Goal: Task Accomplishment & Management: Manage account settings

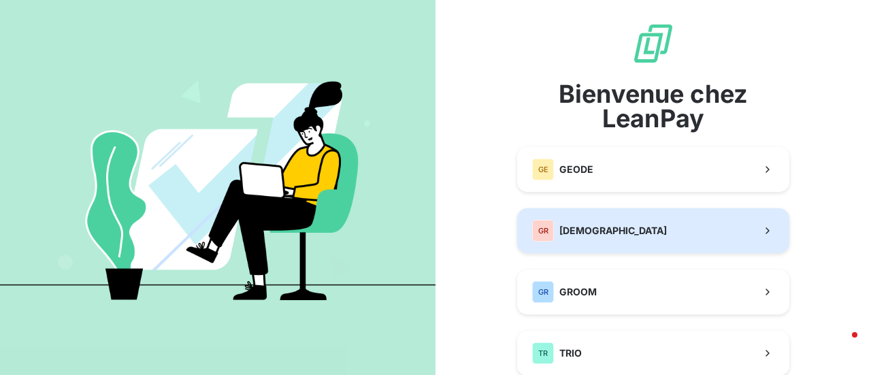
click at [609, 235] on span "[DEMOGRAPHIC_DATA]" at bounding box center [614, 231] width 108 height 14
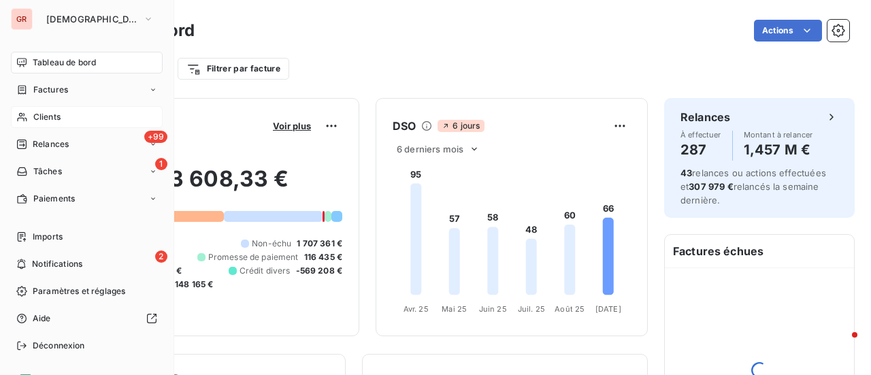
click at [52, 119] on span "Clients" at bounding box center [46, 117] width 27 height 12
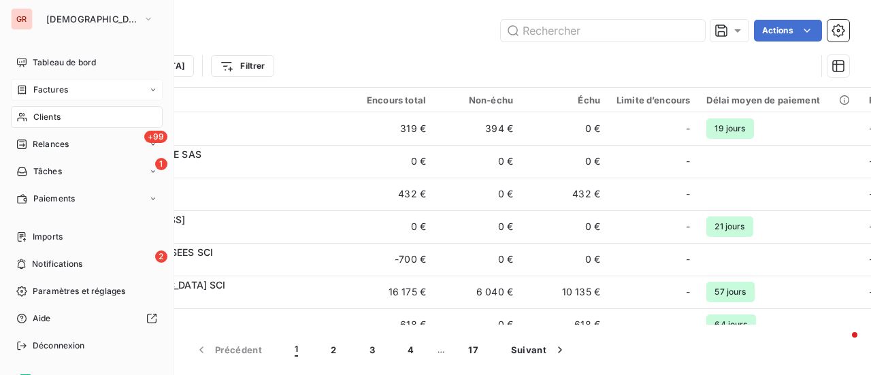
click at [60, 85] on span "Factures" at bounding box center [50, 90] width 35 height 12
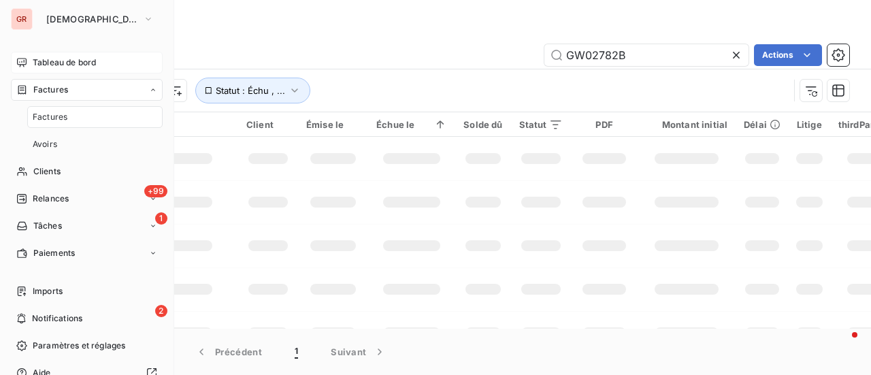
click at [65, 65] on span "Tableau de bord" at bounding box center [64, 63] width 63 height 12
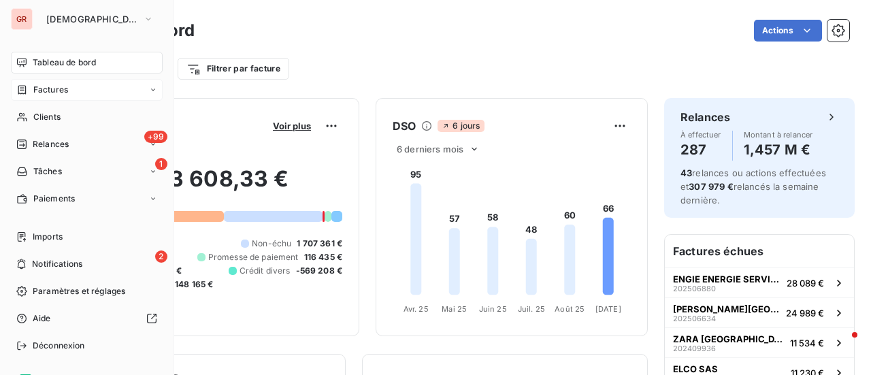
drag, startPoint x: 55, startPoint y: 93, endPoint x: 106, endPoint y: 93, distance: 51.1
click at [55, 93] on span "Factures" at bounding box center [50, 90] width 35 height 12
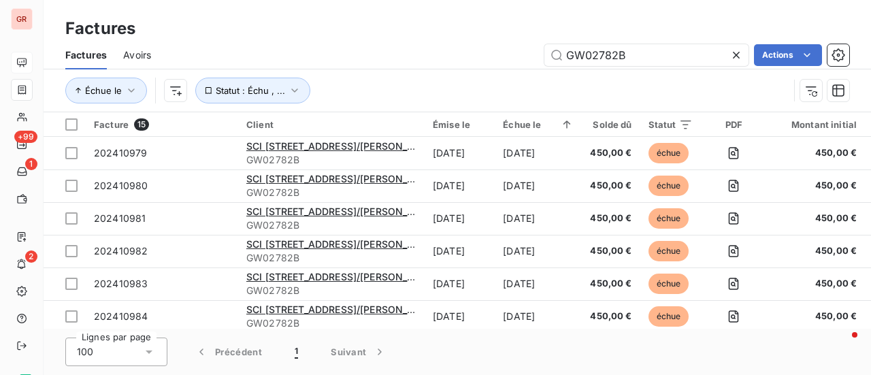
drag, startPoint x: 665, startPoint y: 61, endPoint x: 494, endPoint y: 59, distance: 170.9
click at [494, 59] on div "GW02782B Actions" at bounding box center [508, 55] width 682 height 22
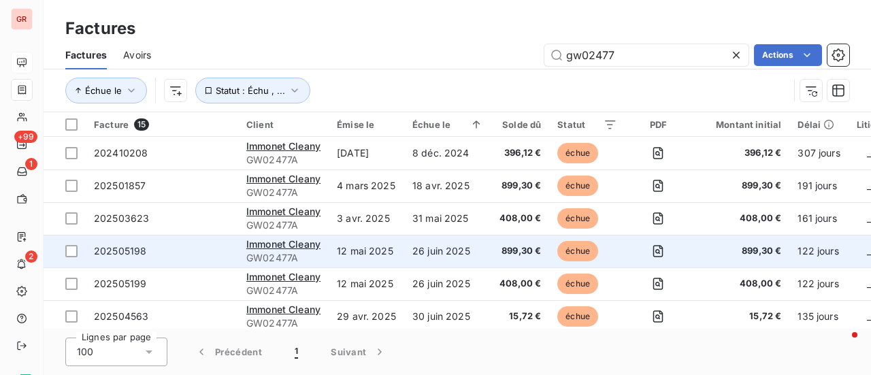
type input "gw02477"
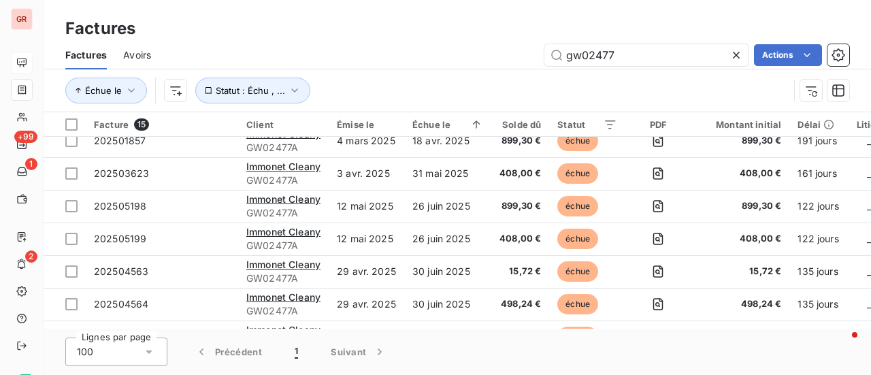
scroll to position [31, 0]
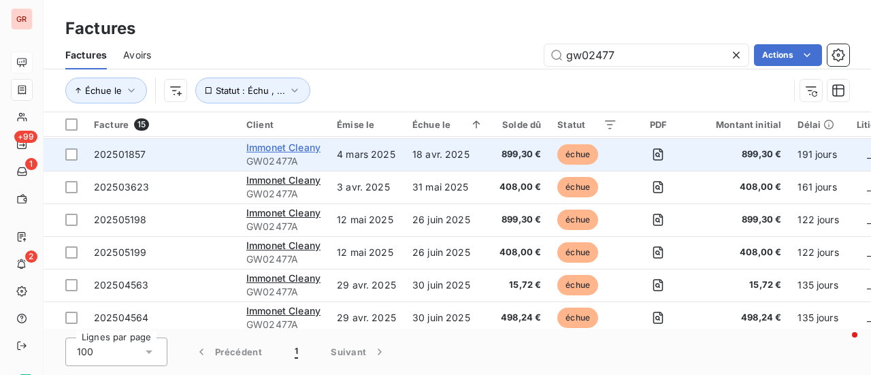
click at [280, 150] on span "Immonet Cleany" at bounding box center [283, 148] width 74 height 12
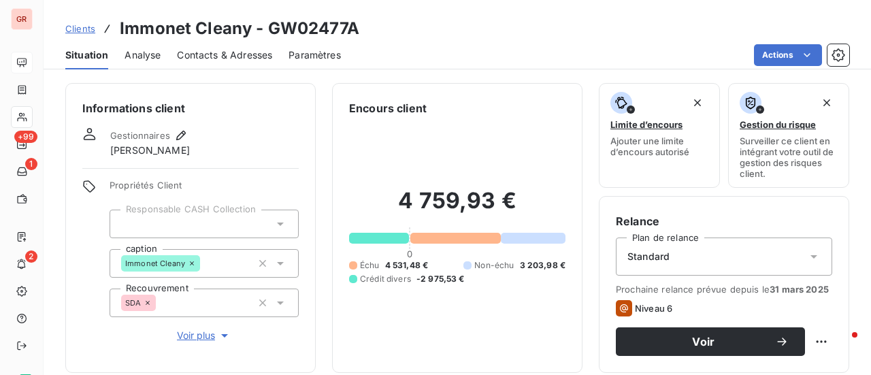
click at [216, 50] on span "Contacts & Adresses" at bounding box center [224, 55] width 95 height 14
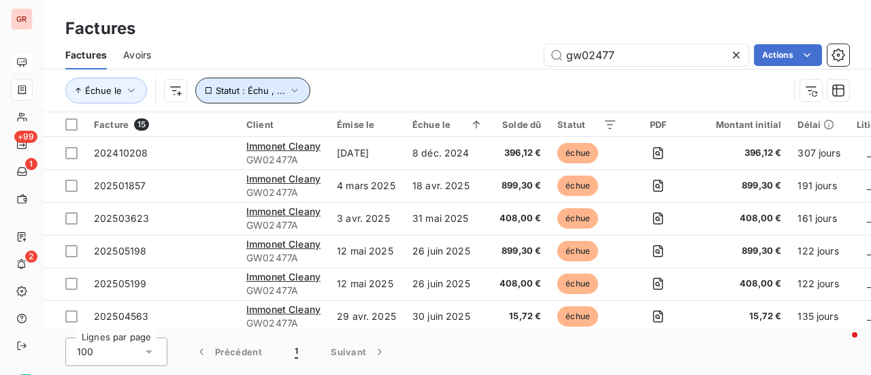
click at [295, 91] on icon "button" at bounding box center [295, 91] width 14 height 14
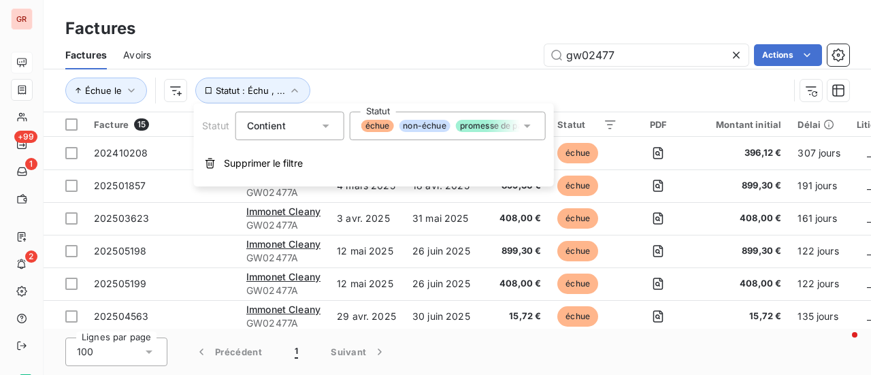
click at [530, 122] on icon at bounding box center [528, 126] width 14 height 14
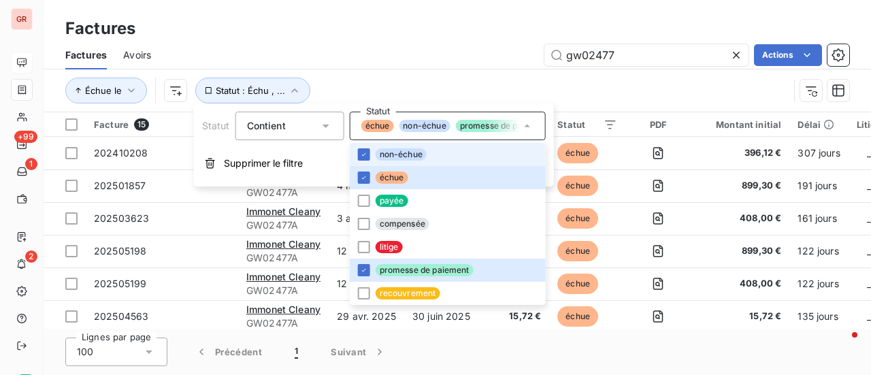
click at [622, 81] on div "Échue le Statut : Échu , ..." at bounding box center [427, 91] width 724 height 26
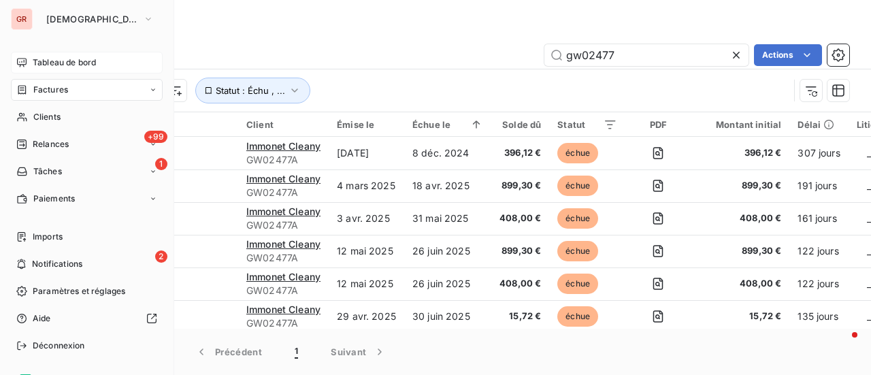
click at [59, 86] on span "Factures" at bounding box center [50, 90] width 35 height 12
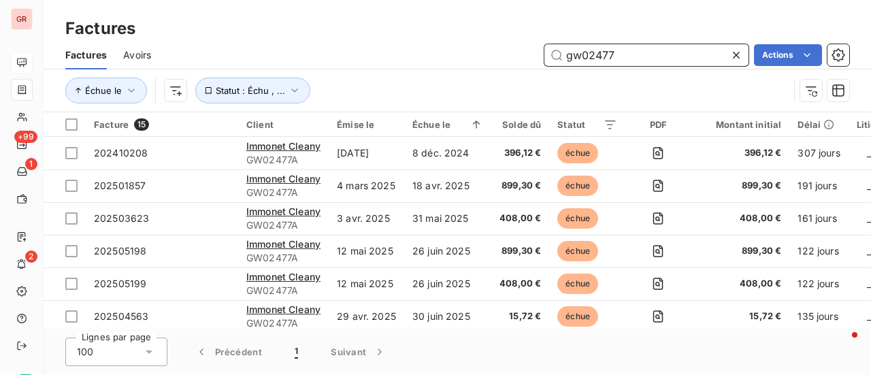
drag, startPoint x: 623, startPoint y: 63, endPoint x: 542, endPoint y: 54, distance: 81.5
click at [543, 55] on div "gw02477 Actions" at bounding box center [508, 55] width 682 height 22
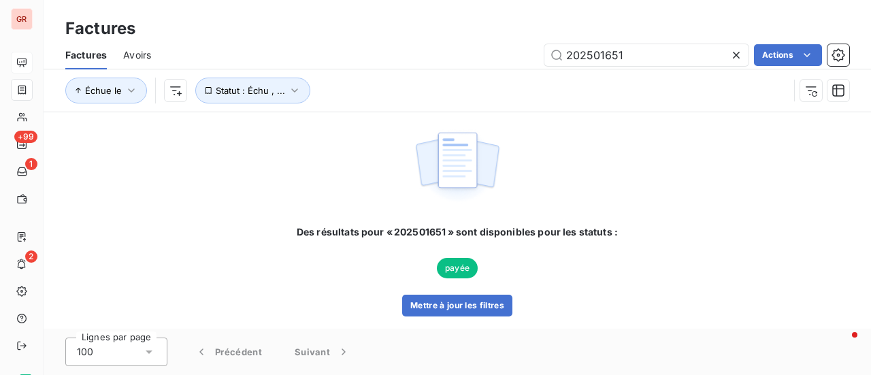
click at [641, 67] on div "Factures Avoirs 202501651 Actions" at bounding box center [458, 55] width 828 height 29
drag, startPoint x: 476, startPoint y: 61, endPoint x: 346, endPoint y: 62, distance: 130.0
click at [347, 61] on div "202501651 Actions" at bounding box center [508, 55] width 682 height 22
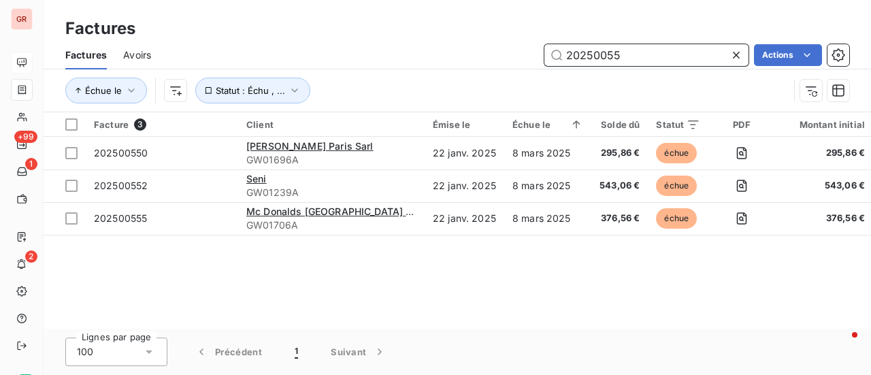
drag, startPoint x: 669, startPoint y: 50, endPoint x: 526, endPoint y: 54, distance: 142.4
click at [529, 52] on div "20250055 Actions" at bounding box center [508, 55] width 682 height 22
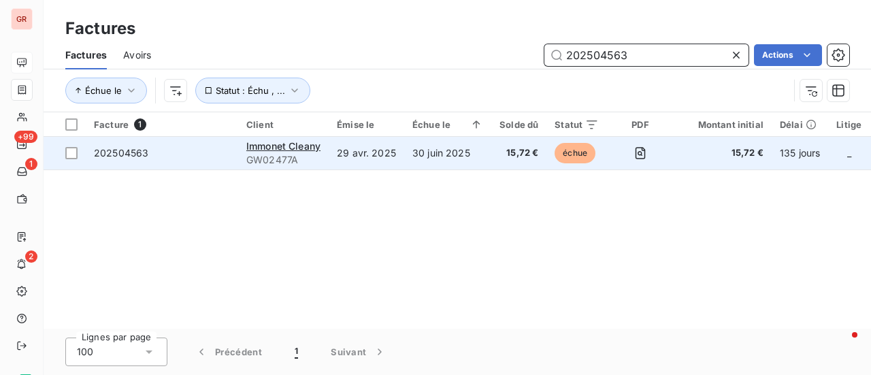
type input "202504563"
click at [288, 152] on div "Immonet Cleany" at bounding box center [283, 147] width 74 height 14
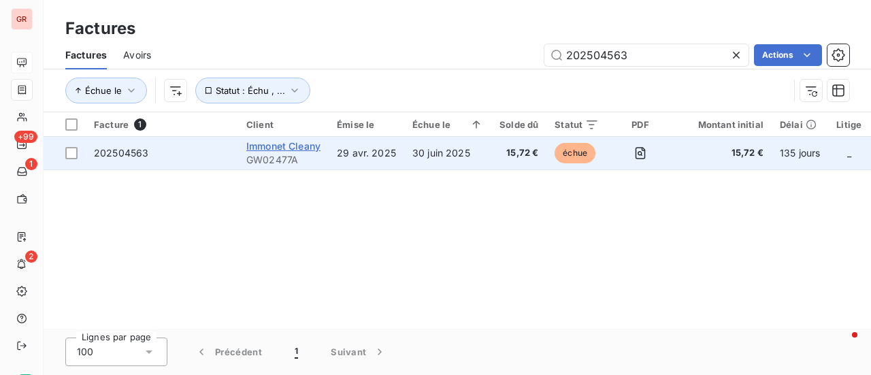
click at [275, 150] on span "Immonet Cleany" at bounding box center [283, 146] width 74 height 12
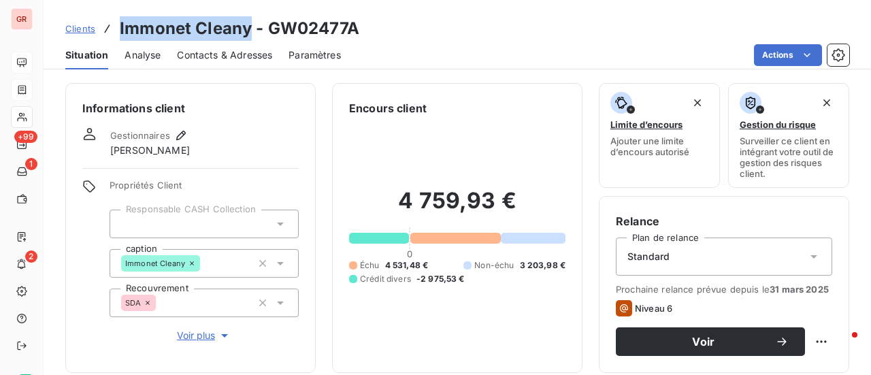
drag, startPoint x: 249, startPoint y: 33, endPoint x: 119, endPoint y: 39, distance: 130.2
click at [120, 39] on h3 "Immonet Cleany - GW02477A" at bounding box center [240, 28] width 240 height 25
copy h3 "Immonet Cleany"
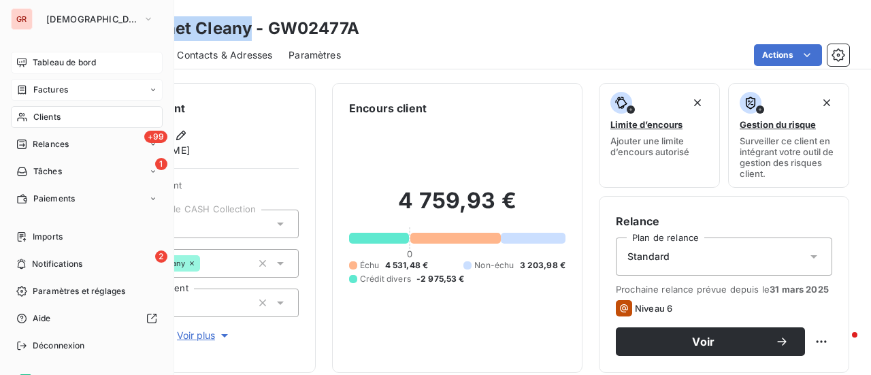
click at [54, 86] on span "Factures" at bounding box center [50, 90] width 35 height 12
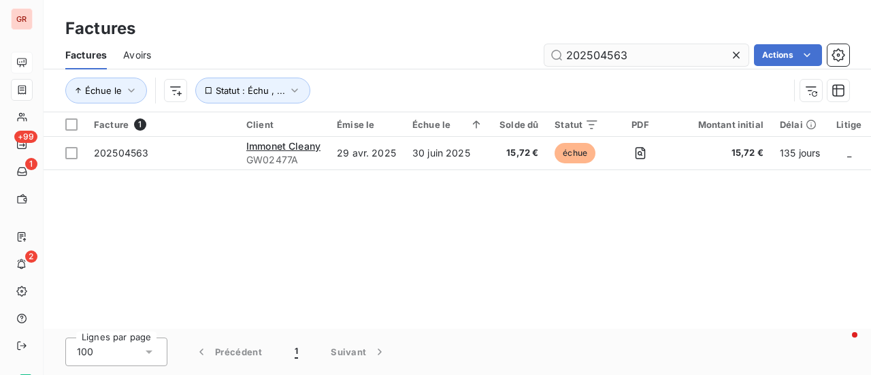
click at [643, 51] on input "202504563" at bounding box center [647, 55] width 204 height 22
drag, startPoint x: 660, startPoint y: 58, endPoint x: 498, endPoint y: 71, distance: 161.9
click at [500, 71] on div "Factures Avoirs 202504563 Actions Échue le Statut : Échu , ..." at bounding box center [458, 76] width 828 height 71
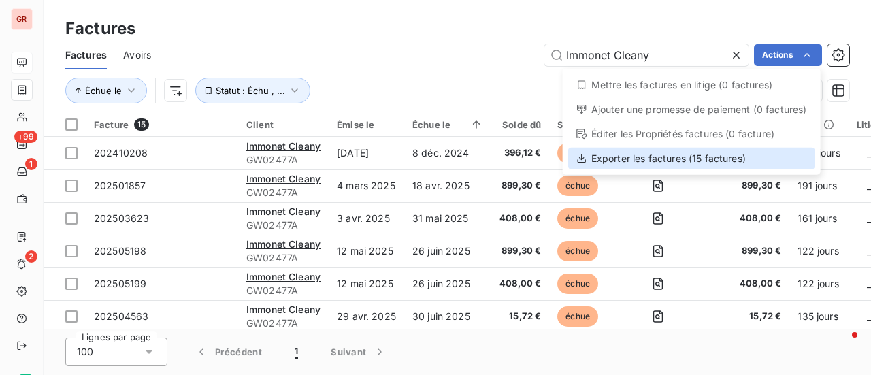
click at [694, 155] on div "Exporter les factures (15 factures)" at bounding box center [692, 159] width 247 height 22
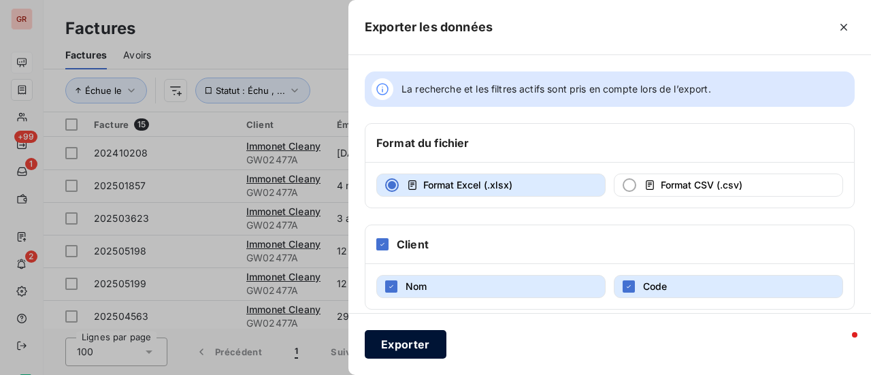
click at [410, 345] on button "Exporter" at bounding box center [406, 344] width 82 height 29
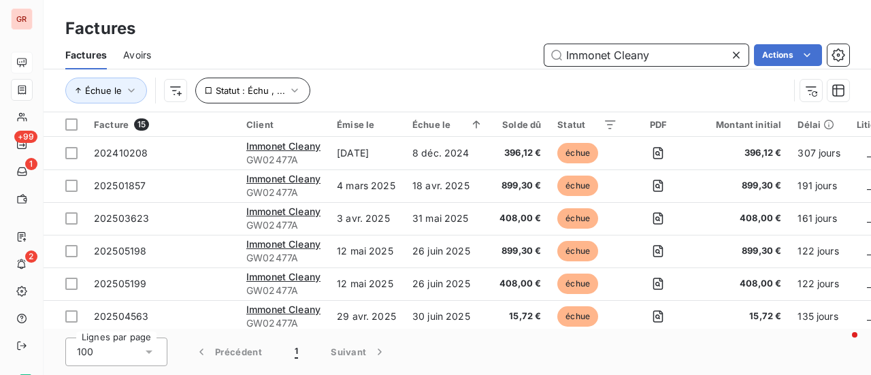
drag, startPoint x: 656, startPoint y: 59, endPoint x: 257, endPoint y: 81, distance: 399.6
click at [259, 81] on div "Factures Avoirs Immonet Cleany Actions Échue le Statut : Échu , ..." at bounding box center [458, 76] width 828 height 71
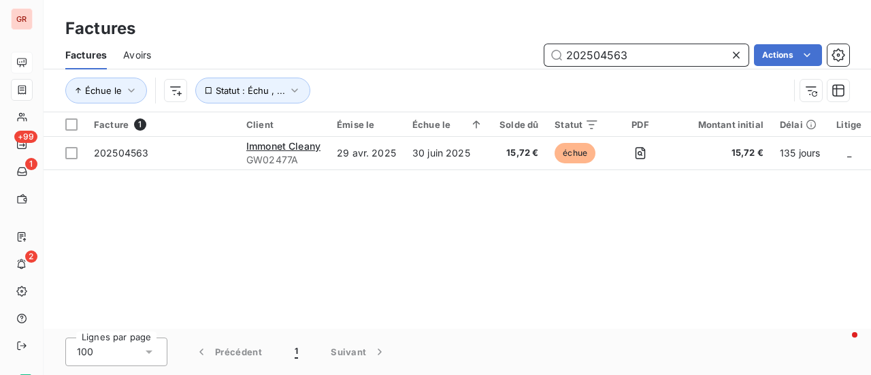
click at [625, 55] on input "202504563" at bounding box center [647, 55] width 204 height 22
drag, startPoint x: 628, startPoint y: 56, endPoint x: 377, endPoint y: 61, distance: 251.3
click at [377, 61] on div "202504563 Actions" at bounding box center [508, 55] width 682 height 22
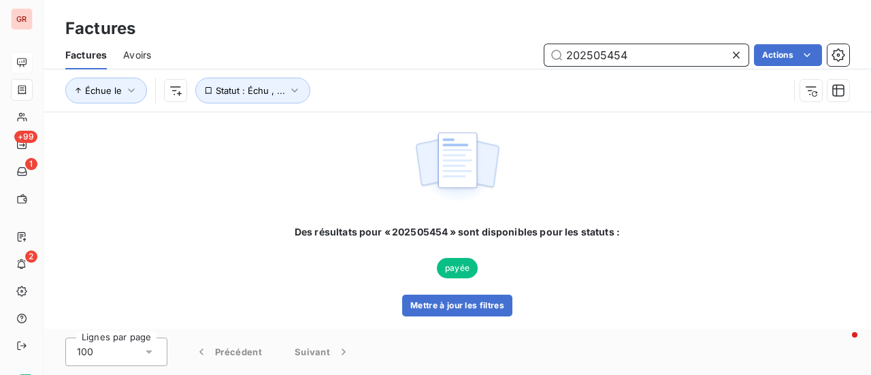
type input "202505454"
drag, startPoint x: 645, startPoint y: 61, endPoint x: 500, endPoint y: 63, distance: 145.7
click at [501, 63] on div "202505454 Actions" at bounding box center [508, 55] width 682 height 22
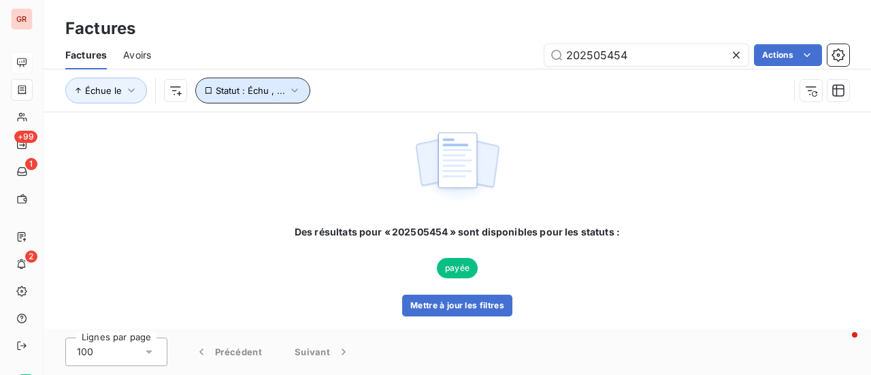
click at [290, 91] on icon "button" at bounding box center [295, 91] width 14 height 14
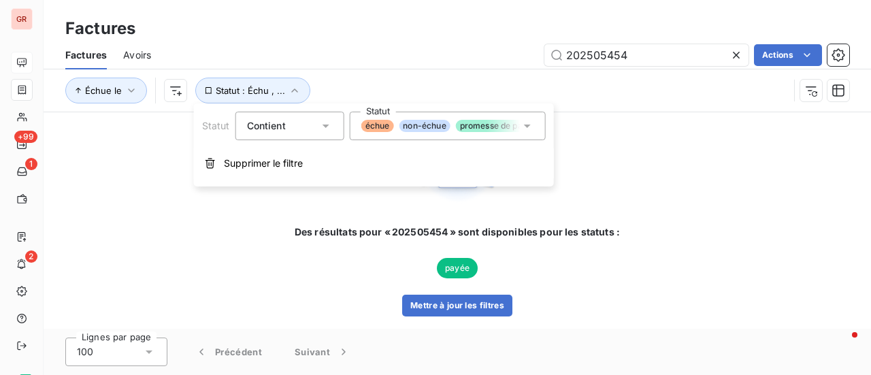
click at [531, 129] on icon at bounding box center [528, 126] width 14 height 14
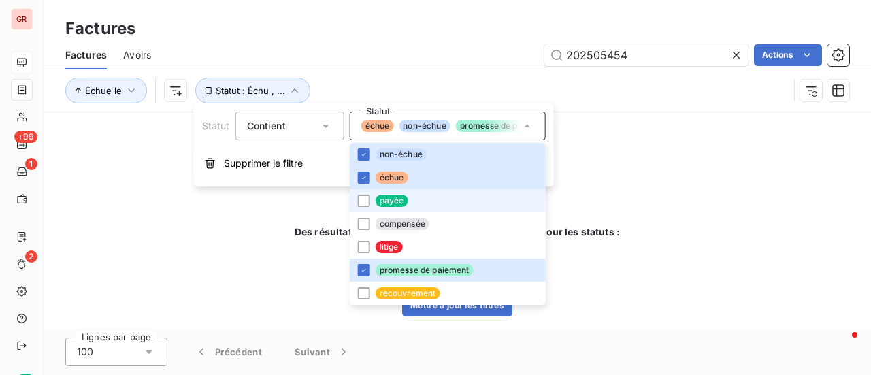
click at [381, 199] on span "payée" at bounding box center [392, 201] width 33 height 12
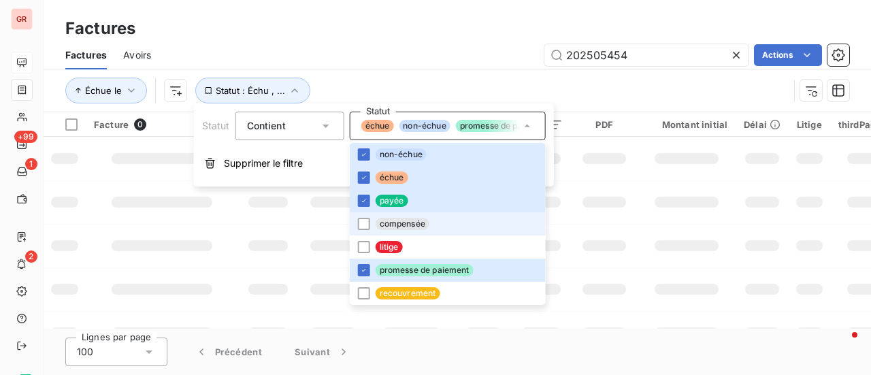
click at [403, 224] on span "compensée" at bounding box center [403, 224] width 54 height 12
click at [617, 180] on td at bounding box center [604, 202] width 66 height 44
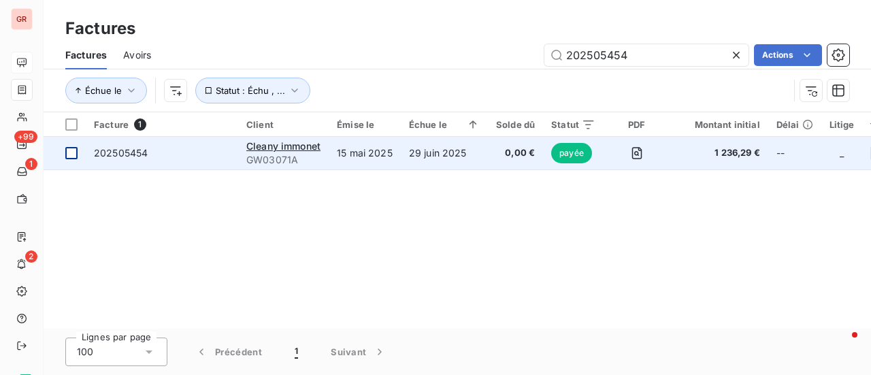
click at [70, 155] on div at bounding box center [71, 153] width 12 height 12
click at [114, 148] on span "202505454" at bounding box center [121, 153] width 54 height 12
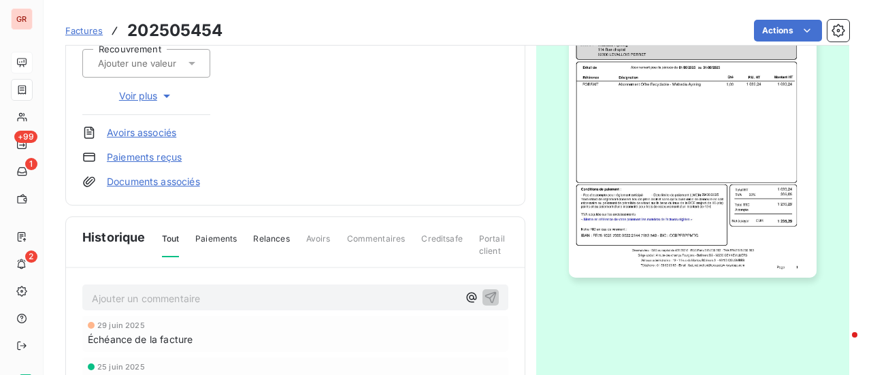
scroll to position [410, 0]
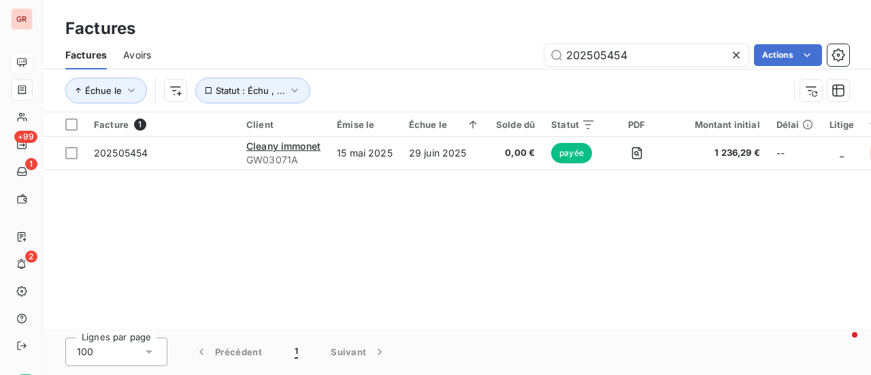
drag, startPoint x: 628, startPoint y: 55, endPoint x: 128, endPoint y: 66, distance: 499.9
click at [246, 63] on div "202505454 Actions" at bounding box center [508, 55] width 682 height 22
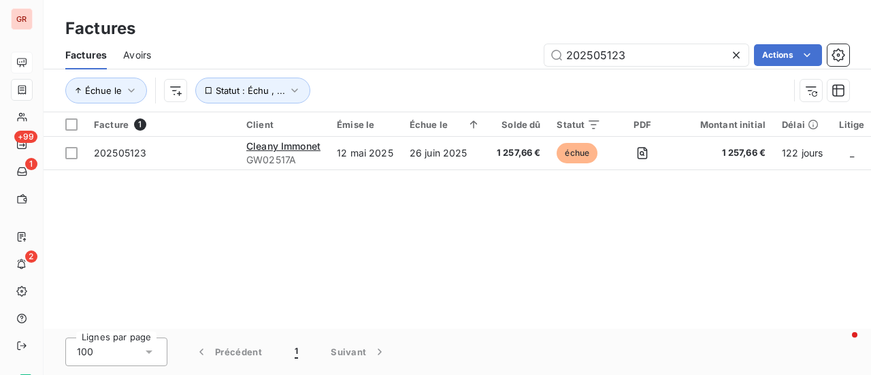
drag, startPoint x: 637, startPoint y: 59, endPoint x: 529, endPoint y: 63, distance: 107.7
click at [529, 63] on div "202505123 Actions" at bounding box center [508, 55] width 682 height 22
type input "202505123"
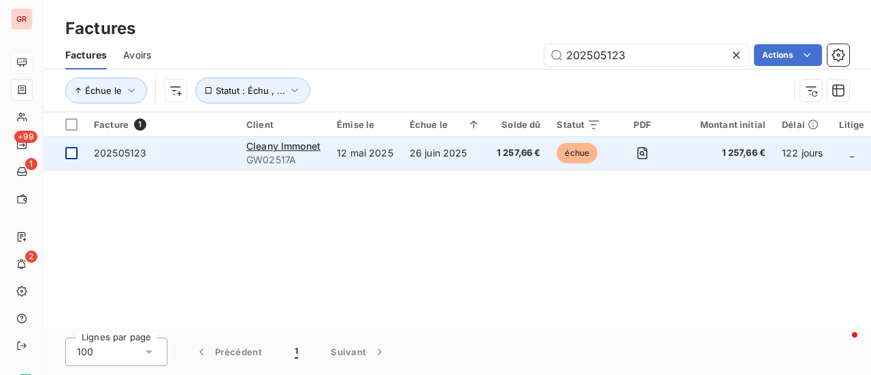
drag, startPoint x: 71, startPoint y: 146, endPoint x: 80, endPoint y: 147, distance: 9.6
click at [71, 147] on div at bounding box center [71, 153] width 12 height 12
click at [98, 154] on span "202505123" at bounding box center [120, 153] width 52 height 12
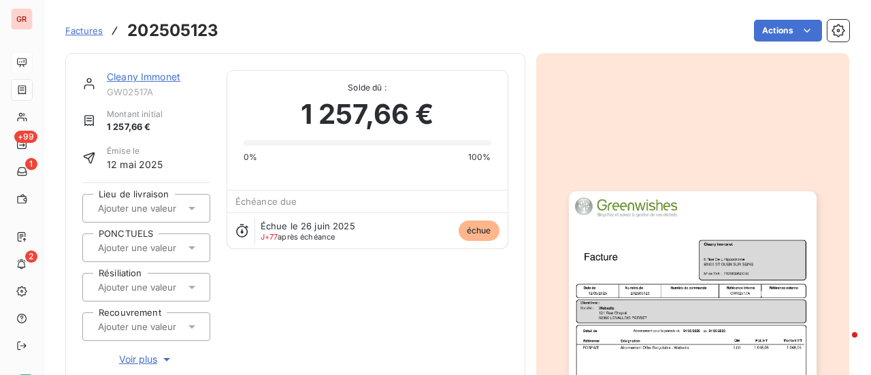
click at [165, 78] on link "Cleany Immonet" at bounding box center [144, 77] width 74 height 12
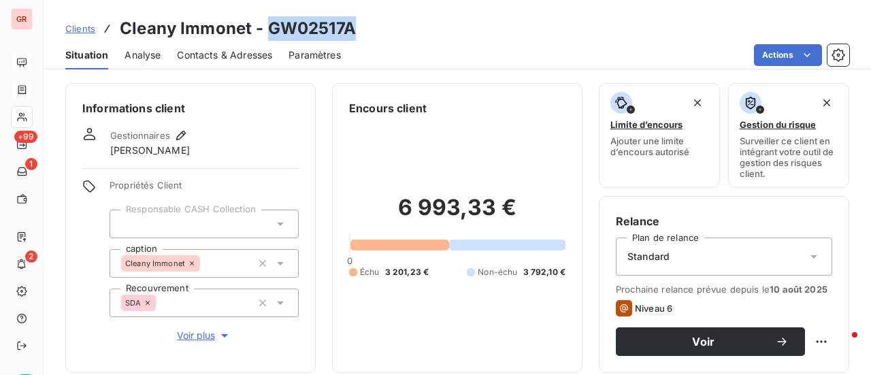
drag, startPoint x: 337, startPoint y: 30, endPoint x: 270, endPoint y: 32, distance: 67.4
click at [267, 32] on div "Clients Cleany Immonet - GW02517A" at bounding box center [458, 28] width 828 height 25
copy h3 "GW02517A"
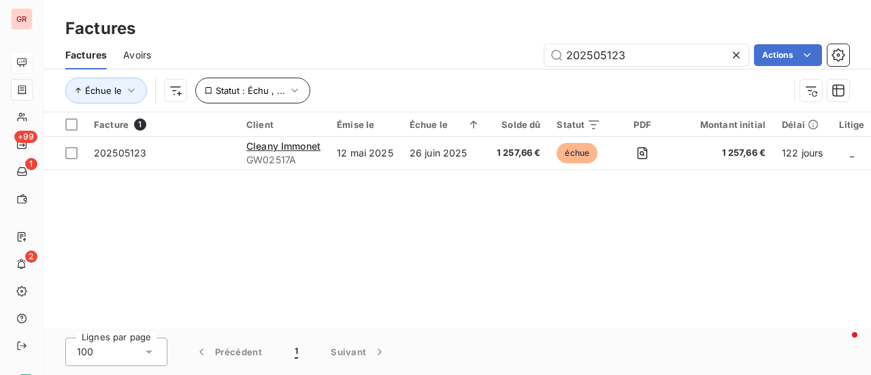
drag, startPoint x: 633, startPoint y: 54, endPoint x: 204, endPoint y: 99, distance: 431.3
click at [217, 96] on div "Factures Avoirs 202505123 Actions Échue le Statut : Échu , ..." at bounding box center [458, 76] width 828 height 71
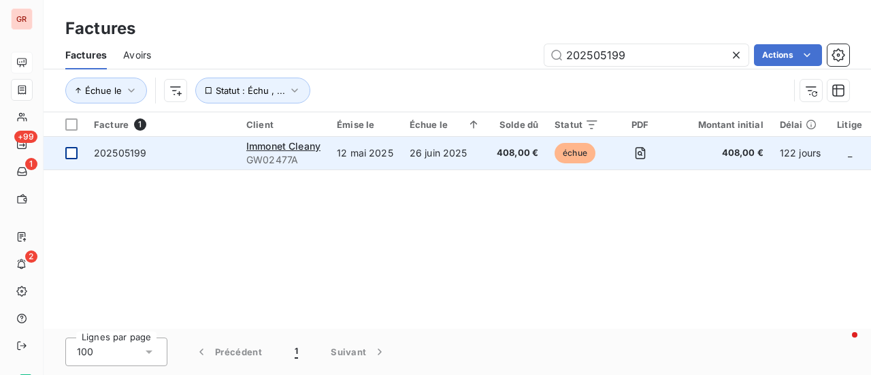
click at [68, 155] on div at bounding box center [71, 153] width 12 height 12
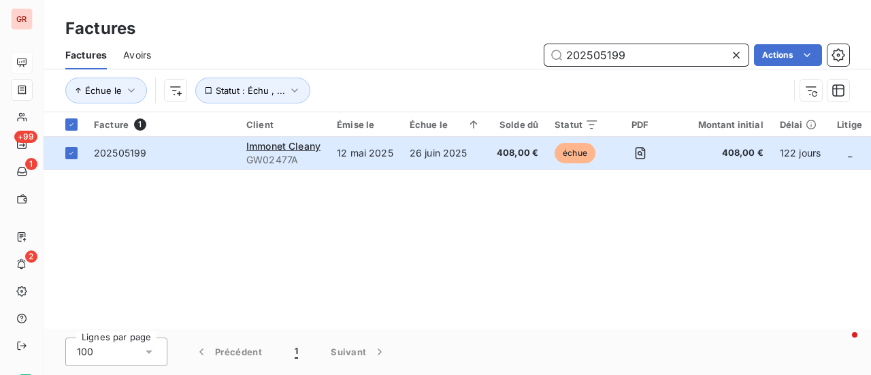
drag, startPoint x: 640, startPoint y: 61, endPoint x: 351, endPoint y: 63, distance: 288.7
click at [355, 61] on div "202505199 Actions" at bounding box center [508, 55] width 682 height 22
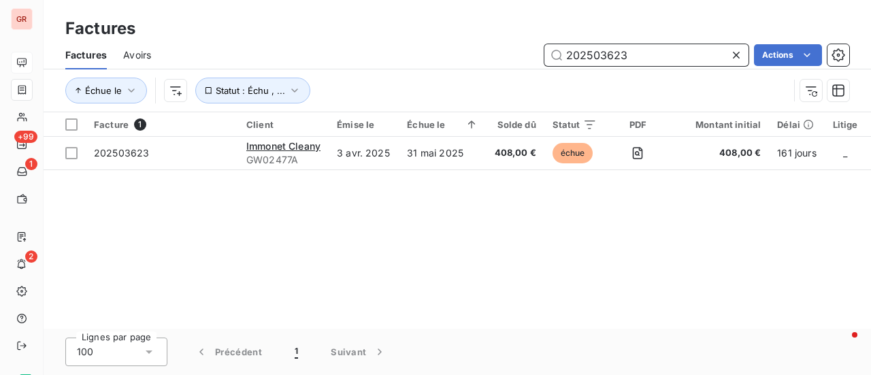
type input "202503623"
click at [143, 57] on span "Avoirs" at bounding box center [137, 55] width 28 height 14
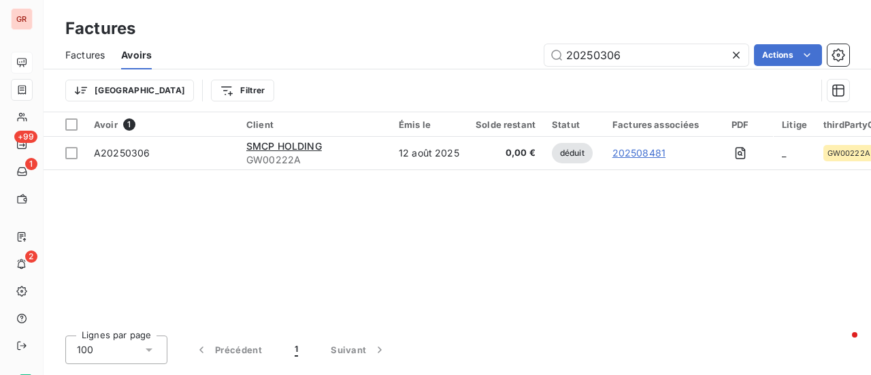
drag, startPoint x: 667, startPoint y: 55, endPoint x: 349, endPoint y: 78, distance: 318.8
click at [349, 78] on div "Factures Avoirs 20250306 Actions Trier Filtrer" at bounding box center [458, 76] width 828 height 71
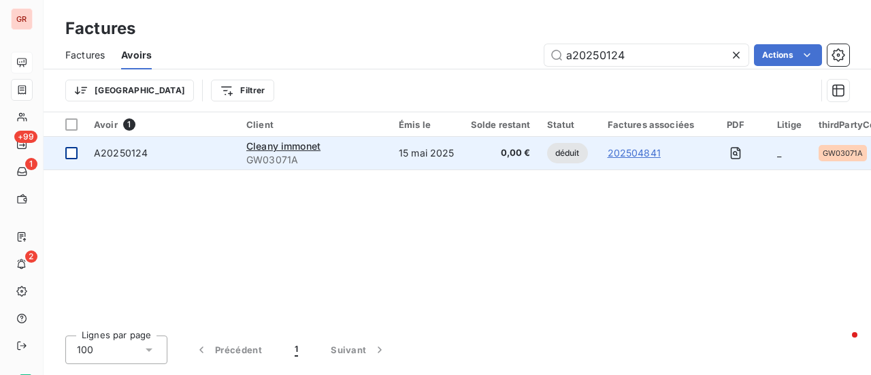
type input "a20250124"
click at [75, 155] on div at bounding box center [71, 153] width 12 height 12
click at [131, 155] on span "A20250124" at bounding box center [121, 153] width 54 height 12
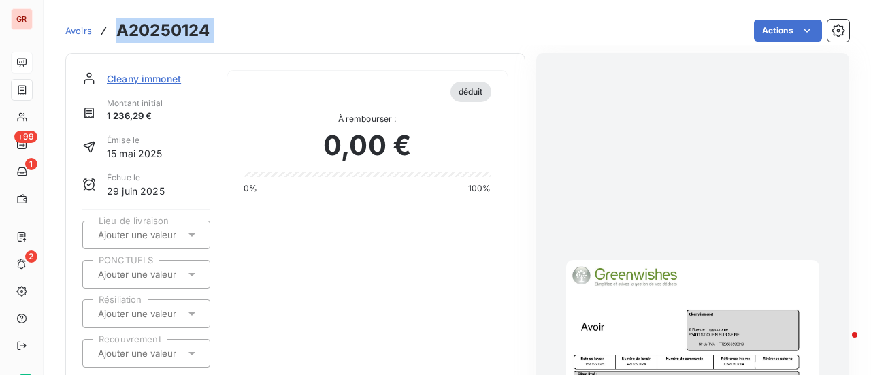
drag, startPoint x: 224, startPoint y: 37, endPoint x: 143, endPoint y: 21, distance: 82.5
click at [103, 37] on div "Avoirs A20250124 Actions" at bounding box center [457, 30] width 784 height 29
copy main "A20250124 Actions"
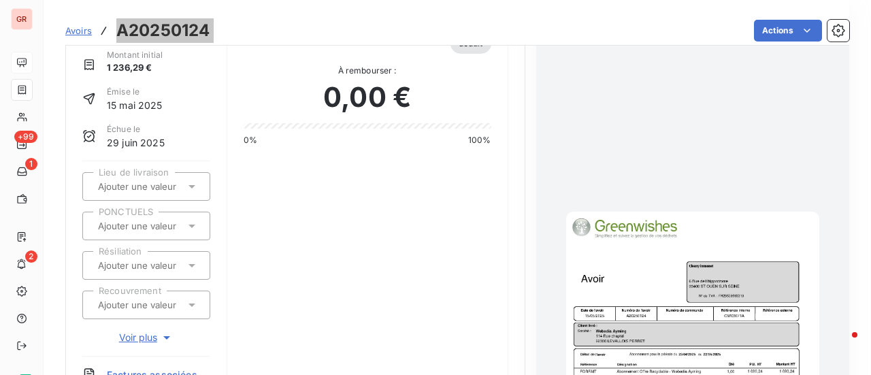
scroll to position [136, 0]
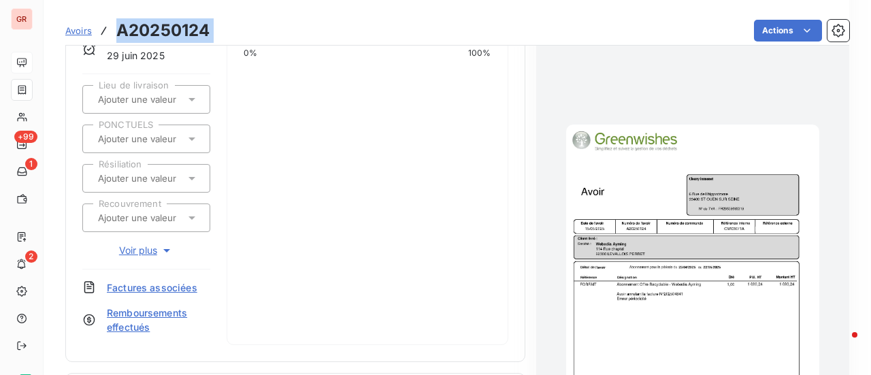
click at [669, 300] on img "button" at bounding box center [692, 304] width 253 height 358
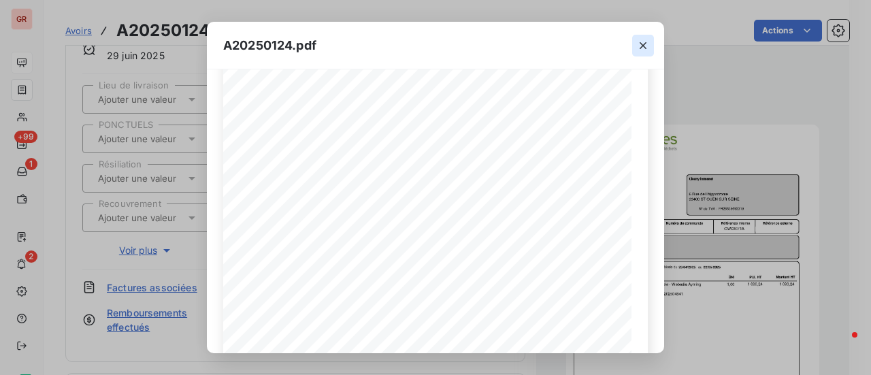
click at [645, 47] on icon "button" at bounding box center [643, 45] width 7 height 7
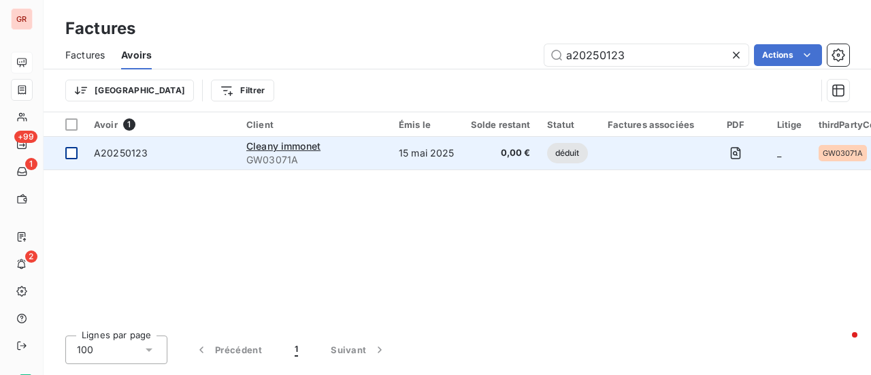
type input "a20250123"
drag, startPoint x: 57, startPoint y: 148, endPoint x: 67, endPoint y: 148, distance: 9.5
click at [63, 148] on td at bounding box center [65, 153] width 42 height 33
click at [131, 150] on span "A20250123" at bounding box center [121, 153] width 54 height 12
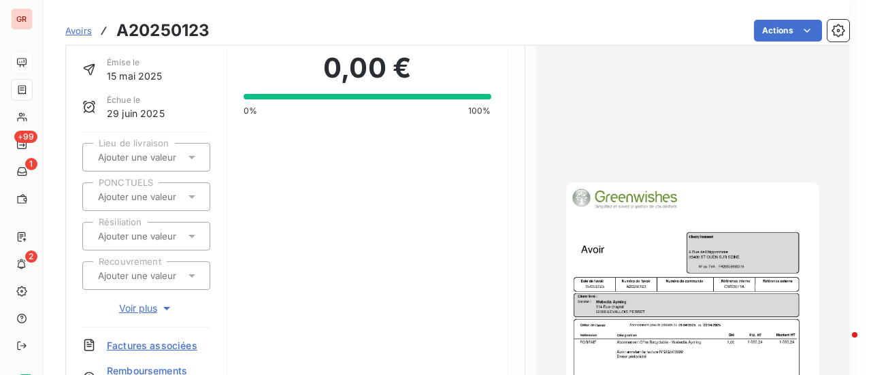
scroll to position [204, 0]
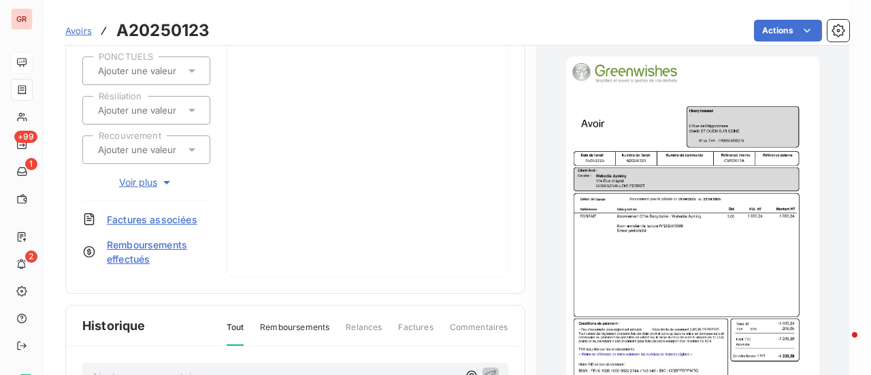
click at [660, 265] on img "button" at bounding box center [692, 236] width 253 height 358
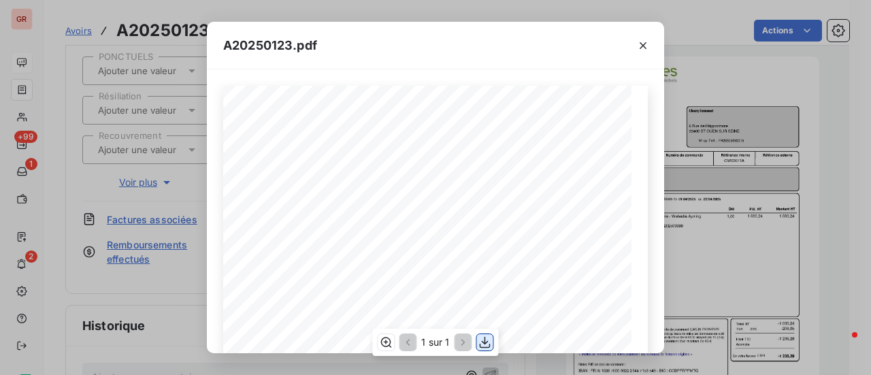
click at [485, 347] on icon "button" at bounding box center [486, 343] width 14 height 14
click at [645, 50] on icon "button" at bounding box center [644, 46] width 14 height 14
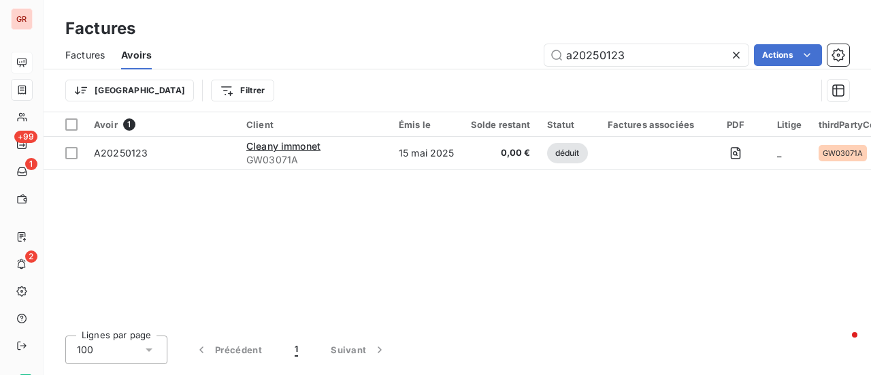
drag, startPoint x: 641, startPoint y: 56, endPoint x: 311, endPoint y: 82, distance: 330.6
click at [312, 82] on div "Factures Avoirs a20250123 Actions Trier Filtrer" at bounding box center [458, 76] width 828 height 71
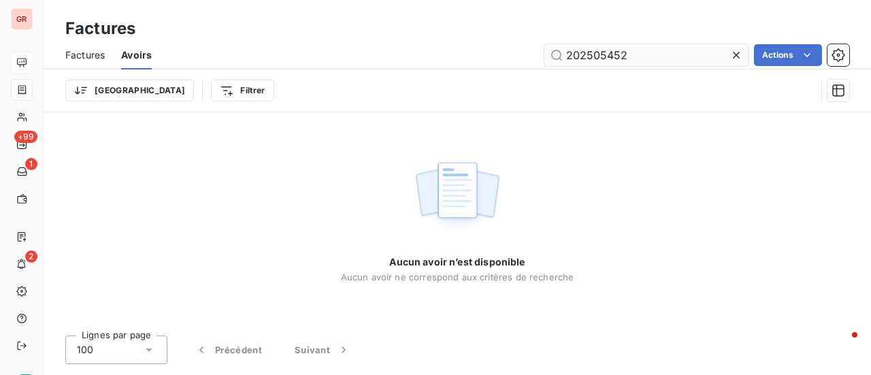
click at [569, 58] on input "202505452" at bounding box center [647, 55] width 204 height 22
drag, startPoint x: 647, startPoint y: 62, endPoint x: 470, endPoint y: 67, distance: 177.1
click at [474, 67] on div "Factures Avoirs 202505452 Actions" at bounding box center [458, 55] width 828 height 29
type input "202505452"
click at [95, 52] on span "Factures" at bounding box center [84, 55] width 39 height 14
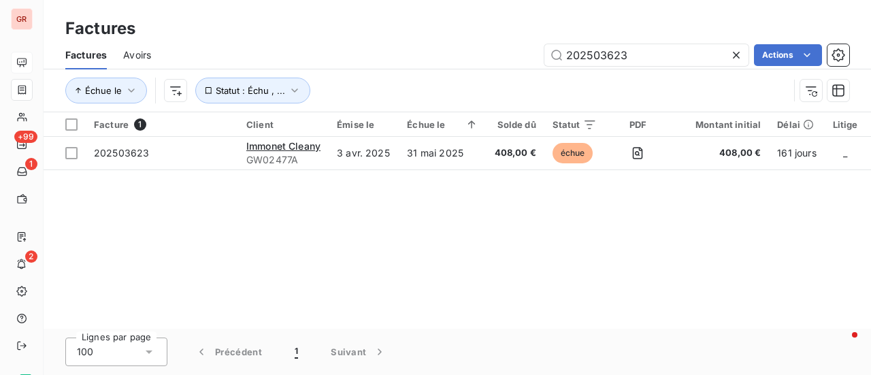
drag, startPoint x: 639, startPoint y: 52, endPoint x: 497, endPoint y: 52, distance: 141.6
click at [501, 52] on div "202503623 Actions" at bounding box center [508, 55] width 682 height 22
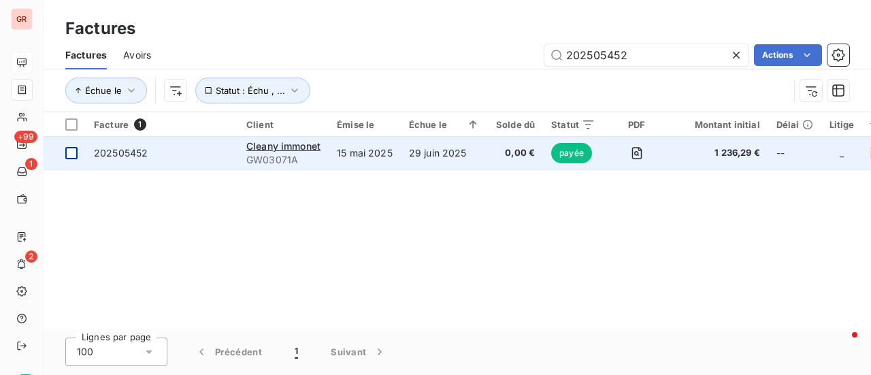
type input "202505452"
click at [75, 152] on div at bounding box center [71, 153] width 12 height 12
click at [136, 152] on span "202505452" at bounding box center [121, 153] width 54 height 12
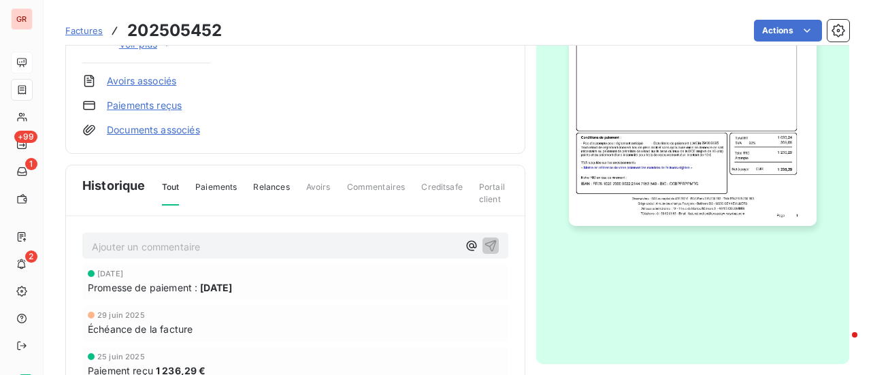
scroll to position [342, 0]
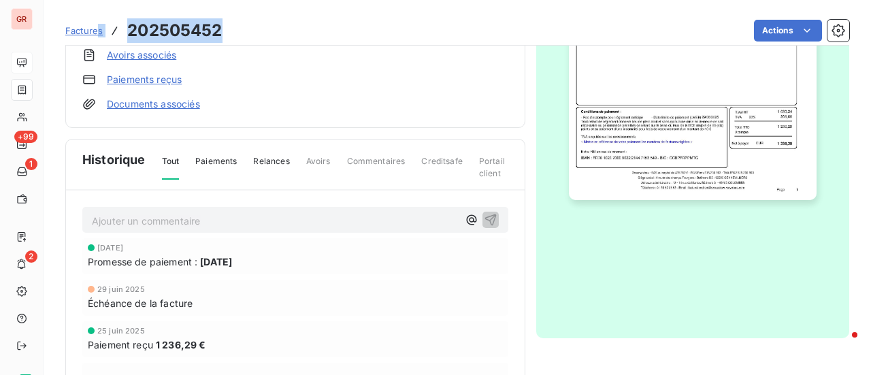
drag, startPoint x: 223, startPoint y: 30, endPoint x: 97, endPoint y: 31, distance: 126.6
click at [97, 31] on div "Factures 202505452 Actions" at bounding box center [457, 30] width 784 height 29
copy div "s 202505452"
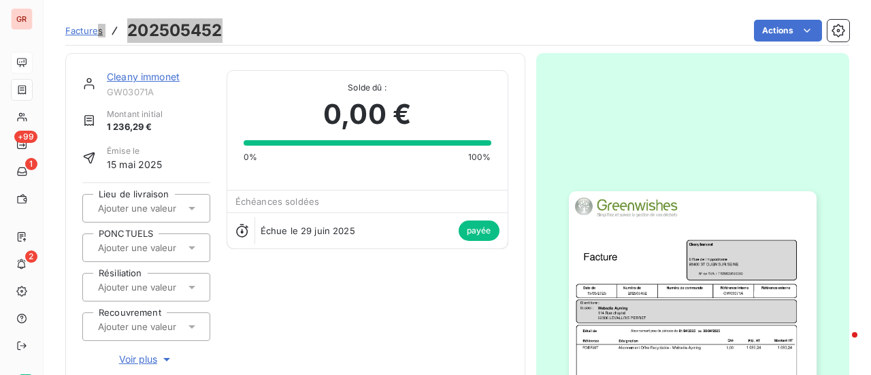
scroll to position [0, 0]
click at [147, 73] on link "Cleany immonet" at bounding box center [143, 77] width 73 height 12
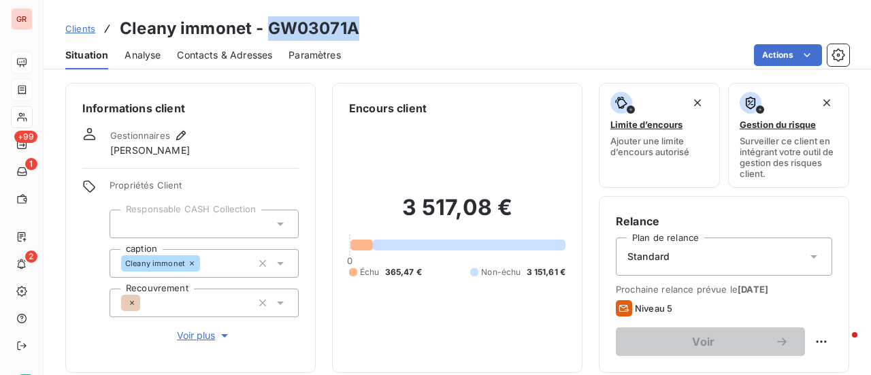
drag, startPoint x: 353, startPoint y: 29, endPoint x: 292, endPoint y: 31, distance: 60.6
click at [266, 27] on div "Clients Cleany immonet - GW03071A" at bounding box center [458, 28] width 828 height 25
copy h3 "GW03071A"
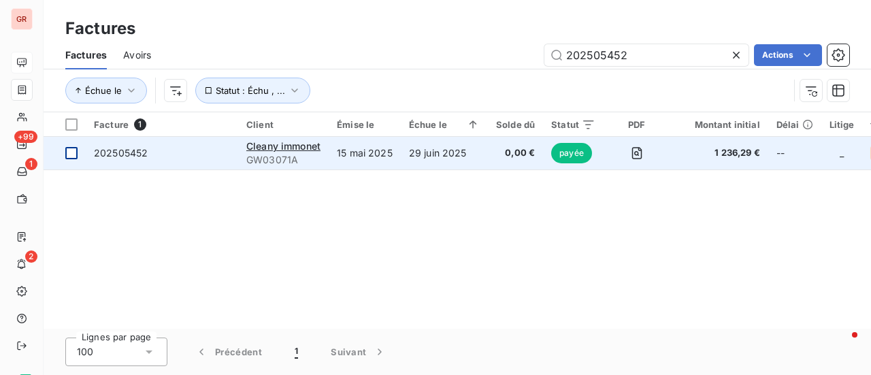
click at [69, 152] on div at bounding box center [71, 153] width 12 height 12
click at [117, 153] on span "202505452" at bounding box center [121, 153] width 54 height 12
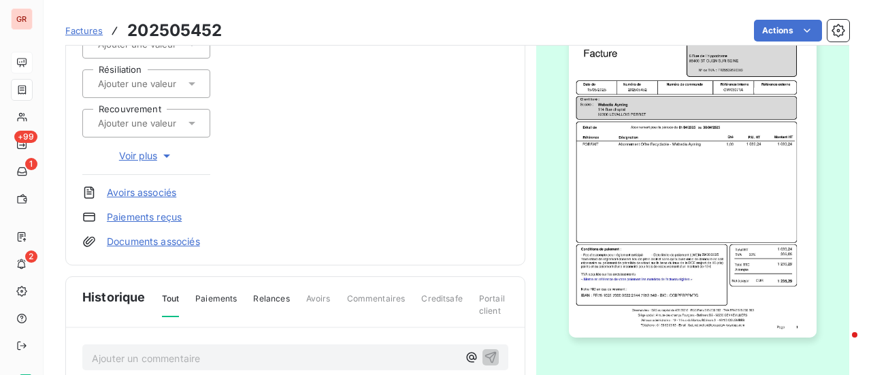
scroll to position [340, 0]
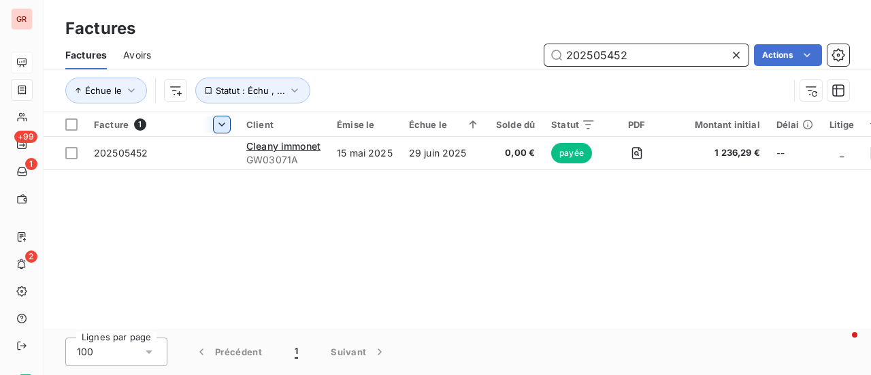
drag, startPoint x: 452, startPoint y: 73, endPoint x: 229, endPoint y: 129, distance: 229.5
click at [275, 119] on div "Factures Factures Avoirs 202505452 Actions Échue le Statut : Échu , ... Facture…" at bounding box center [458, 187] width 828 height 375
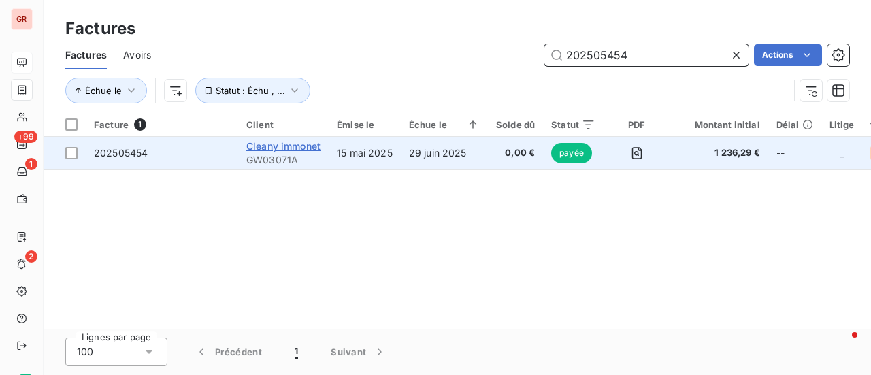
type input "202505454"
click at [268, 141] on span "Cleany immonet" at bounding box center [283, 146] width 74 height 12
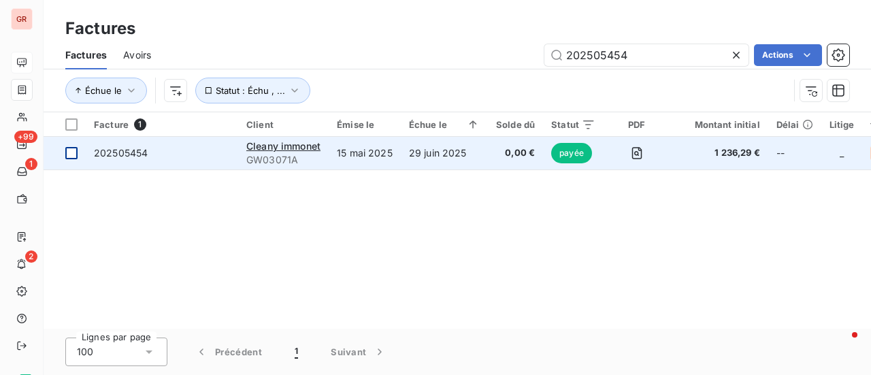
click at [69, 155] on div at bounding box center [71, 153] width 12 height 12
click at [136, 153] on span "202505454" at bounding box center [121, 153] width 54 height 12
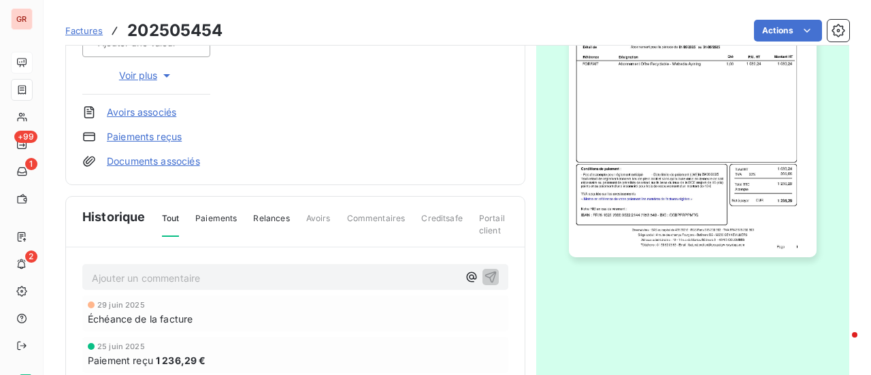
scroll to position [409, 0]
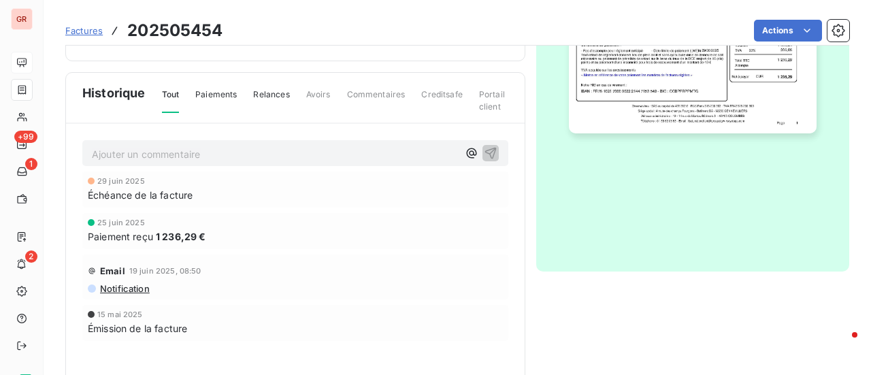
click at [211, 234] on div "Paiement reçu 1 236,29 €" at bounding box center [295, 236] width 415 height 14
drag, startPoint x: 223, startPoint y: 25, endPoint x: 111, endPoint y: 37, distance: 112.3
click at [111, 37] on div "Factures 202505454 Actions" at bounding box center [457, 30] width 784 height 29
copy h3 "202505454"
click at [94, 35] on span "Factures" at bounding box center [83, 30] width 37 height 11
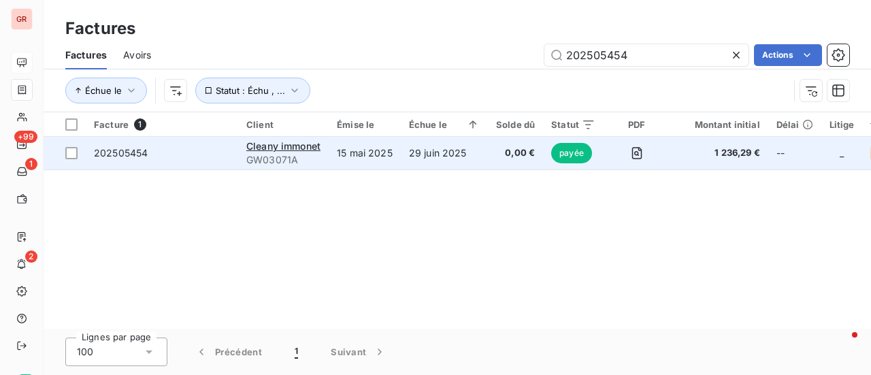
click at [140, 153] on span "202505454" at bounding box center [121, 153] width 54 height 12
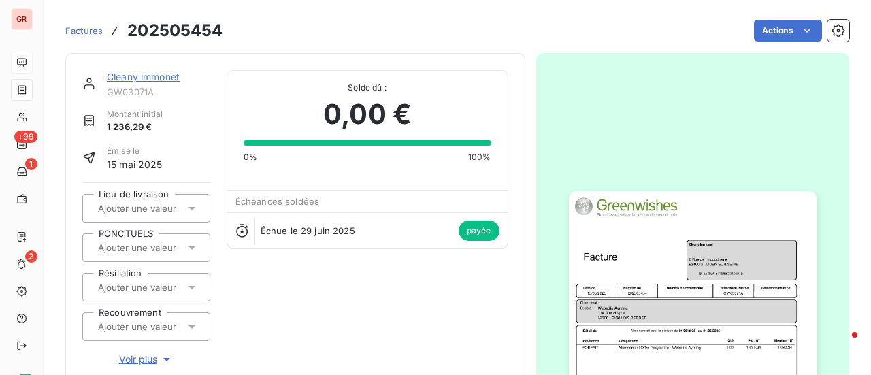
click at [154, 81] on link "Cleany immonet" at bounding box center [143, 77] width 73 height 12
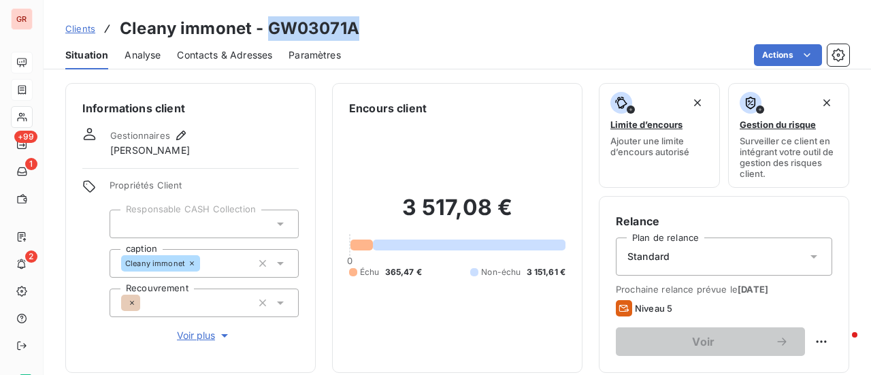
drag, startPoint x: 328, startPoint y: 36, endPoint x: 271, endPoint y: 32, distance: 57.3
click at [271, 32] on div "Clients Cleany immonet - GW03071A" at bounding box center [458, 28] width 828 height 25
copy h3 "GW03071A"
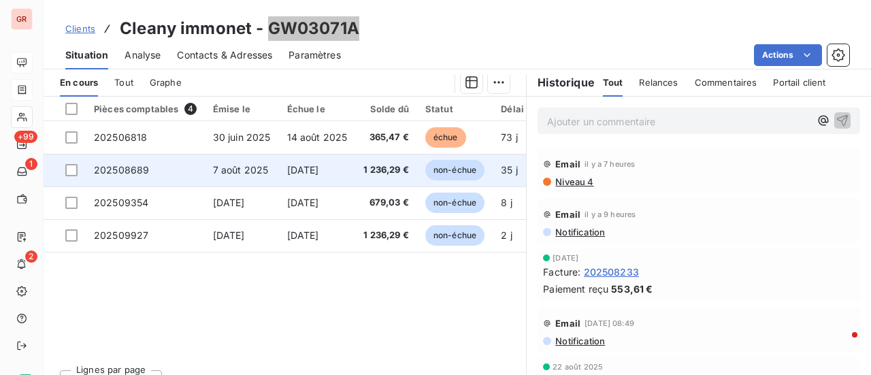
scroll to position [340, 0]
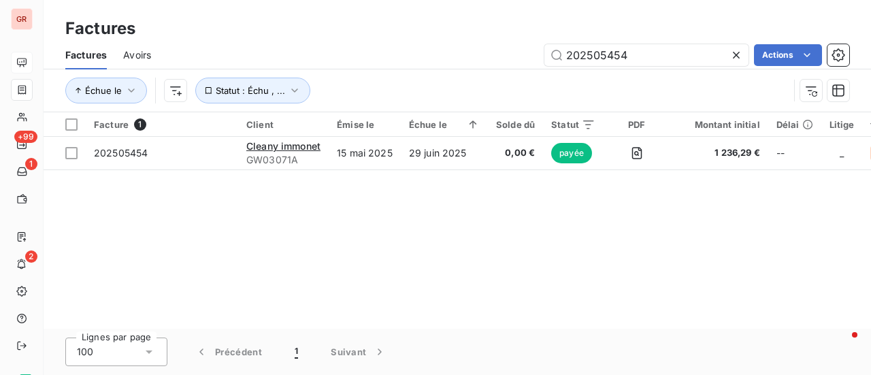
drag, startPoint x: 664, startPoint y: 59, endPoint x: 245, endPoint y: 106, distance: 421.3
click at [315, 88] on div "Factures Avoirs 202505454 Actions Échue le Statut : Échu , ..." at bounding box center [458, 76] width 828 height 71
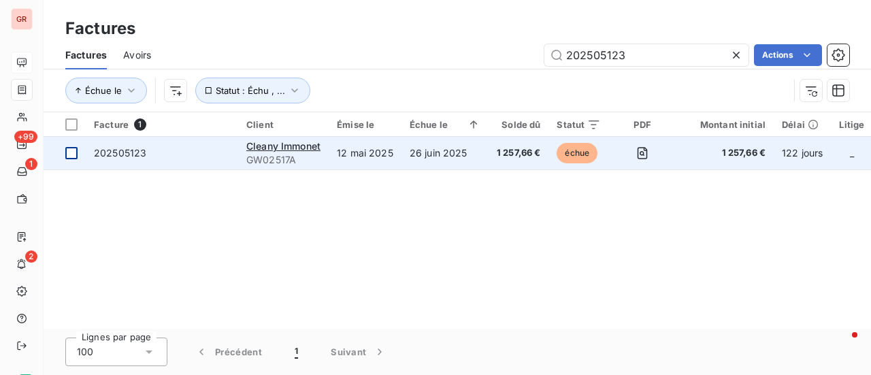
type input "202505123"
click at [73, 157] on div at bounding box center [71, 153] width 12 height 12
click at [114, 148] on span "202505123" at bounding box center [120, 153] width 52 height 12
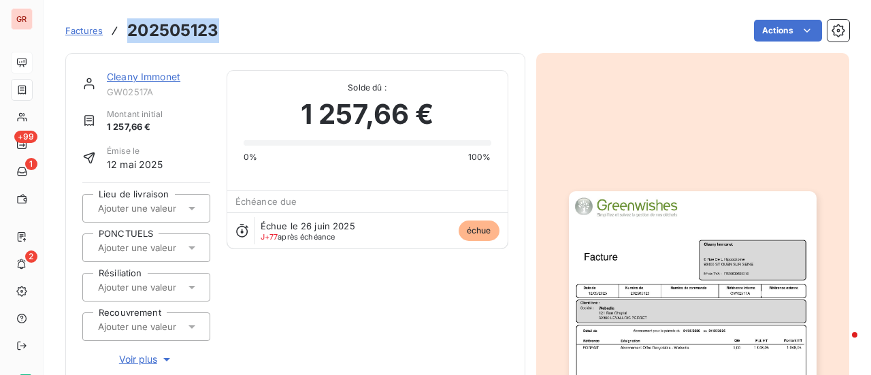
drag, startPoint x: 222, startPoint y: 28, endPoint x: 117, endPoint y: 39, distance: 105.4
click at [117, 39] on div "Factures 202505123 Actions" at bounding box center [457, 30] width 784 height 29
copy h3 "202505123"
click at [140, 76] on link "Cleany Immonet" at bounding box center [144, 77] width 74 height 12
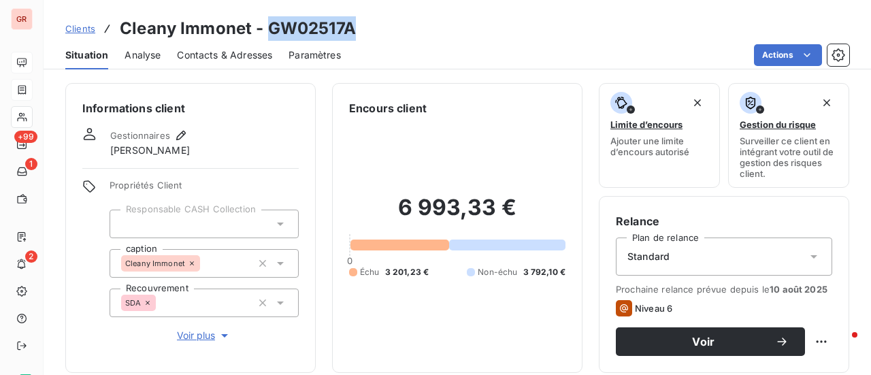
drag, startPoint x: 355, startPoint y: 30, endPoint x: 270, endPoint y: 27, distance: 85.1
click at [270, 27] on div "Clients Cleany Immonet - GW02517A" at bounding box center [458, 28] width 828 height 25
copy h3 "GW02517A"
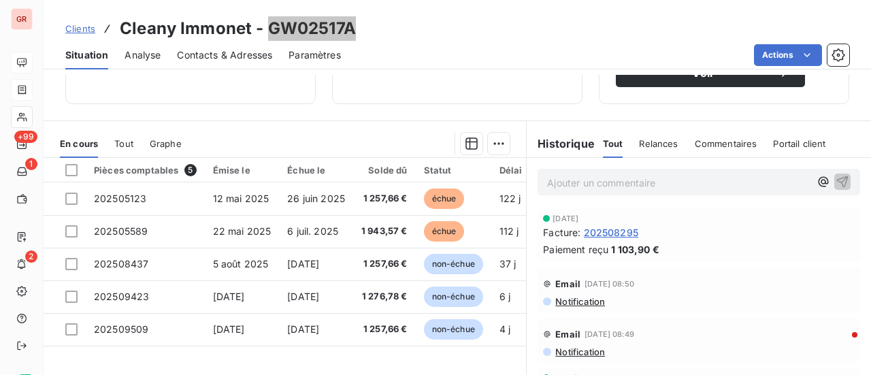
scroll to position [272, 0]
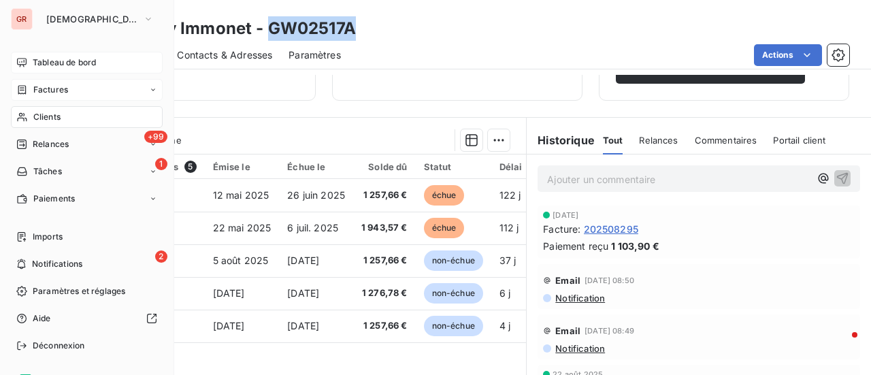
click at [53, 97] on div "Factures" at bounding box center [87, 90] width 152 height 22
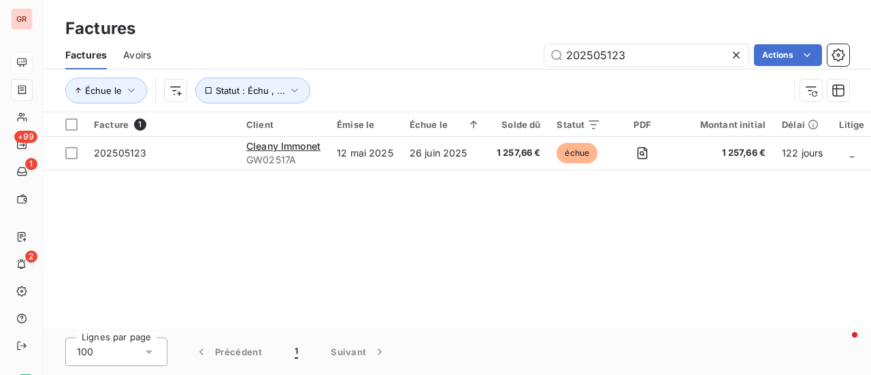
drag, startPoint x: 627, startPoint y: 62, endPoint x: 381, endPoint y: 80, distance: 247.1
click at [381, 80] on div "Factures Avoirs 202505123 Actions Échue le Statut : Échu , ..." at bounding box center [458, 76] width 828 height 71
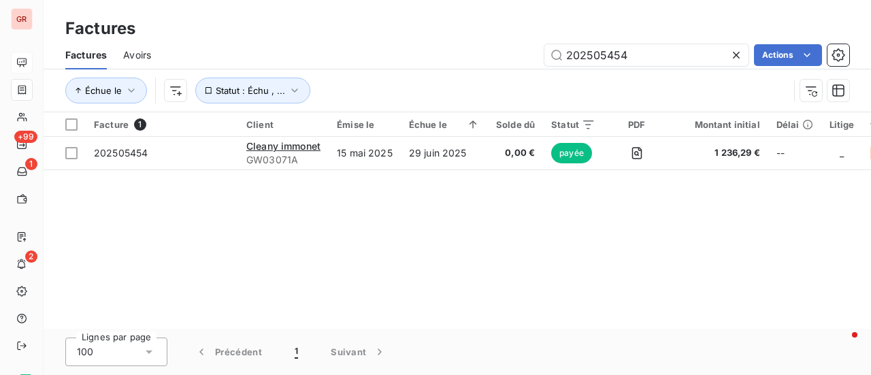
type input "202505454"
drag, startPoint x: 492, startPoint y: 71, endPoint x: 221, endPoint y: 123, distance: 275.7
click at [237, 119] on div "Factures Factures Avoirs 202505454 Actions Échue le Statut : Échu , ... Facture…" at bounding box center [458, 187] width 828 height 375
click at [144, 55] on span "Avoirs" at bounding box center [137, 55] width 28 height 14
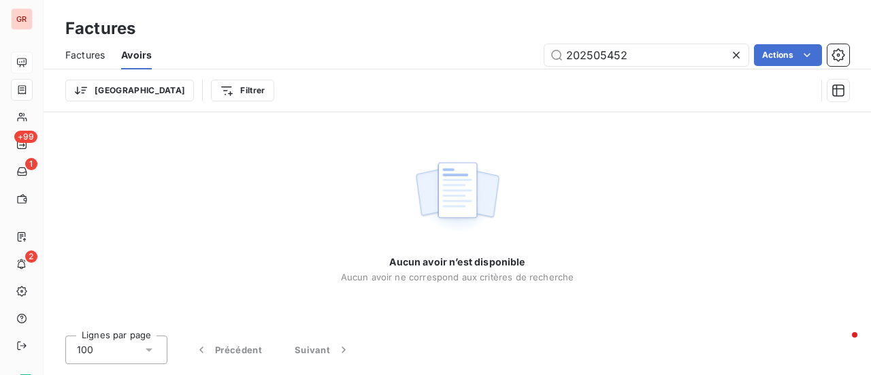
drag, startPoint x: 638, startPoint y: 52, endPoint x: 385, endPoint y: 91, distance: 255.5
click at [386, 89] on div "Factures Avoirs 202505452 Actions Trier Filtrer" at bounding box center [458, 76] width 828 height 71
type input "202505124"
click at [562, 54] on input "202505124" at bounding box center [647, 55] width 204 height 22
click at [84, 52] on span "Factures" at bounding box center [84, 55] width 39 height 14
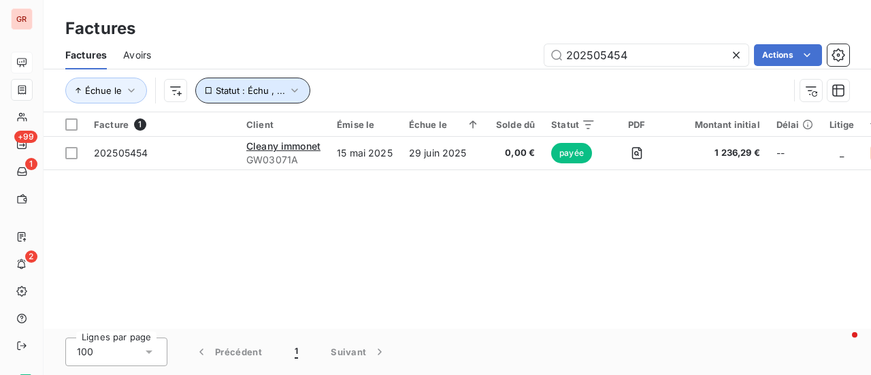
click at [294, 85] on icon "button" at bounding box center [295, 91] width 14 height 14
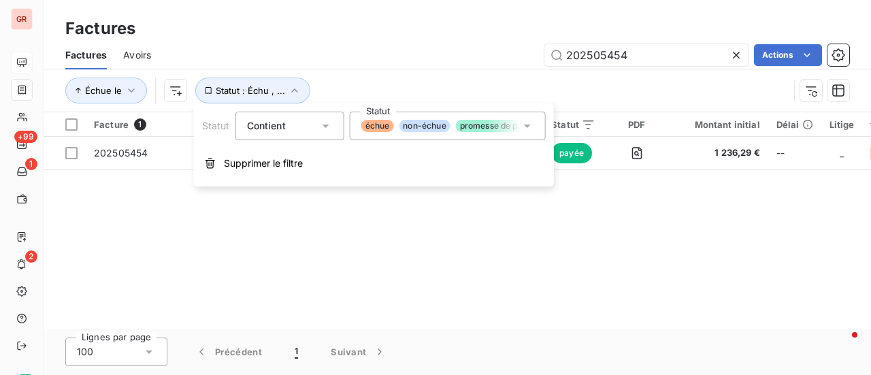
click at [532, 134] on div "échue non-échue promesse de paiement payée compensée" at bounding box center [448, 126] width 196 height 29
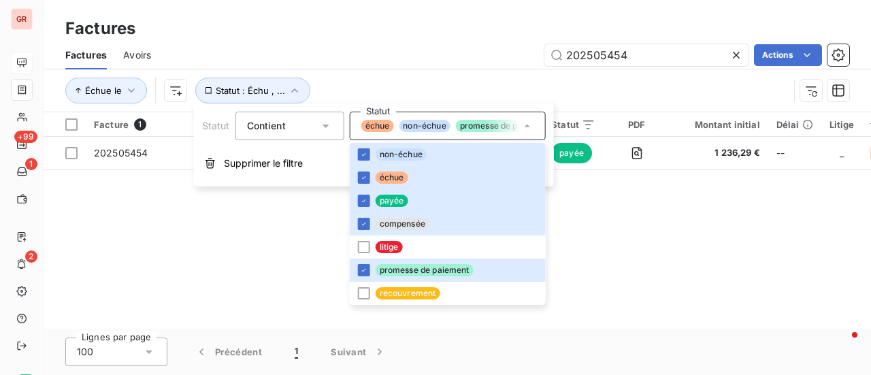
click at [703, 218] on div "Facture 1 Client Émise le Échue le Solde dû Statut PDF Montant initial Délai Li…" at bounding box center [458, 220] width 828 height 217
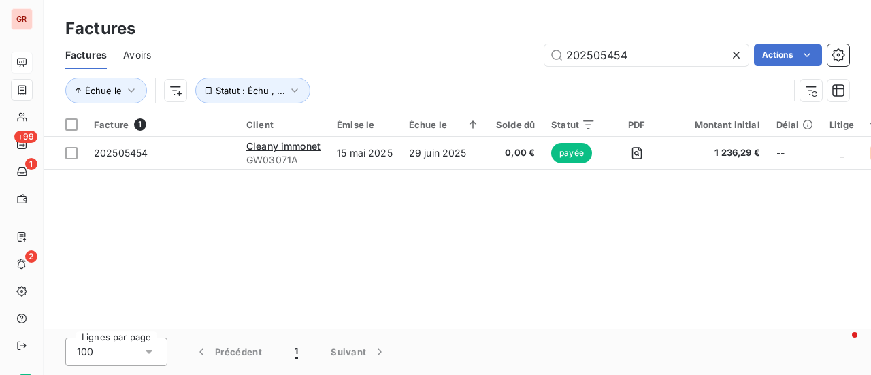
click at [144, 58] on span "Avoirs" at bounding box center [137, 55] width 28 height 14
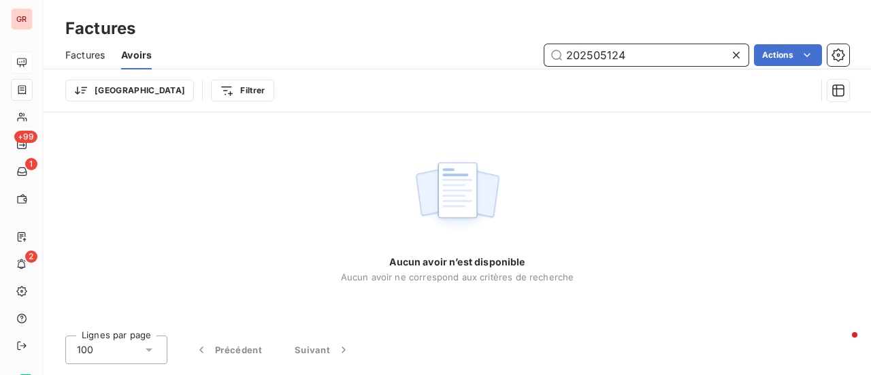
click at [606, 54] on input "202505124" at bounding box center [647, 55] width 204 height 22
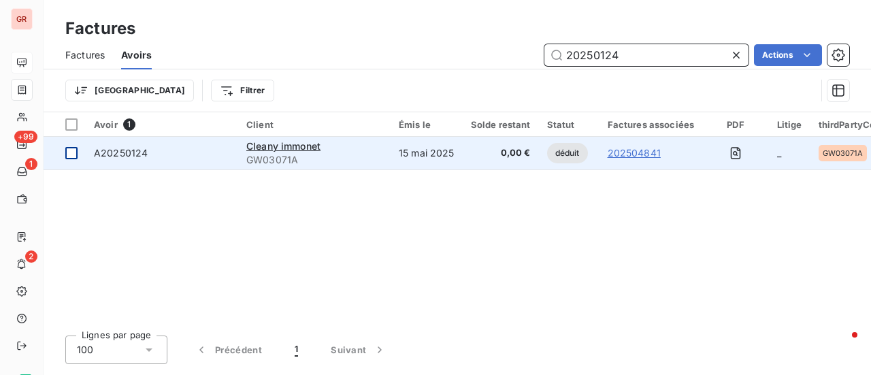
type input "20250124"
click at [79, 155] on td at bounding box center [65, 153] width 42 height 33
click at [136, 155] on span "A20250124" at bounding box center [121, 153] width 54 height 12
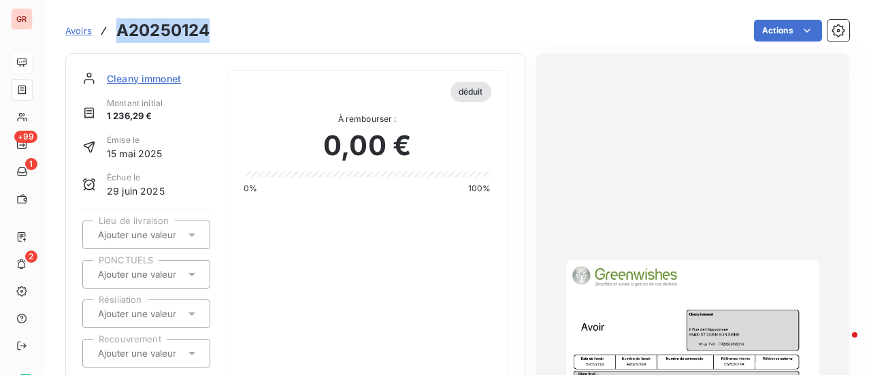
drag, startPoint x: 213, startPoint y: 31, endPoint x: 117, endPoint y: 35, distance: 96.1
click at [117, 35] on div "Avoirs A20250124 Actions" at bounding box center [457, 30] width 784 height 29
copy h3 "A20250124"
click at [157, 85] on span "Cleany immonet" at bounding box center [144, 78] width 74 height 14
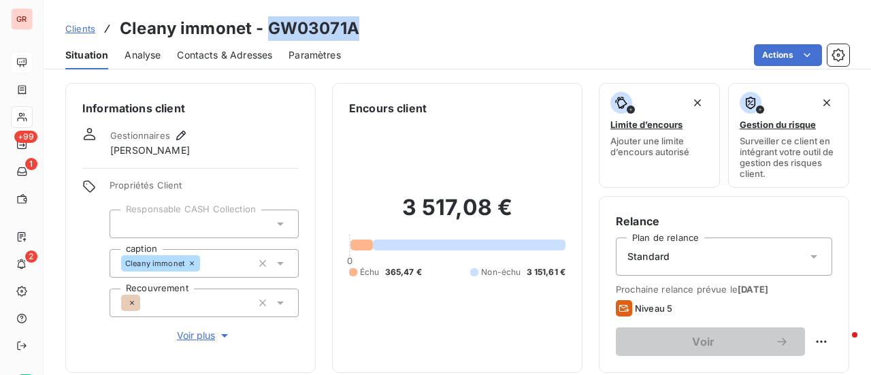
drag, startPoint x: 360, startPoint y: 33, endPoint x: 271, endPoint y: 27, distance: 89.4
click at [271, 27] on div "Clients Cleany immonet - GW03071A" at bounding box center [458, 28] width 828 height 25
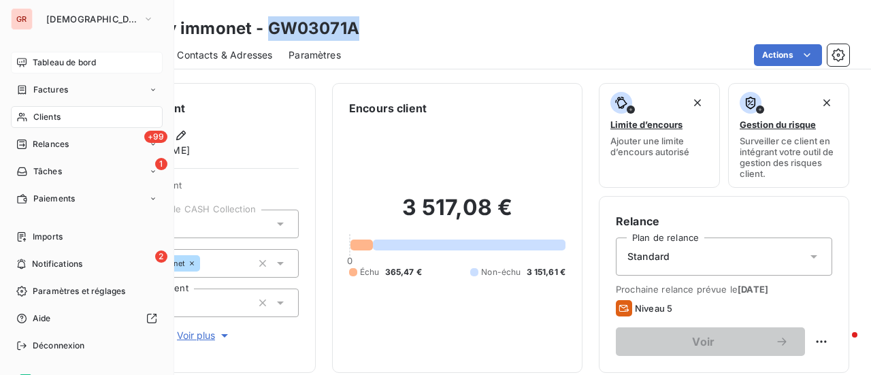
click at [60, 87] on span "Factures" at bounding box center [50, 90] width 35 height 12
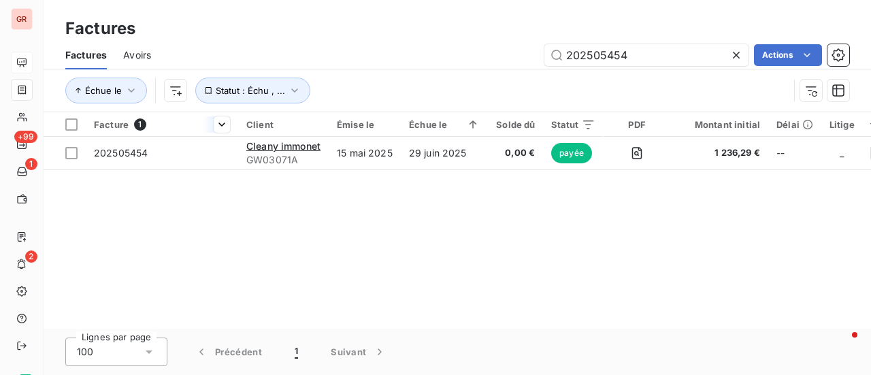
drag, startPoint x: 665, startPoint y: 45, endPoint x: 216, endPoint y: 133, distance: 457.9
click at [326, 103] on div "Factures Avoirs 202505454 Actions Échue le Statut : Échu , ..." at bounding box center [458, 76] width 828 height 71
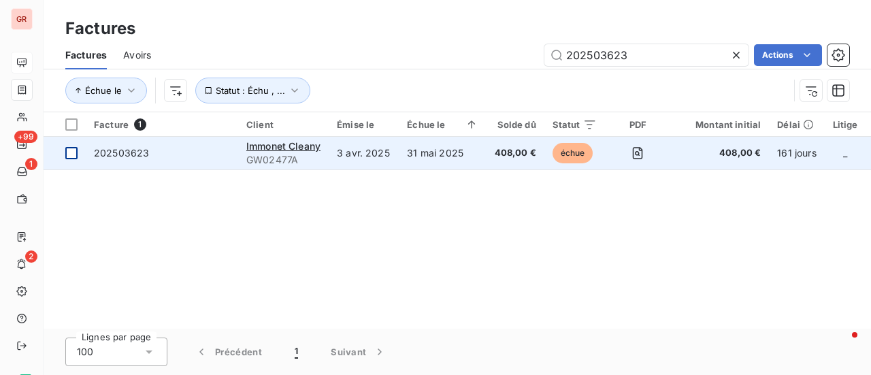
type input "202503623"
click at [71, 153] on div at bounding box center [71, 153] width 12 height 12
click at [261, 150] on span "Immonet Cleany" at bounding box center [283, 146] width 74 height 12
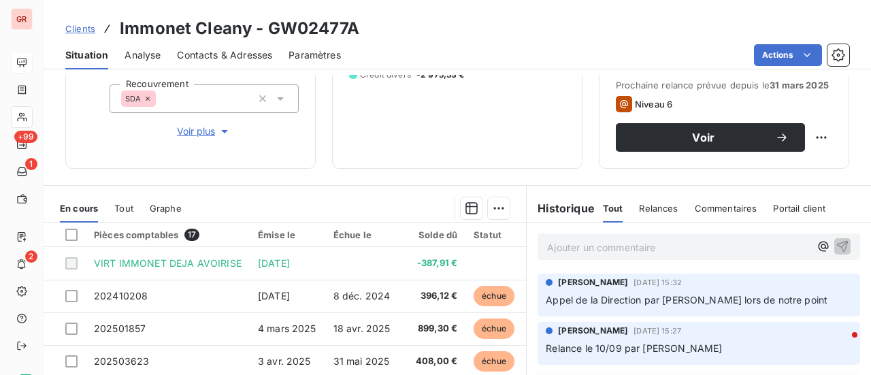
scroll to position [136, 0]
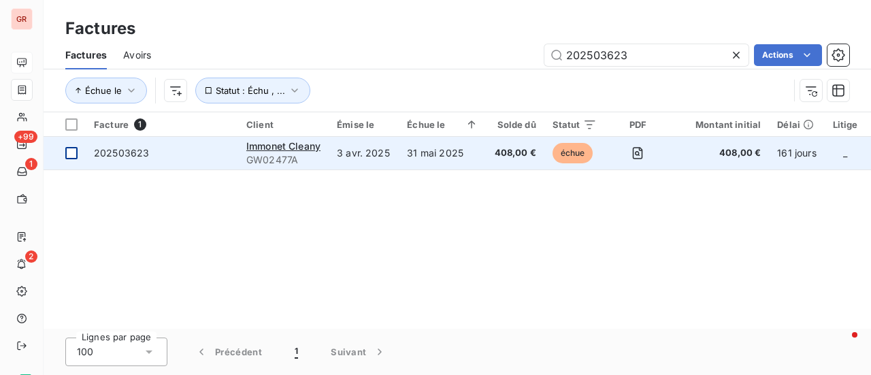
click at [72, 154] on div at bounding box center [71, 153] width 12 height 12
click at [108, 155] on span "202503623" at bounding box center [121, 153] width 55 height 12
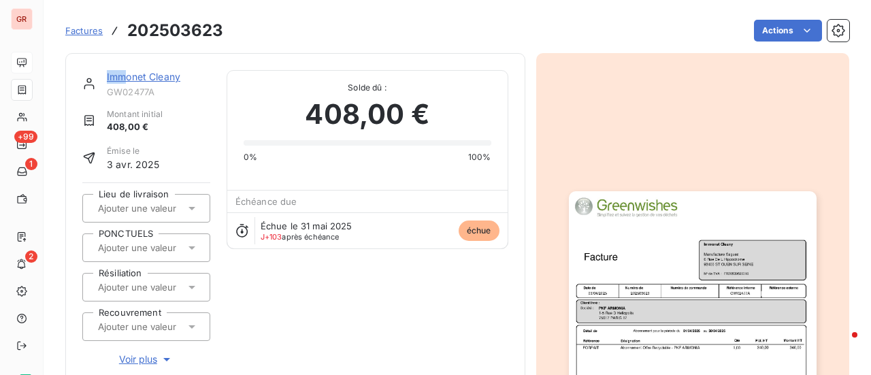
drag, startPoint x: 229, startPoint y: 29, endPoint x: 128, endPoint y: 46, distance: 102.9
click at [124, 46] on section "Factures 202503623 Actions Immonet Cleany GW02477A Montant initial 408,00 € Émi…" at bounding box center [458, 187] width 828 height 375
click at [272, 39] on div "Actions" at bounding box center [544, 31] width 609 height 22
drag, startPoint x: 225, startPoint y: 29, endPoint x: 123, endPoint y: 40, distance: 102.7
click at [123, 40] on div "Factures 202503623 Actions" at bounding box center [457, 30] width 784 height 29
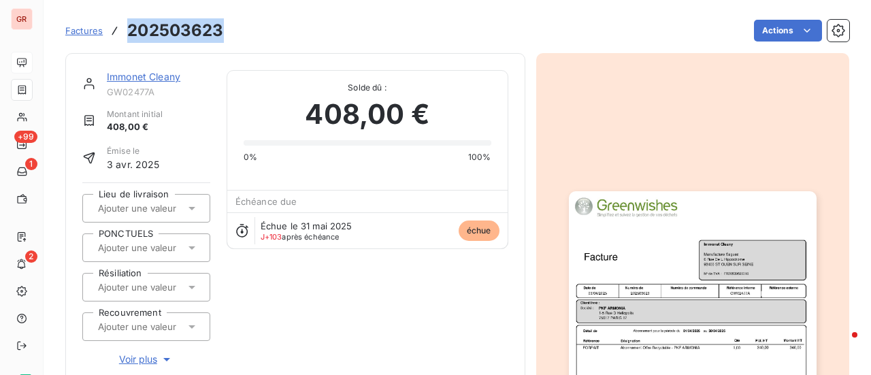
drag, startPoint x: 148, startPoint y: 26, endPoint x: 155, endPoint y: 25, distance: 6.9
click at [162, 76] on link "Immonet Cleany" at bounding box center [144, 77] width 74 height 12
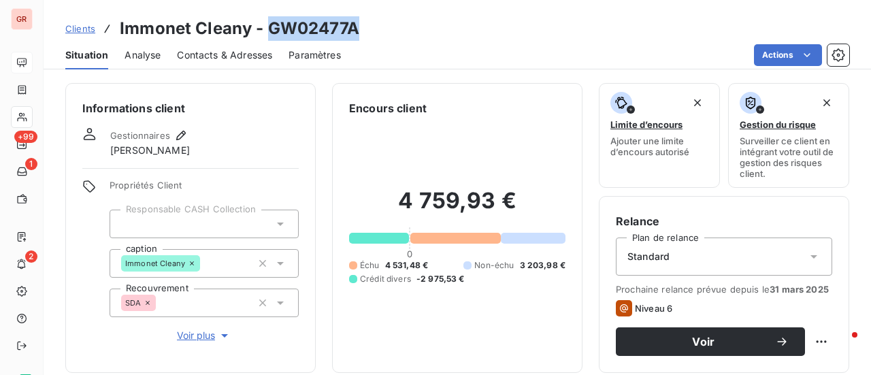
drag, startPoint x: 366, startPoint y: 32, endPoint x: 268, endPoint y: 37, distance: 98.2
click at [268, 37] on div "Clients Immonet Cleany - GW02477A" at bounding box center [458, 28] width 828 height 25
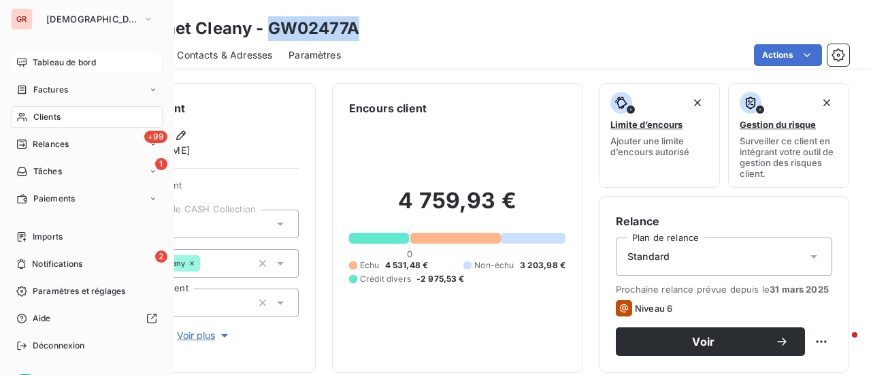
click at [57, 95] on span "Factures" at bounding box center [50, 90] width 35 height 12
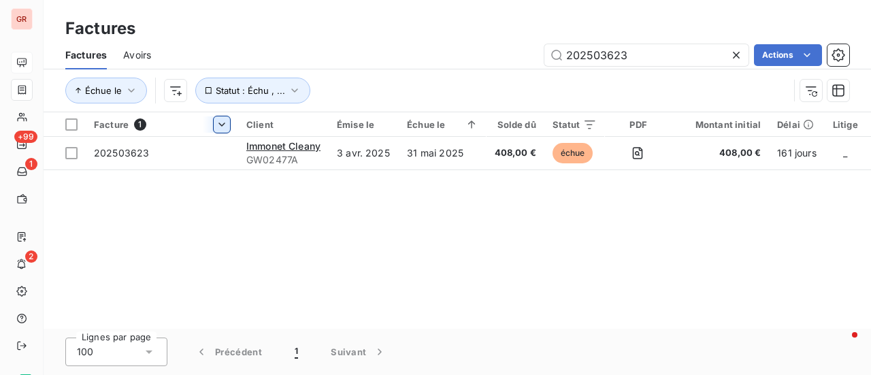
drag, startPoint x: 660, startPoint y: 57, endPoint x: 215, endPoint y: 121, distance: 449.8
click at [221, 120] on div "Factures Factures Avoirs 202503623 Actions Échue le Statut : Échu , ... Facture…" at bounding box center [458, 187] width 828 height 375
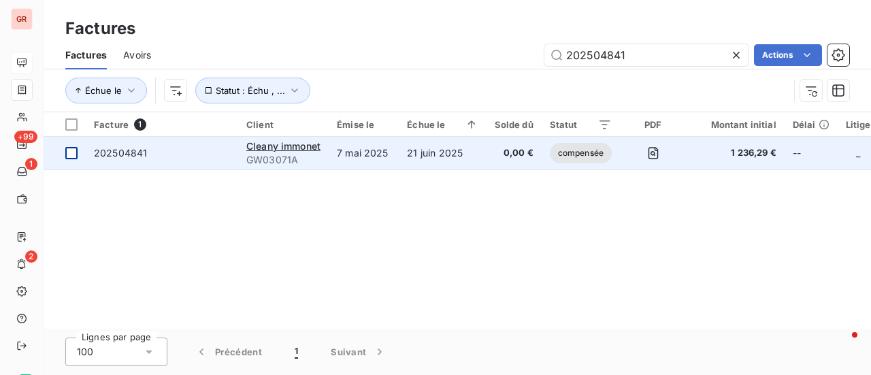
type input "202504841"
click at [77, 149] on div at bounding box center [71, 153] width 12 height 12
click at [110, 160] on td "202504841" at bounding box center [162, 153] width 153 height 33
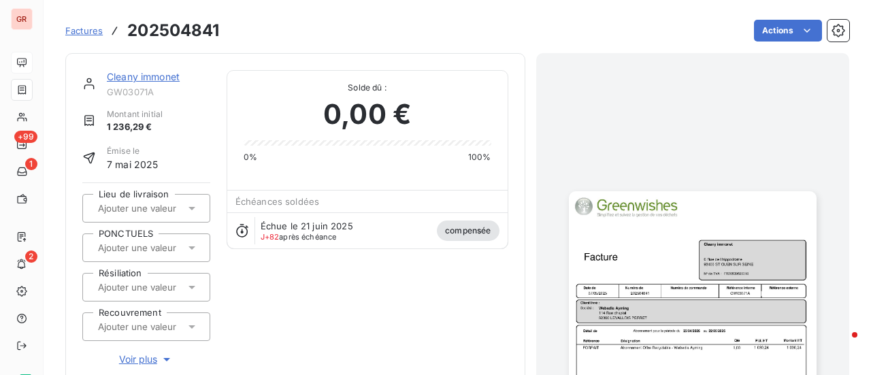
click at [158, 78] on link "Cleany immonet" at bounding box center [143, 77] width 73 height 12
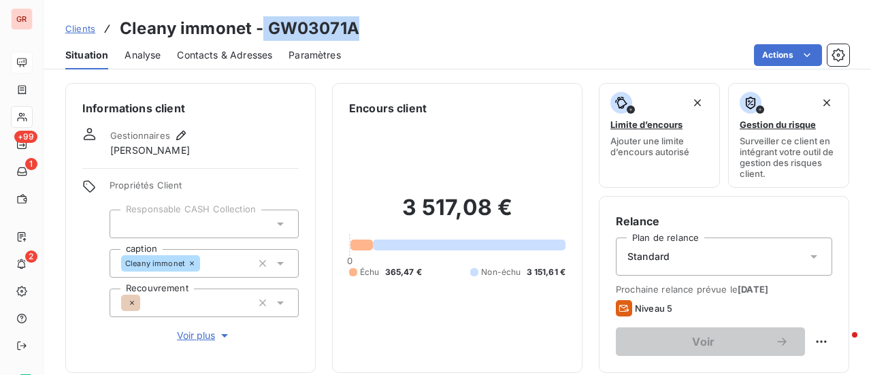
drag, startPoint x: 356, startPoint y: 33, endPoint x: 264, endPoint y: 37, distance: 92.0
click at [264, 36] on h3 "Cleany immonet - GW03071A" at bounding box center [240, 28] width 240 height 25
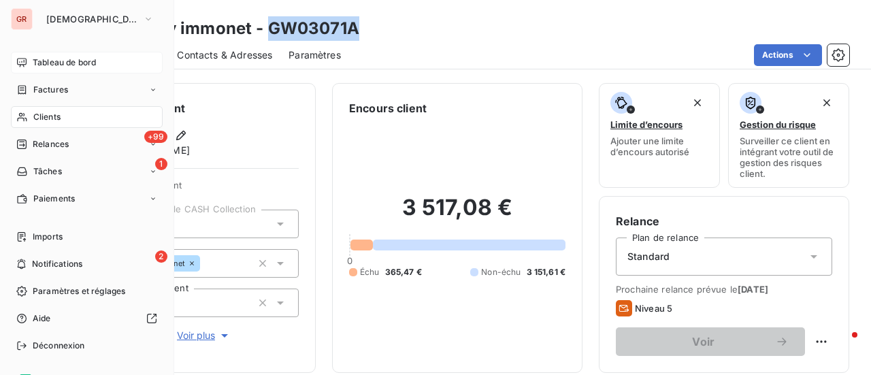
click at [61, 89] on span "Factures" at bounding box center [50, 90] width 35 height 12
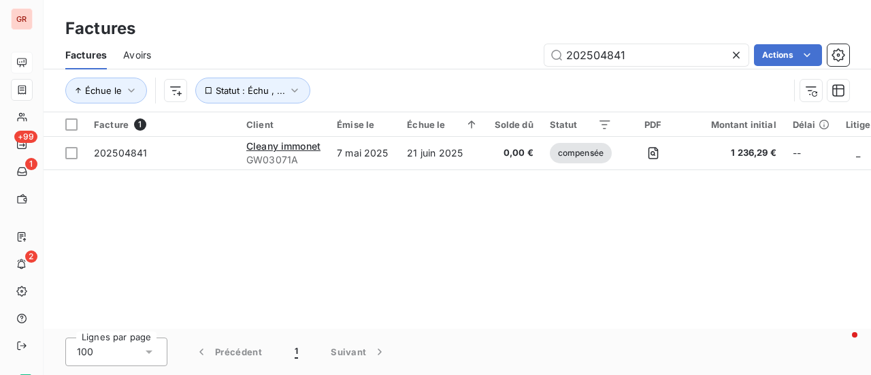
drag, startPoint x: 598, startPoint y: 67, endPoint x: 315, endPoint y: 74, distance: 284.0
click at [325, 74] on div "Factures Avoirs 202504841 Actions Échue le Statut : Échu , ..." at bounding box center [458, 76] width 828 height 71
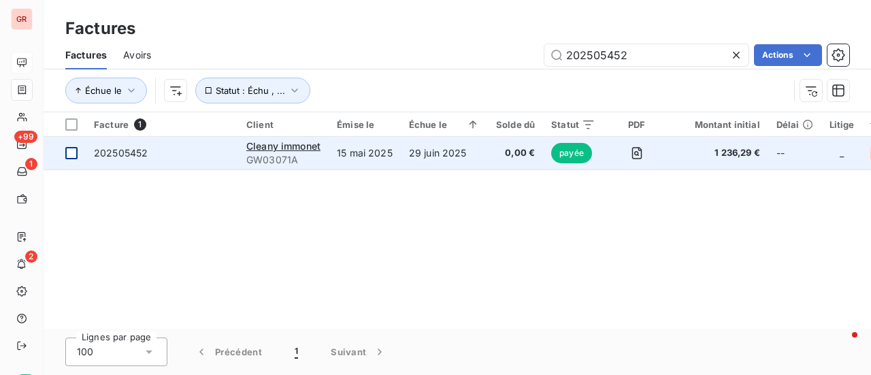
type input "202505452"
click at [71, 155] on div at bounding box center [71, 153] width 12 height 12
click at [104, 152] on span "202505452" at bounding box center [121, 153] width 54 height 12
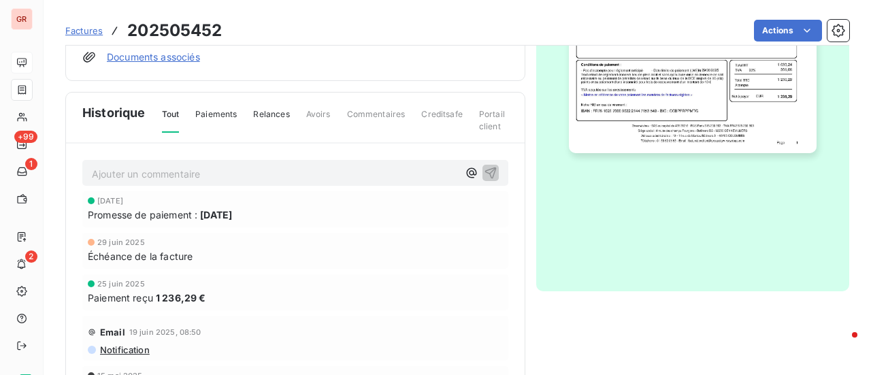
scroll to position [410, 0]
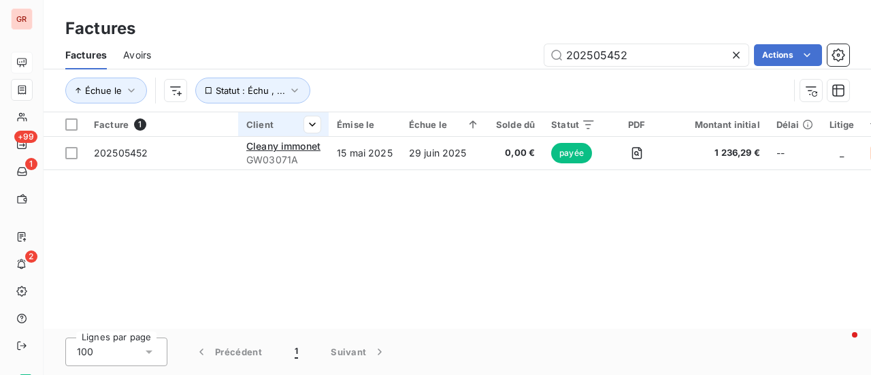
drag, startPoint x: 645, startPoint y: 64, endPoint x: 299, endPoint y: 116, distance: 350.5
click at [306, 115] on div "Factures Factures Avoirs 202505452 Actions Échue le Statut : Échu , ... Facture…" at bounding box center [458, 187] width 828 height 375
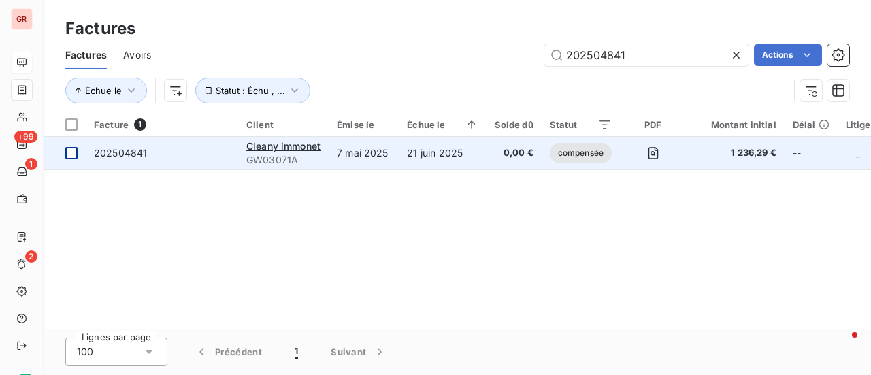
type input "202504841"
click at [68, 157] on div at bounding box center [71, 153] width 12 height 12
click at [109, 160] on td "202504841" at bounding box center [162, 153] width 153 height 33
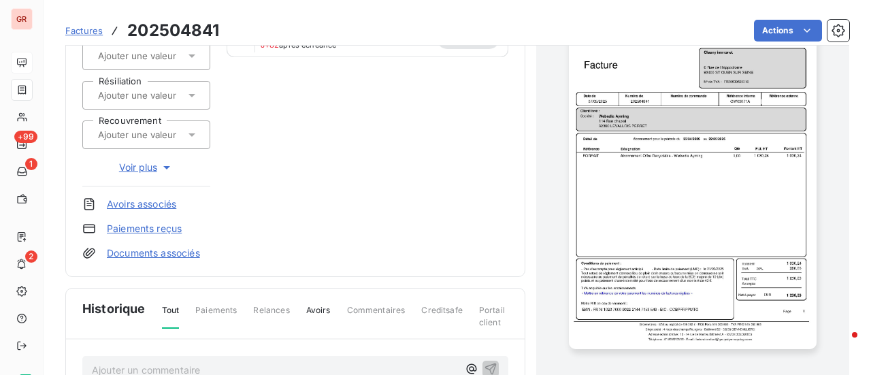
scroll to position [206, 0]
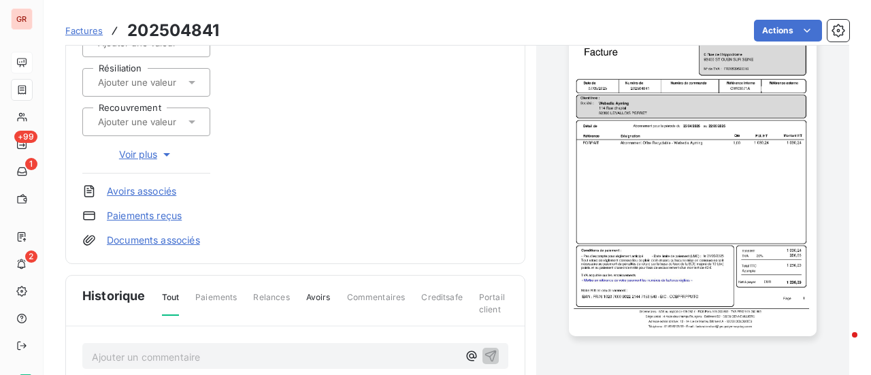
click at [153, 194] on link "Avoirs associés" at bounding box center [141, 192] width 69 height 14
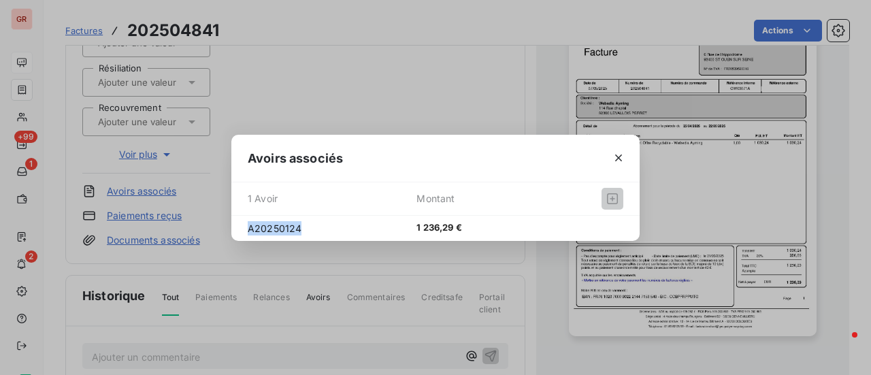
drag, startPoint x: 312, startPoint y: 228, endPoint x: 226, endPoint y: 244, distance: 87.3
click at [226, 243] on div "Avoirs associés 1 Avoir Montant A20250124 1 236,29 €" at bounding box center [435, 187] width 871 height 375
drag, startPoint x: 621, startPoint y: 156, endPoint x: 596, endPoint y: 153, distance: 24.7
click at [621, 156] on icon "button" at bounding box center [618, 158] width 7 height 7
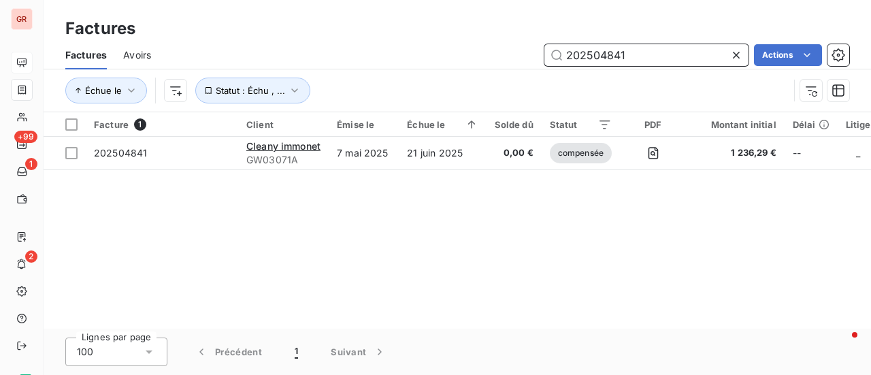
click at [133, 54] on span "Avoirs" at bounding box center [137, 55] width 28 height 14
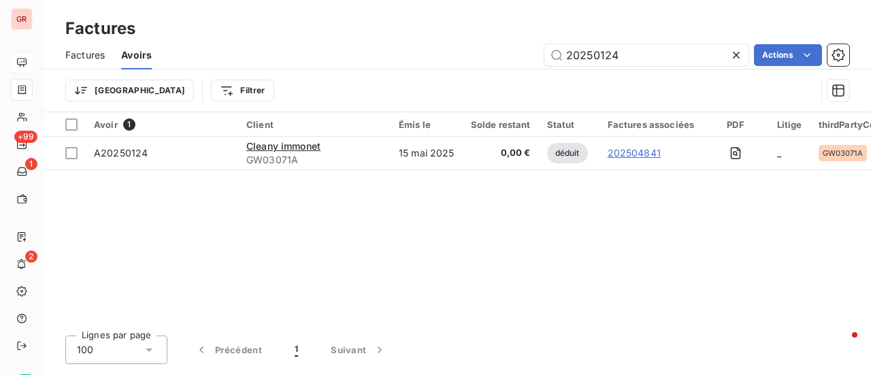
drag, startPoint x: 657, startPoint y: 61, endPoint x: 500, endPoint y: 73, distance: 157.8
click at [500, 73] on div "Factures Avoirs 20250124 Actions Trier Filtrer" at bounding box center [458, 76] width 828 height 71
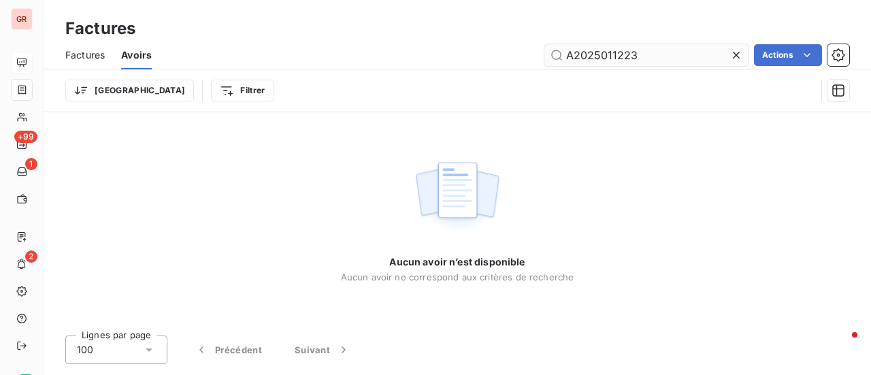
click at [563, 55] on input "A2025011223" at bounding box center [647, 55] width 204 height 22
click at [575, 52] on input "A2025011223" at bounding box center [647, 55] width 204 height 22
click at [634, 58] on input "2025011223" at bounding box center [647, 55] width 204 height 22
drag, startPoint x: 640, startPoint y: 58, endPoint x: 414, endPoint y: 93, distance: 228.8
click at [415, 86] on div "Factures Avoirs 2025011223 Actions Trier Filtrer" at bounding box center [458, 76] width 828 height 71
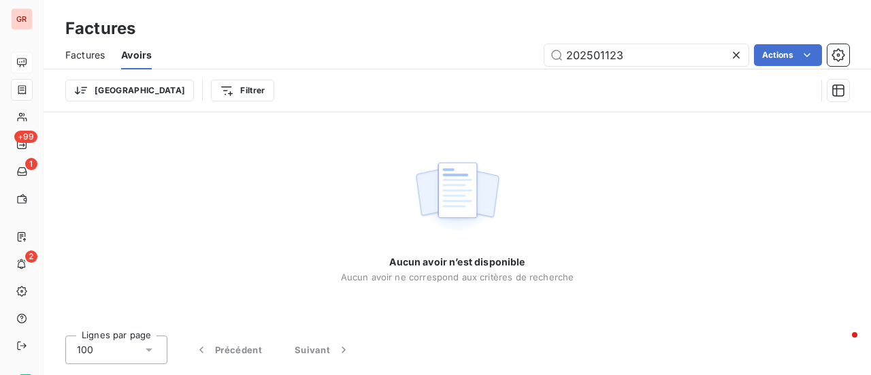
type input "20250112"
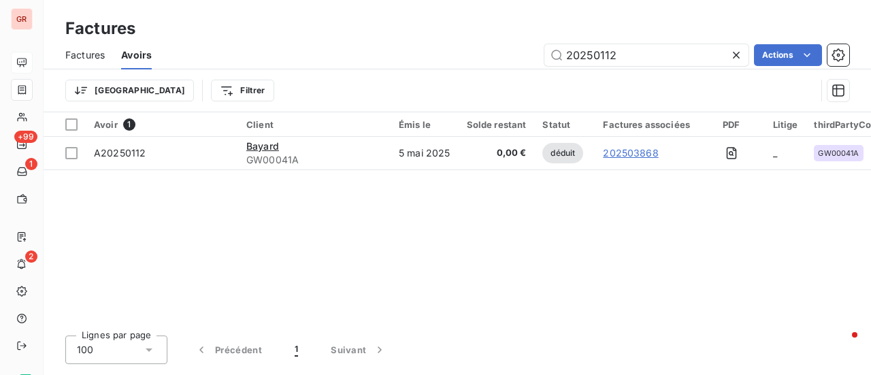
drag, startPoint x: 623, startPoint y: 57, endPoint x: 519, endPoint y: 64, distance: 104.4
click at [523, 63] on div "20250112 Actions" at bounding box center [509, 55] width 682 height 22
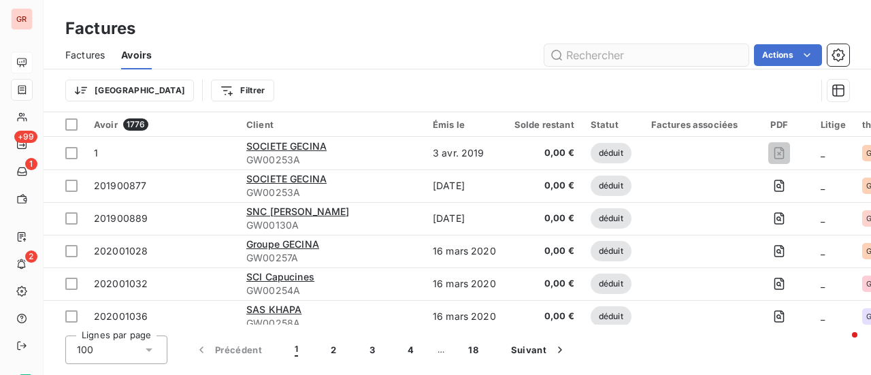
click at [618, 58] on input "text" at bounding box center [647, 55] width 204 height 22
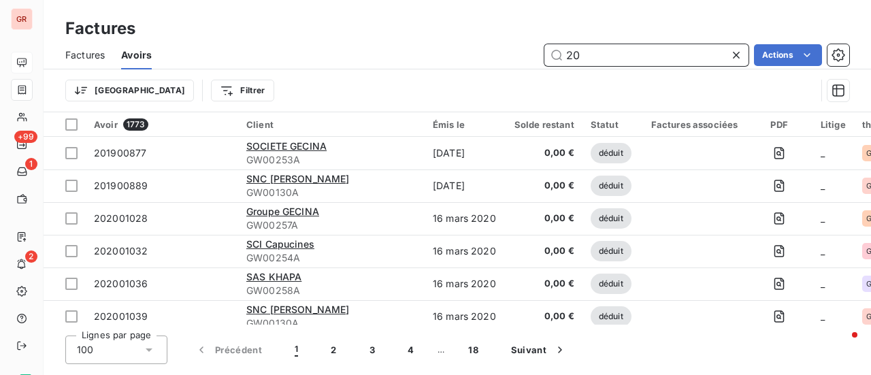
click at [592, 53] on input "20" at bounding box center [647, 55] width 204 height 22
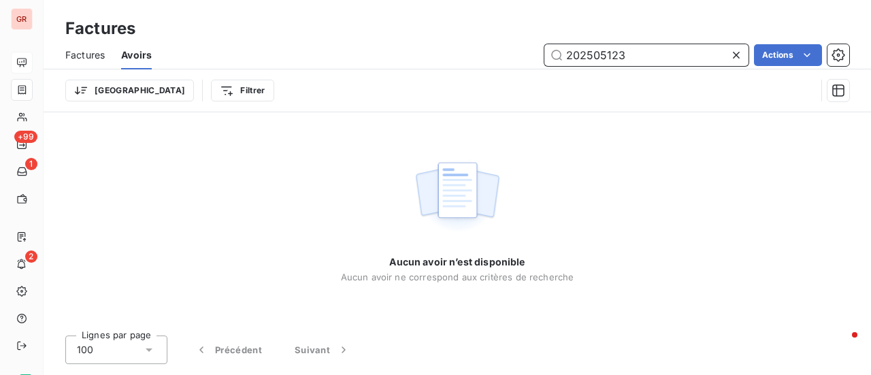
click at [569, 56] on input "202505123" at bounding box center [647, 55] width 204 height 22
click at [574, 55] on input "2A02505123" at bounding box center [647, 55] width 204 height 22
click at [575, 60] on input "A02505123" at bounding box center [647, 55] width 204 height 22
click at [603, 195] on div "Aucun avoir n’est disponible Aucun avoir ne correspond aux critères de recherche" at bounding box center [458, 218] width 828 height 212
drag, startPoint x: 650, startPoint y: 59, endPoint x: 497, endPoint y: 69, distance: 153.6
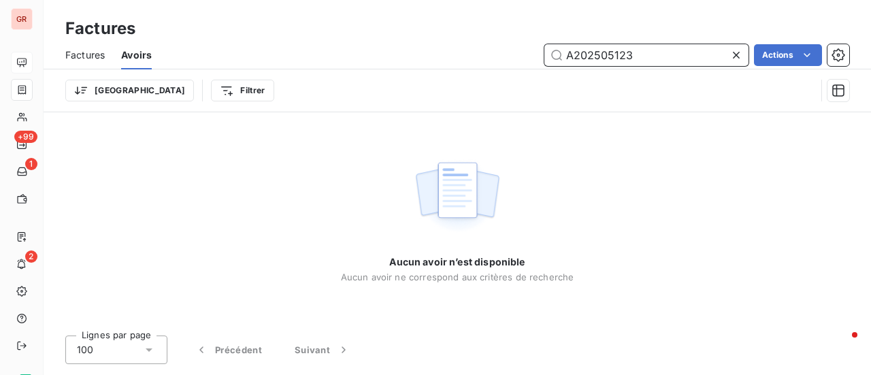
click at [502, 67] on div "Factures Avoirs A202505123 Actions" at bounding box center [458, 55] width 828 height 29
paste input "text"
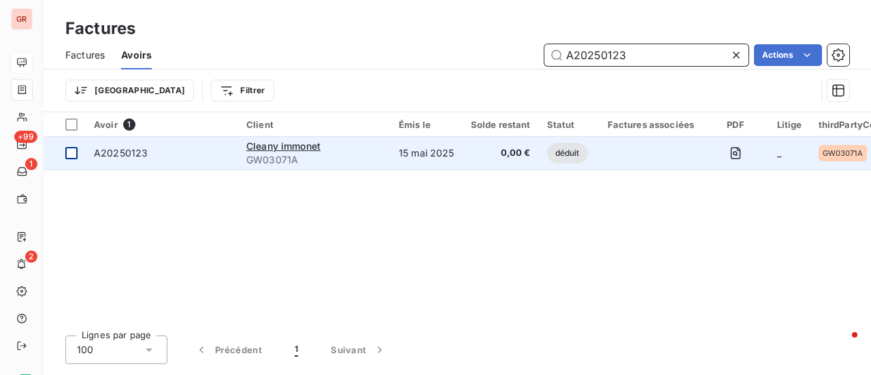
type input "A20250123"
click at [69, 155] on div at bounding box center [71, 153] width 12 height 12
click at [104, 148] on span "A20250123" at bounding box center [121, 153] width 54 height 12
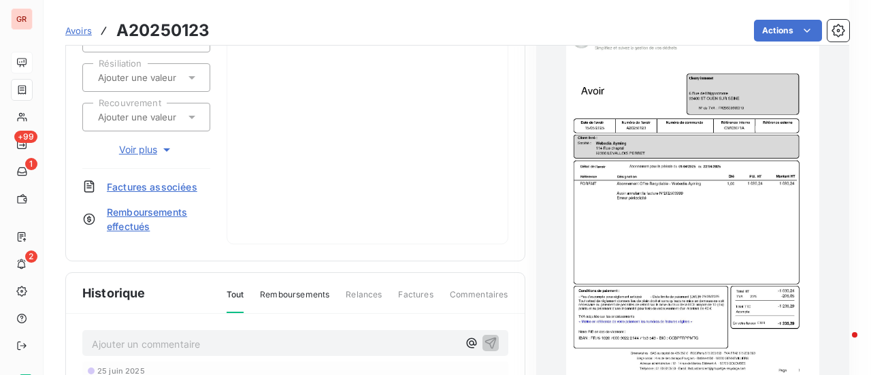
scroll to position [206, 0]
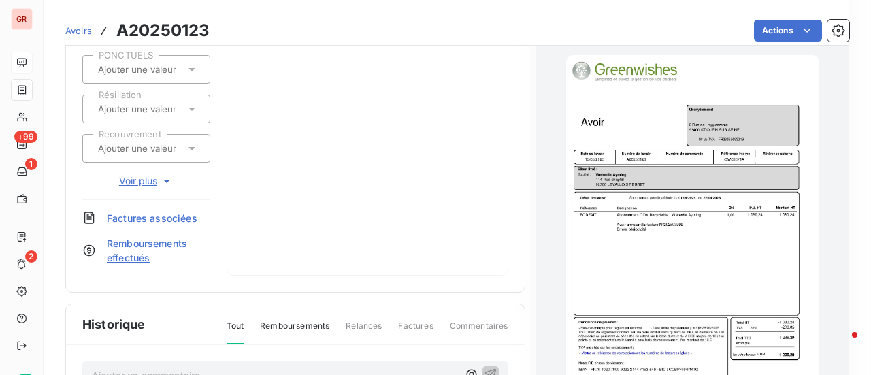
click at [167, 216] on span "Factures associées" at bounding box center [152, 218] width 91 height 14
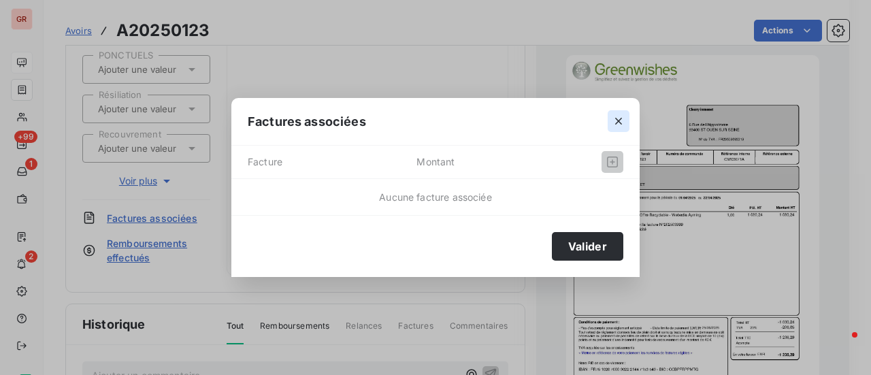
click at [619, 123] on icon "button" at bounding box center [619, 121] width 14 height 14
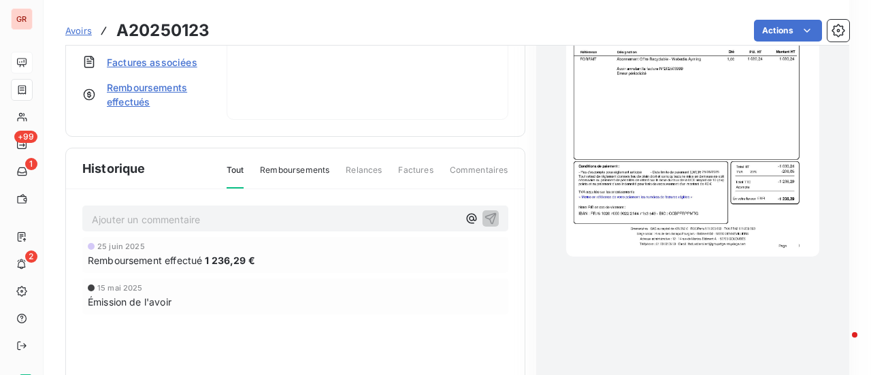
scroll to position [410, 0]
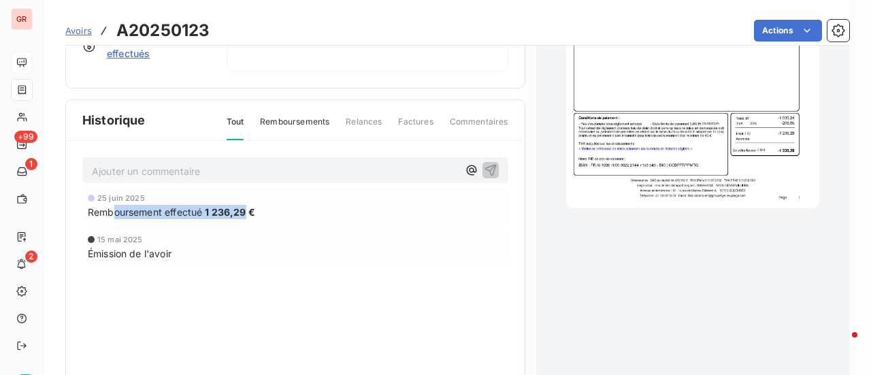
drag, startPoint x: 245, startPoint y: 210, endPoint x: 113, endPoint y: 214, distance: 132.1
click at [113, 214] on div "Remboursement effectué 1 236,29 €" at bounding box center [295, 212] width 415 height 14
click at [475, 212] on div "Remboursement effectué 1 236,29 €" at bounding box center [295, 212] width 415 height 14
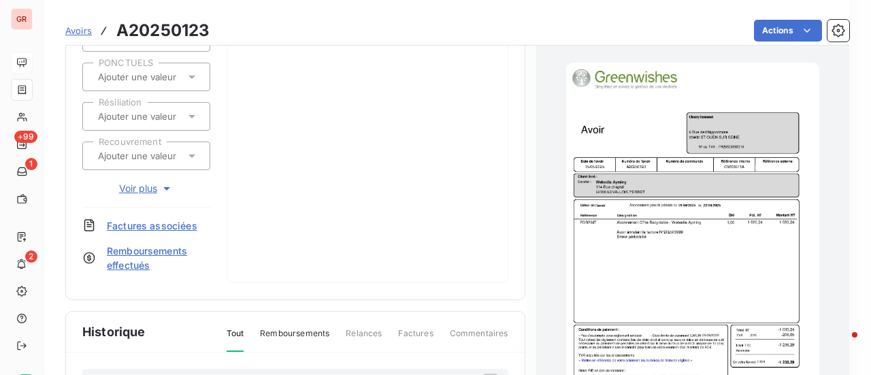
scroll to position [0, 0]
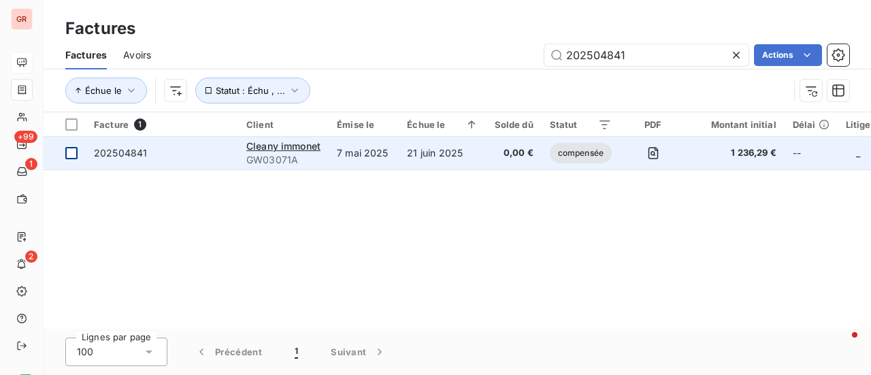
click at [78, 150] on td at bounding box center [65, 153] width 42 height 33
click at [288, 149] on span "Cleany immonet" at bounding box center [283, 146] width 74 height 12
click at [71, 153] on div at bounding box center [71, 153] width 12 height 12
click at [148, 155] on span "202504841" at bounding box center [162, 153] width 136 height 14
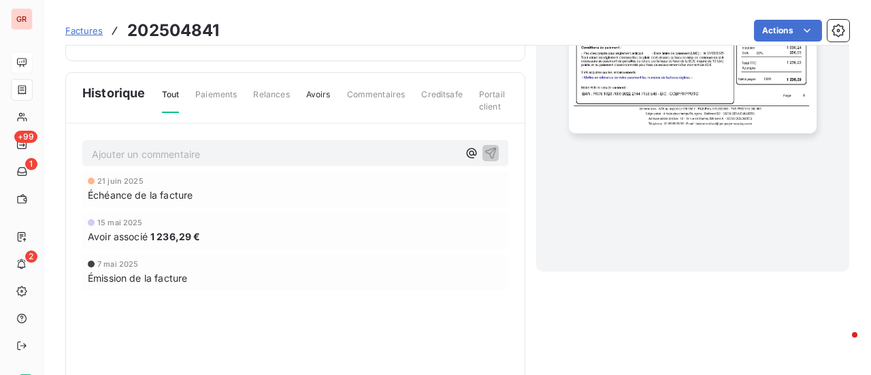
scroll to position [340, 0]
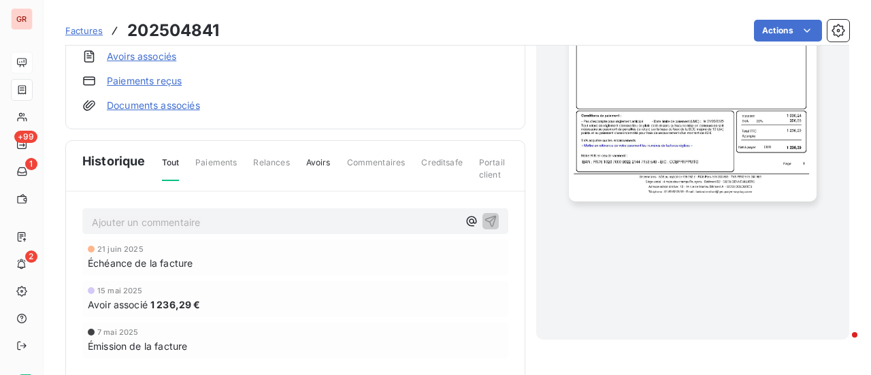
click at [162, 54] on link "Avoirs associés" at bounding box center [141, 57] width 69 height 14
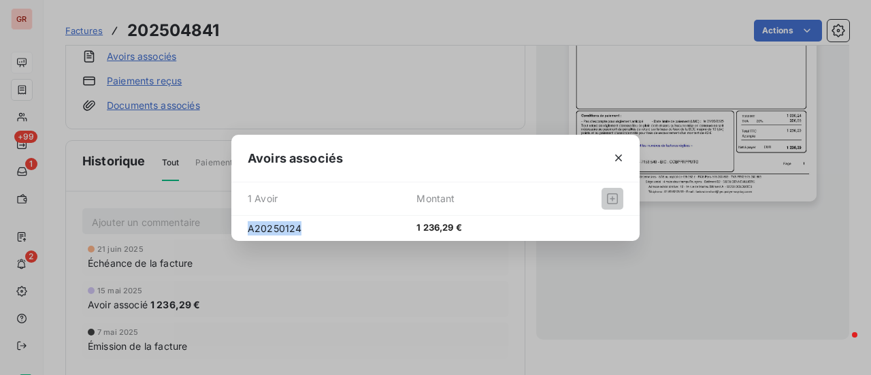
drag, startPoint x: 304, startPoint y: 230, endPoint x: 214, endPoint y: 236, distance: 90.1
click at [214, 236] on div "Avoirs associés 1 Avoir Montant A20250124 1 236,29 €" at bounding box center [435, 187] width 871 height 375
click at [622, 159] on icon "button" at bounding box center [619, 158] width 14 height 14
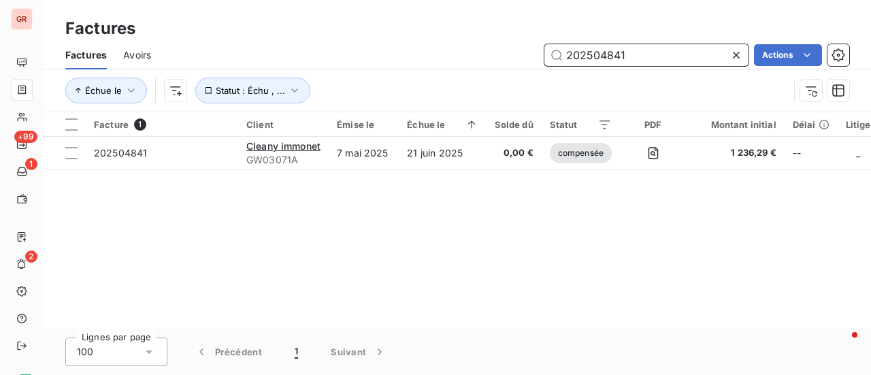
click at [142, 52] on span "Avoirs" at bounding box center [137, 55] width 28 height 14
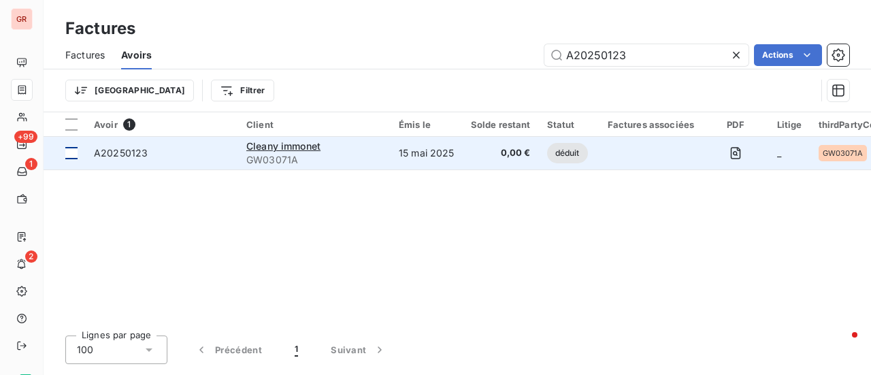
click at [71, 157] on div at bounding box center [71, 153] width 12 height 12
click at [141, 153] on span "A20250123" at bounding box center [121, 153] width 54 height 12
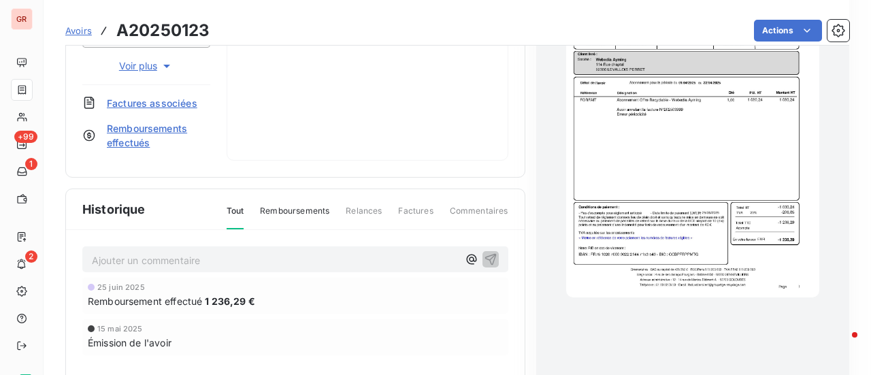
scroll to position [342, 0]
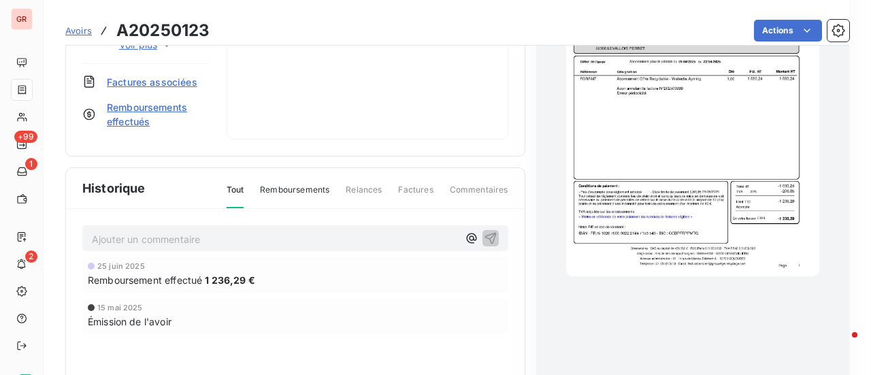
click at [649, 153] on img "button" at bounding box center [692, 98] width 253 height 358
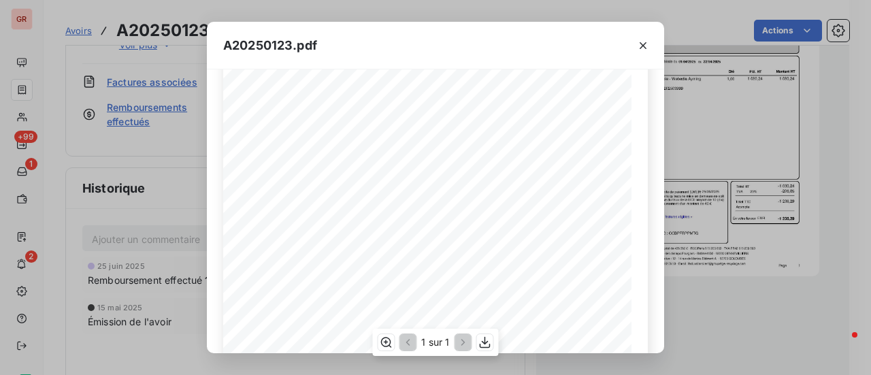
scroll to position [136, 0]
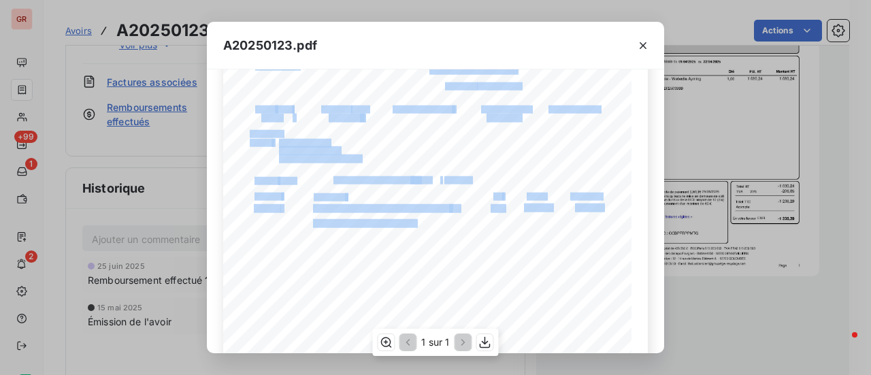
click at [381, 227] on div "Référence interne Numéro de Date de Numéro de commande Référence externe 114 Ru…" at bounding box center [435, 238] width 425 height 577
click at [648, 44] on icon "button" at bounding box center [644, 46] width 14 height 14
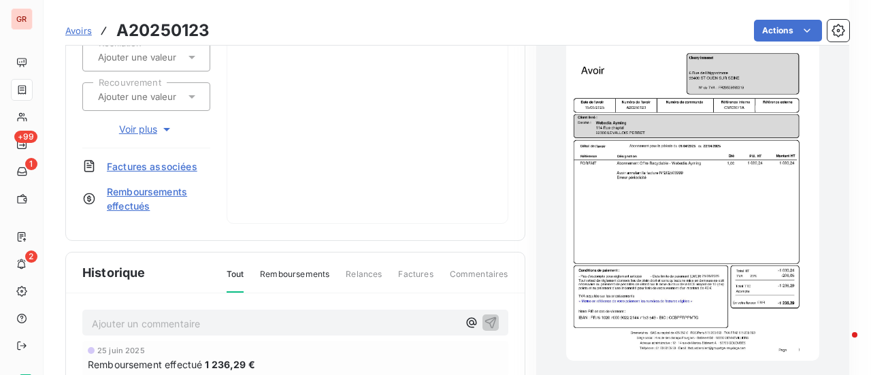
scroll to position [138, 0]
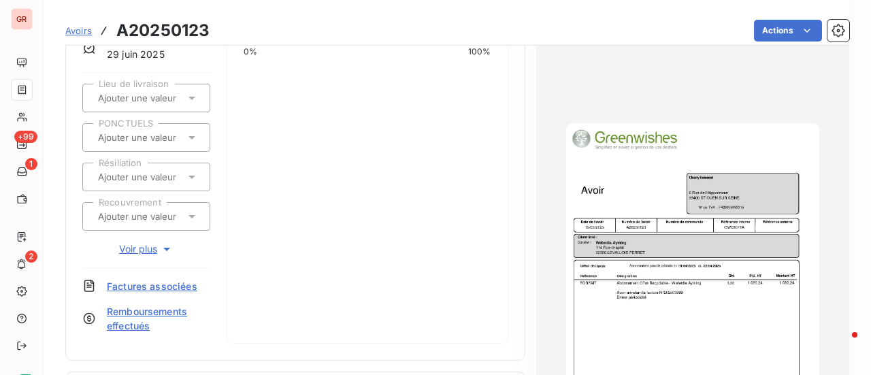
click at [682, 285] on img "button" at bounding box center [692, 302] width 253 height 358
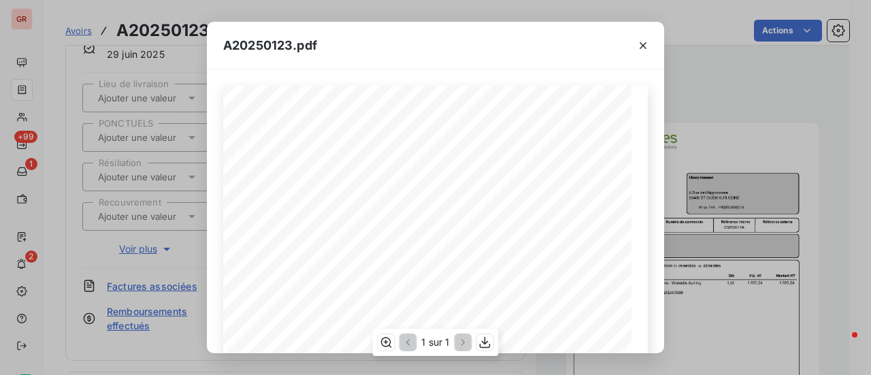
scroll to position [68, 0]
click at [639, 49] on icon "button" at bounding box center [644, 46] width 14 height 14
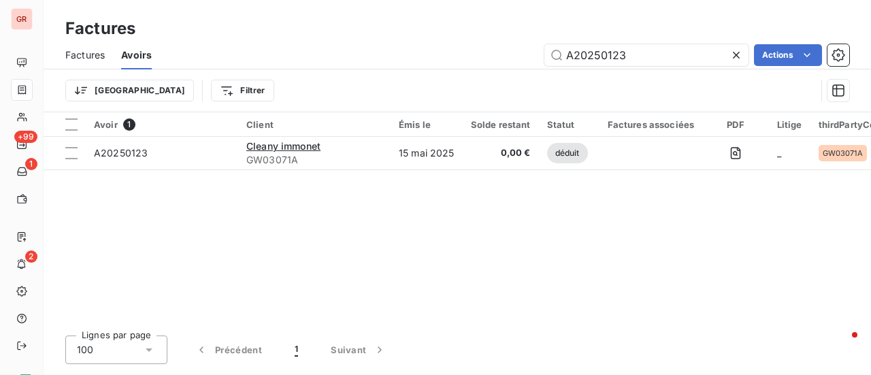
click at [86, 54] on span "Factures" at bounding box center [84, 55] width 39 height 14
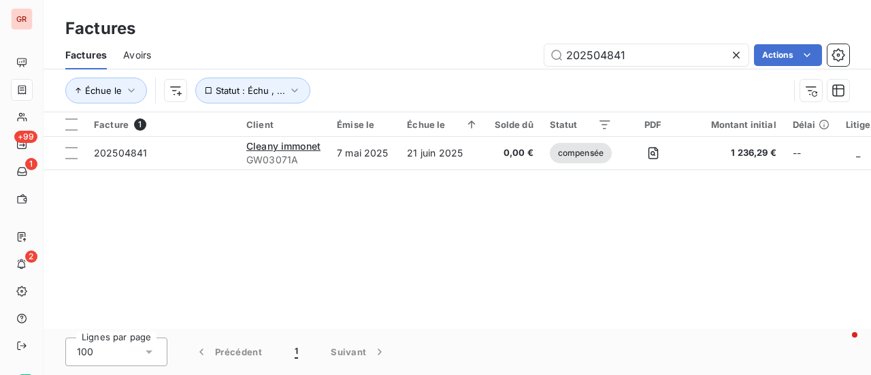
drag, startPoint x: 654, startPoint y: 51, endPoint x: 403, endPoint y: 91, distance: 253.6
click at [403, 89] on div "Factures Avoirs 202504841 Actions Échue le Statut : Échu , ..." at bounding box center [458, 76] width 828 height 71
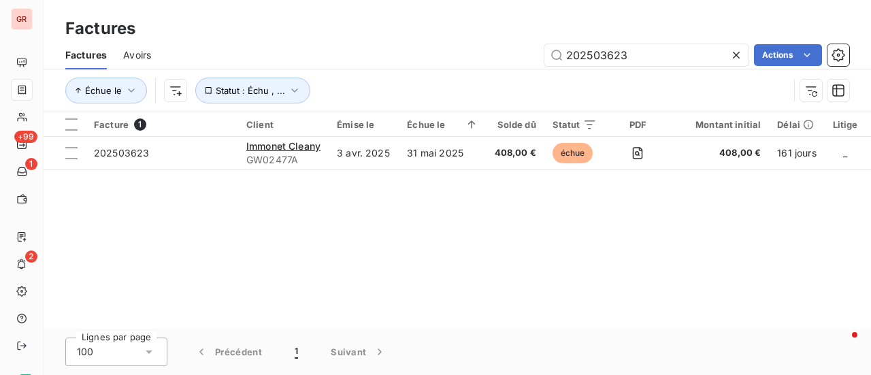
drag, startPoint x: 644, startPoint y: 59, endPoint x: 473, endPoint y: 66, distance: 171.7
click at [473, 65] on div "202503623 Actions" at bounding box center [508, 55] width 682 height 22
click at [645, 53] on input "202503623" at bounding box center [647, 55] width 204 height 22
drag, startPoint x: 632, startPoint y: 53, endPoint x: 481, endPoint y: 77, distance: 153.0
click at [481, 77] on div "Factures Avoirs 202503623 Actions Échue le Statut : Échu , ..." at bounding box center [458, 76] width 828 height 71
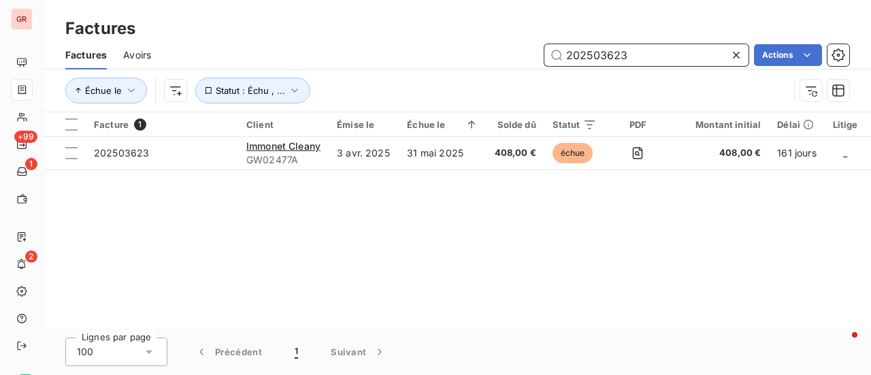
paste input "5199"
drag, startPoint x: 527, startPoint y: 65, endPoint x: 447, endPoint y: 75, distance: 81.0
click at [448, 74] on div "Factures Avoirs 202505199 Actions Échue le Statut : Échu , ..." at bounding box center [458, 76] width 828 height 71
paste input "23"
drag, startPoint x: 636, startPoint y: 59, endPoint x: 428, endPoint y: 111, distance: 214.7
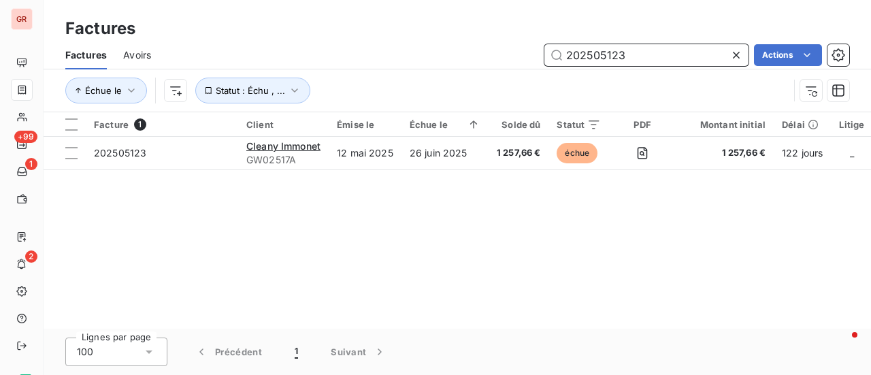
click at [426, 108] on div "Factures Avoirs 202505123 Actions Échue le Statut : Échu , ..." at bounding box center [458, 76] width 828 height 71
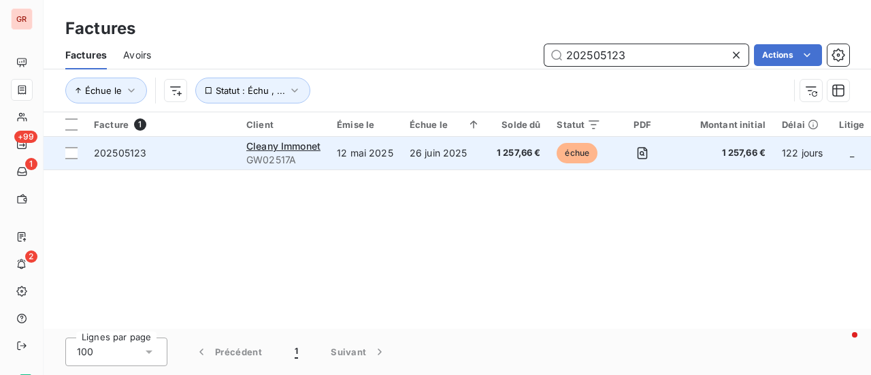
paste input "454"
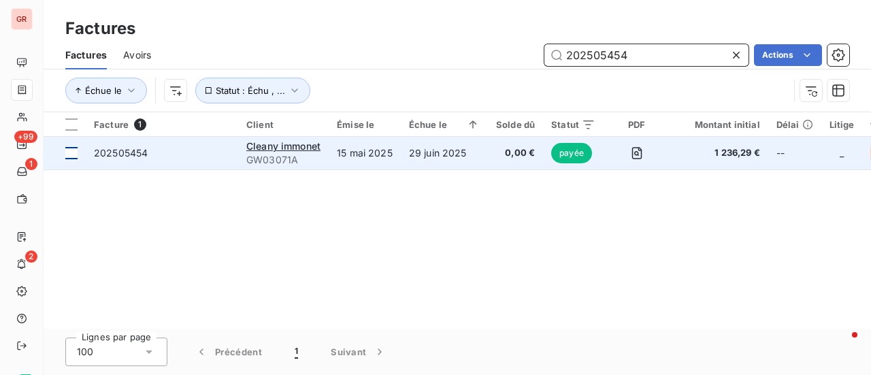
type input "202505454"
click at [76, 163] on td at bounding box center [65, 153] width 42 height 33
click at [127, 150] on span "202505454" at bounding box center [121, 153] width 54 height 12
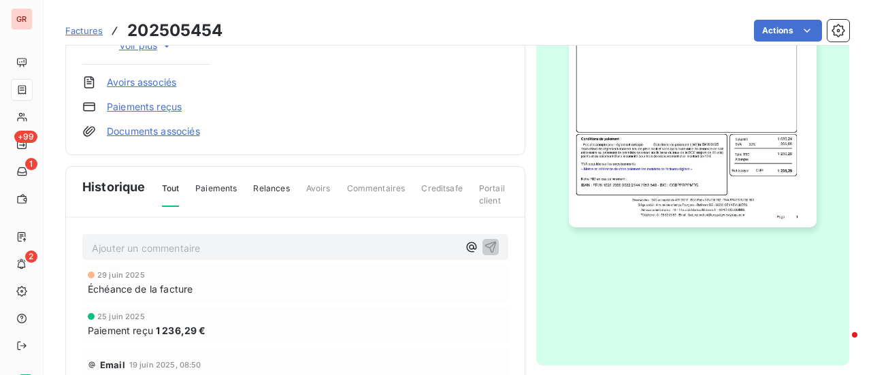
scroll to position [342, 0]
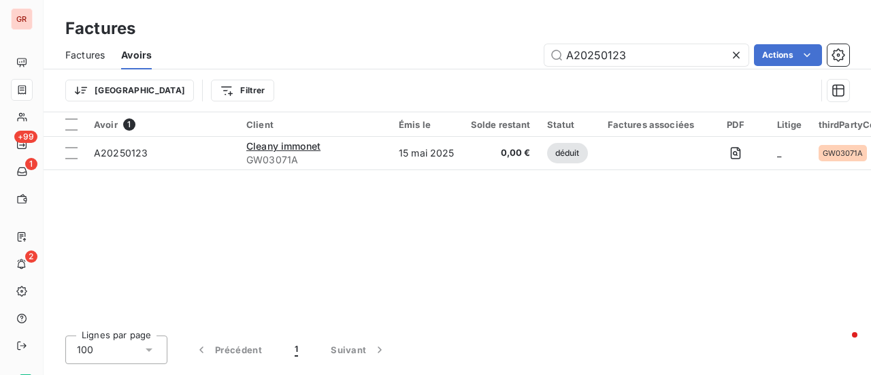
drag, startPoint x: 628, startPoint y: 58, endPoint x: 435, endPoint y: 64, distance: 192.8
click at [435, 64] on div "A20250123 Actions" at bounding box center [509, 55] width 682 height 22
type input "202504564"
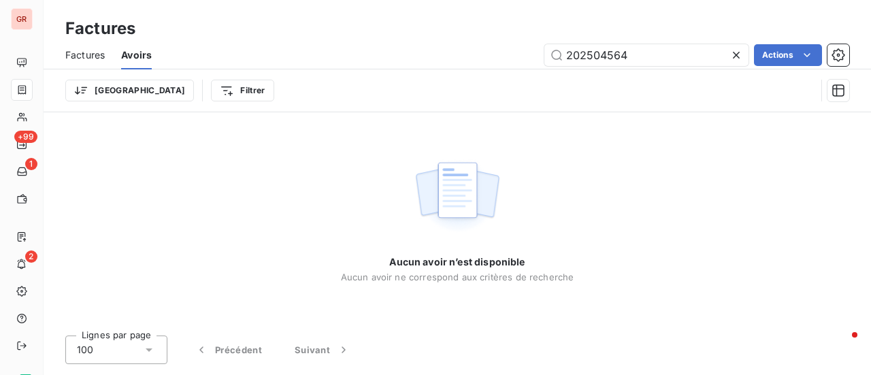
click at [82, 52] on span "Factures" at bounding box center [84, 55] width 39 height 14
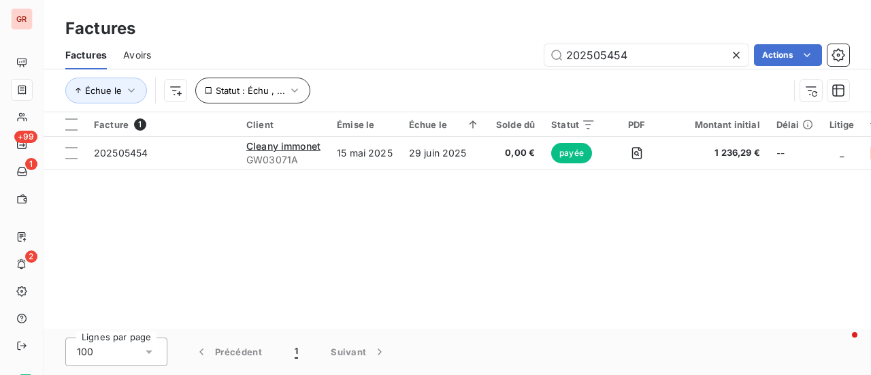
drag, startPoint x: 647, startPoint y: 54, endPoint x: 219, endPoint y: 82, distance: 429.2
click at [229, 80] on div "Factures Avoirs 202505454 Actions Échue le Statut : Échu , ..." at bounding box center [458, 76] width 828 height 71
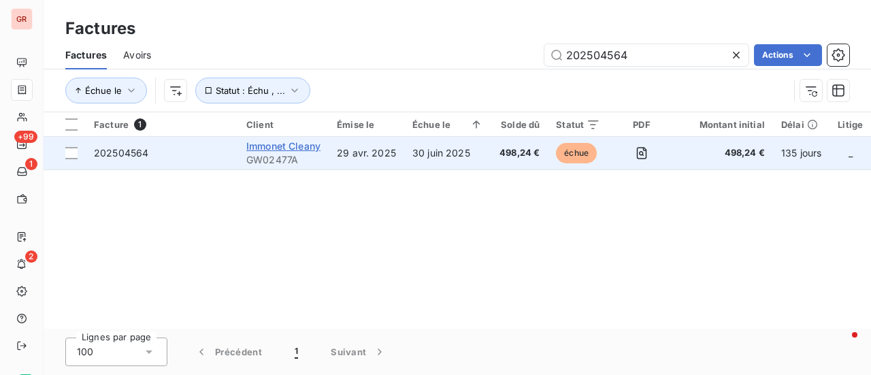
type input "202504564"
click at [281, 146] on span "Immonet Cleany" at bounding box center [283, 146] width 74 height 12
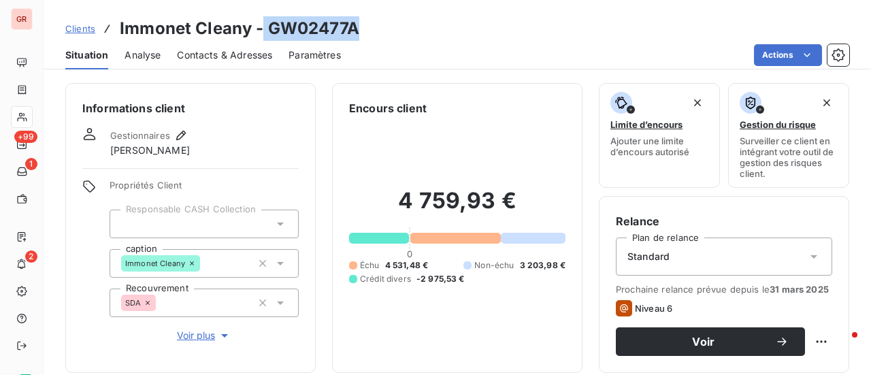
drag, startPoint x: 360, startPoint y: 32, endPoint x: 264, endPoint y: 33, distance: 96.0
click at [263, 33] on div "Clients Immonet Cleany - GW02477A" at bounding box center [458, 28] width 828 height 25
copy h3 "GW02477A"
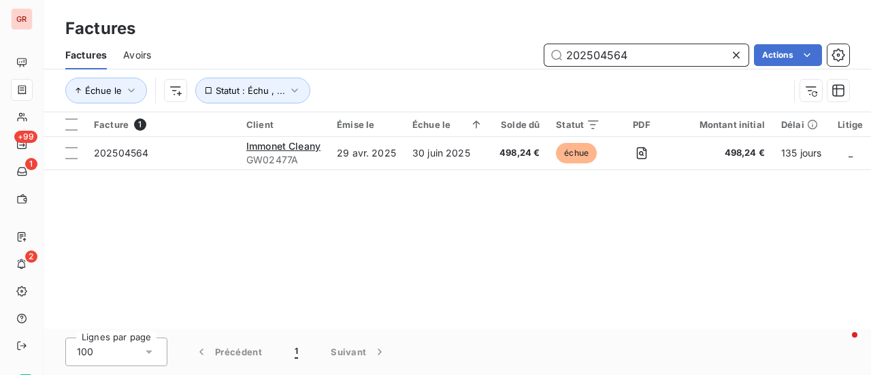
drag, startPoint x: 655, startPoint y: 48, endPoint x: 364, endPoint y: 108, distance: 297.5
click at [364, 108] on div "Factures Avoirs 202504564 Actions Échue le Statut : Échu , ..." at bounding box center [458, 76] width 828 height 71
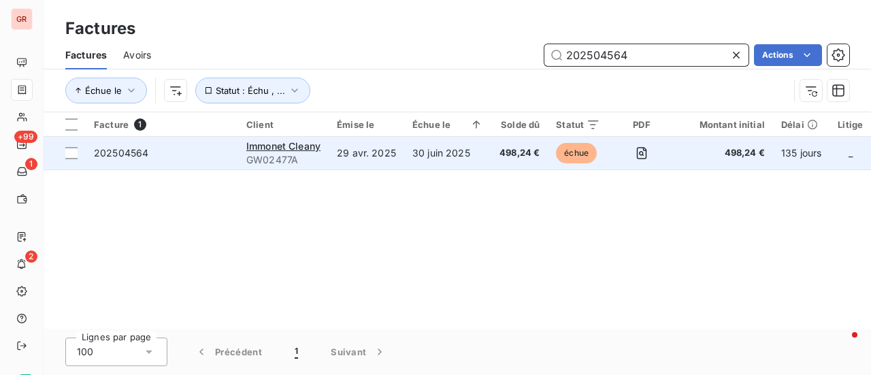
paste input "3"
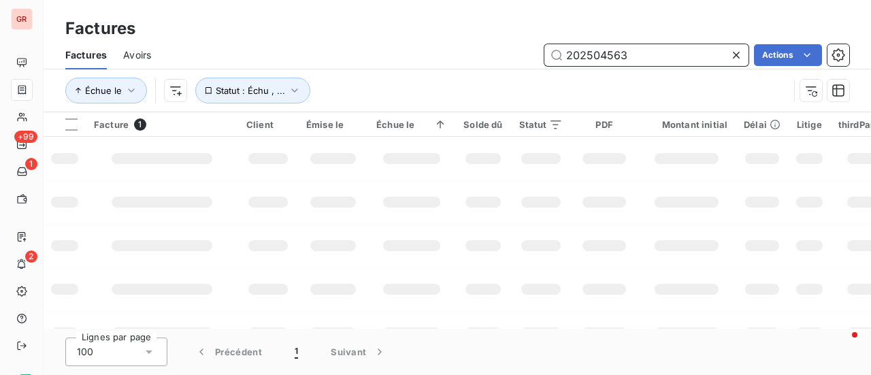
drag, startPoint x: 650, startPoint y: 59, endPoint x: 343, endPoint y: 66, distance: 306.5
click at [345, 66] on div "Factures Avoirs 202504563 Actions" at bounding box center [458, 55] width 828 height 29
paste input "512"
type input "202505123"
click at [564, 54] on input "202505123" at bounding box center [647, 55] width 204 height 22
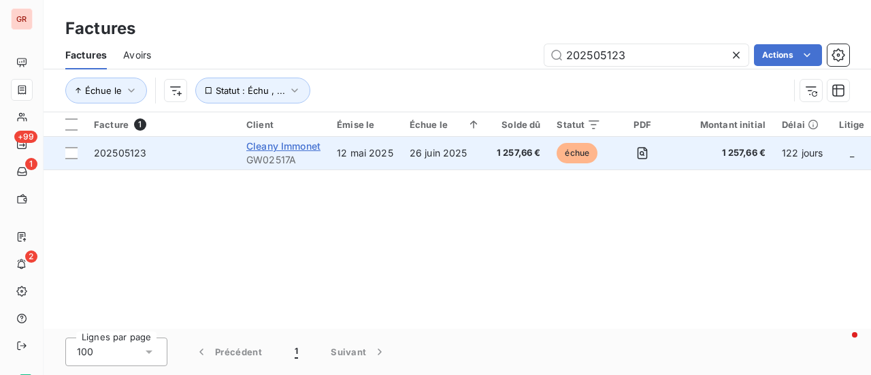
click at [285, 142] on span "Cleany Immonet" at bounding box center [283, 146] width 74 height 12
click at [290, 146] on span "Cleany Immonet" at bounding box center [283, 146] width 74 height 12
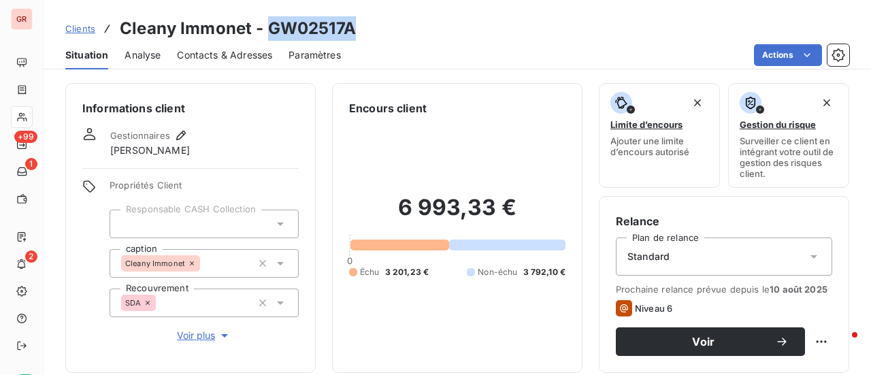
drag, startPoint x: 359, startPoint y: 23, endPoint x: 267, endPoint y: 29, distance: 92.1
click at [267, 29] on div "Clients Cleany Immonet - GW02517A" at bounding box center [458, 28] width 828 height 25
copy h3 "GW02517A"
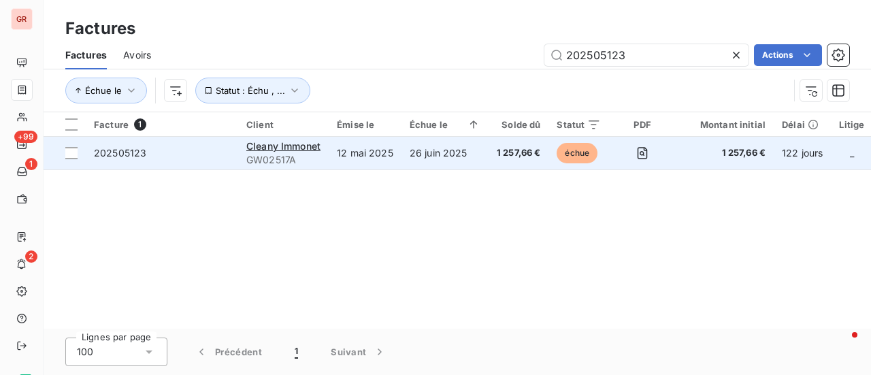
drag, startPoint x: 662, startPoint y: 50, endPoint x: 163, endPoint y: 139, distance: 507.0
click at [227, 104] on div "Factures Avoirs 202505123 Actions Échue le Statut : Échu , ..." at bounding box center [458, 76] width 828 height 71
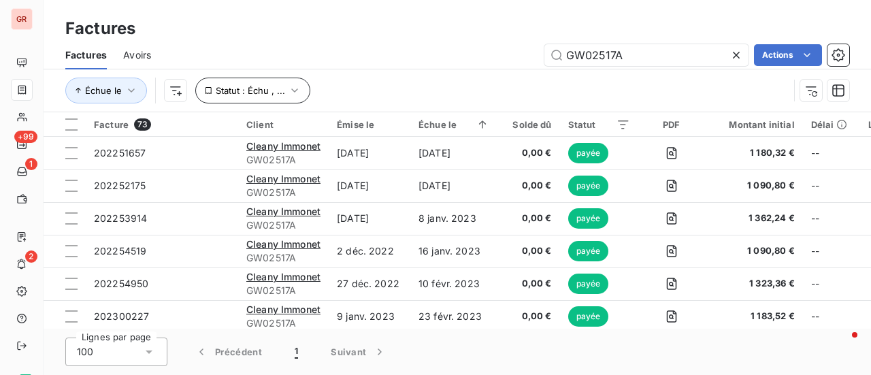
type input "GW02517A"
click at [295, 86] on icon "button" at bounding box center [295, 91] width 14 height 14
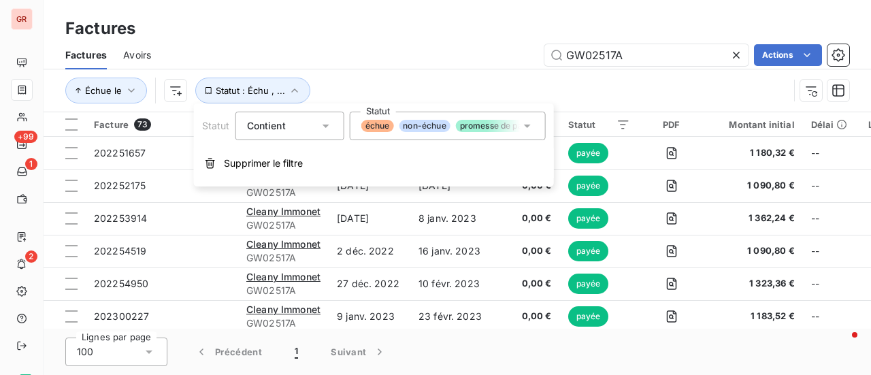
click at [528, 127] on icon at bounding box center [528, 126] width 14 height 14
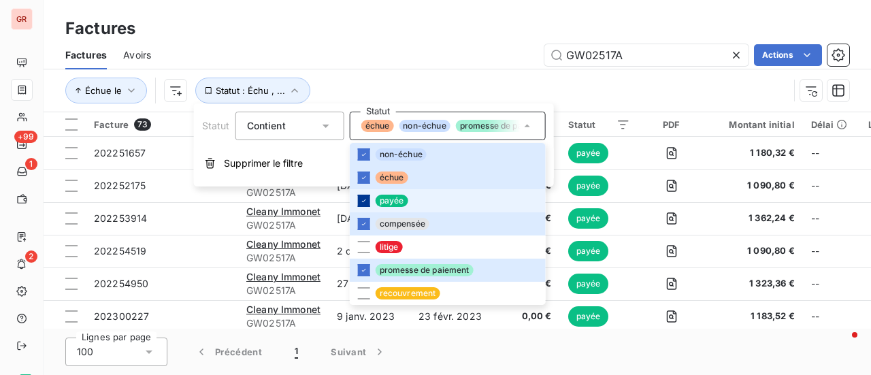
click at [368, 197] on div at bounding box center [364, 201] width 12 height 12
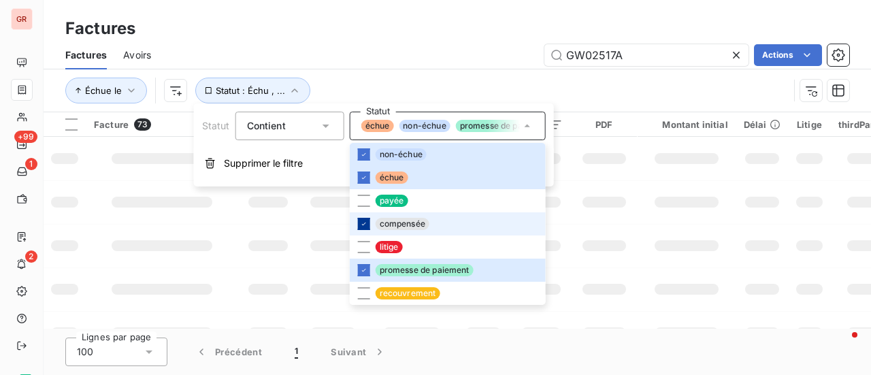
click at [368, 221] on div at bounding box center [364, 224] width 12 height 12
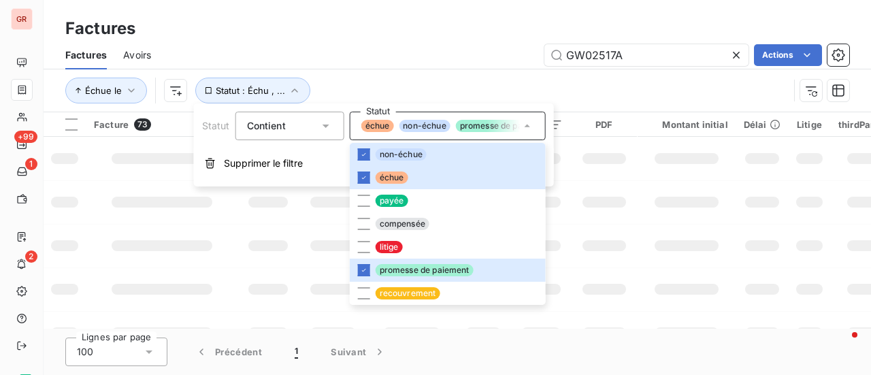
click at [658, 209] on td at bounding box center [687, 202] width 98 height 44
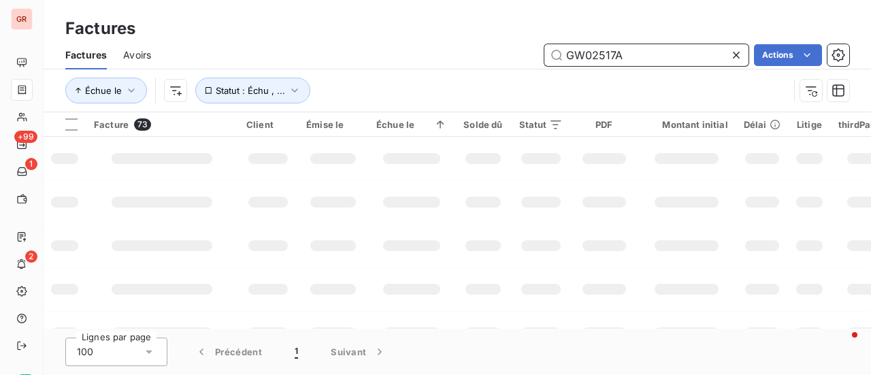
drag, startPoint x: 656, startPoint y: 57, endPoint x: 492, endPoint y: 79, distance: 165.5
click at [498, 78] on div "Factures Avoirs GW02517A Actions Échue le Statut : Échu , ..." at bounding box center [458, 76] width 828 height 71
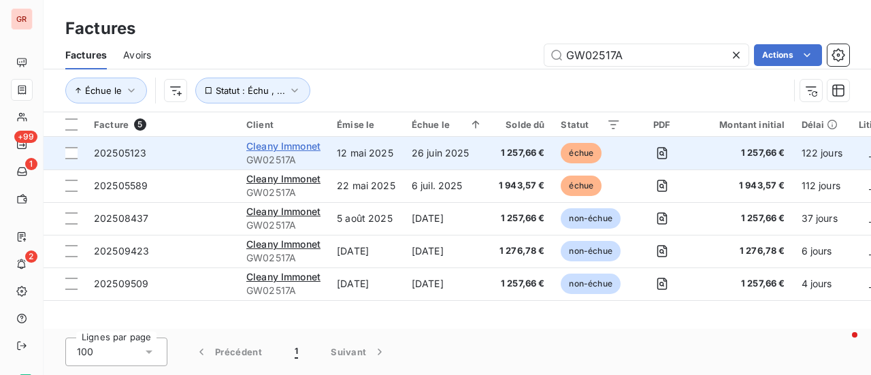
click at [309, 146] on span "Cleany Immonet" at bounding box center [283, 146] width 74 height 12
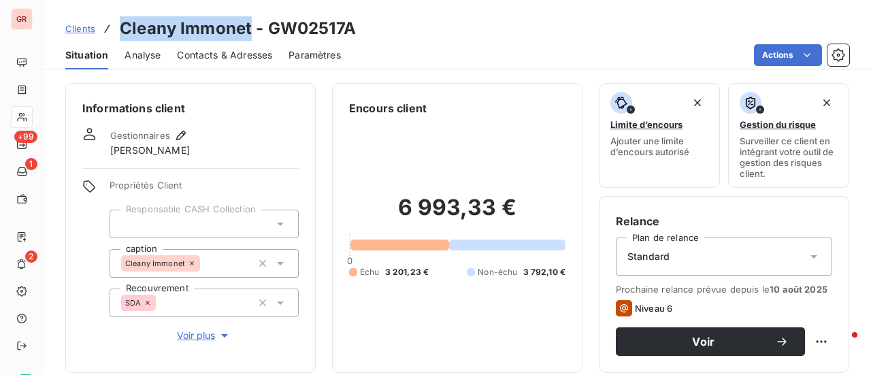
drag, startPoint x: 249, startPoint y: 22, endPoint x: 117, endPoint y: 40, distance: 133.3
click at [117, 40] on div "Clients Cleany Immonet - GW02517A" at bounding box center [210, 28] width 291 height 25
copy h3 "Cleany Immonet"
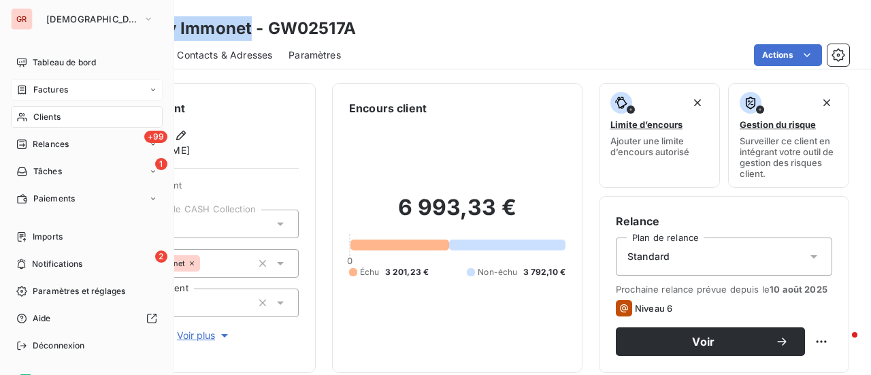
click at [64, 91] on span "Factures" at bounding box center [50, 90] width 35 height 12
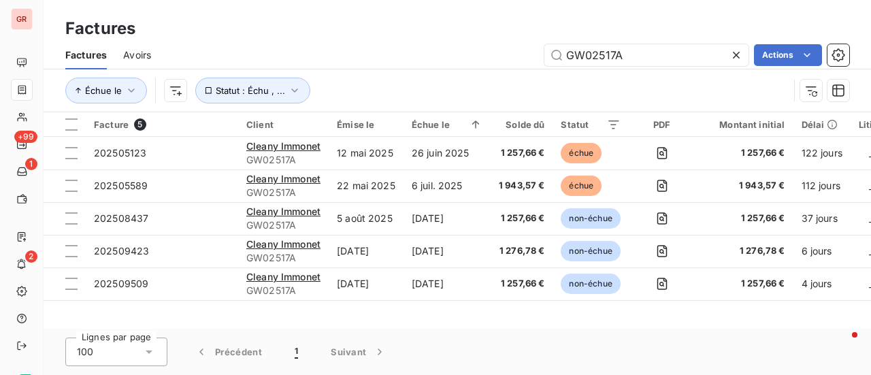
drag, startPoint x: 646, startPoint y: 61, endPoint x: 385, endPoint y: 92, distance: 262.6
click at [387, 91] on div "Factures Avoirs GW02517A Actions Échue le Statut : Échu , ..." at bounding box center [458, 76] width 828 height 71
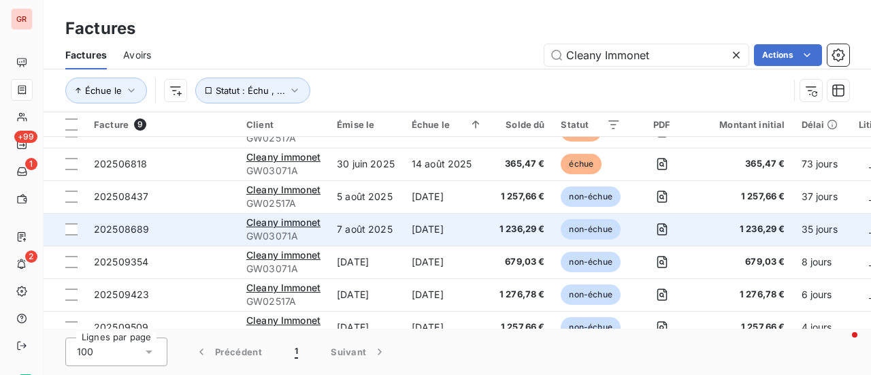
scroll to position [108, 0]
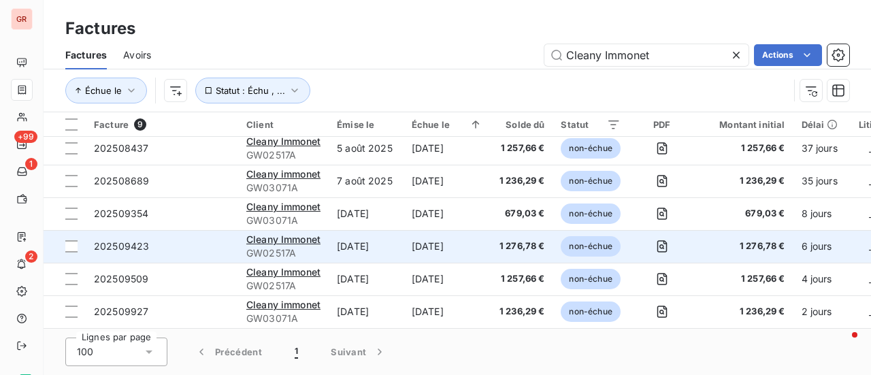
type input "Cleany Immonet"
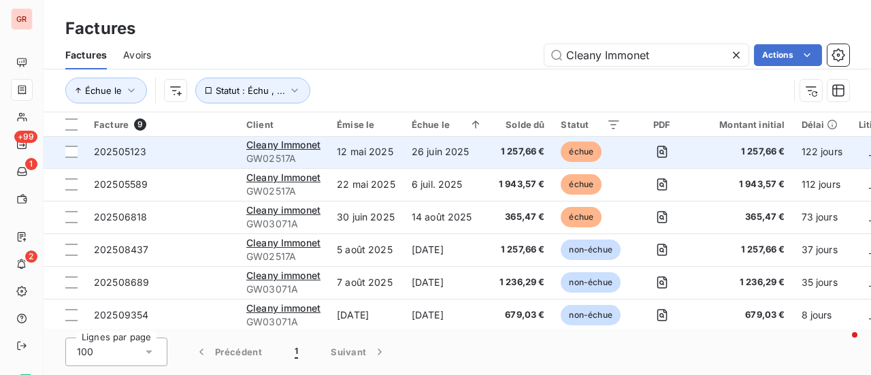
scroll to position [0, 0]
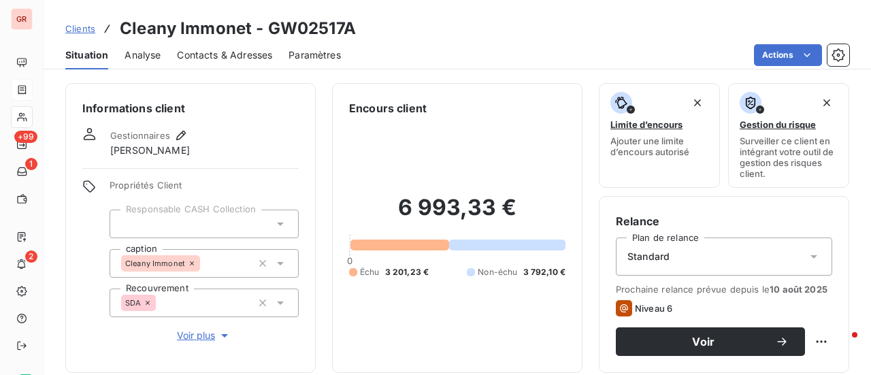
click at [150, 58] on span "Analyse" at bounding box center [143, 55] width 36 height 14
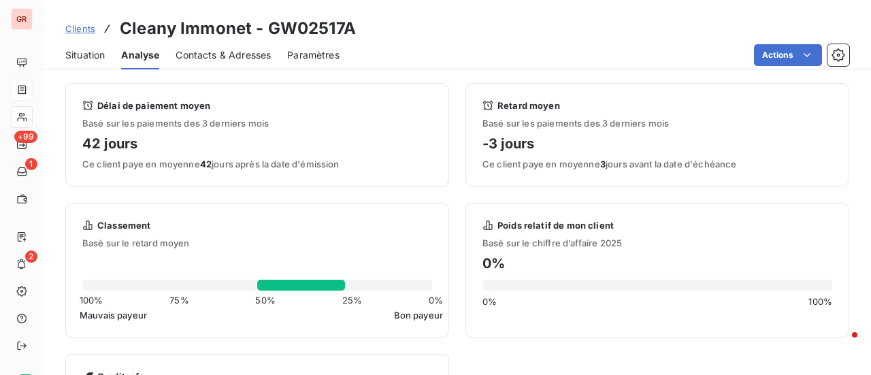
click at [211, 53] on span "Contacts & Adresses" at bounding box center [223, 55] width 95 height 14
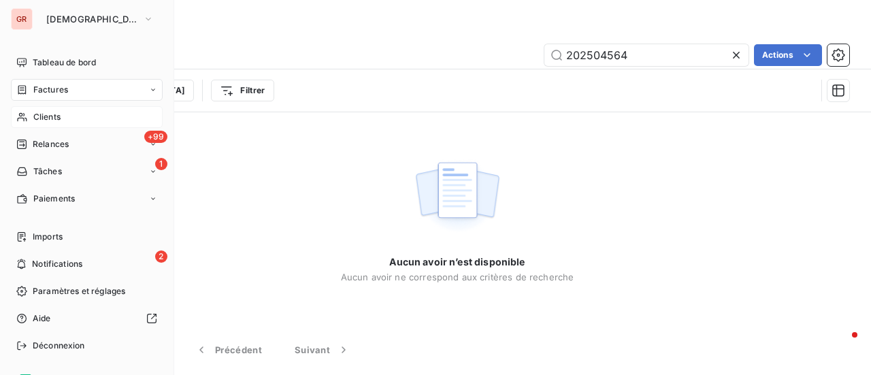
drag, startPoint x: 55, startPoint y: 114, endPoint x: 129, endPoint y: 108, distance: 74.4
click at [56, 114] on span "Clients" at bounding box center [46, 117] width 27 height 12
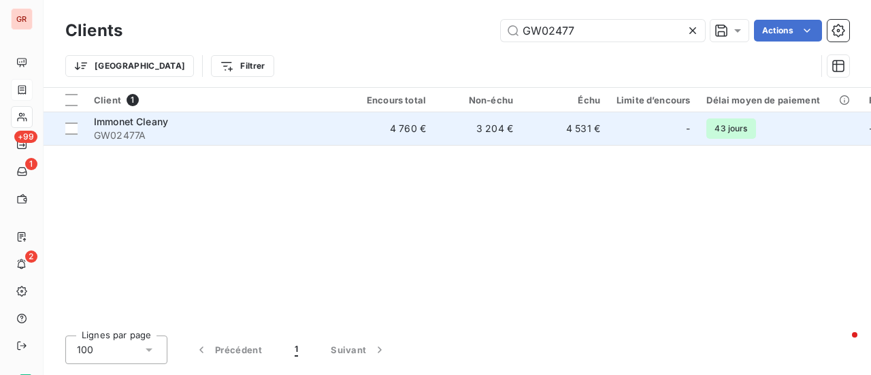
type input "GW02477"
click at [162, 121] on span "Immonet Cleany" at bounding box center [131, 122] width 74 height 12
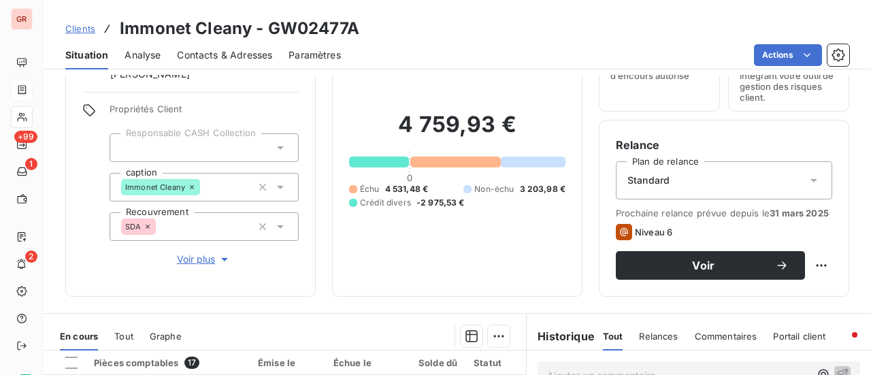
scroll to position [204, 0]
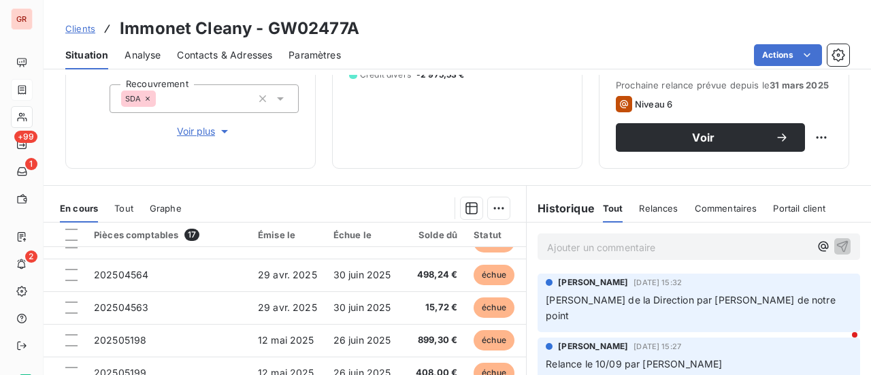
click at [587, 249] on p "Ajouter un commentaire ﻿" at bounding box center [678, 247] width 263 height 17
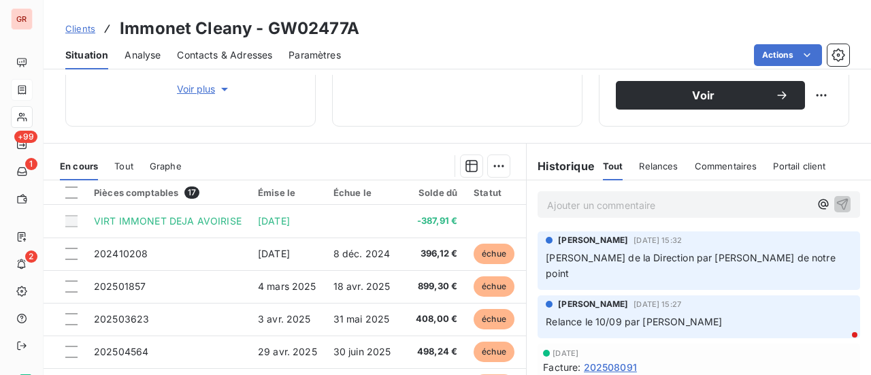
scroll to position [272, 0]
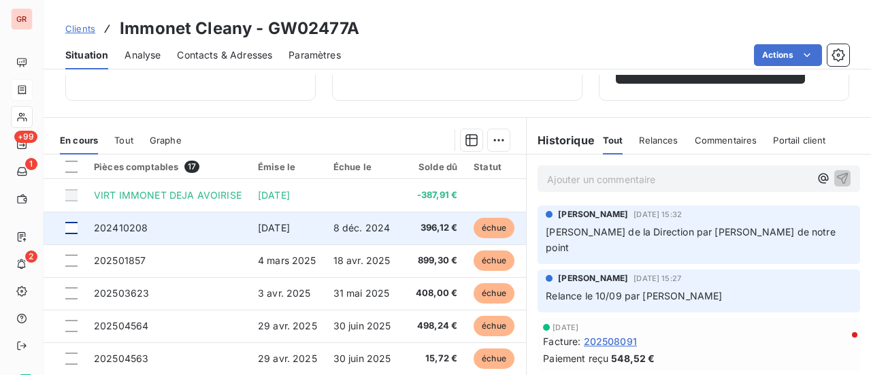
click at [66, 222] on div at bounding box center [71, 228] width 12 height 12
click at [136, 223] on span "202410208" at bounding box center [121, 228] width 54 height 12
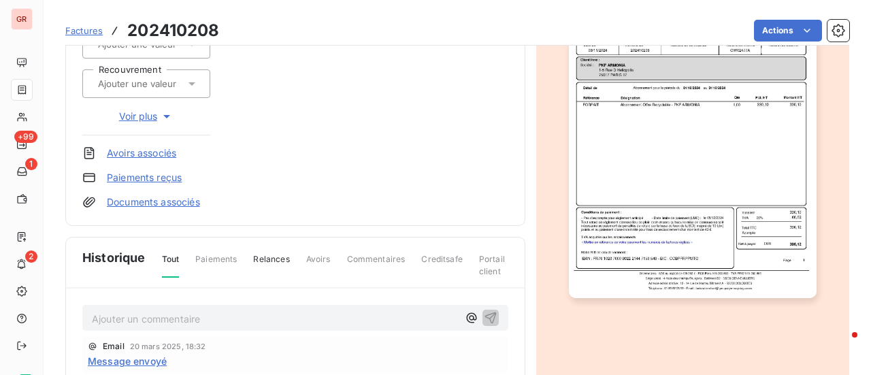
scroll to position [101, 0]
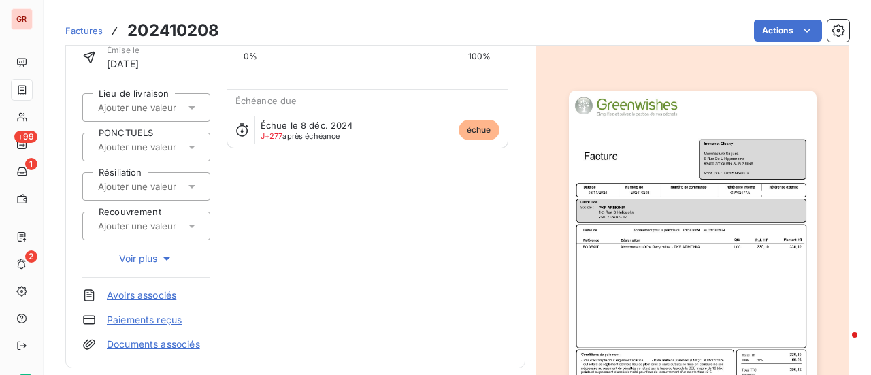
click at [640, 234] on img "button" at bounding box center [693, 266] width 248 height 350
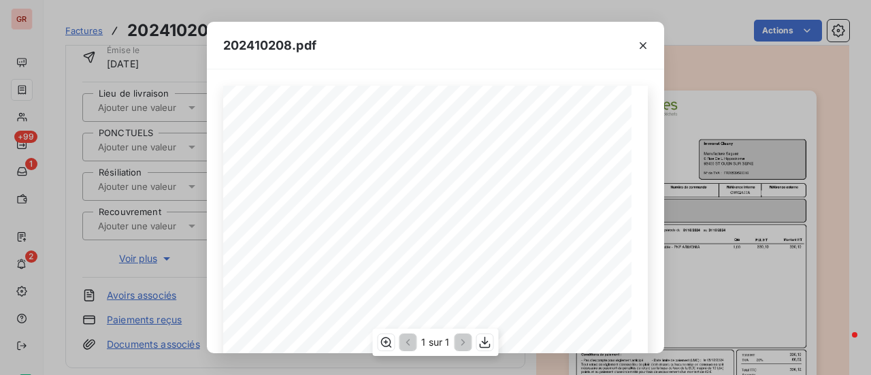
scroll to position [68, 0]
click at [643, 46] on icon "button" at bounding box center [643, 45] width 7 height 7
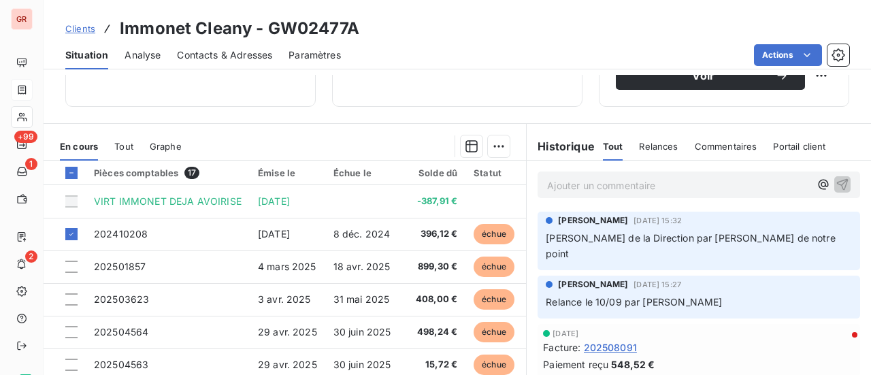
scroll to position [272, 0]
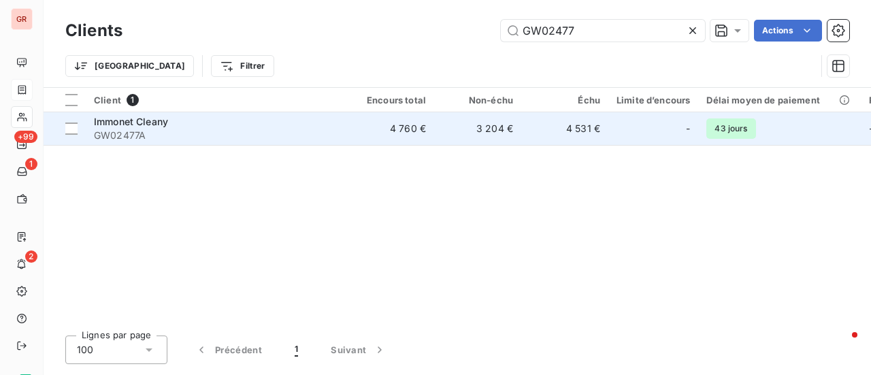
click at [147, 125] on span "Immonet Cleany" at bounding box center [131, 122] width 74 height 12
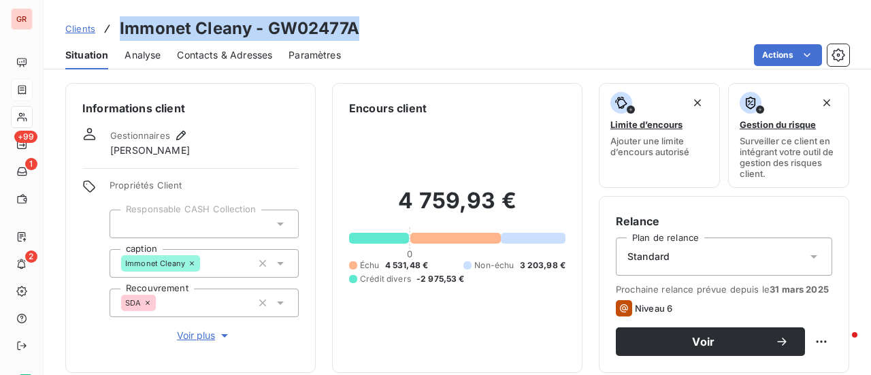
drag, startPoint x: 365, startPoint y: 25, endPoint x: 120, endPoint y: 35, distance: 245.3
click at [120, 35] on div "Clients Immonet Cleany - GW02477A" at bounding box center [458, 28] width 828 height 25
copy h3 "Immonet Cleany - GW02477A"
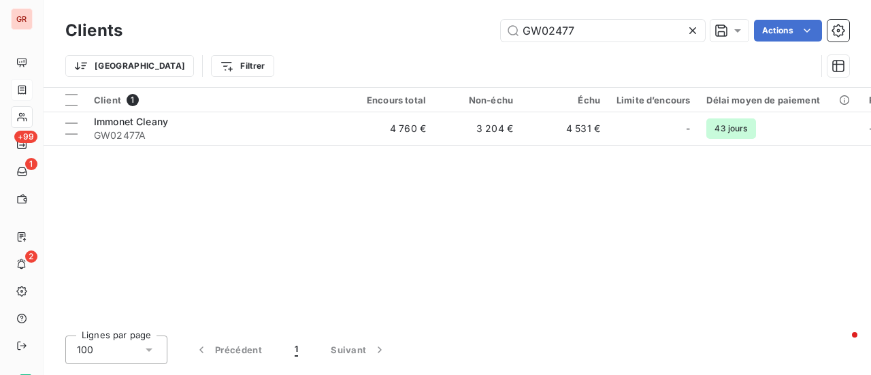
drag, startPoint x: 605, startPoint y: 25, endPoint x: 402, endPoint y: 39, distance: 202.7
click at [423, 37] on div "GW02477 Actions" at bounding box center [494, 31] width 711 height 22
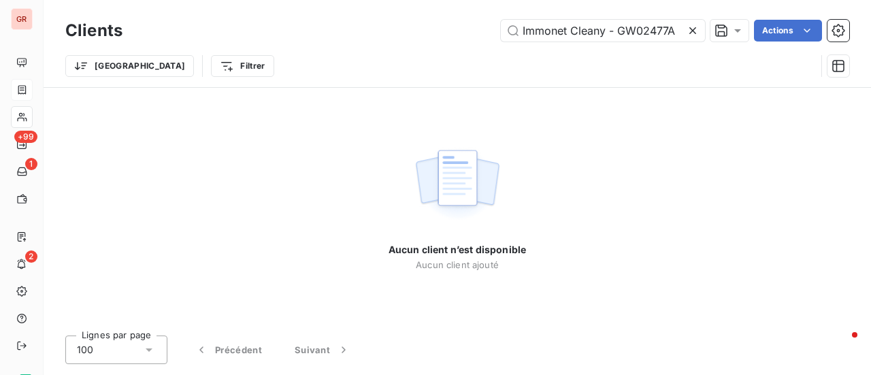
drag, startPoint x: 617, startPoint y: 29, endPoint x: 468, endPoint y: 52, distance: 150.9
click at [468, 52] on div "Clients Immonet Cleany - GW02477A Actions Trier Filtrer" at bounding box center [457, 51] width 784 height 71
click at [669, 33] on input "GW02477Immonet Cleany - A" at bounding box center [603, 31] width 204 height 22
drag, startPoint x: 665, startPoint y: 31, endPoint x: 602, endPoint y: 36, distance: 63.6
click at [605, 35] on input "GW02477Immonet Cleany - A" at bounding box center [603, 31] width 204 height 22
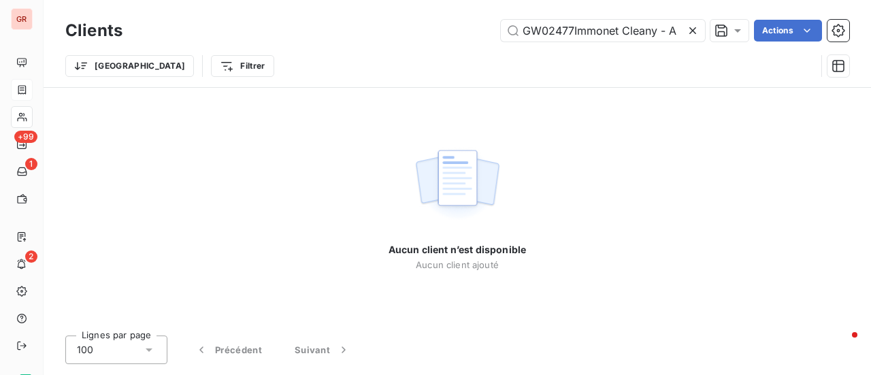
drag, startPoint x: 573, startPoint y: 29, endPoint x: 699, endPoint y: 29, distance: 125.3
click at [699, 29] on div "GW02477Immonet Cleany - A" at bounding box center [603, 31] width 204 height 22
type input "GW02477"
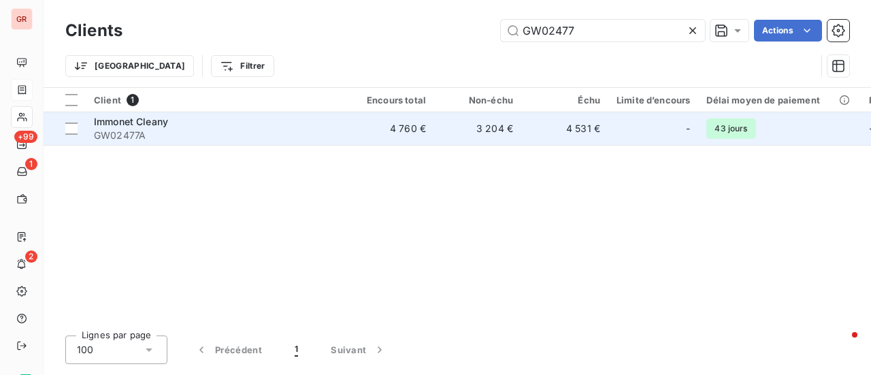
click at [150, 127] on span "Immonet Cleany" at bounding box center [131, 122] width 74 height 12
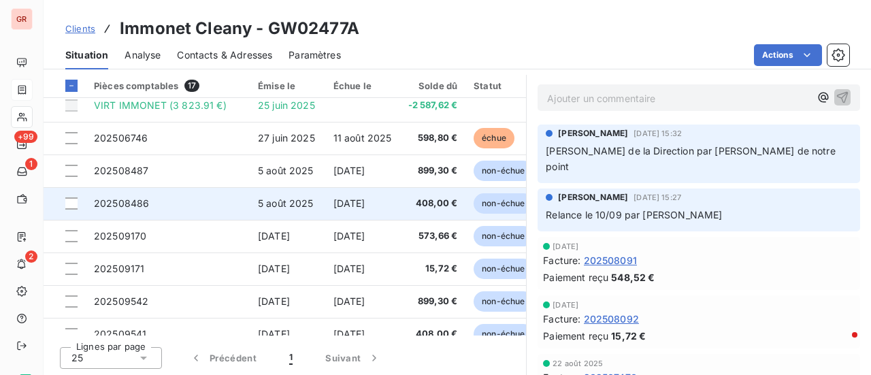
scroll to position [323, 0]
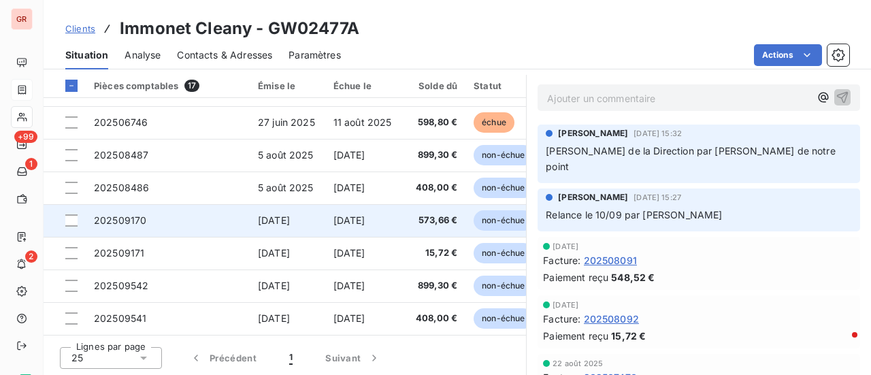
click at [72, 222] on td at bounding box center [65, 220] width 42 height 33
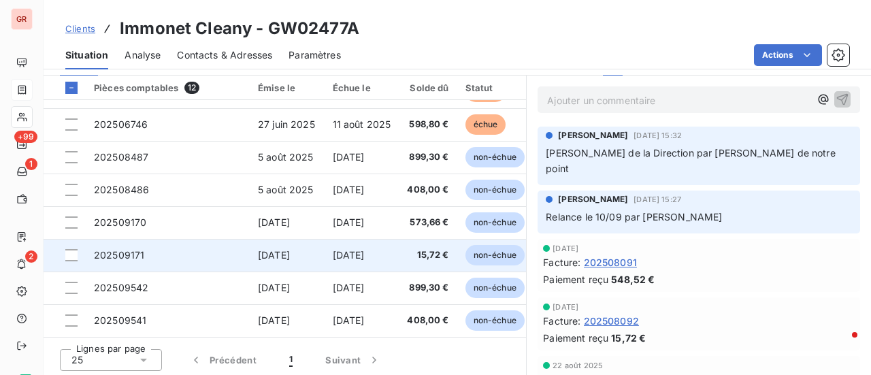
scroll to position [353, 0]
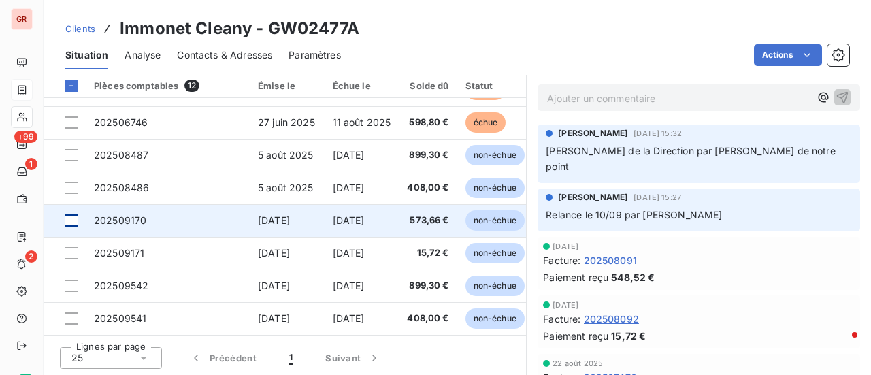
click at [74, 217] on div at bounding box center [71, 220] width 12 height 12
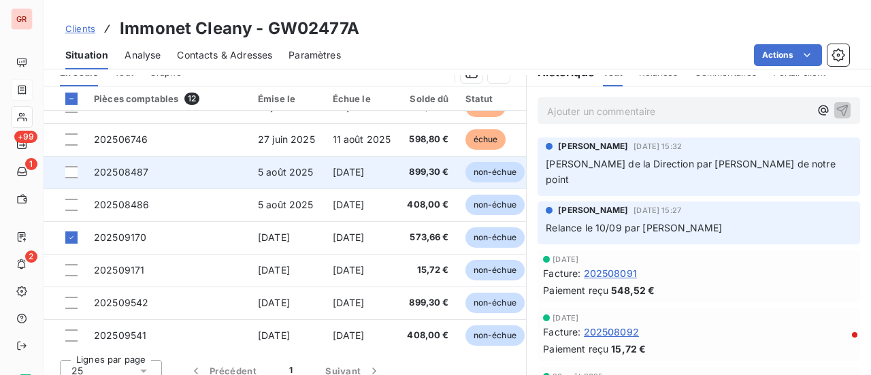
scroll to position [160, 0]
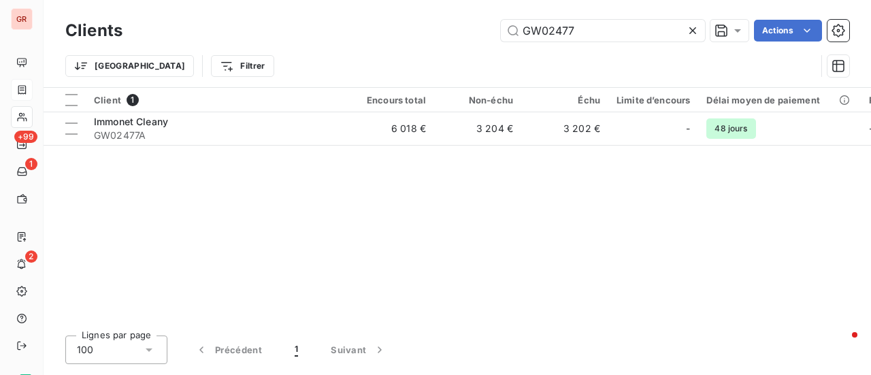
drag, startPoint x: 598, startPoint y: 31, endPoint x: 487, endPoint y: 32, distance: 111.7
click at [489, 32] on div "GW02477 Actions" at bounding box center [494, 31] width 711 height 22
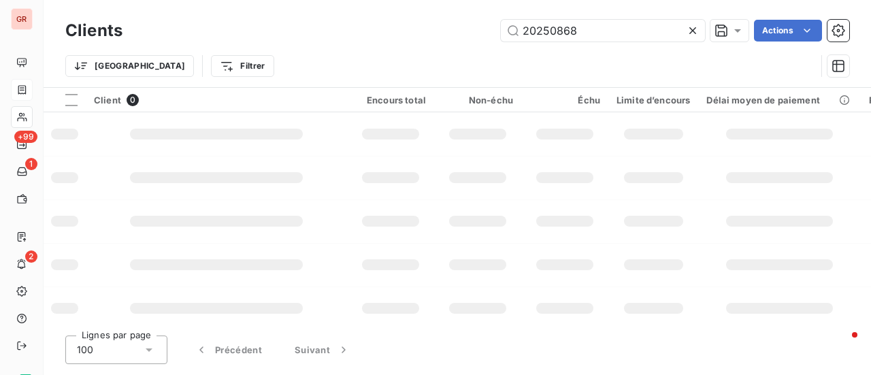
type input "202508689"
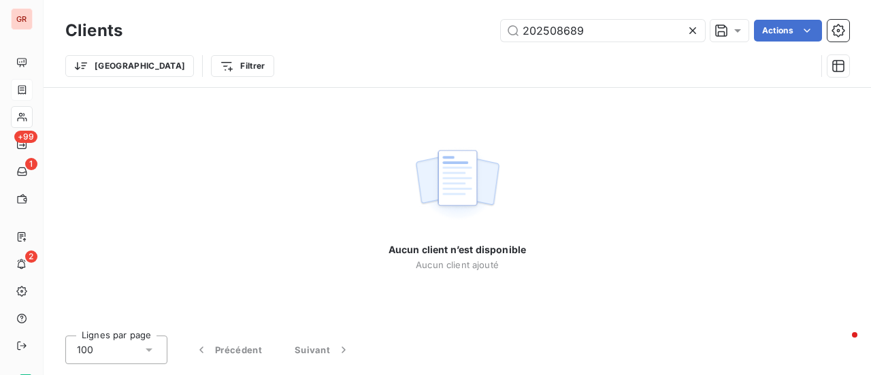
drag, startPoint x: 622, startPoint y: 35, endPoint x: 358, endPoint y: 61, distance: 265.4
click at [390, 57] on div "Clients 202508689 Actions Trier Filtrer" at bounding box center [457, 51] width 784 height 71
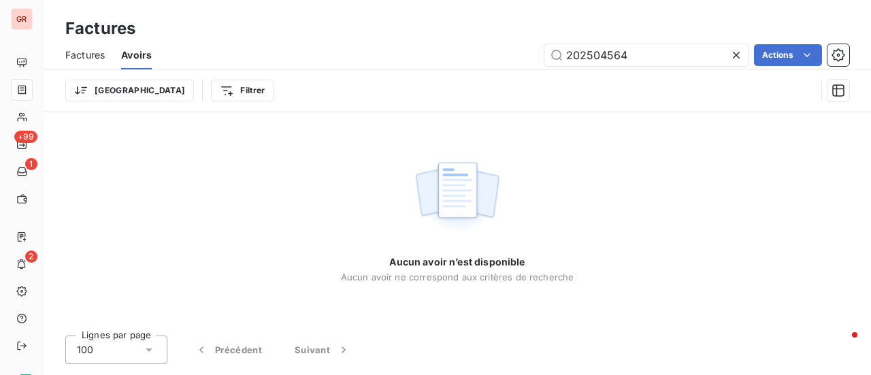
drag, startPoint x: 645, startPoint y: 63, endPoint x: 465, endPoint y: 62, distance: 180.4
click at [465, 62] on div "202504564 Actions" at bounding box center [509, 55] width 682 height 22
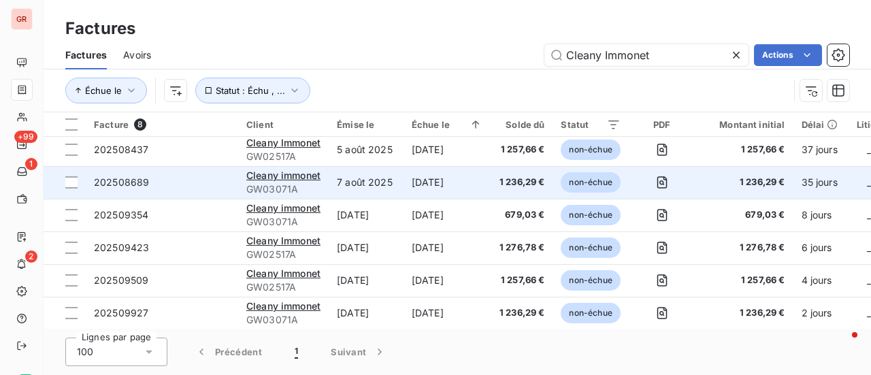
scroll to position [75, 0]
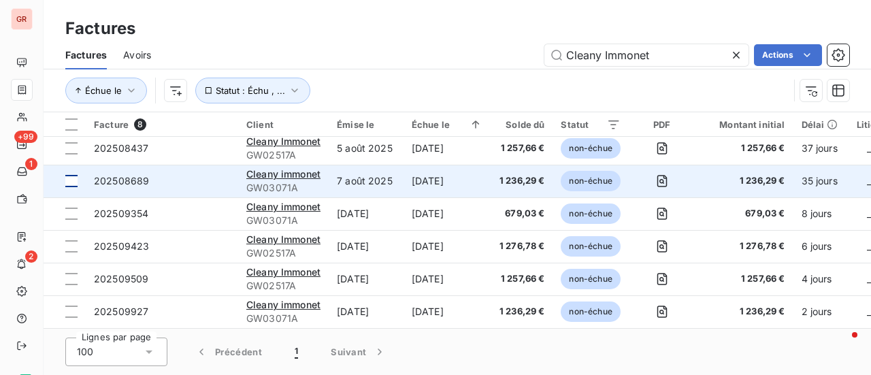
click at [71, 181] on div at bounding box center [71, 181] width 12 height 12
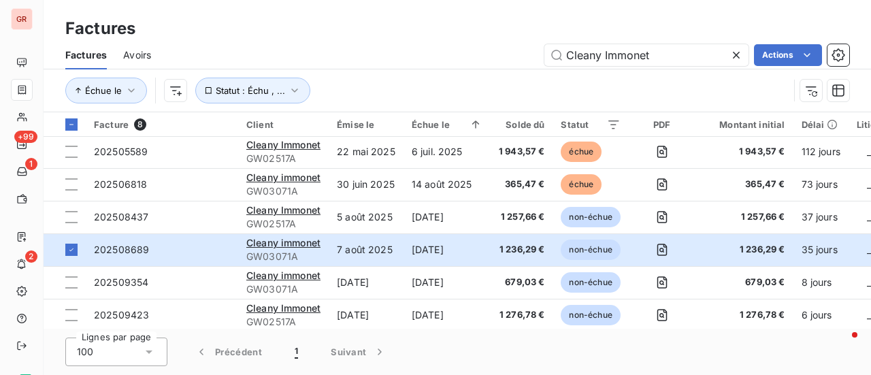
scroll to position [0, 0]
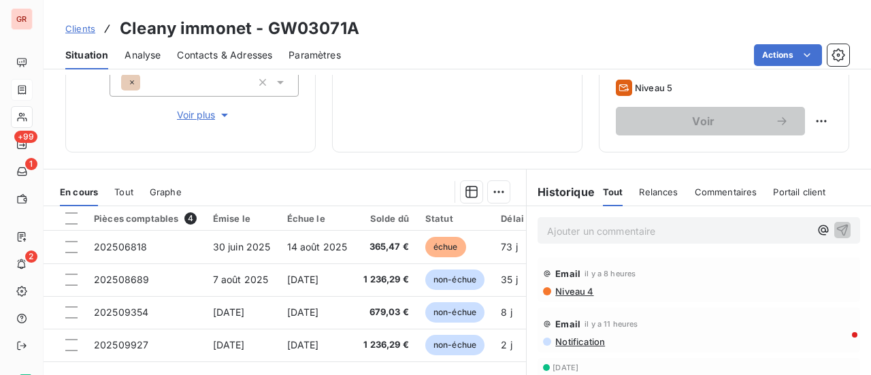
scroll to position [217, 0]
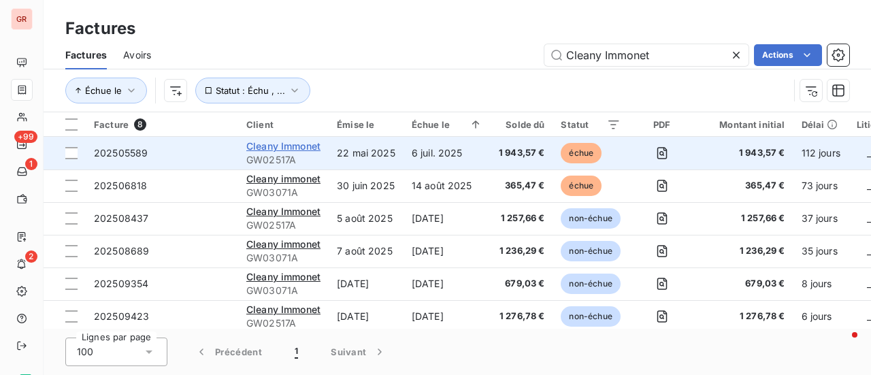
click at [293, 148] on span "Cleany Immonet" at bounding box center [283, 146] width 74 height 12
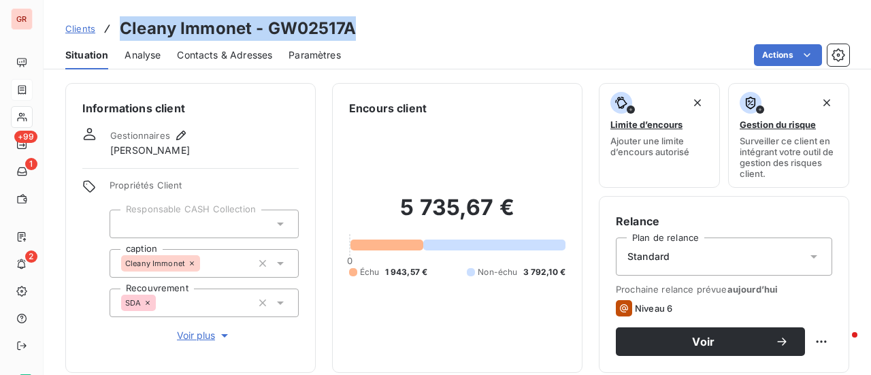
drag, startPoint x: 360, startPoint y: 29, endPoint x: 116, endPoint y: 36, distance: 244.5
click at [116, 36] on div "Clients Cleany Immonet - GW02517A" at bounding box center [458, 28] width 828 height 25
copy h3 "Cleany Immonet - GW02517A"
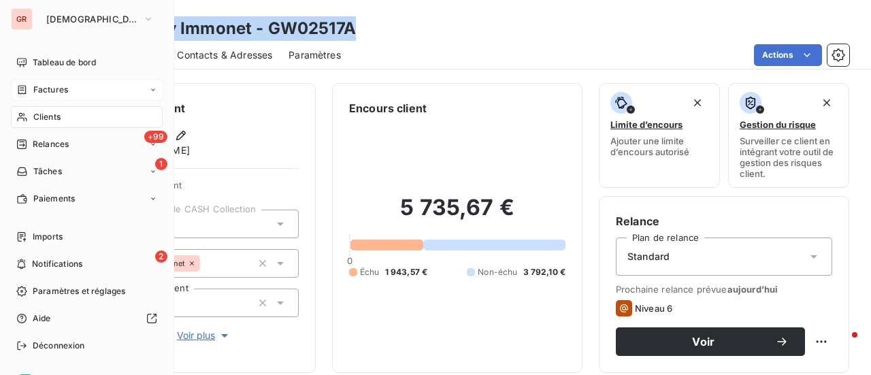
click at [68, 91] on div "Factures" at bounding box center [87, 90] width 152 height 22
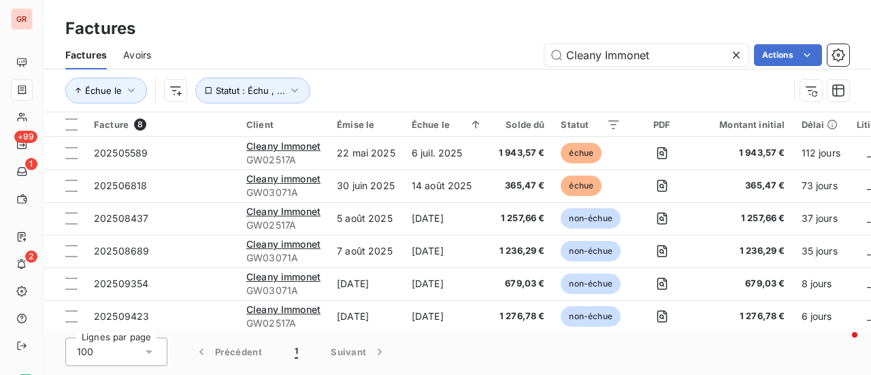
drag, startPoint x: 688, startPoint y: 48, endPoint x: 503, endPoint y: 67, distance: 186.2
click at [504, 67] on div "Factures Avoirs Cleany Immonet Actions" at bounding box center [458, 55] width 828 height 29
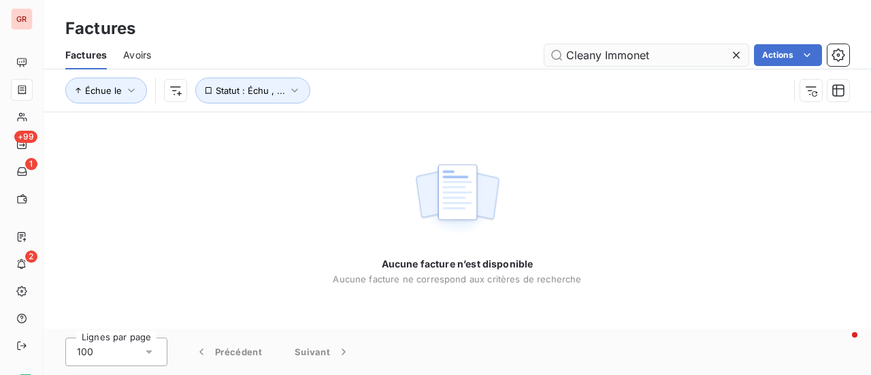
click at [565, 57] on input "Cleany Immonet" at bounding box center [647, 55] width 204 height 22
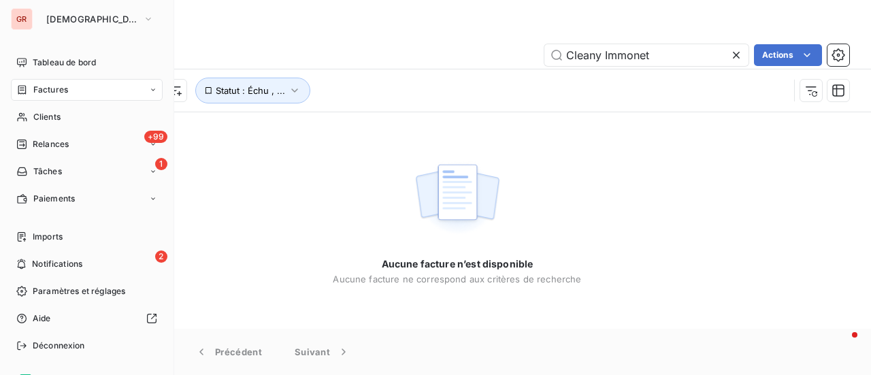
click at [52, 91] on span "Factures" at bounding box center [50, 90] width 35 height 12
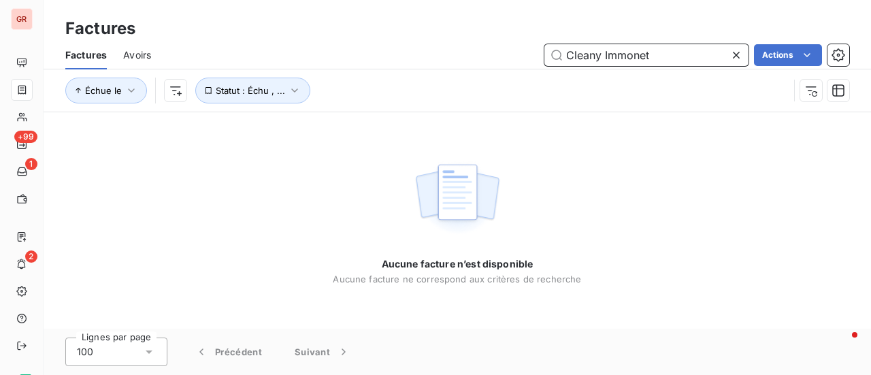
drag, startPoint x: 669, startPoint y: 55, endPoint x: 357, endPoint y: 80, distance: 312.8
click at [394, 74] on div "Factures Avoirs Cleany Immonet Actions Échue le Statut : Échu , ..." at bounding box center [458, 76] width 828 height 71
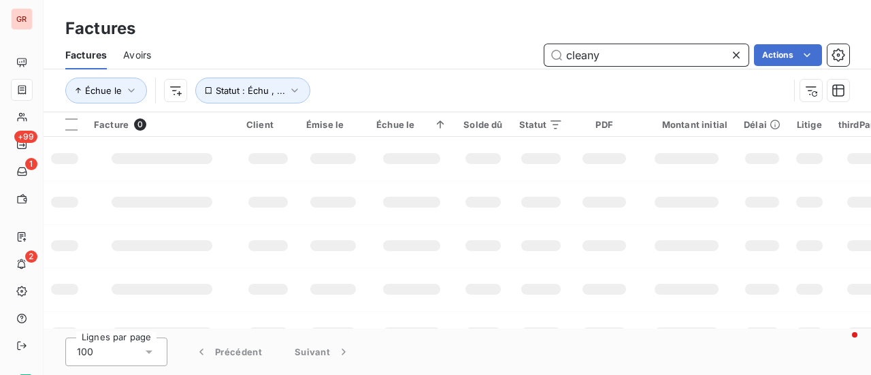
type input "cleany"
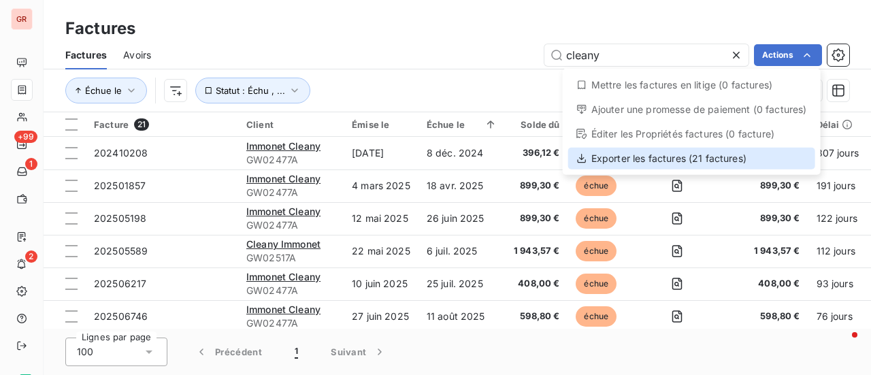
click at [675, 156] on div "Exporter les factures (21 factures)" at bounding box center [692, 159] width 247 height 22
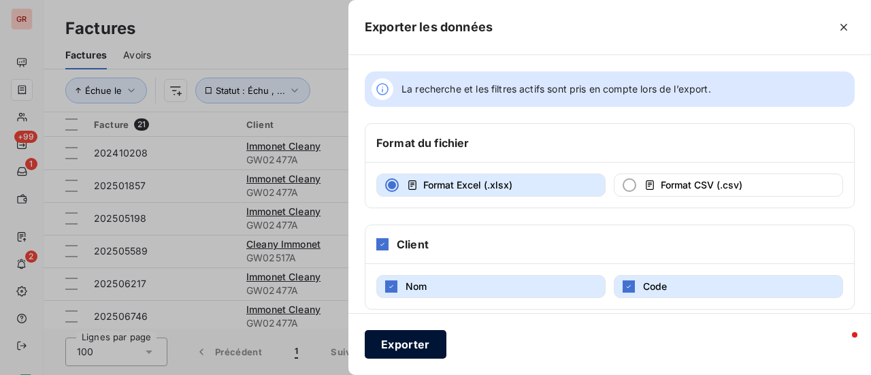
click at [404, 345] on button "Exporter" at bounding box center [406, 344] width 82 height 29
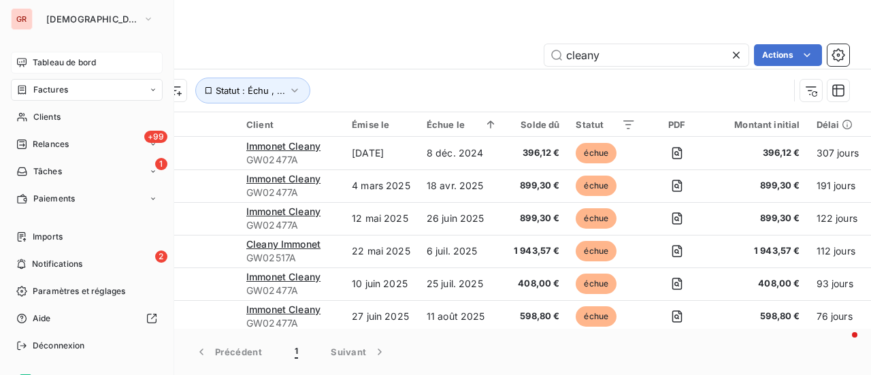
click at [54, 61] on span "Tableau de bord" at bounding box center [64, 63] width 63 height 12
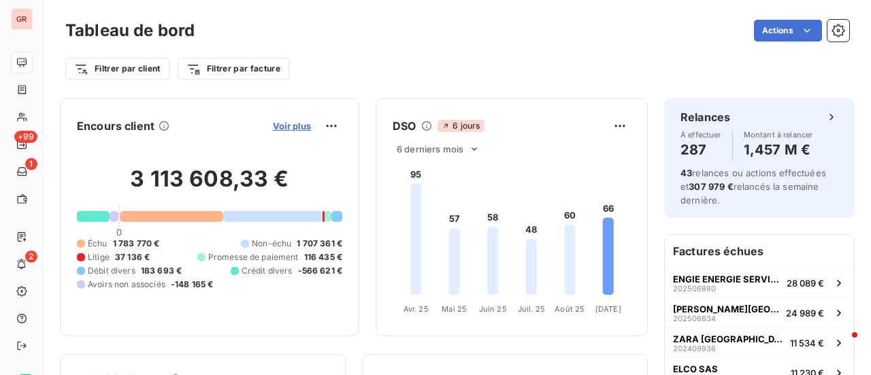
click at [285, 129] on span "Voir plus" at bounding box center [292, 126] width 38 height 11
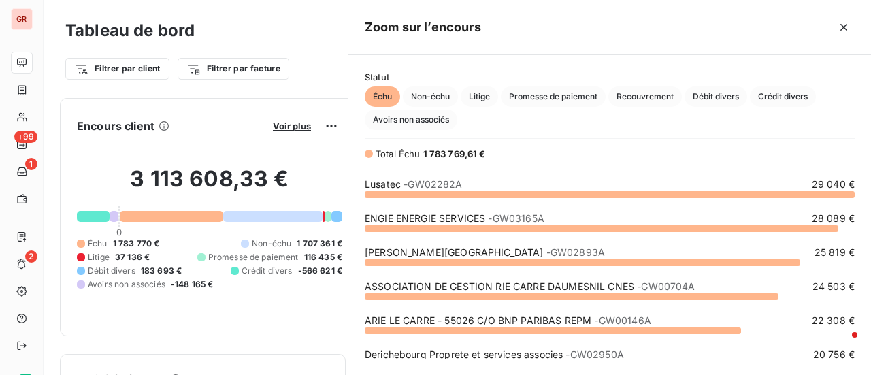
scroll to position [171, 512]
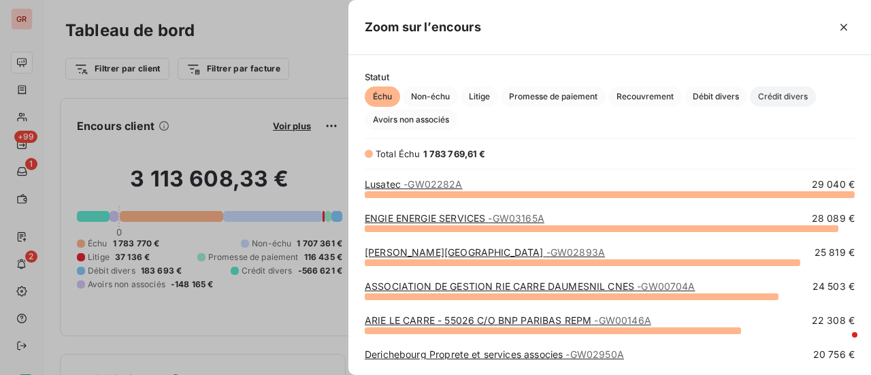
click at [783, 95] on span "Crédit divers" at bounding box center [783, 96] width 66 height 20
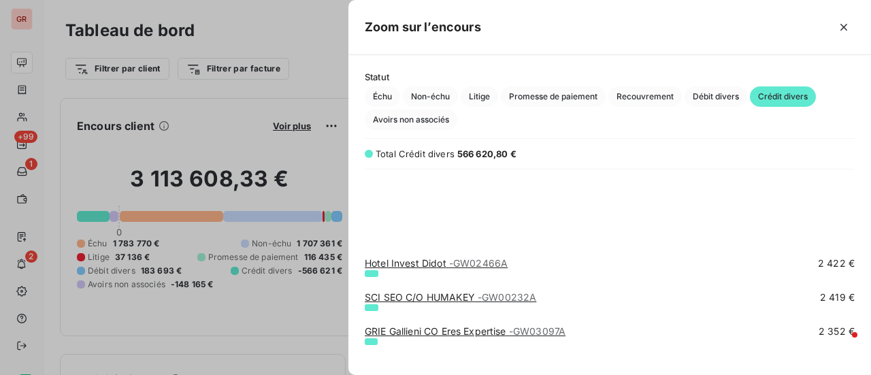
scroll to position [1634, 0]
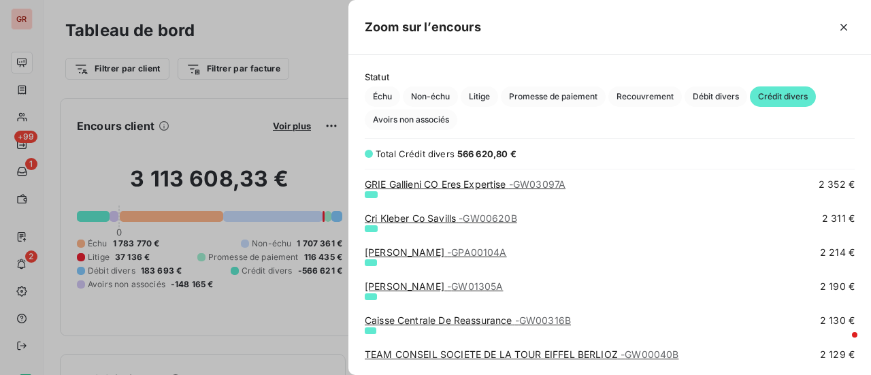
click at [447, 284] on span "- GW01305A" at bounding box center [475, 287] width 56 height 12
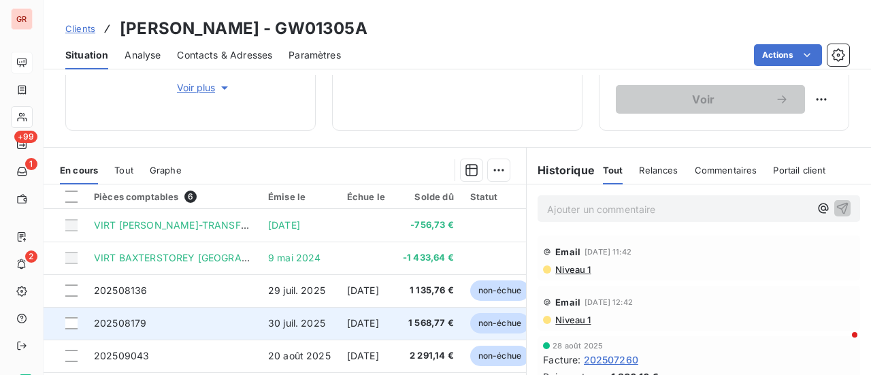
scroll to position [340, 0]
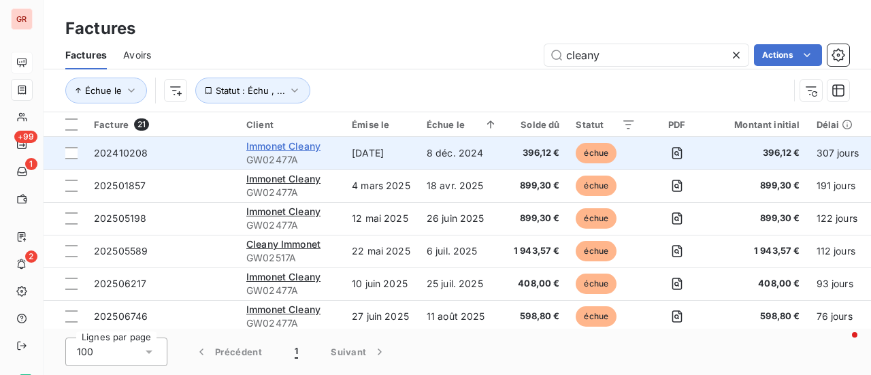
click at [300, 150] on span "Immonet Cleany" at bounding box center [283, 146] width 74 height 12
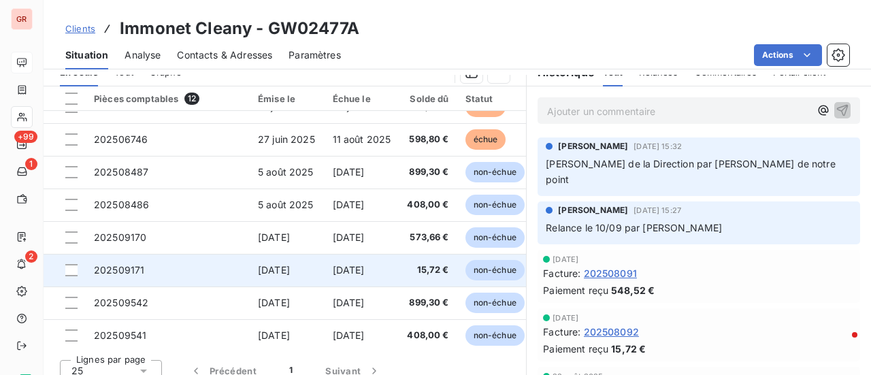
scroll to position [160, 0]
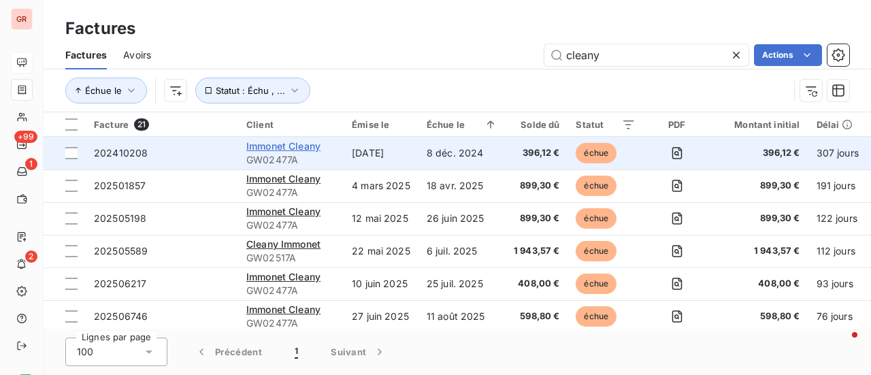
click at [292, 145] on span "Immonet Cleany" at bounding box center [283, 146] width 74 height 12
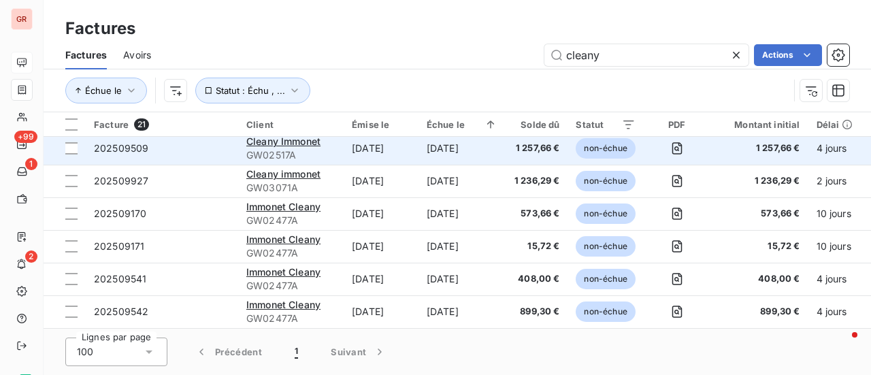
scroll to position [500, 0]
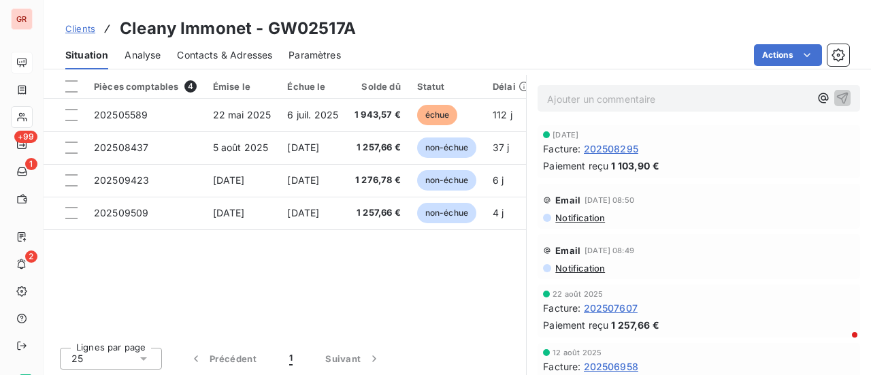
scroll to position [353, 0]
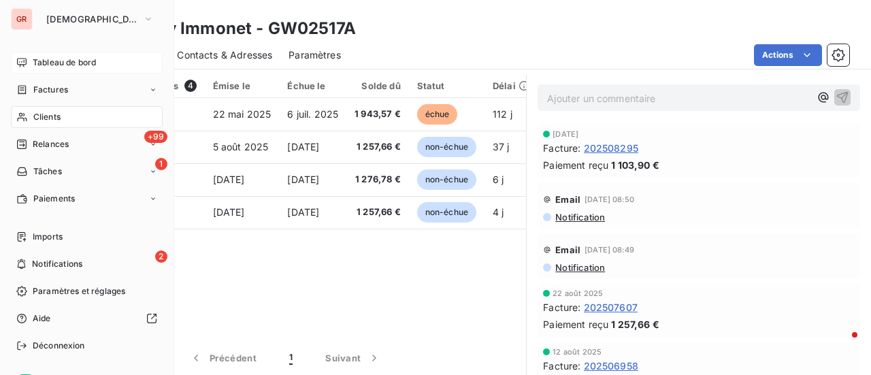
drag, startPoint x: 59, startPoint y: 89, endPoint x: 171, endPoint y: 63, distance: 115.1
click at [59, 89] on span "Factures" at bounding box center [50, 90] width 35 height 12
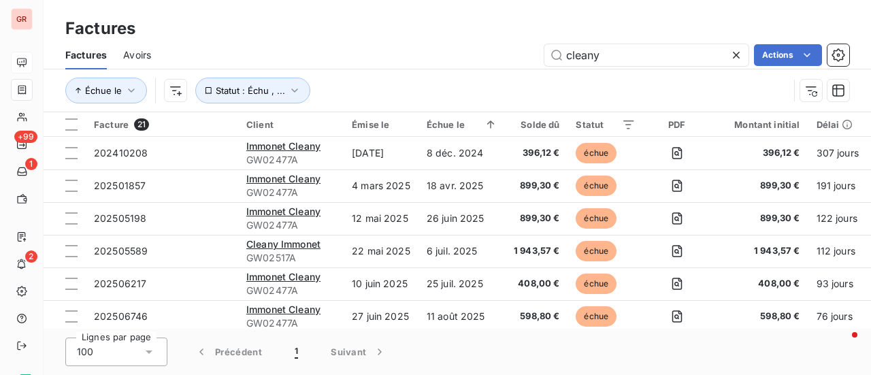
drag, startPoint x: 636, startPoint y: 61, endPoint x: 407, endPoint y: 100, distance: 232.1
click at [428, 100] on div "Factures Avoirs cleany Actions Échue le Statut : Échu , ..." at bounding box center [458, 76] width 828 height 71
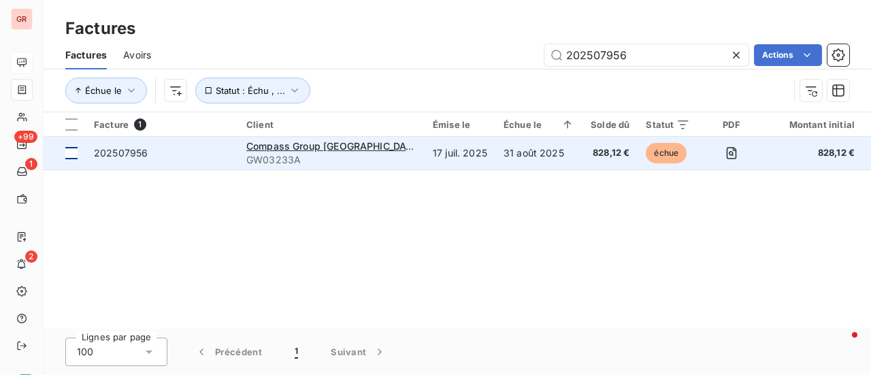
type input "202507956"
click at [71, 152] on div at bounding box center [71, 153] width 12 height 12
click at [271, 144] on span "Compass Group [GEOGRAPHIC_DATA]" at bounding box center [334, 146] width 176 height 12
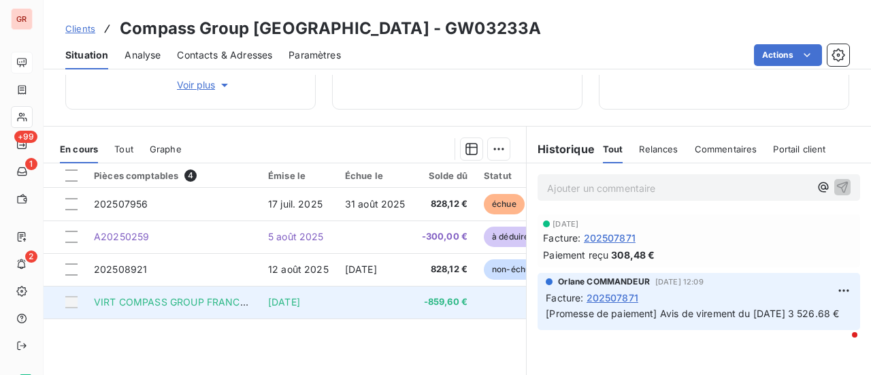
scroll to position [272, 0]
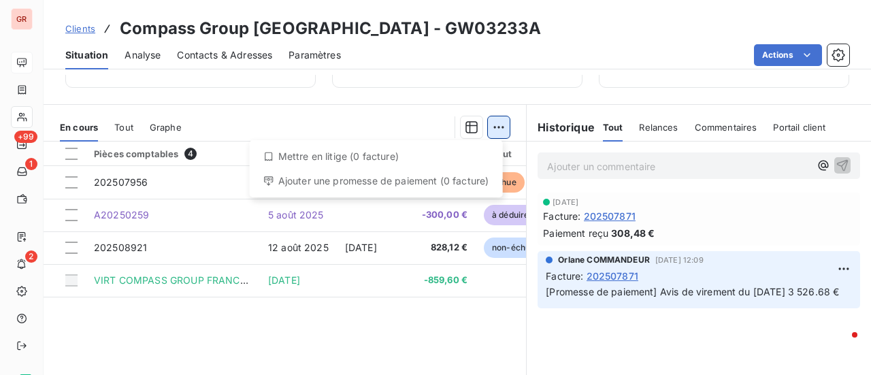
click at [498, 126] on html "GR +99 1 2 Clients Compass Group France - GW03233A Situation Analyse Contacts &…" at bounding box center [435, 187] width 871 height 375
click at [441, 40] on html "GR +99 1 2 Clients Compass Group France - GW03233A Situation Analyse Contacts &…" at bounding box center [435, 187] width 871 height 375
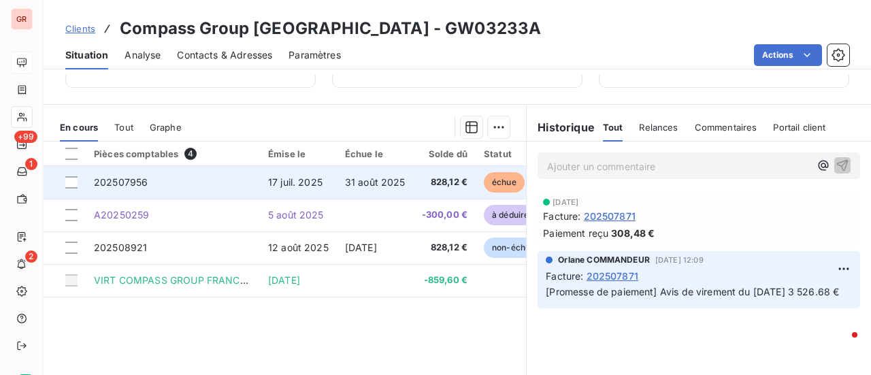
click at [79, 180] on td at bounding box center [65, 182] width 42 height 33
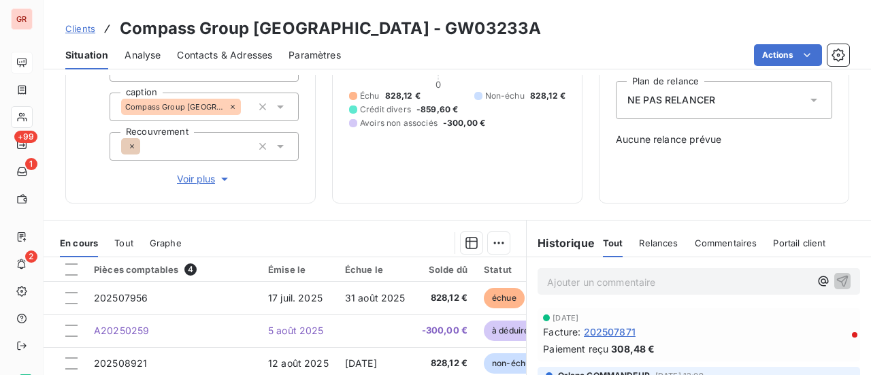
scroll to position [204, 0]
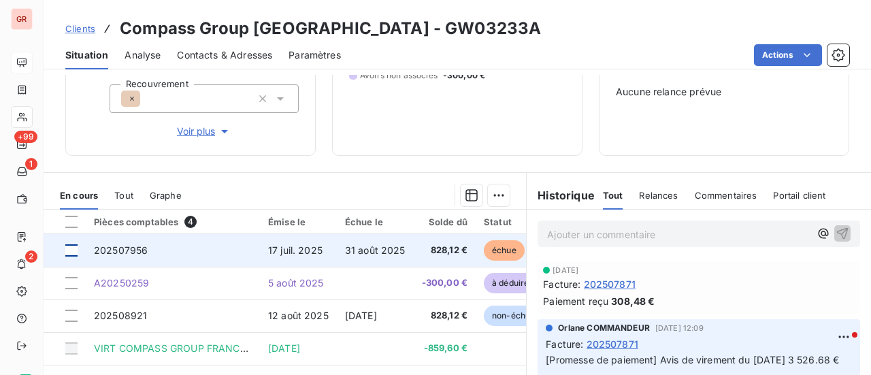
click at [67, 247] on div at bounding box center [71, 250] width 12 height 12
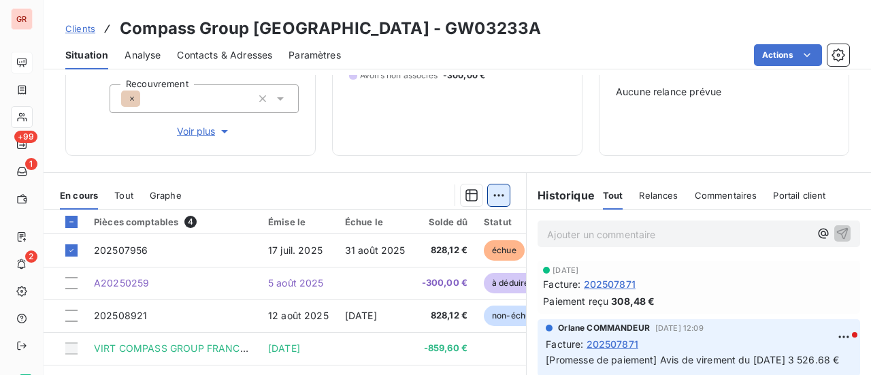
click at [498, 195] on html "GR +99 1 2 Clients Compass Group France - GW03233A Situation Analyse Contacts &…" at bounding box center [435, 187] width 871 height 375
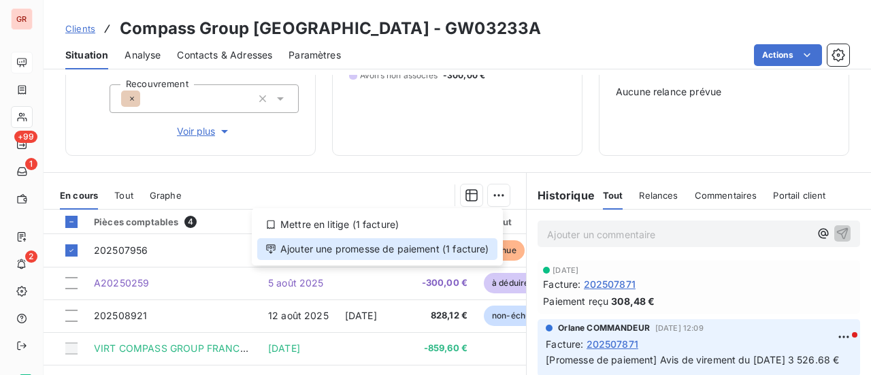
click at [396, 250] on div "Ajouter une promesse de paiement (1 facture)" at bounding box center [377, 249] width 240 height 22
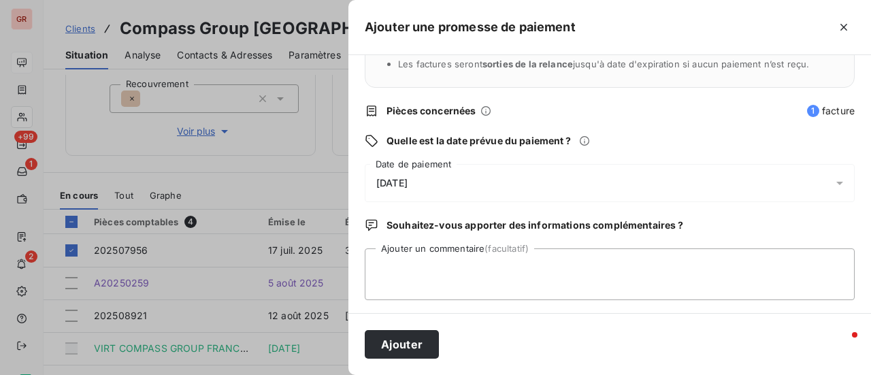
scroll to position [142, 0]
click at [837, 182] on icon at bounding box center [840, 181] width 7 height 3
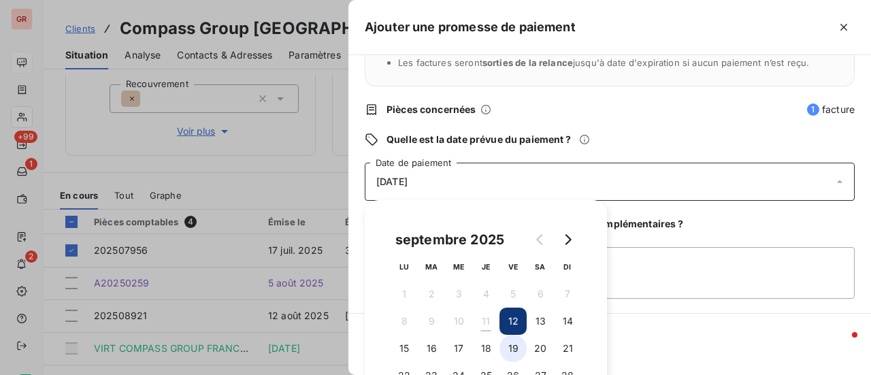
click at [516, 351] on button "19" at bounding box center [513, 348] width 27 height 27
click at [513, 370] on button "26" at bounding box center [513, 375] width 27 height 27
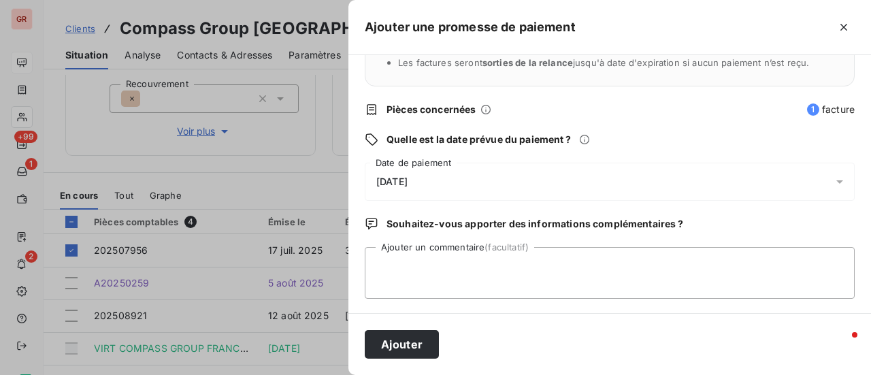
click at [738, 329] on div "Ajouter" at bounding box center [610, 344] width 523 height 62
click at [574, 338] on div "Ajouter" at bounding box center [610, 344] width 523 height 62
click at [448, 265] on textarea "Ajouter un commentaire (facultatif)" at bounding box center [610, 273] width 490 height 52
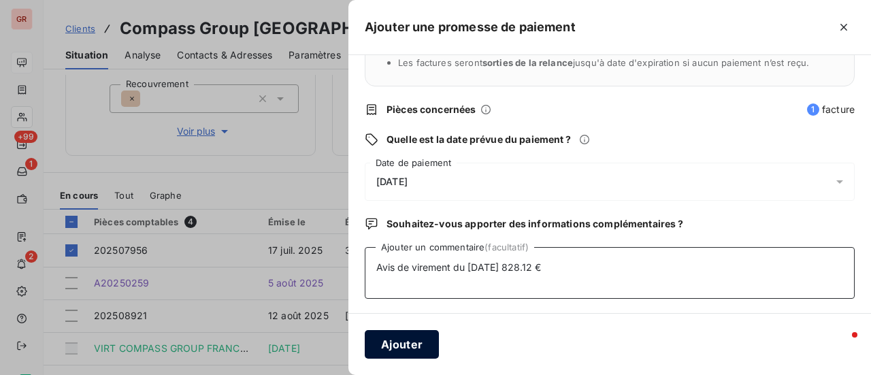
type textarea "Avis de virement du 11/09/25 828.12 €"
click at [395, 356] on button "Ajouter" at bounding box center [402, 344] width 74 height 29
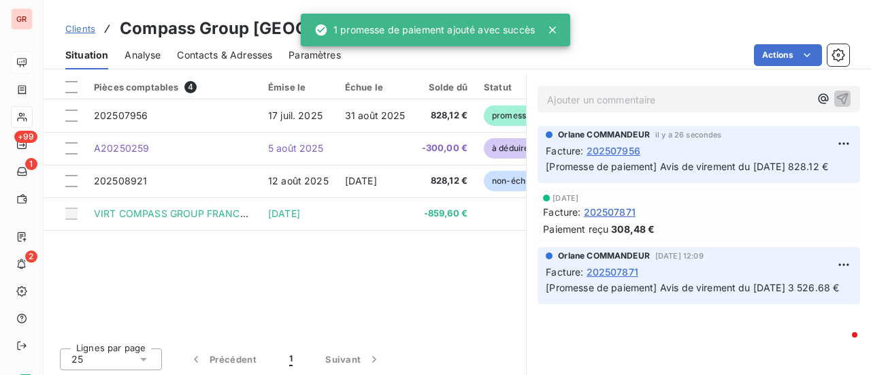
scroll to position [340, 0]
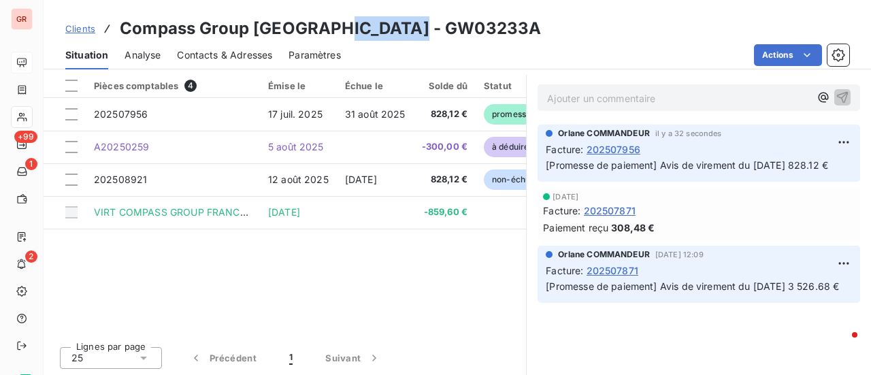
drag, startPoint x: 419, startPoint y: 33, endPoint x: 336, endPoint y: 31, distance: 83.1
click at [329, 31] on div "Clients Compass Group France - GW03233A" at bounding box center [458, 28] width 828 height 25
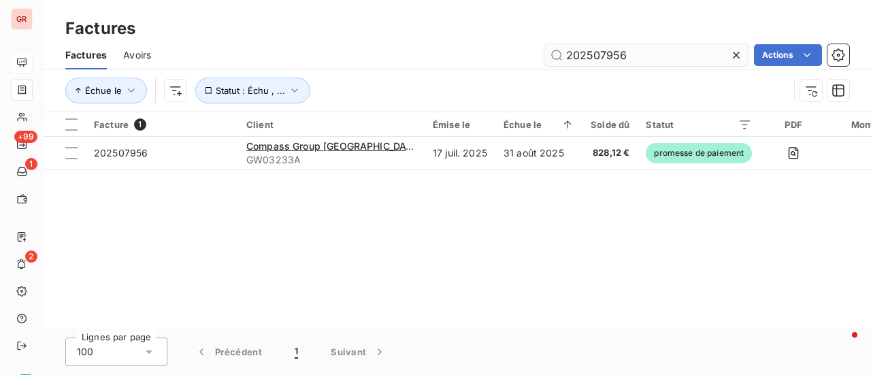
click at [662, 54] on input "202507956" at bounding box center [647, 55] width 204 height 22
drag, startPoint x: 665, startPoint y: 63, endPoint x: 434, endPoint y: 65, distance: 230.8
click at [434, 65] on div "202507956 Actions" at bounding box center [508, 55] width 682 height 22
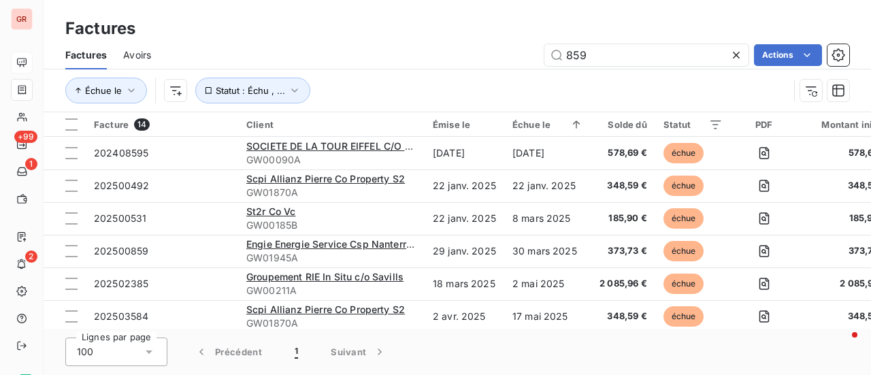
type input "859."
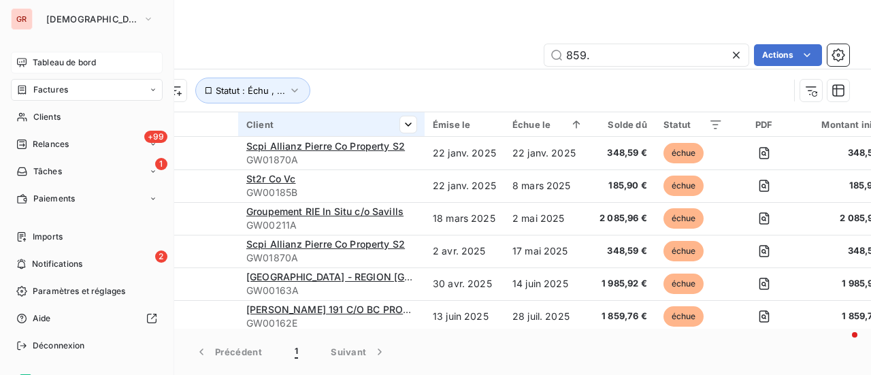
drag, startPoint x: 56, startPoint y: 117, endPoint x: 244, endPoint y: 117, distance: 187.9
click at [56, 117] on span "Clients" at bounding box center [46, 117] width 27 height 12
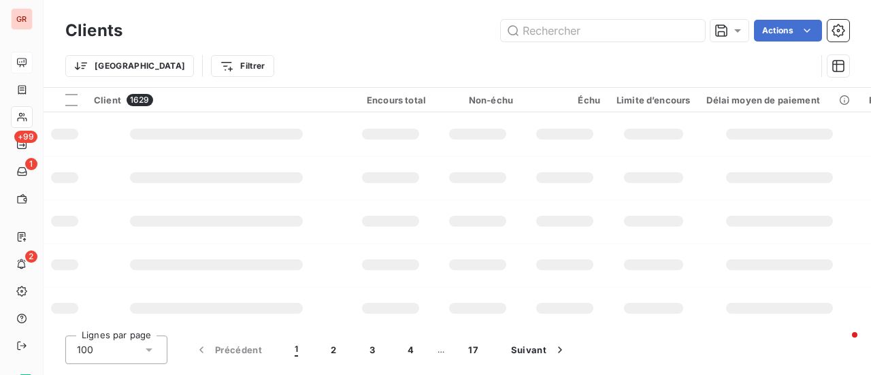
click at [493, 54] on div "Trier Filtrer" at bounding box center [440, 66] width 751 height 26
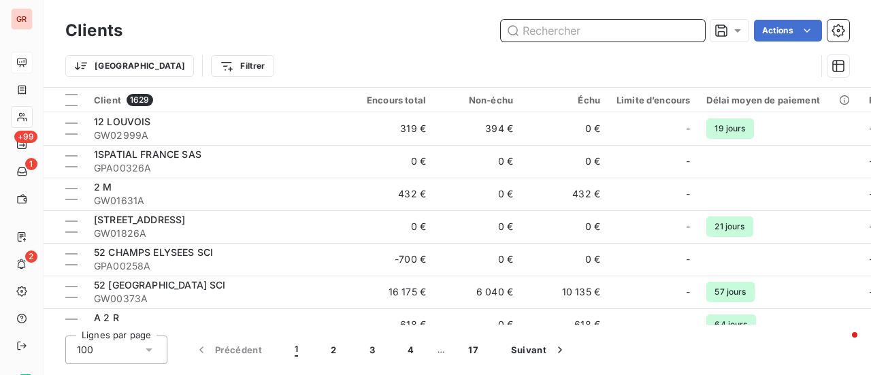
drag, startPoint x: 600, startPoint y: 30, endPoint x: 539, endPoint y: 30, distance: 61.3
click at [552, 30] on input "text" at bounding box center [603, 31] width 204 height 22
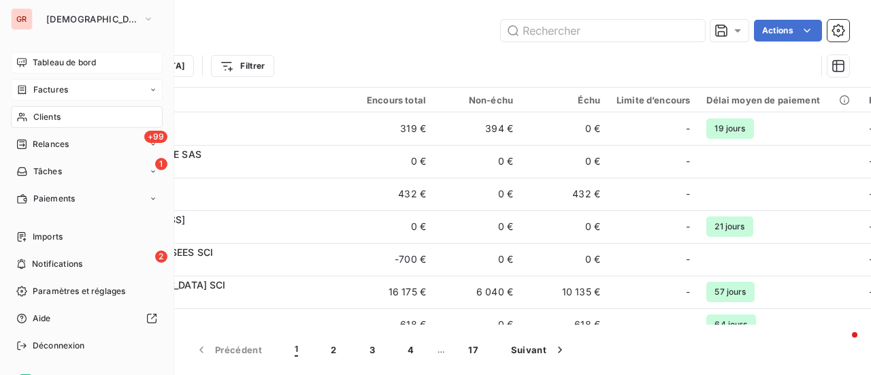
click at [67, 89] on span "Factures" at bounding box center [50, 90] width 35 height 12
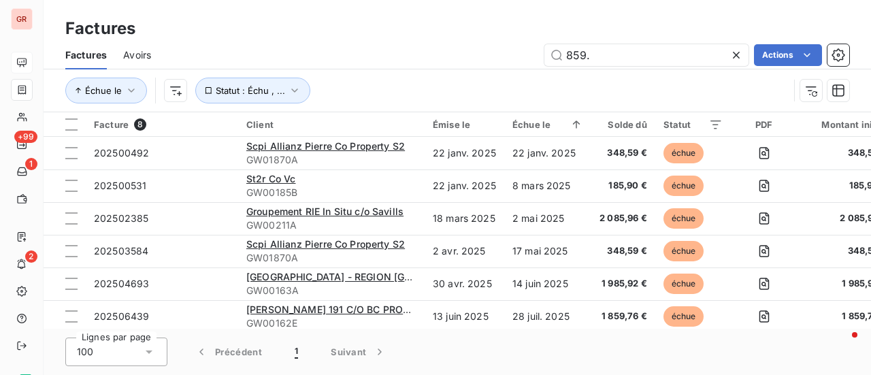
drag, startPoint x: 617, startPoint y: 60, endPoint x: 468, endPoint y: 58, distance: 149.1
click at [490, 58] on div "859. Actions" at bounding box center [508, 55] width 682 height 22
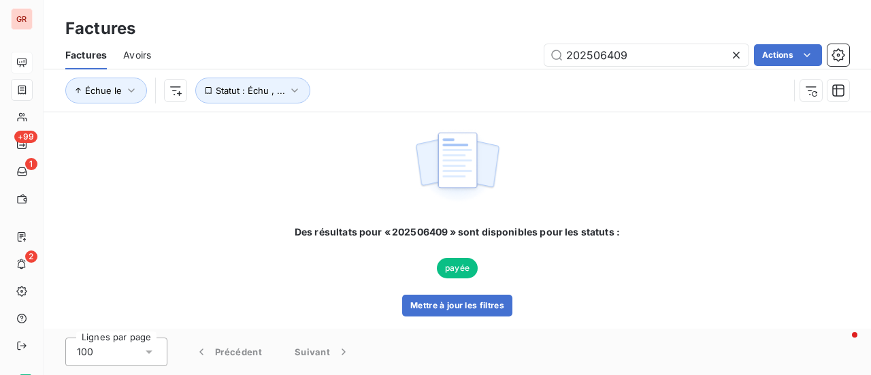
type input "202506409"
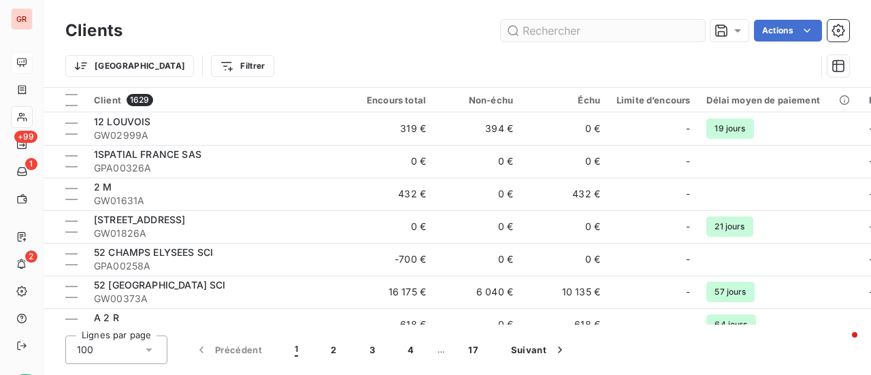
click at [639, 29] on input "text" at bounding box center [603, 31] width 204 height 22
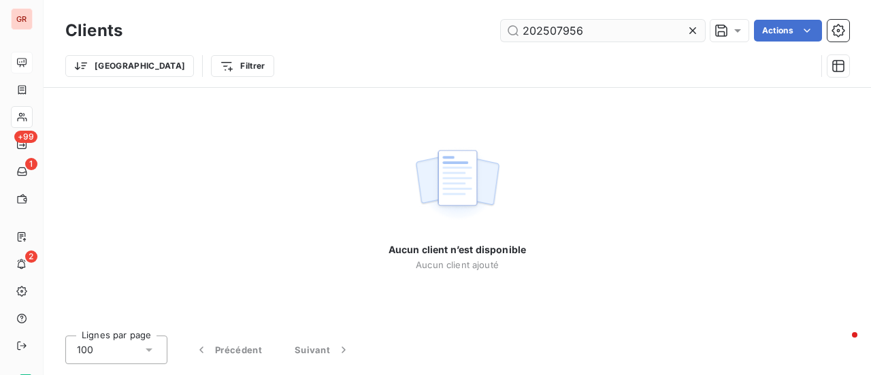
click at [526, 31] on input "202507956" at bounding box center [603, 31] width 204 height 22
drag, startPoint x: 607, startPoint y: 31, endPoint x: 397, endPoint y: 40, distance: 210.6
click at [399, 36] on div "02507956 Actions" at bounding box center [494, 31] width 711 height 22
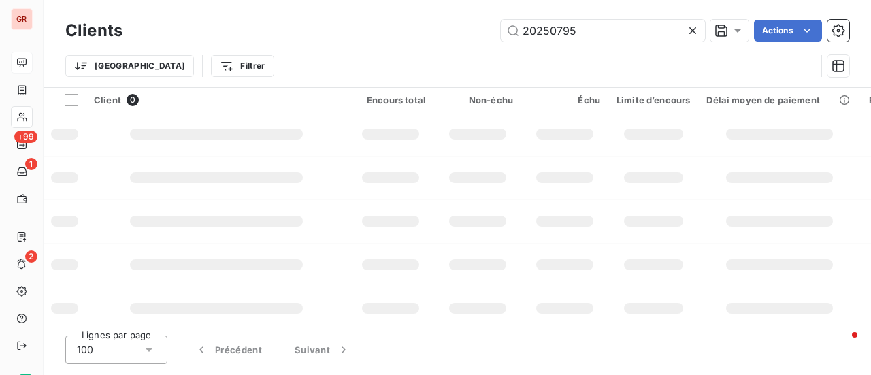
type input "202507956"
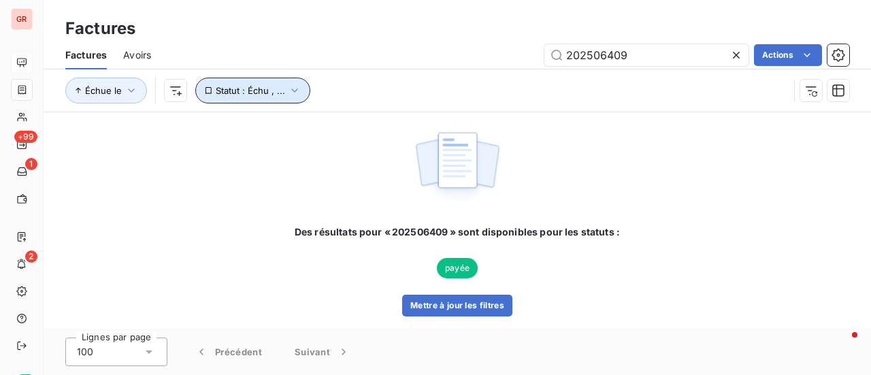
click at [297, 93] on icon "button" at bounding box center [295, 91] width 14 height 14
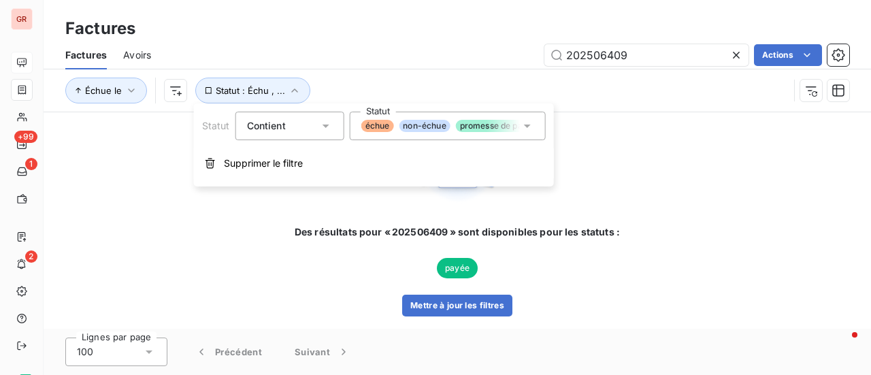
click at [527, 125] on icon at bounding box center [527, 126] width 7 height 3
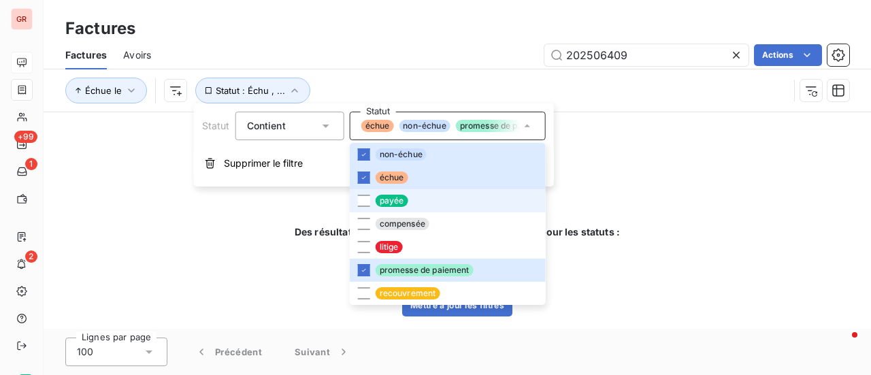
click at [372, 194] on li "payée" at bounding box center [448, 200] width 196 height 23
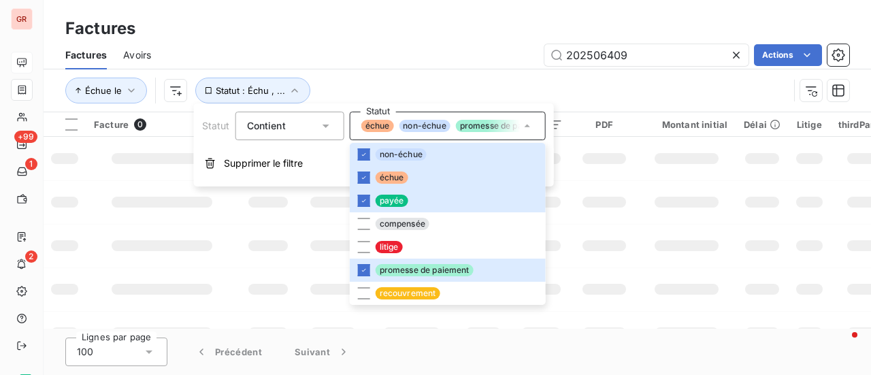
click at [616, 88] on div "Échue le Statut : Échu , ..." at bounding box center [427, 91] width 724 height 26
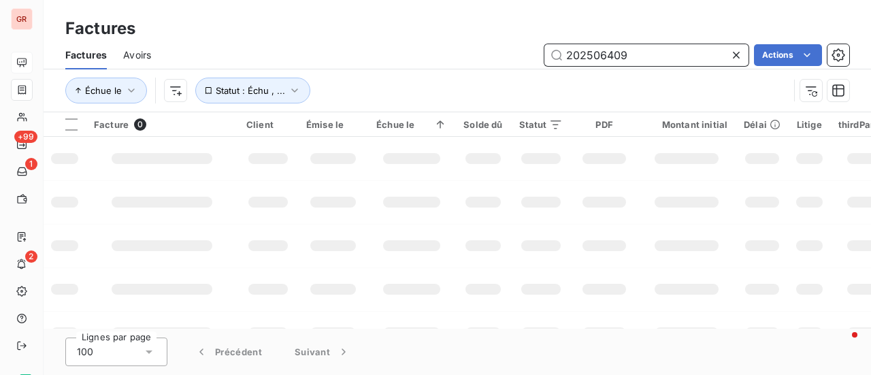
drag, startPoint x: 644, startPoint y: 54, endPoint x: 501, endPoint y: 53, distance: 143.0
click at [503, 53] on div "202506409 Actions" at bounding box center [508, 55] width 682 height 22
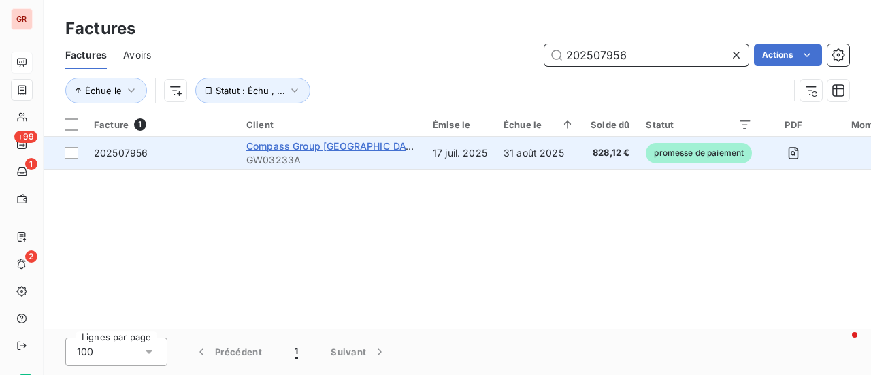
type input "202507956"
click at [306, 149] on span "Compass Group [GEOGRAPHIC_DATA]" at bounding box center [334, 146] width 176 height 12
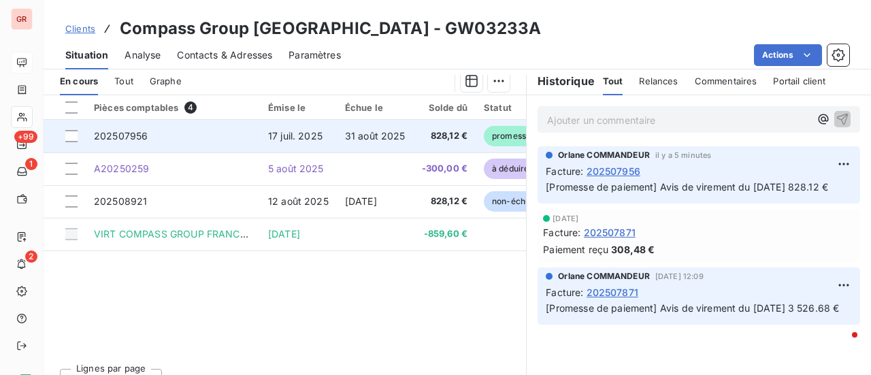
scroll to position [340, 0]
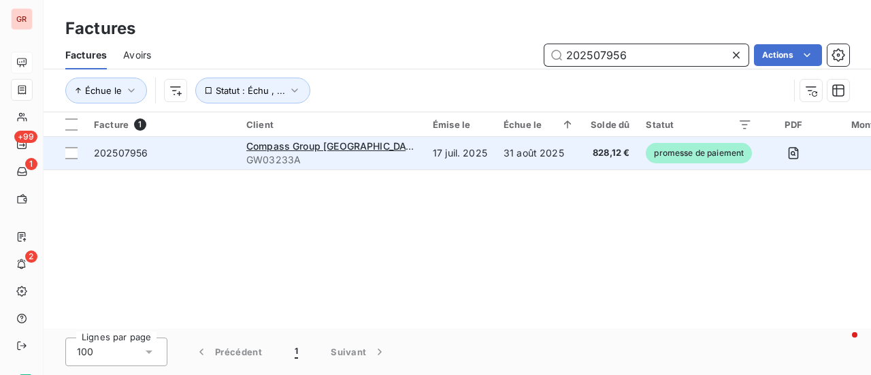
drag, startPoint x: 622, startPoint y: 63, endPoint x: 193, endPoint y: 165, distance: 441.1
click at [246, 155] on div "Factures Factures Avoirs 202507956 Actions Échue le Statut : Échu , ... Facture…" at bounding box center [458, 187] width 828 height 375
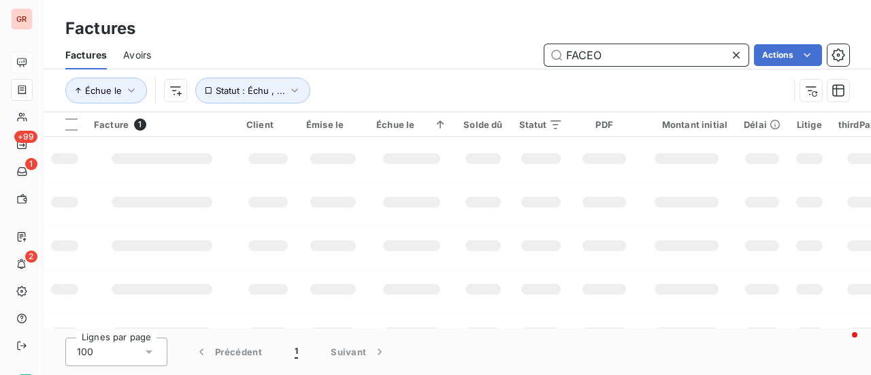
type input "FACEO"
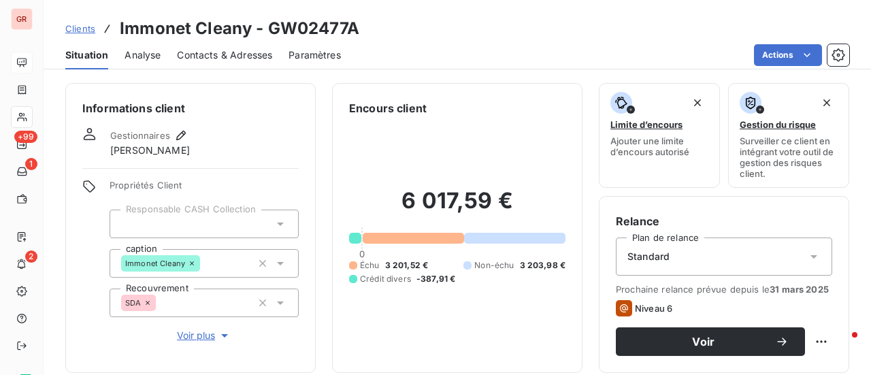
click at [76, 31] on span "Clients" at bounding box center [80, 28] width 30 height 11
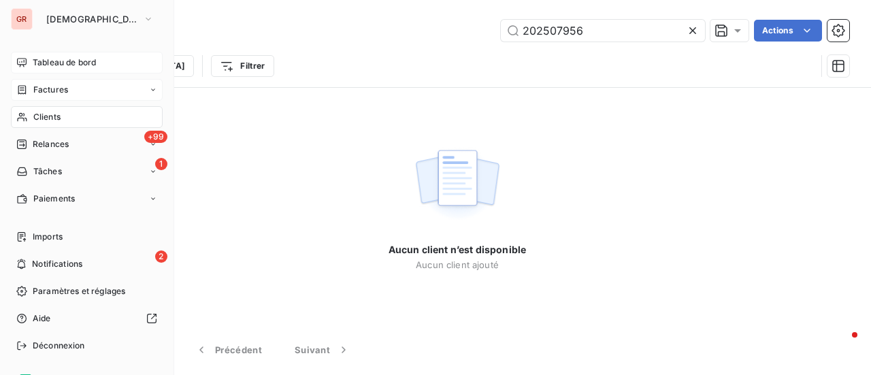
click at [46, 83] on div "Factures" at bounding box center [87, 90] width 152 height 22
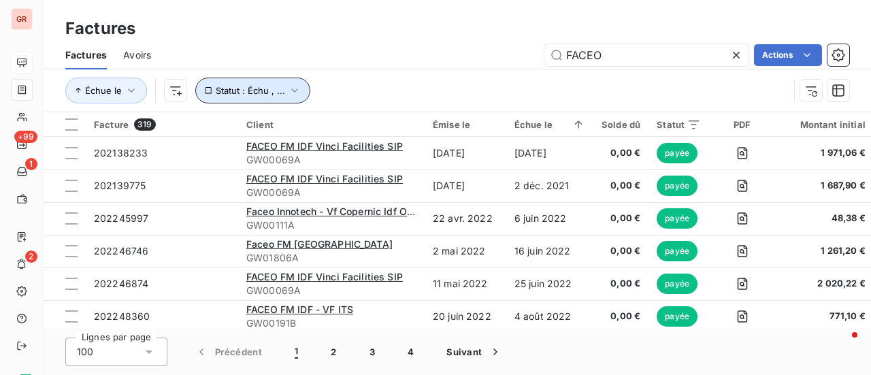
click at [292, 93] on icon "button" at bounding box center [295, 91] width 14 height 14
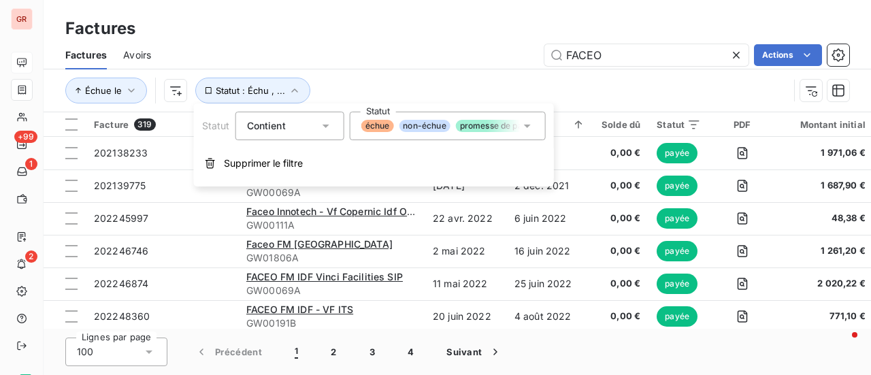
click at [527, 127] on icon at bounding box center [527, 126] width 7 height 3
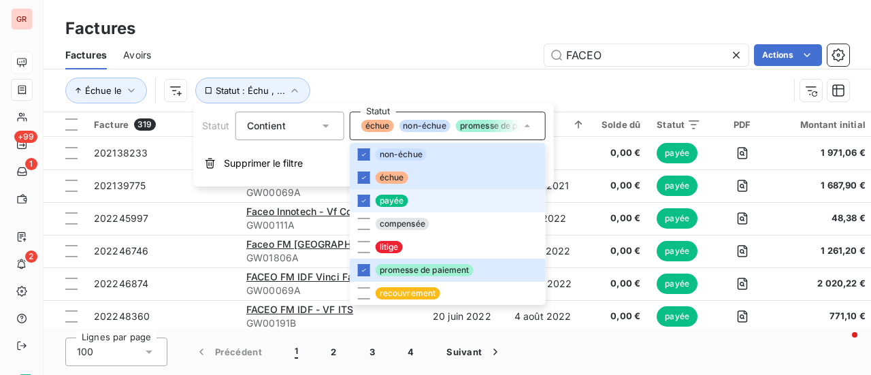
click at [366, 193] on li "payée" at bounding box center [448, 200] width 196 height 23
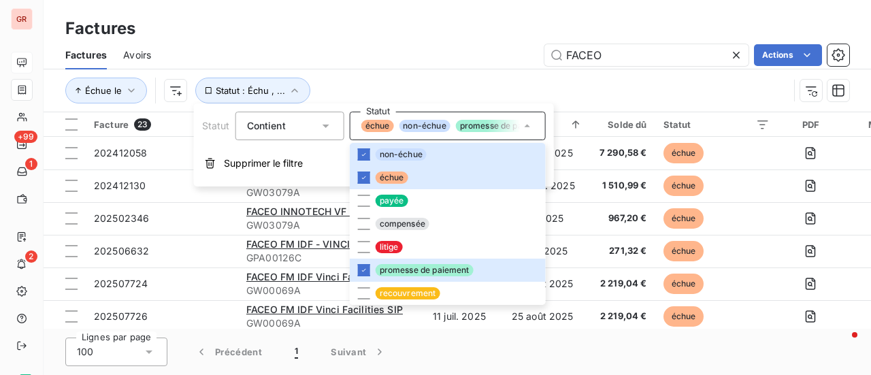
click at [628, 88] on div "Échue le Statut : Échu , ..." at bounding box center [427, 91] width 724 height 26
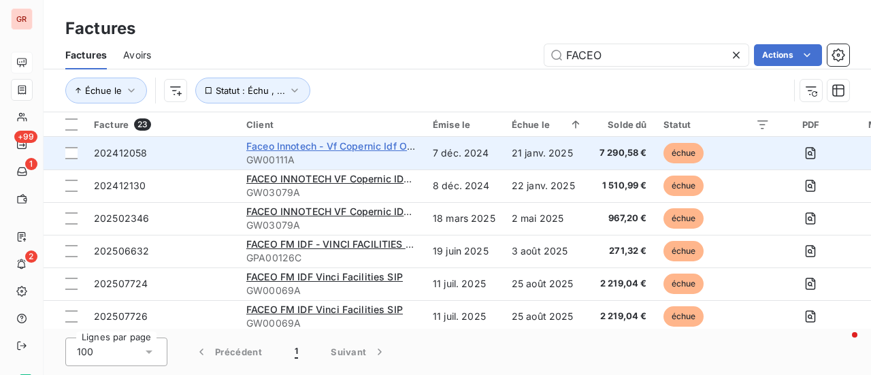
click at [327, 148] on span "Faceo Innotech - Vf Copernic Idf Ouest" at bounding box center [336, 146] width 181 height 12
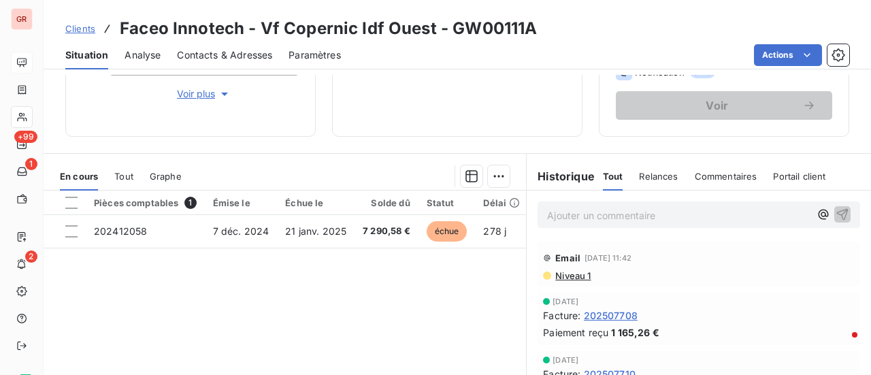
scroll to position [272, 0]
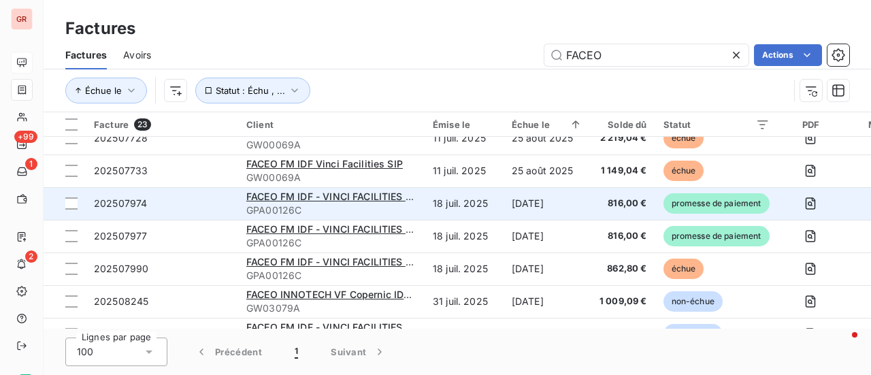
scroll to position [272, 0]
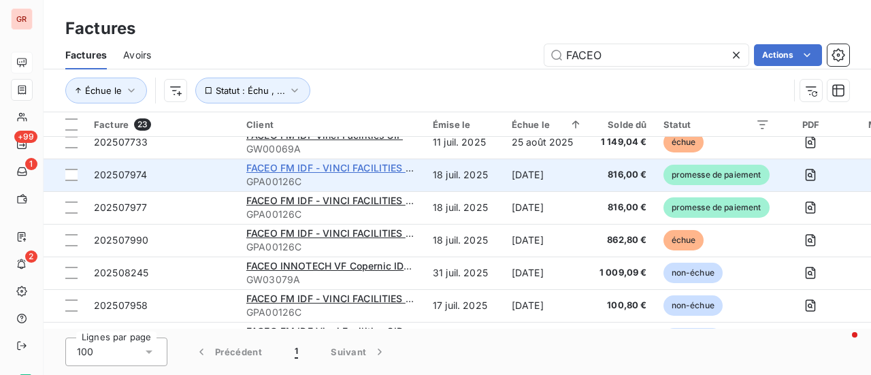
click at [330, 168] on span "FACEO FM IDF - VINCI FACILITIES SIP" at bounding box center [333, 168] width 174 height 12
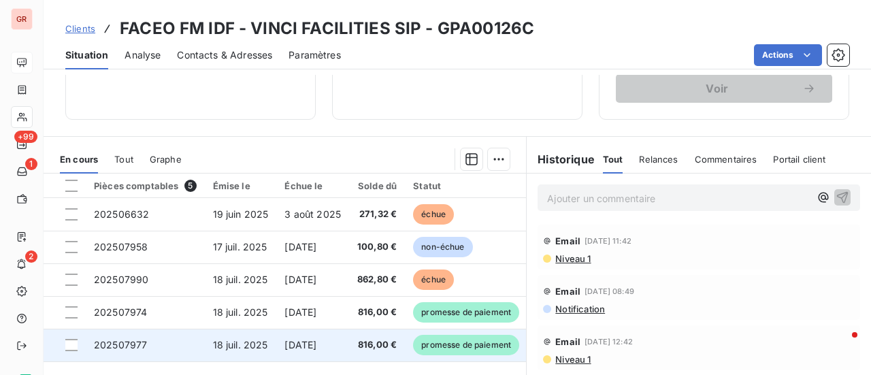
scroll to position [340, 0]
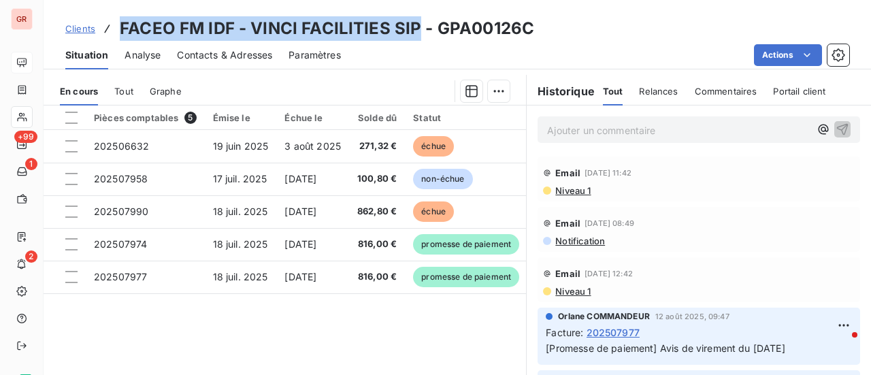
drag, startPoint x: 418, startPoint y: 21, endPoint x: 114, endPoint y: 27, distance: 304.4
click at [114, 27] on div "Clients FACEO FM IDF - VINCI FACILITIES SIP - GPA00126C" at bounding box center [299, 28] width 469 height 25
click at [239, 29] on h3 "FACEO FM IDF - VINCI FACILITIES SIP - GPA00126C" at bounding box center [327, 28] width 415 height 25
drag, startPoint x: 385, startPoint y: 32, endPoint x: 114, endPoint y: 37, distance: 270.3
click at [114, 37] on div "Clients FACEO FM IDF - VINCI FACILITIES SIP - GPA00126C" at bounding box center [299, 28] width 469 height 25
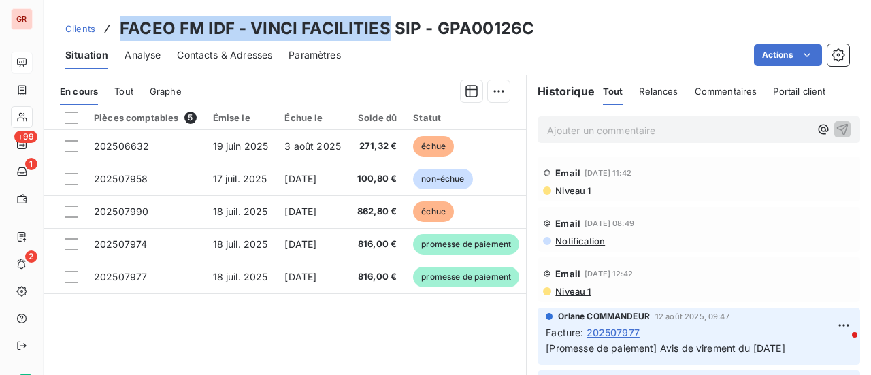
copy h3 "FACEO FM IDF - VINCI FACILITIES"
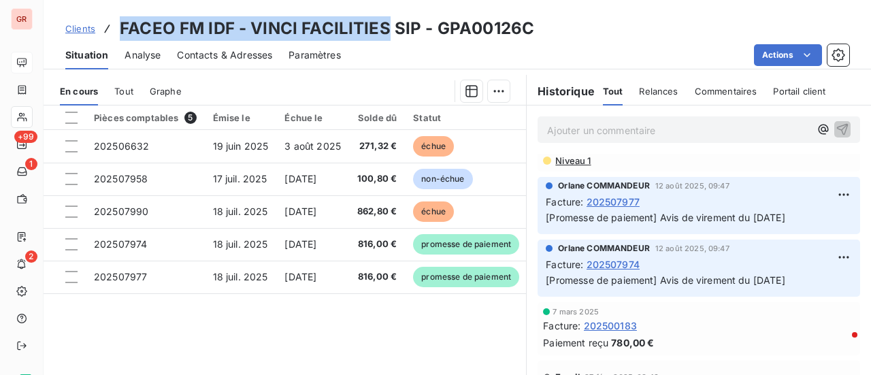
scroll to position [136, 0]
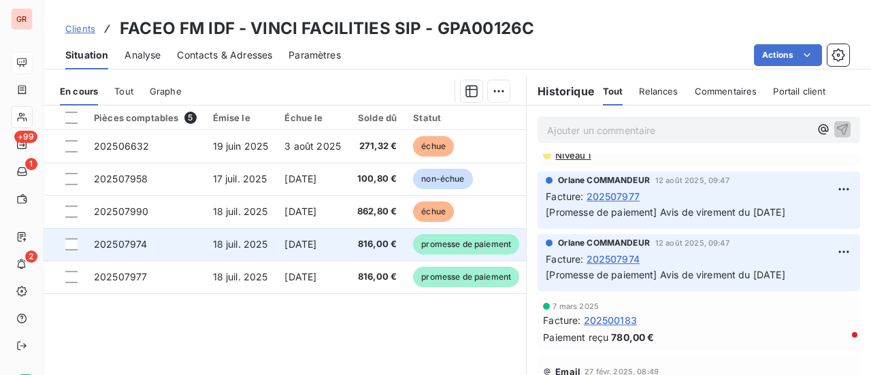
click at [267, 244] on td "18 juil. 2025" at bounding box center [241, 244] width 72 height 33
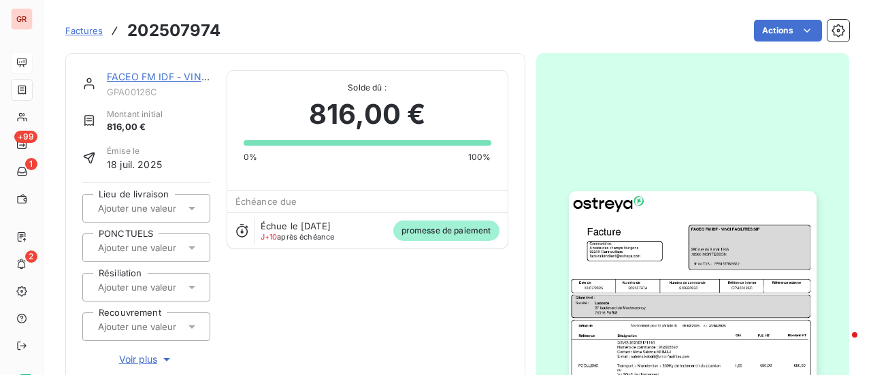
click at [696, 260] on img "button" at bounding box center [693, 366] width 248 height 350
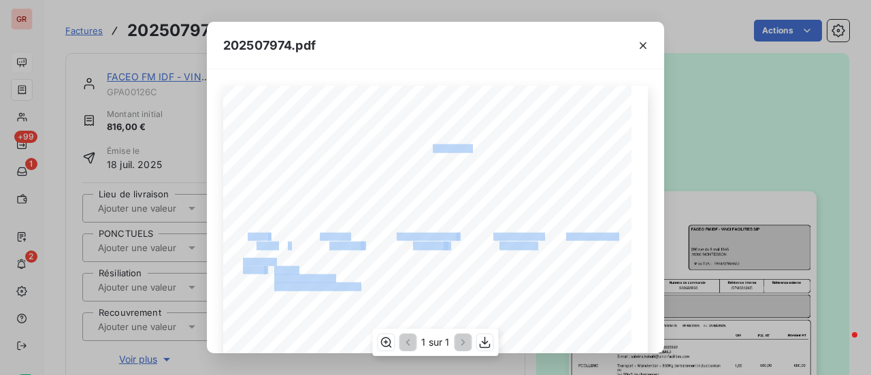
click at [416, 146] on div "Référence interne Numéro de Date de Numéro de commande Référence externe 37 bou…" at bounding box center [435, 374] width 425 height 577
click at [647, 47] on icon "button" at bounding box center [644, 46] width 14 height 14
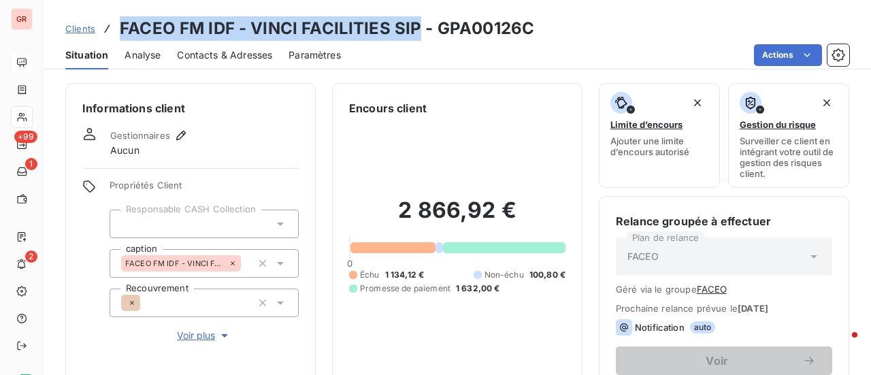
drag, startPoint x: 414, startPoint y: 26, endPoint x: 118, endPoint y: 22, distance: 295.5
click at [120, 22] on h3 "FACEO FM IDF - VINCI FACILITIES SIP - GPA00126C" at bounding box center [327, 28] width 415 height 25
copy h3 "FACEO FM IDF - VINCI FACILITIES SIP"
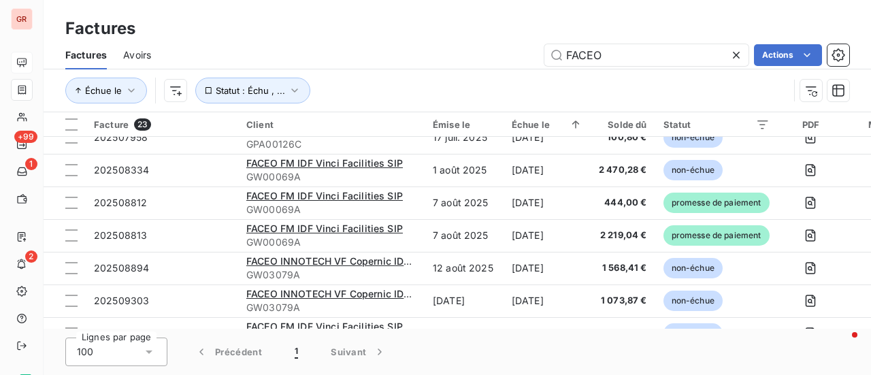
scroll to position [293, 0]
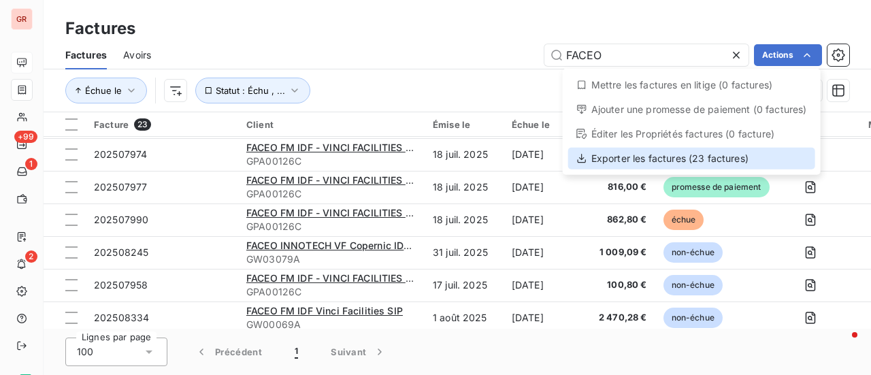
click at [684, 158] on div "Exporter les factures (23 factures)" at bounding box center [692, 159] width 247 height 22
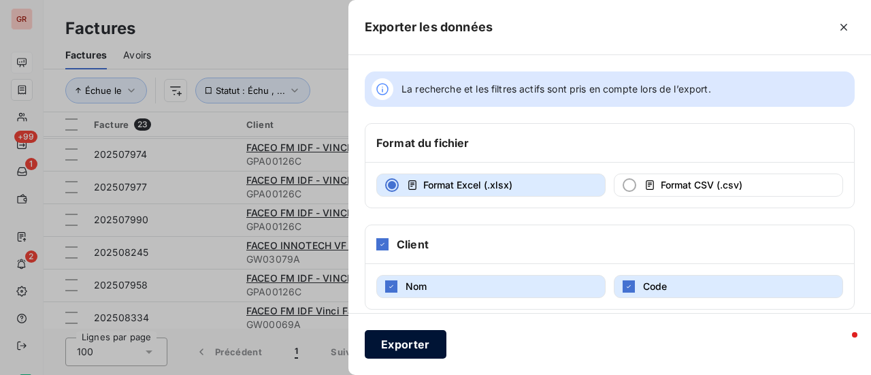
click at [397, 341] on button "Exporter" at bounding box center [406, 344] width 82 height 29
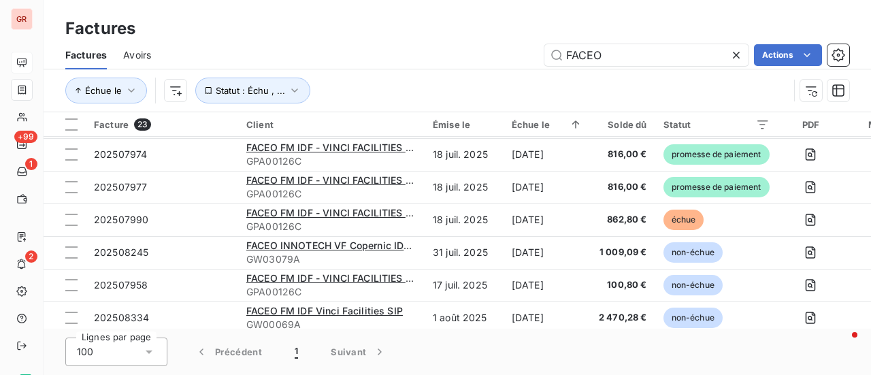
click at [608, 99] on div "Échue le Statut : Échu , ..." at bounding box center [427, 91] width 724 height 26
drag, startPoint x: 621, startPoint y: 58, endPoint x: 477, endPoint y: 54, distance: 144.4
click at [477, 54] on div "FACEO Actions" at bounding box center [508, 55] width 682 height 22
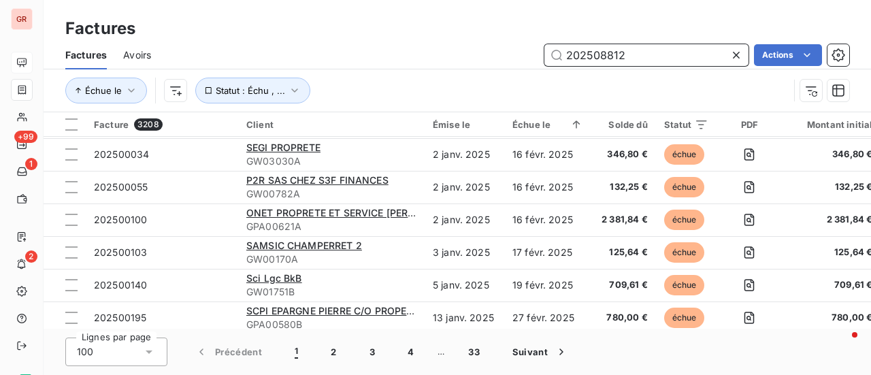
scroll to position [0, 0]
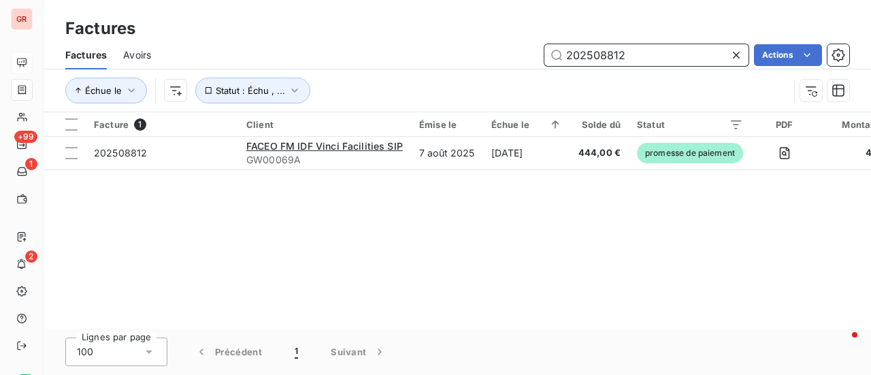
drag, startPoint x: 617, startPoint y: 63, endPoint x: 466, endPoint y: 77, distance: 151.1
click at [478, 72] on div "Factures Avoirs 202508812 Actions Échue le Statut : Échu , ..." at bounding box center [458, 76] width 828 height 71
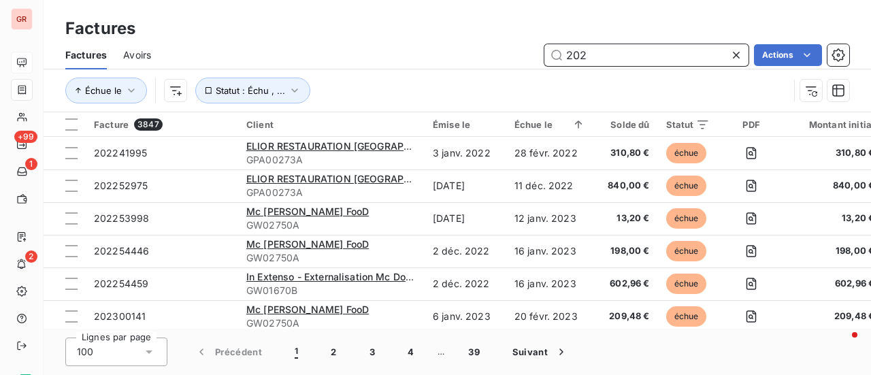
drag, startPoint x: 625, startPoint y: 52, endPoint x: 452, endPoint y: 73, distance: 174.1
click at [501, 62] on div "202 Actions" at bounding box center [508, 55] width 682 height 22
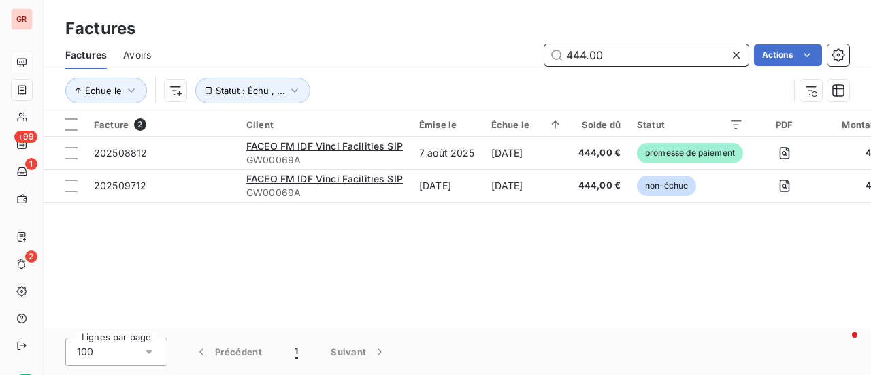
drag, startPoint x: 609, startPoint y: 57, endPoint x: 451, endPoint y: 66, distance: 158.2
click at [451, 66] on div "Factures Avoirs 444.00 Actions" at bounding box center [458, 55] width 828 height 29
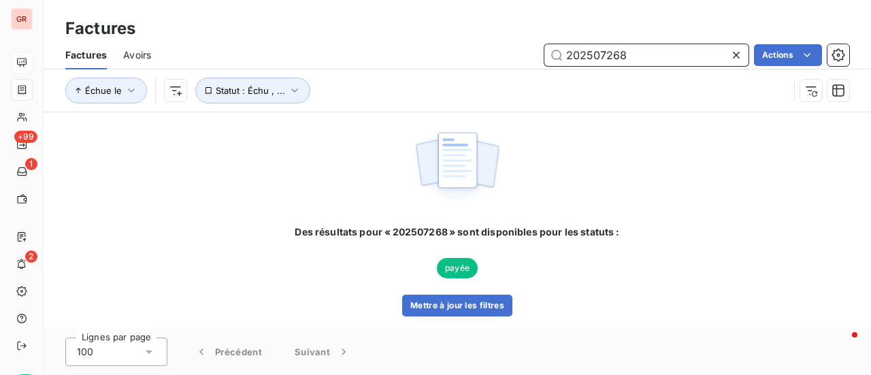
type input "202507268"
drag, startPoint x: 637, startPoint y: 56, endPoint x: 345, endPoint y: 106, distance: 297.0
click at [355, 99] on div "Factures Avoirs 202507268 Actions Échue le Statut : Échu , ..." at bounding box center [458, 76] width 828 height 71
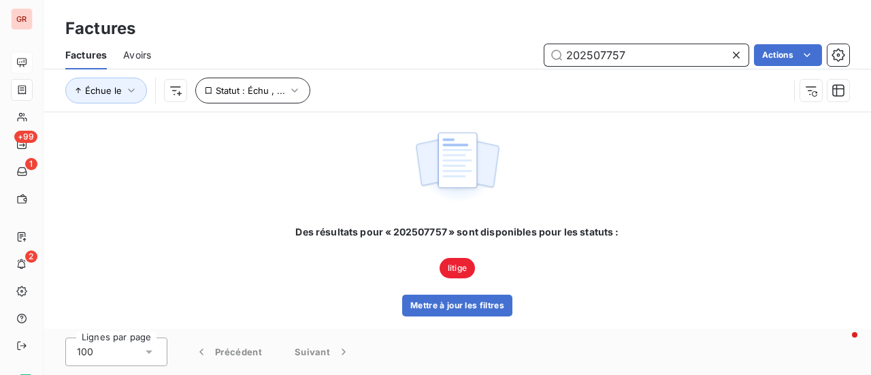
type input "202507757"
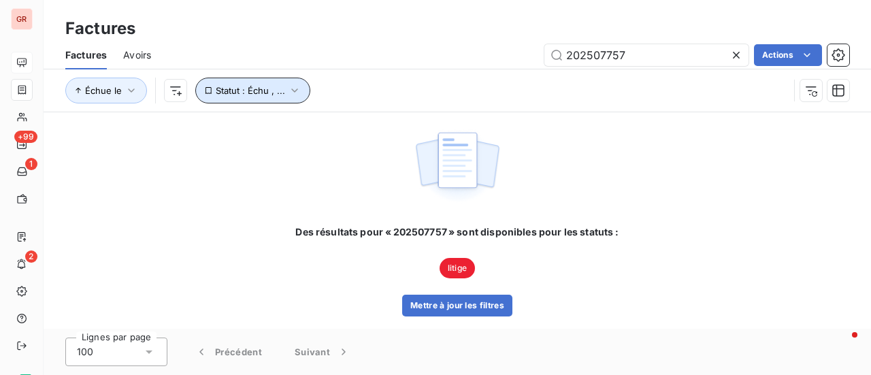
click at [293, 82] on button "Statut : Échu , ..." at bounding box center [252, 91] width 115 height 26
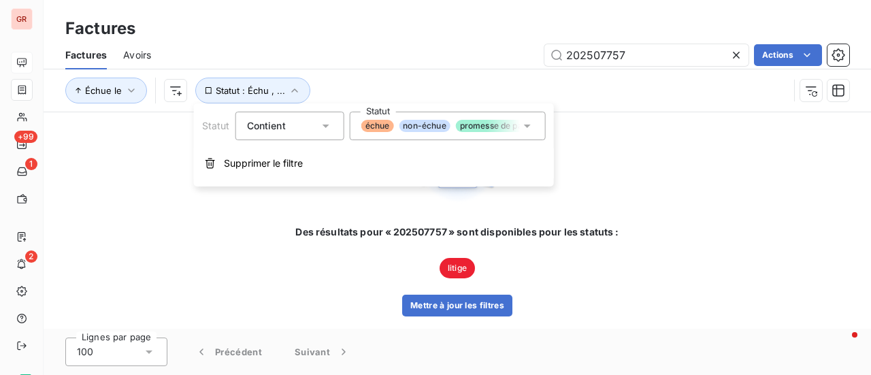
click at [528, 123] on icon at bounding box center [528, 126] width 14 height 14
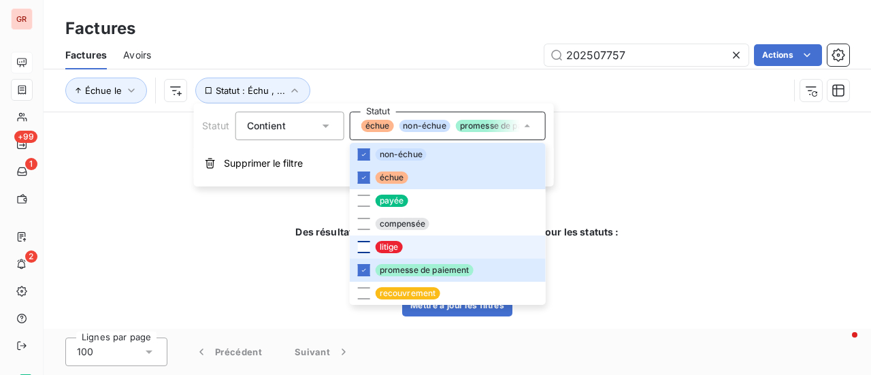
click at [365, 246] on div at bounding box center [364, 247] width 12 height 12
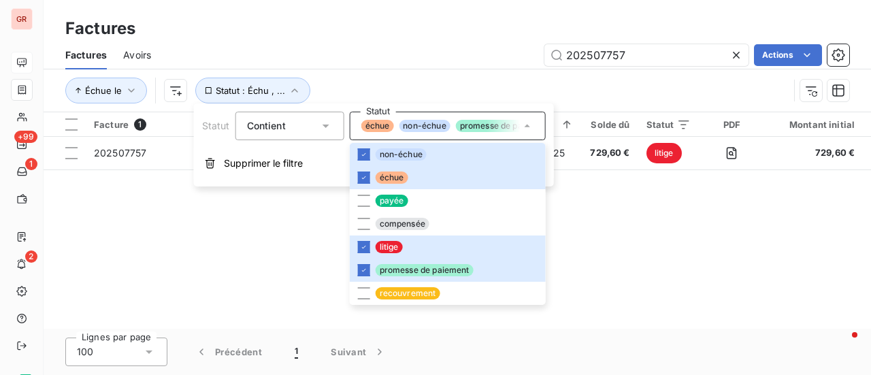
click at [633, 249] on div "Facture 1 Client Émise le Échue le Solde dû Statut PDF Montant initial Délai Li…" at bounding box center [458, 220] width 828 height 217
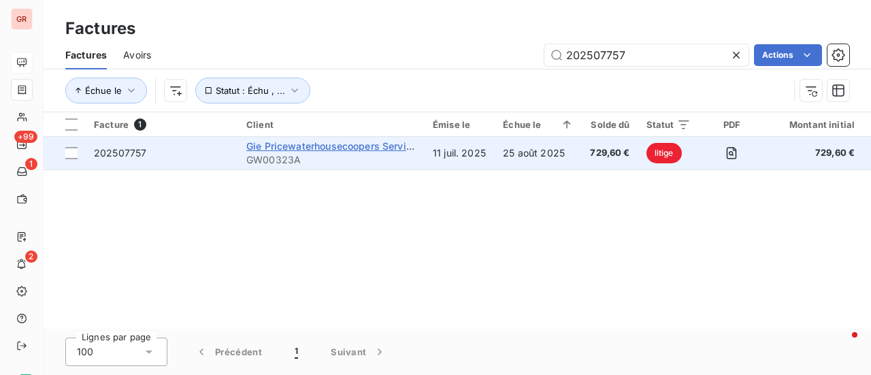
click at [335, 142] on span "Gie Pricewaterhousecoopers Services" at bounding box center [334, 146] width 176 height 12
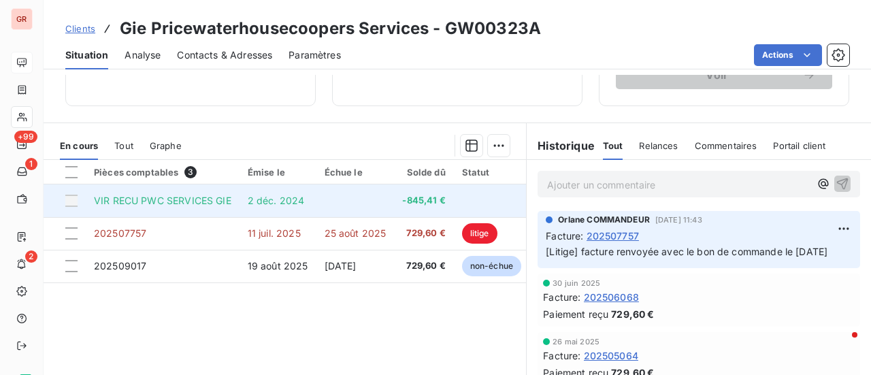
scroll to position [272, 0]
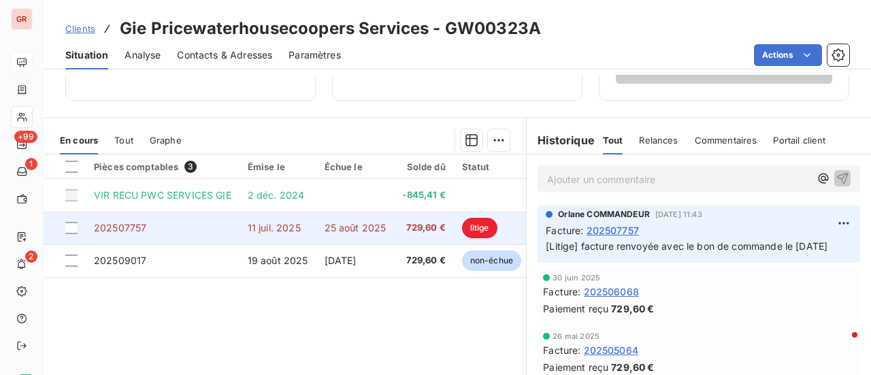
click at [481, 226] on span "litige" at bounding box center [479, 228] width 35 height 20
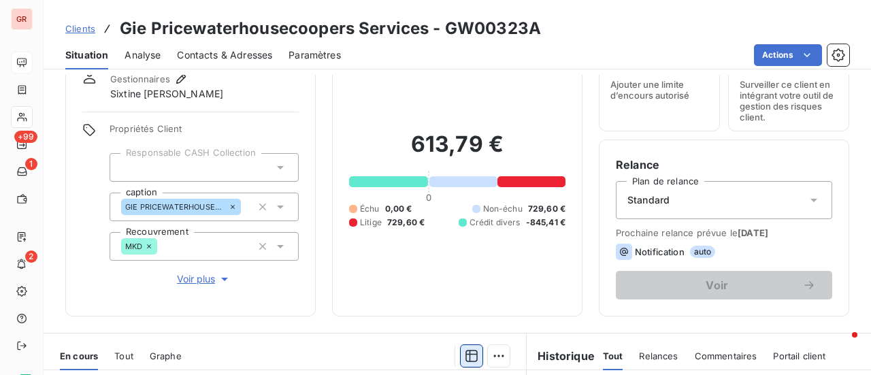
scroll to position [204, 0]
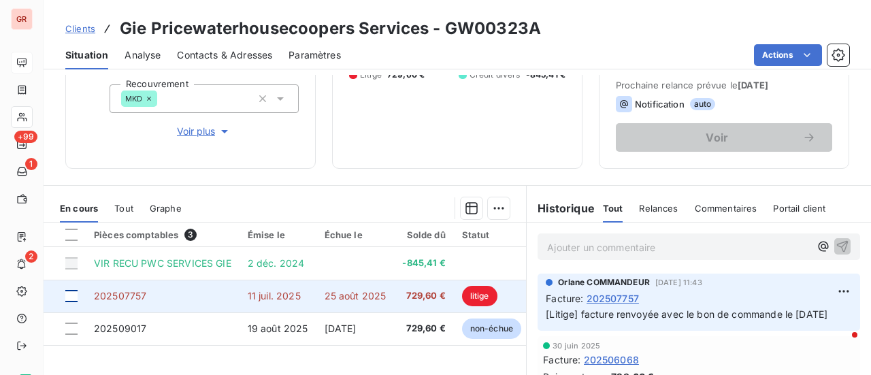
click at [75, 298] on div at bounding box center [71, 296] width 12 height 12
click at [125, 293] on span "202507757" at bounding box center [120, 296] width 52 height 12
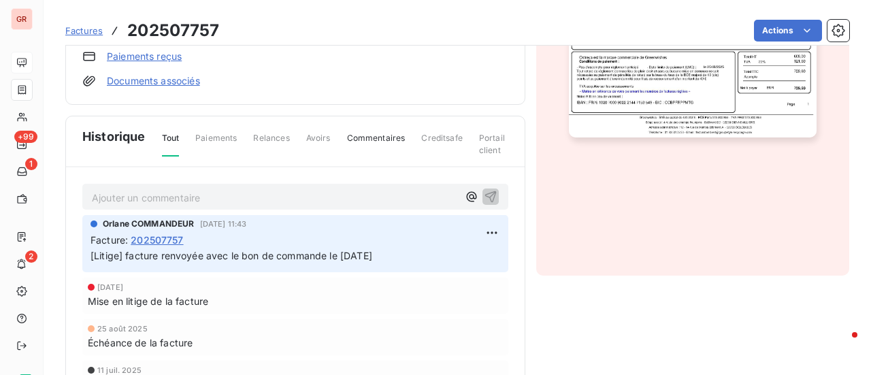
scroll to position [410, 0]
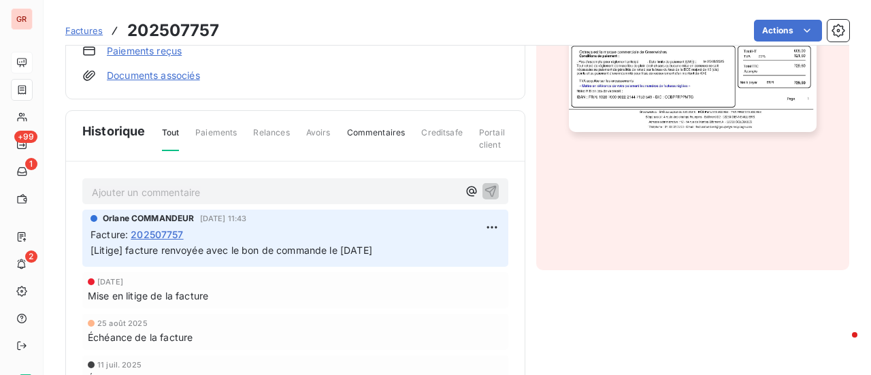
click at [306, 195] on p "Ajouter un commentaire ﻿" at bounding box center [275, 192] width 366 height 17
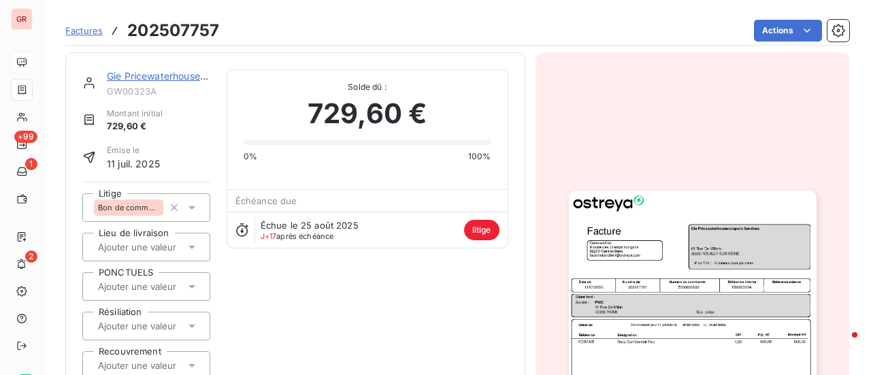
scroll to position [0, 0]
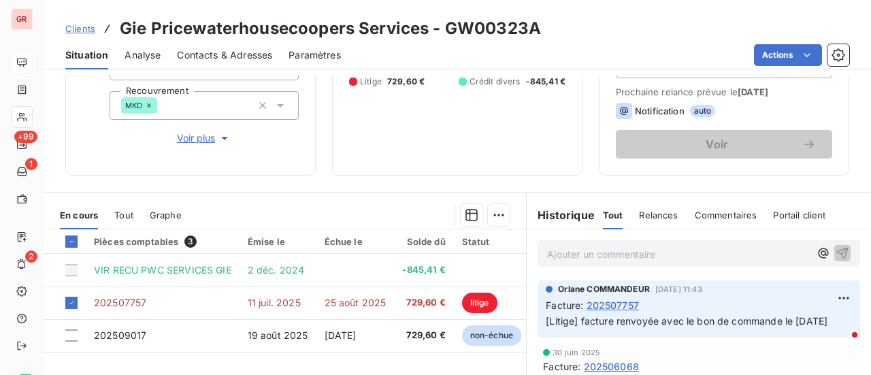
scroll to position [204, 0]
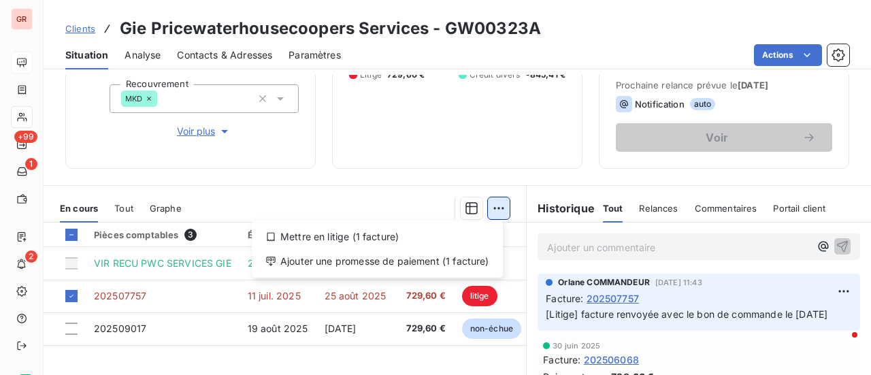
click at [493, 207] on html "GR +99 1 2 Clients Gie Pricewaterhousecoopers Services - GW00323A Situation Ana…" at bounding box center [435, 187] width 871 height 375
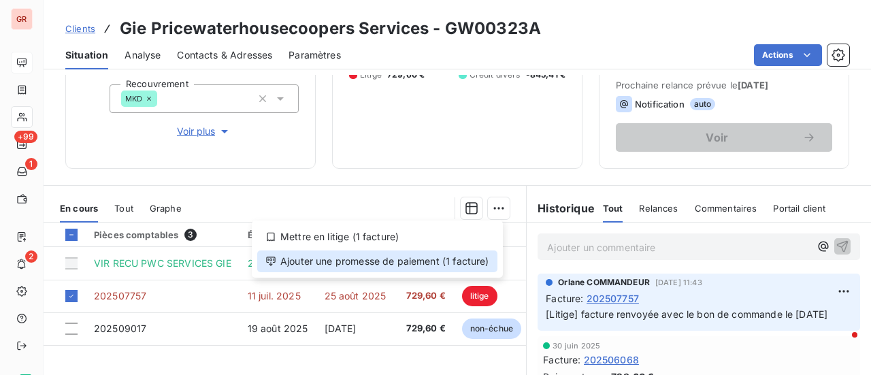
click at [393, 261] on div "Ajouter une promesse de paiement (1 facture)" at bounding box center [377, 262] width 240 height 22
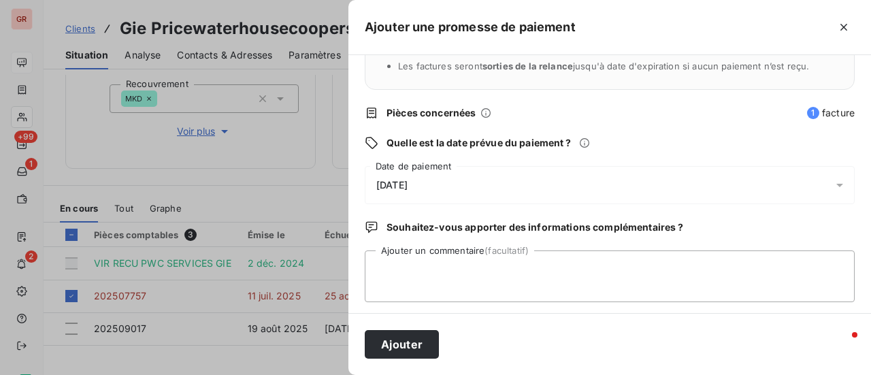
scroll to position [142, 0]
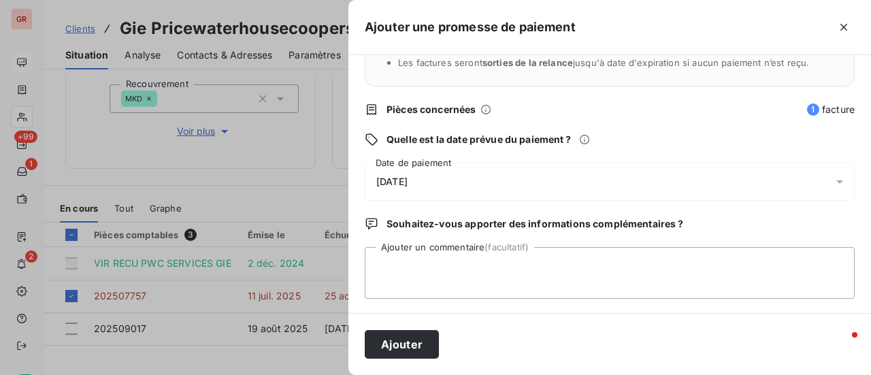
click at [833, 182] on icon at bounding box center [840, 182] width 14 height 14
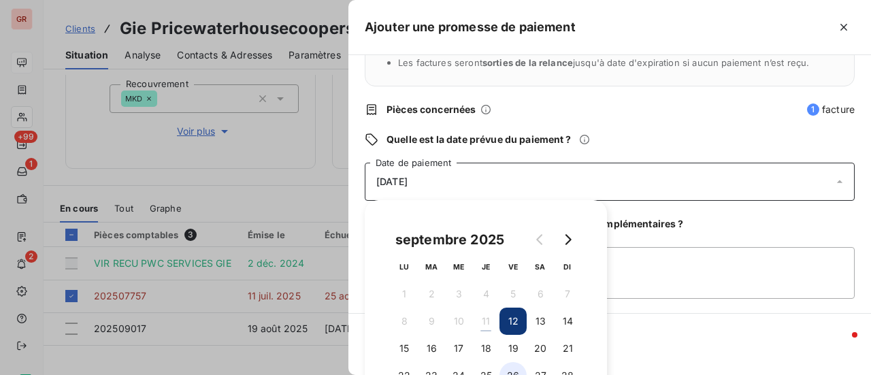
click at [517, 370] on button "26" at bounding box center [513, 375] width 27 height 27
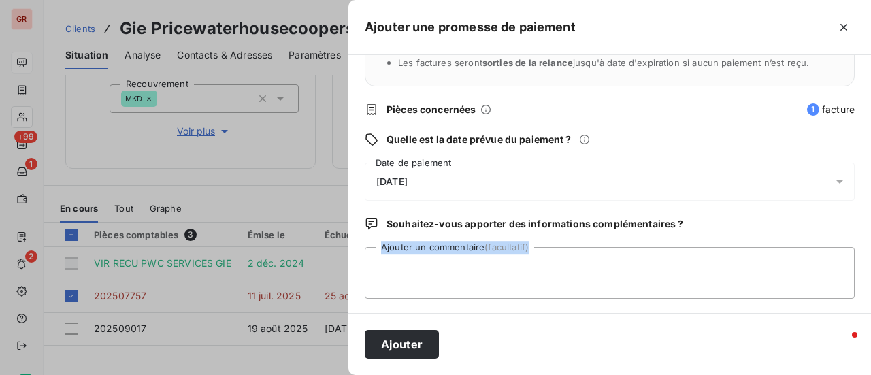
click at [682, 296] on div "Quels sont les impacts ? Les factures seront maintenues dans l’encours . Les fa…" at bounding box center [610, 184] width 523 height 258
click at [411, 265] on textarea "Ajouter un commentaire (facultatif)" at bounding box center [610, 273] width 490 height 52
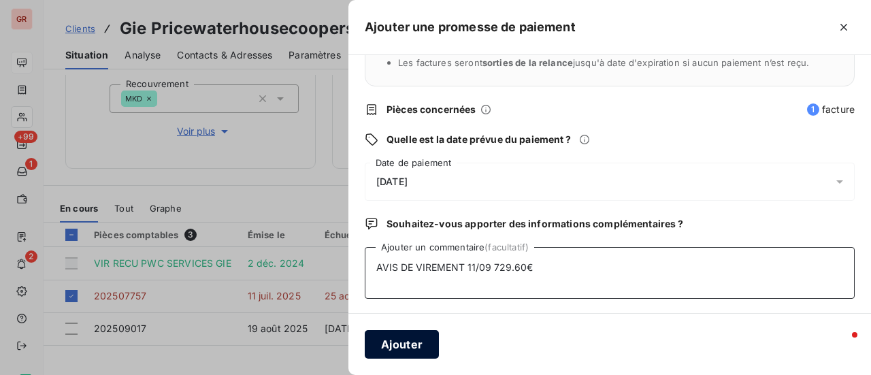
type textarea "AVIS DE VIREMENT 11/09 729.60€"
click at [417, 349] on button "Ajouter" at bounding box center [402, 344] width 74 height 29
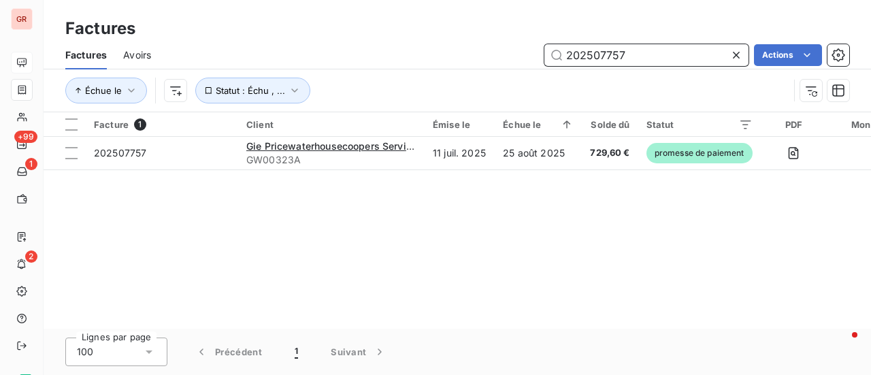
click at [643, 58] on input "202507757" at bounding box center [647, 55] width 204 height 22
drag, startPoint x: 592, startPoint y: 58, endPoint x: 480, endPoint y: 59, distance: 112.3
click at [487, 58] on div "202507757 Actions" at bounding box center [508, 55] width 682 height 22
paste input "400349"
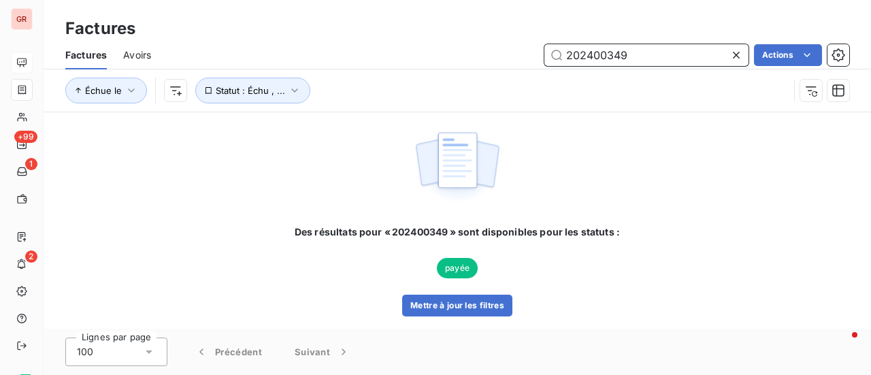
type input "202400349"
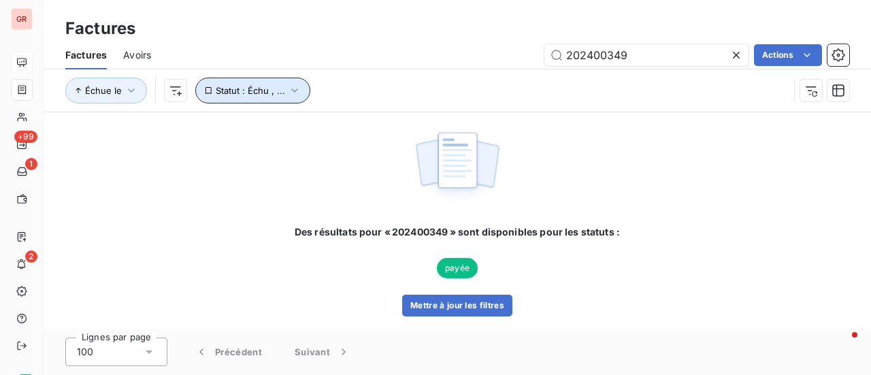
click at [300, 93] on button "Statut : Échu , ..." at bounding box center [252, 91] width 115 height 26
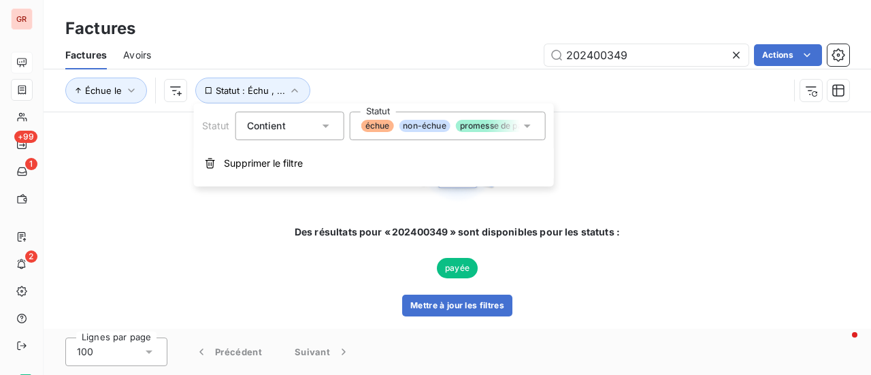
click at [529, 127] on icon at bounding box center [528, 126] width 14 height 14
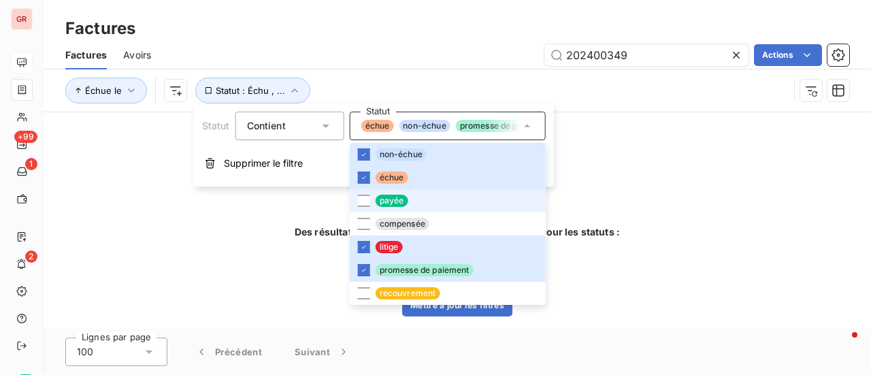
click at [370, 195] on li "payée" at bounding box center [448, 200] width 196 height 23
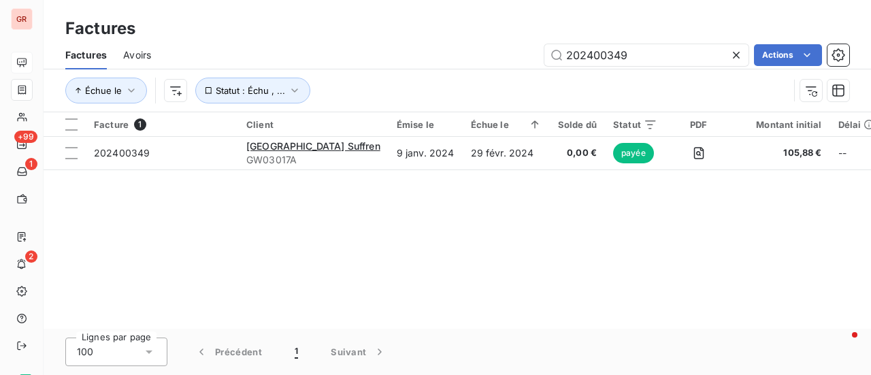
click at [613, 240] on div "Facture 1 Client Émise le Échue le Solde dû Statut PDF Montant initial Délai Li…" at bounding box center [458, 220] width 828 height 217
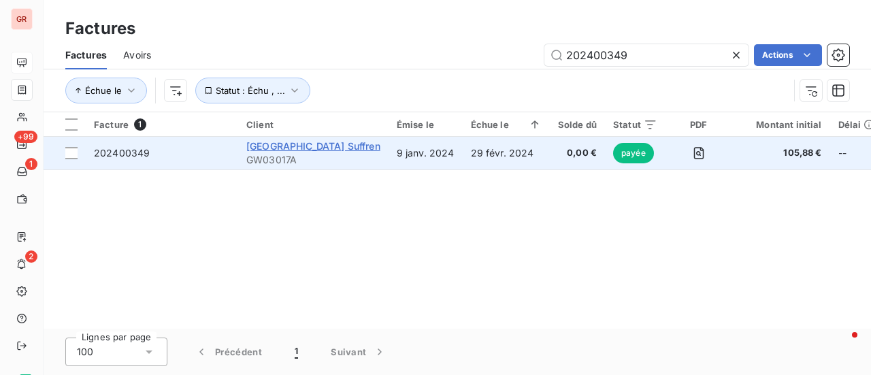
click at [327, 150] on span "[GEOGRAPHIC_DATA] Suffren" at bounding box center [313, 146] width 134 height 12
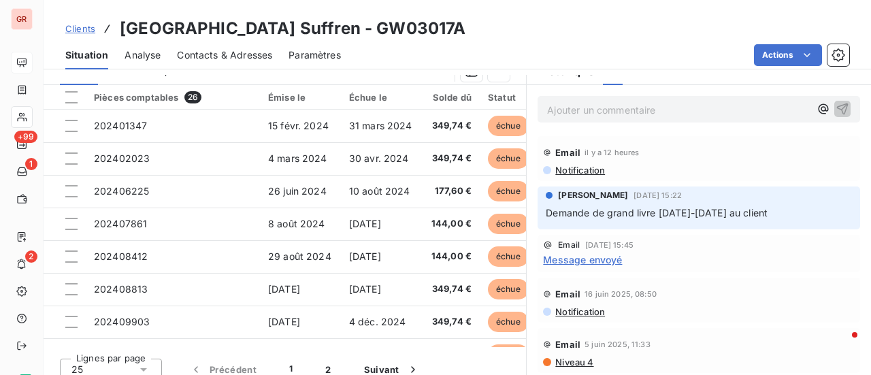
scroll to position [353, 0]
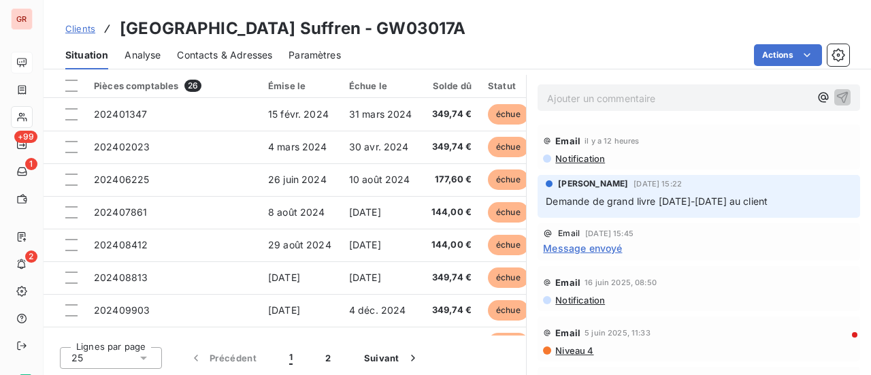
click at [599, 249] on span "Message envoyé" at bounding box center [582, 248] width 79 height 14
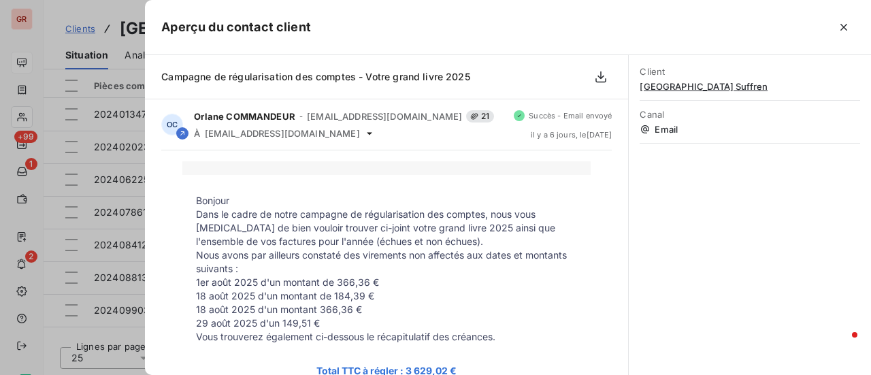
click at [107, 321] on div at bounding box center [435, 187] width 871 height 375
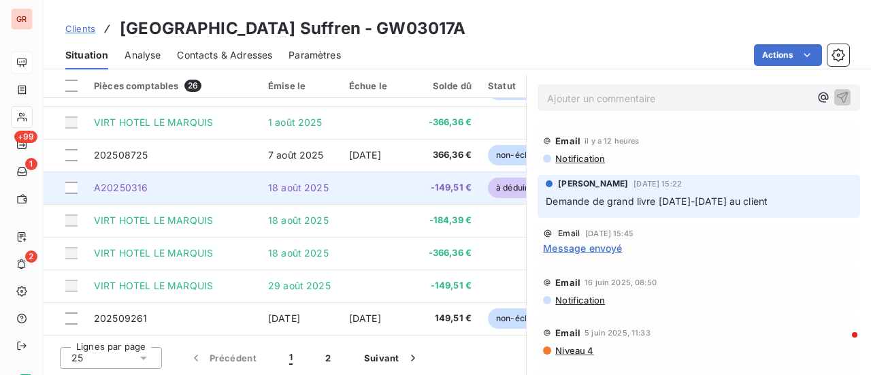
click at [140, 182] on span "A20250316" at bounding box center [121, 188] width 54 height 12
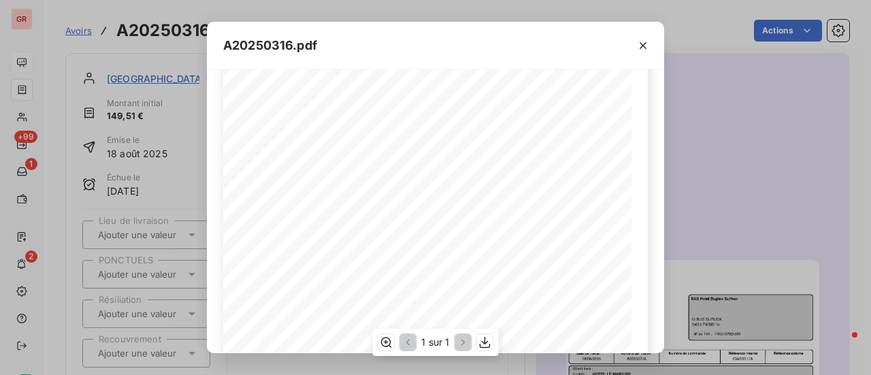
scroll to position [136, 0]
click at [641, 46] on icon "button" at bounding box center [644, 46] width 14 height 14
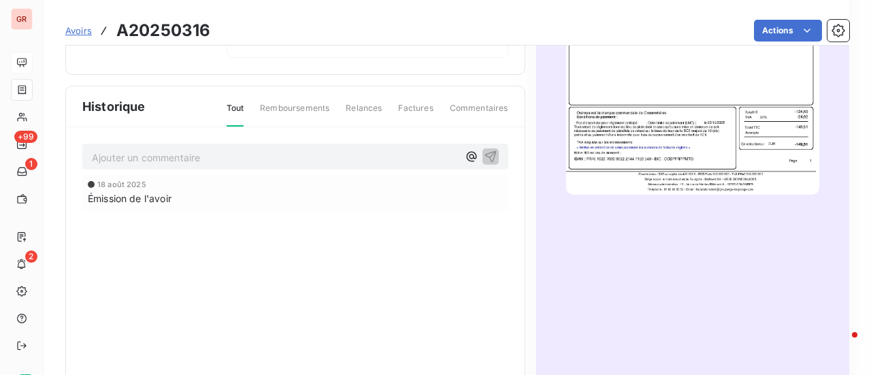
scroll to position [402, 0]
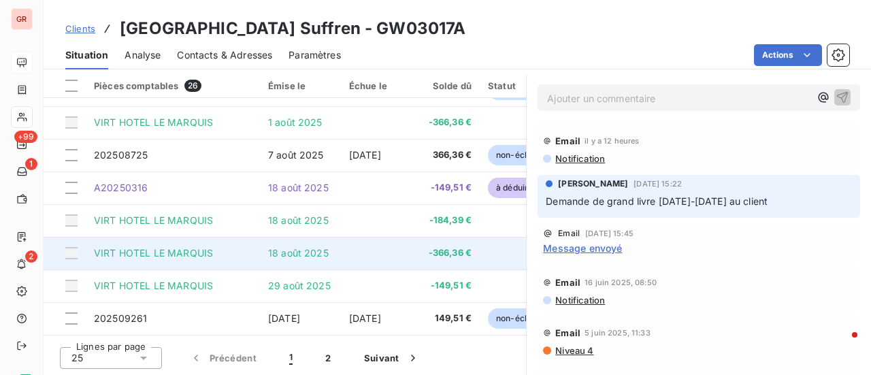
scroll to position [517, 0]
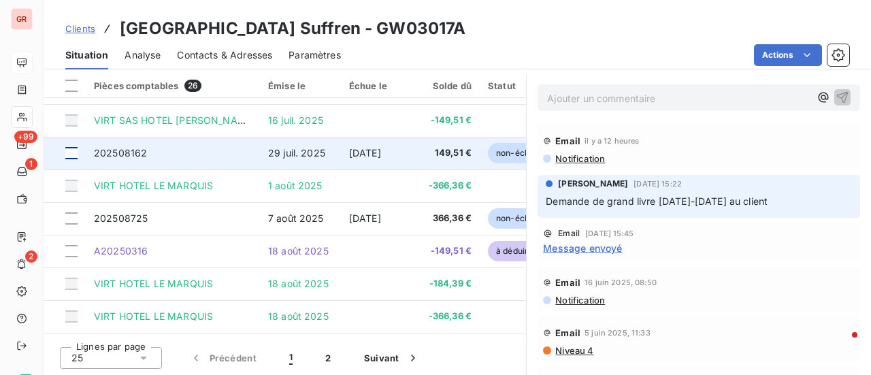
click at [73, 147] on div at bounding box center [71, 153] width 12 height 12
click at [127, 148] on span "202508162" at bounding box center [120, 153] width 53 height 12
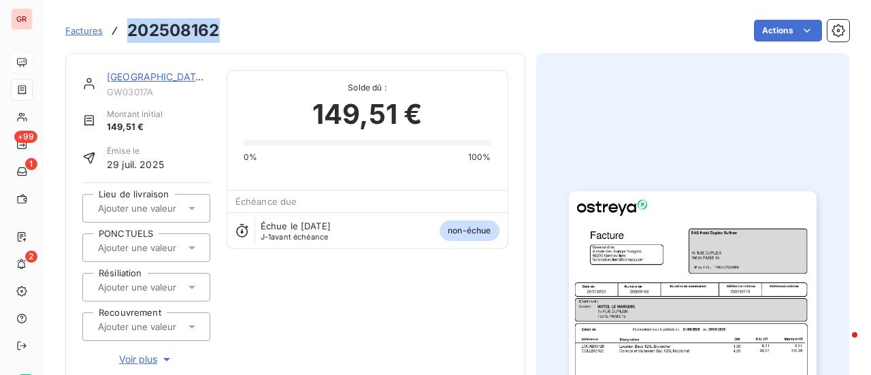
drag, startPoint x: 217, startPoint y: 27, endPoint x: 125, endPoint y: 32, distance: 91.4
click at [125, 32] on div "Factures 202508162 Actions" at bounding box center [457, 30] width 784 height 29
copy h3 "202508162"
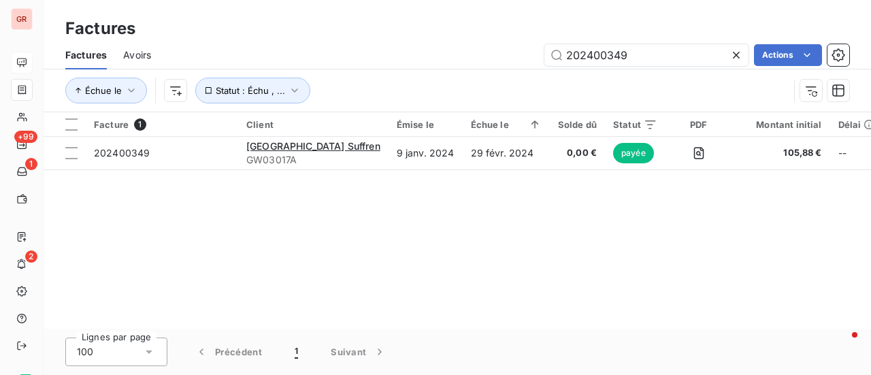
click at [144, 52] on span "Avoirs" at bounding box center [137, 55] width 28 height 14
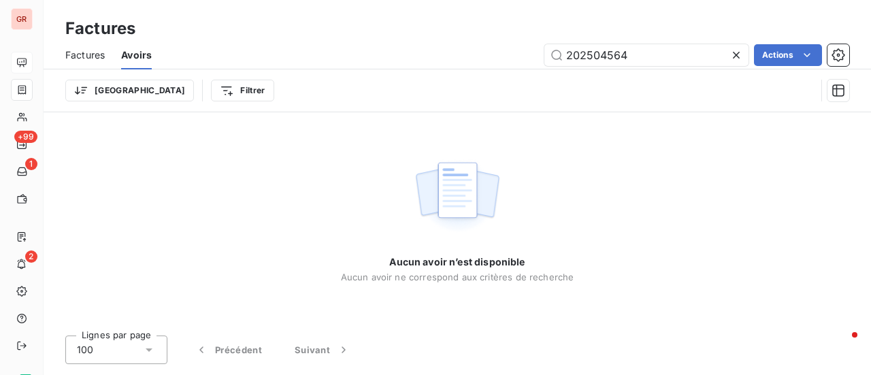
drag, startPoint x: 652, startPoint y: 63, endPoint x: 467, endPoint y: 54, distance: 185.4
click at [471, 54] on div "202504564 Actions" at bounding box center [509, 55] width 682 height 22
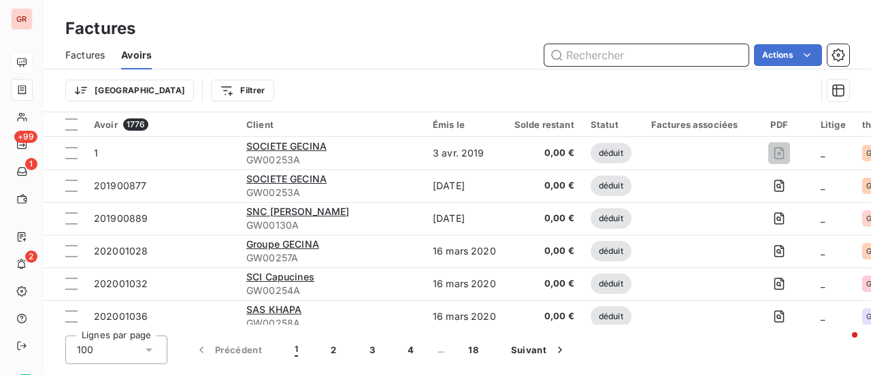
click at [609, 54] on input "text" at bounding box center [647, 55] width 204 height 22
paste input "A20250316"
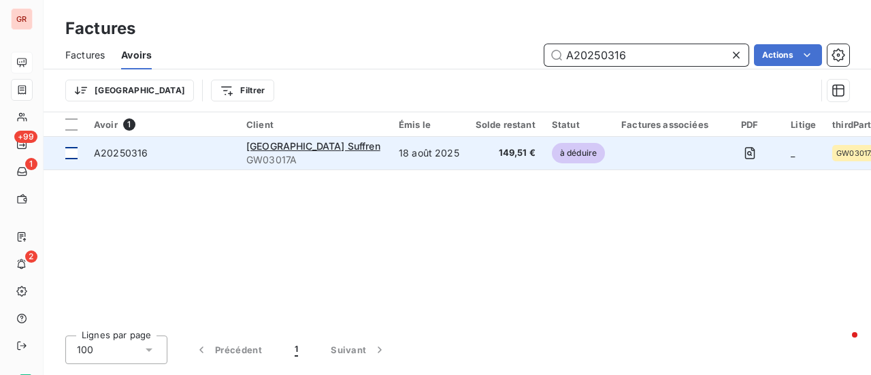
type input "A20250316"
click at [67, 153] on div at bounding box center [71, 153] width 12 height 12
click at [106, 156] on span "A20250316" at bounding box center [121, 153] width 54 height 12
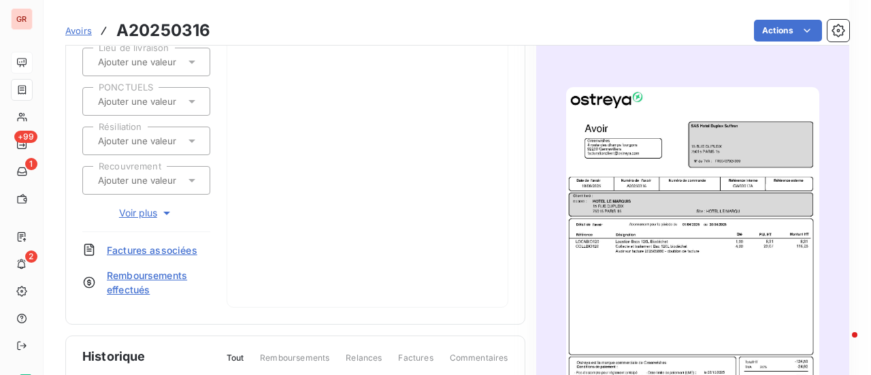
scroll to position [204, 0]
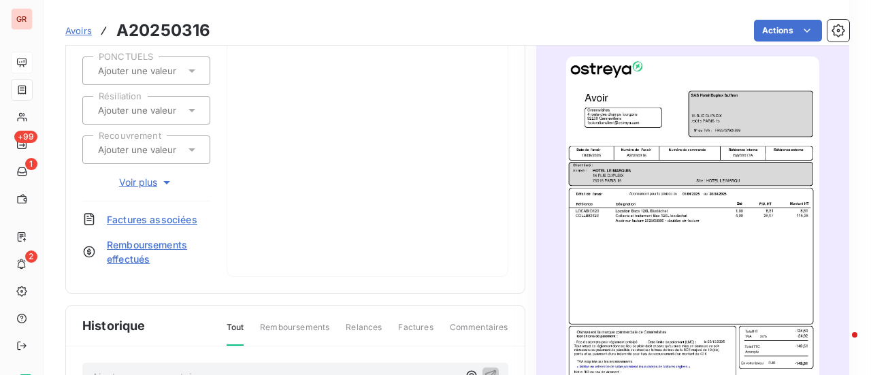
click at [690, 213] on img "button" at bounding box center [692, 236] width 253 height 358
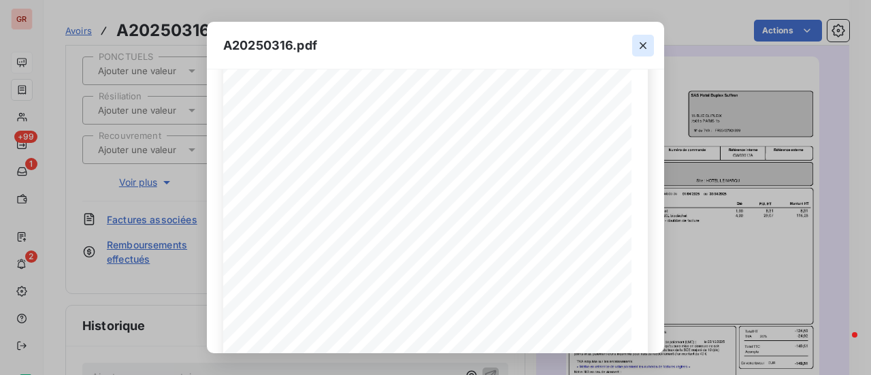
click at [644, 39] on icon "button" at bounding box center [644, 46] width 14 height 14
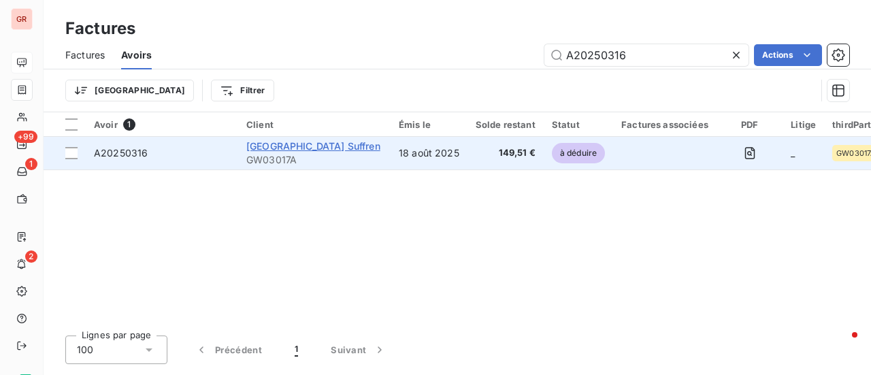
click at [323, 149] on span "[GEOGRAPHIC_DATA] Suffren" at bounding box center [313, 146] width 134 height 12
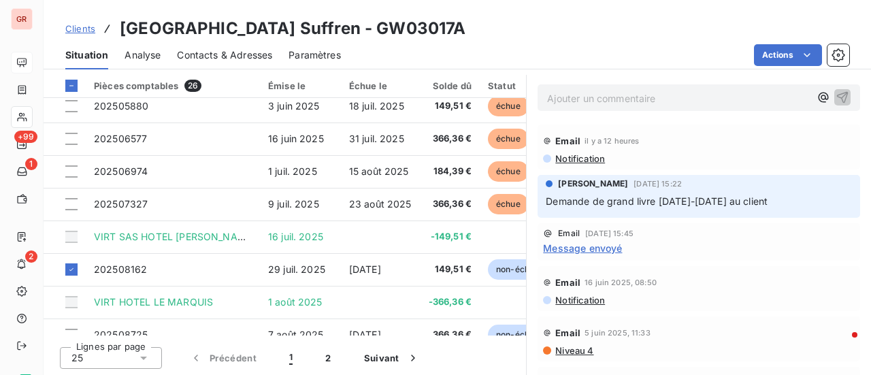
scroll to position [381, 0]
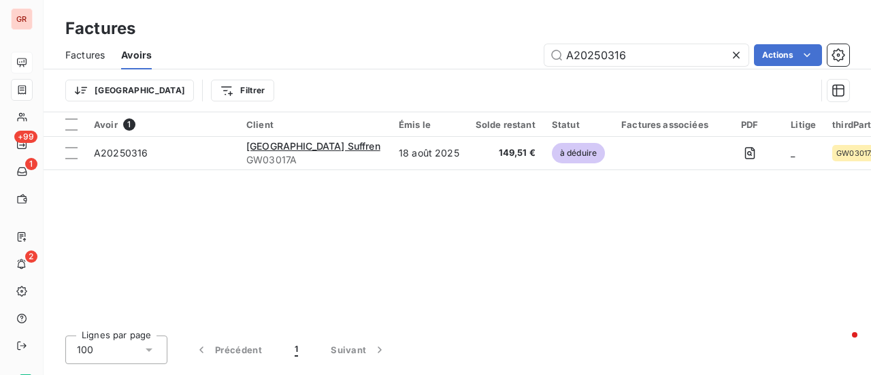
click at [80, 54] on span "Factures" at bounding box center [84, 55] width 39 height 14
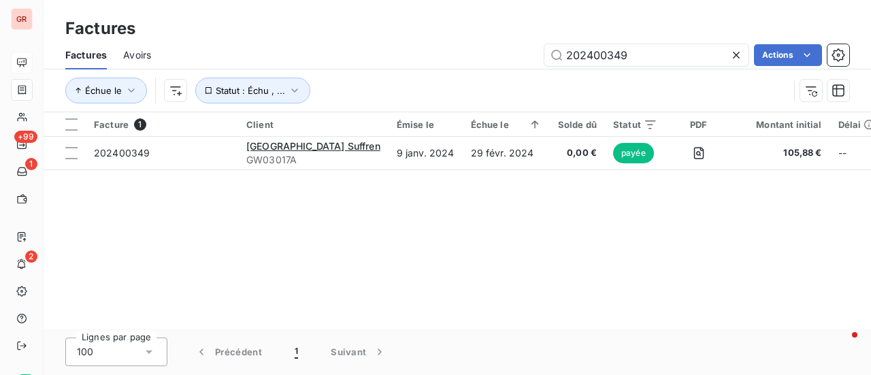
drag, startPoint x: 648, startPoint y: 61, endPoint x: 365, endPoint y: 97, distance: 285.5
click at [370, 90] on div "Factures Avoirs 202400349 Actions Échue le Statut : Échu , ..." at bounding box center [458, 76] width 828 height 71
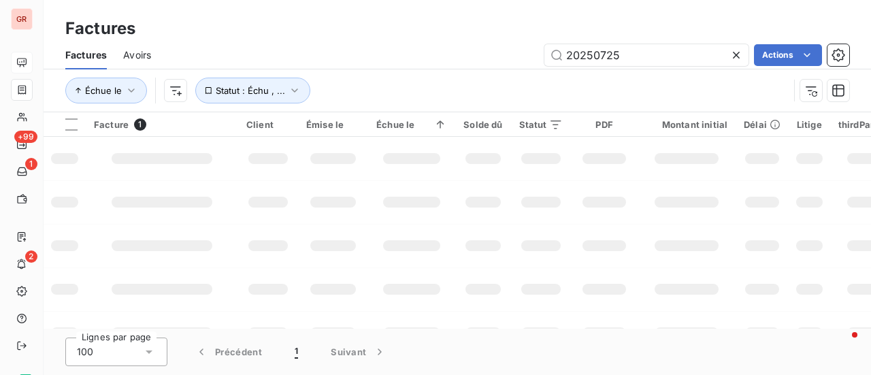
type input "202507256"
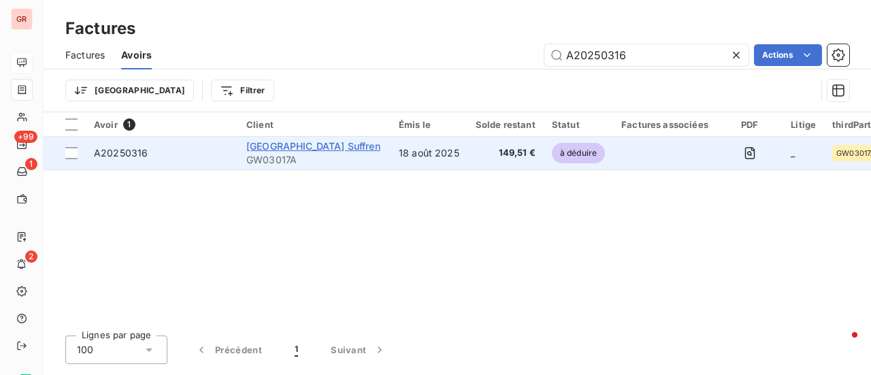
click at [305, 150] on span "[GEOGRAPHIC_DATA] Suffren" at bounding box center [313, 146] width 134 height 12
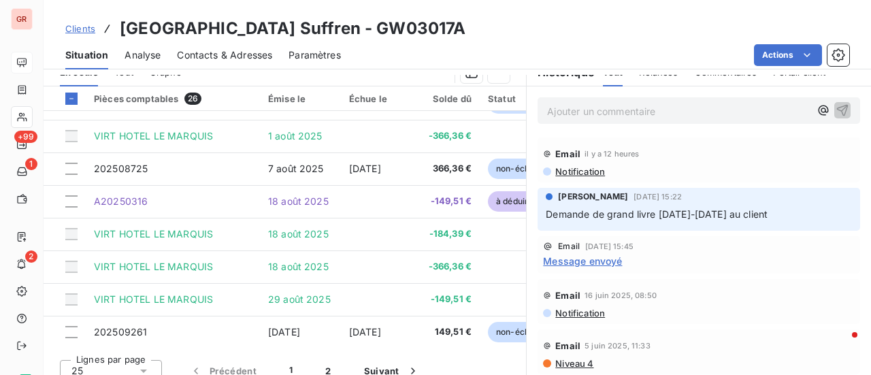
scroll to position [585, 0]
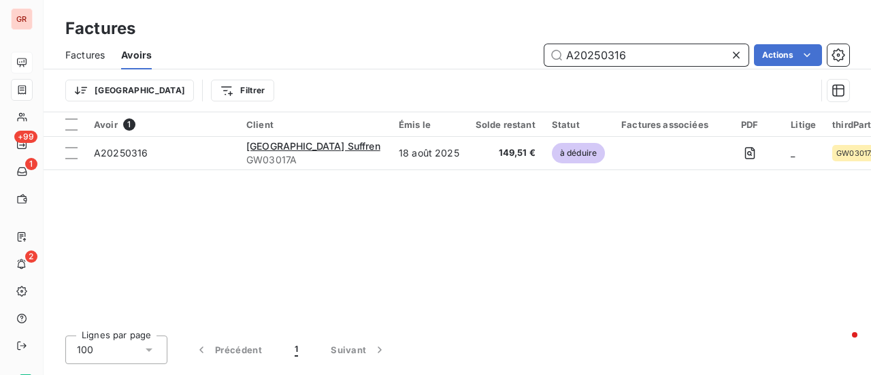
drag, startPoint x: 651, startPoint y: 58, endPoint x: 502, endPoint y: 44, distance: 149.1
click at [552, 44] on input "A20250316" at bounding box center [647, 55] width 204 height 22
click at [80, 55] on span "Factures" at bounding box center [84, 55] width 39 height 14
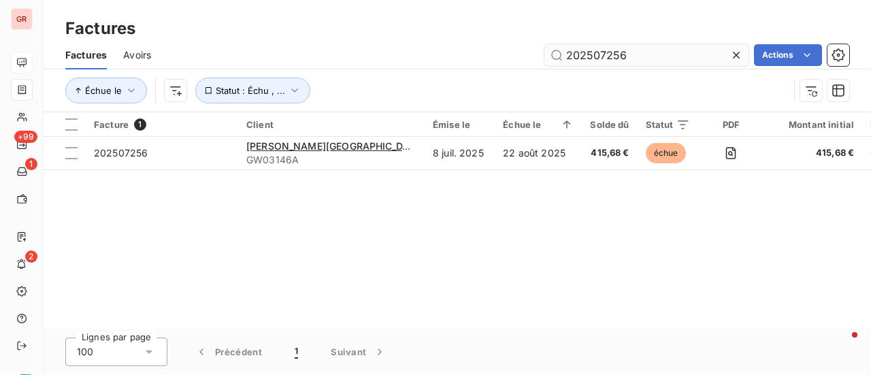
click at [643, 57] on input "202507256" at bounding box center [647, 55] width 204 height 22
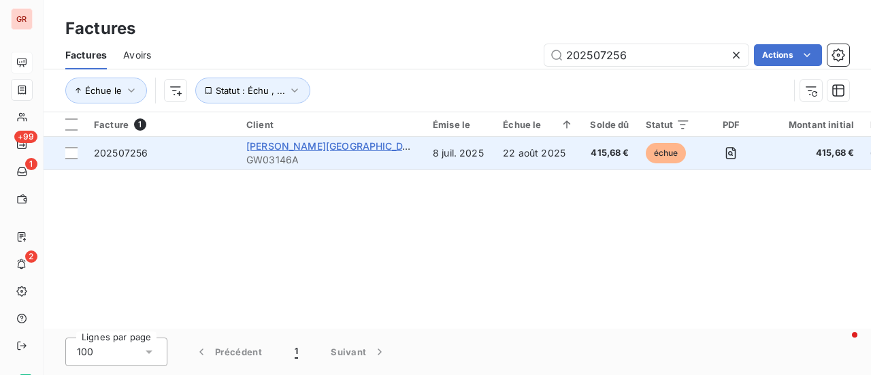
click at [310, 144] on span "[GEOGRAPHIC_DATA]" at bounding box center [335, 146] width 178 height 12
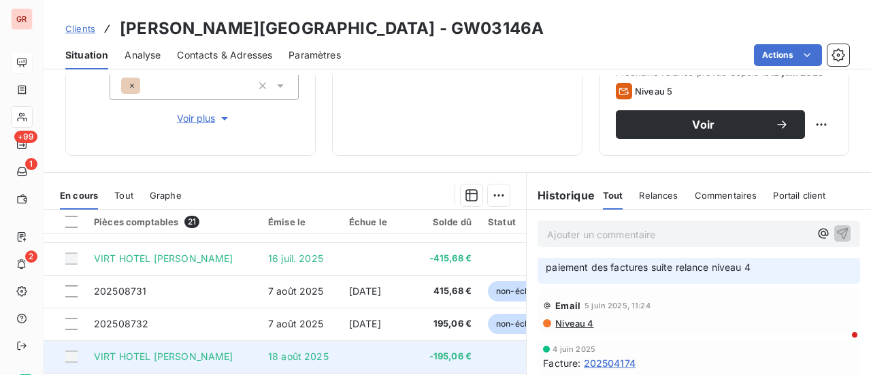
scroll to position [353, 0]
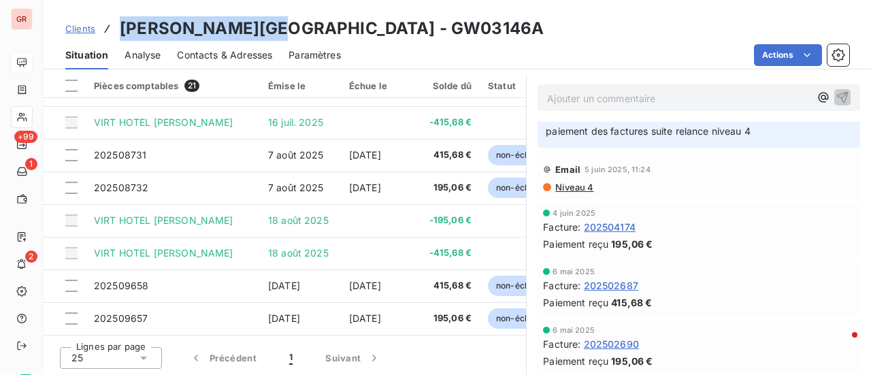
drag, startPoint x: 286, startPoint y: 31, endPoint x: 131, endPoint y: 25, distance: 154.7
click at [122, 25] on h3 "DERBY ALMA HOTEL - GW03146A" at bounding box center [332, 28] width 424 height 25
copy h3 "[GEOGRAPHIC_DATA]"
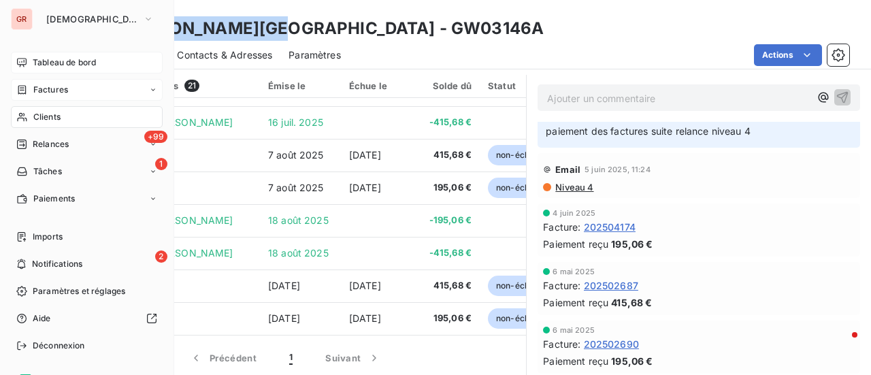
click at [57, 90] on span "Factures" at bounding box center [50, 90] width 35 height 12
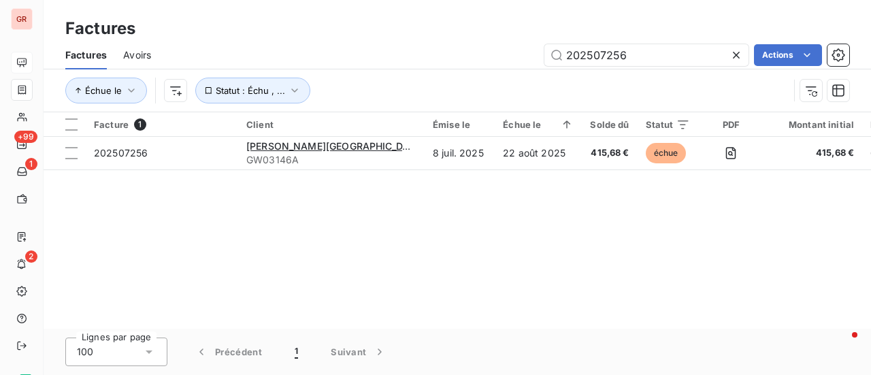
drag, startPoint x: 658, startPoint y: 49, endPoint x: 469, endPoint y: 58, distance: 188.8
click at [485, 55] on div "202507256 Actions" at bounding box center [508, 55] width 682 height 22
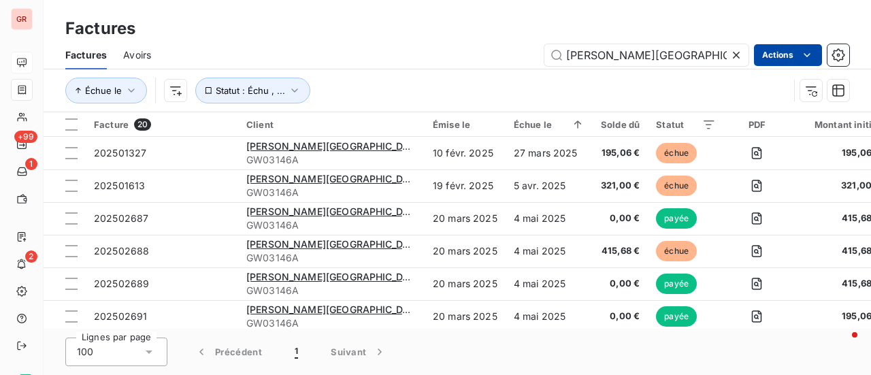
type input "[GEOGRAPHIC_DATA]"
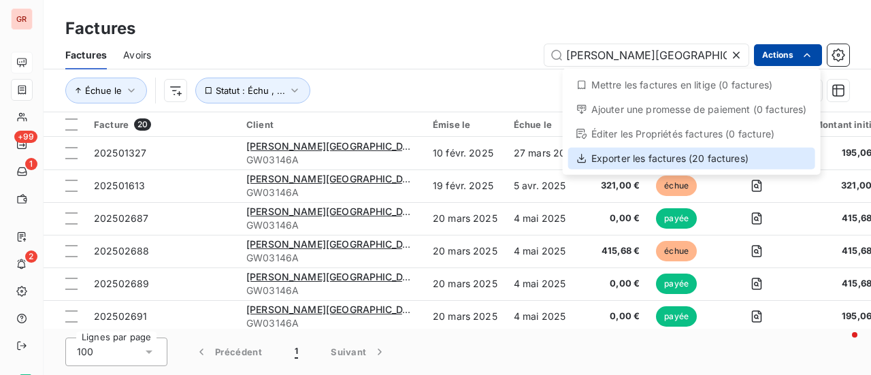
click at [682, 157] on div "Exporter les factures (20 factures)" at bounding box center [692, 159] width 247 height 22
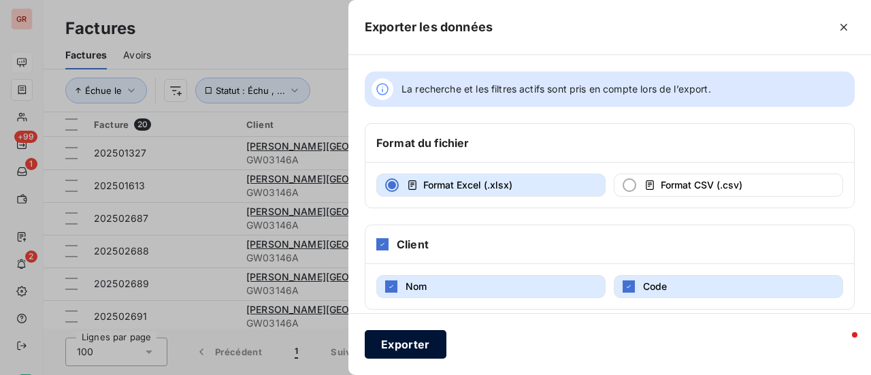
click at [402, 345] on button "Exporter" at bounding box center [406, 344] width 82 height 29
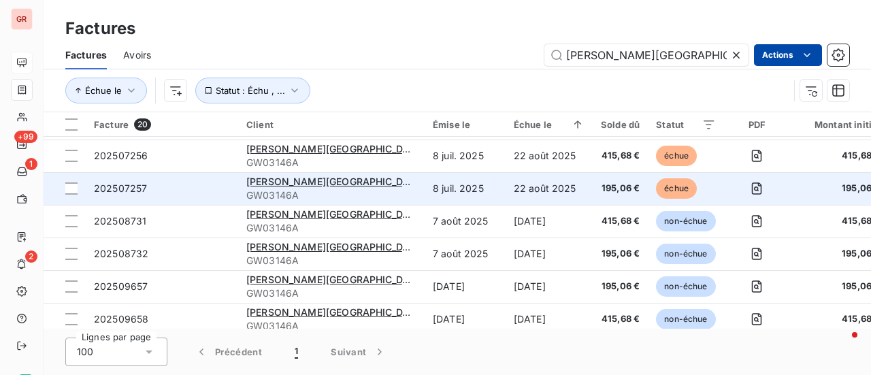
scroll to position [467, 0]
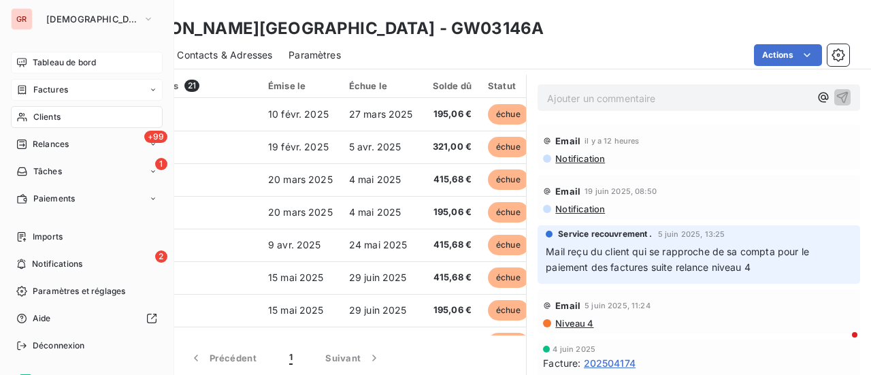
click at [54, 90] on span "Factures" at bounding box center [50, 90] width 35 height 12
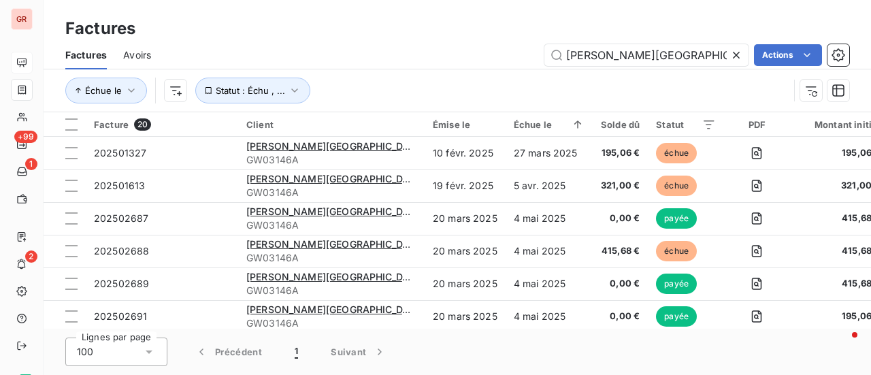
drag, startPoint x: 705, startPoint y: 57, endPoint x: 493, endPoint y: 86, distance: 214.5
click at [494, 86] on div "Factures Avoirs DERBY ALMA HOTEL Actions Échue le Statut : Échu , ..." at bounding box center [458, 76] width 828 height 71
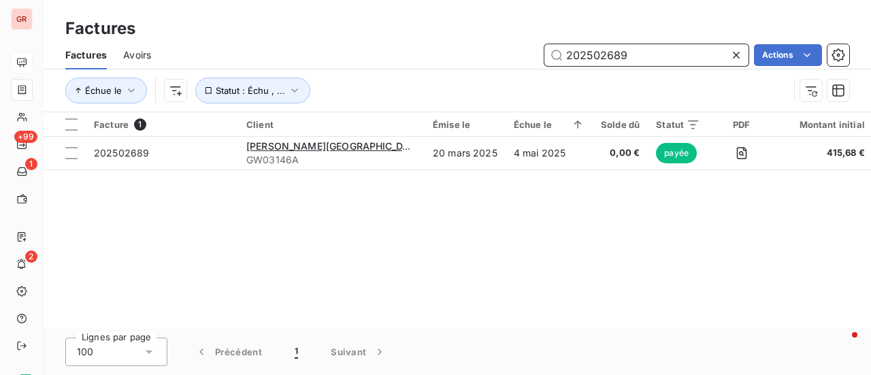
drag, startPoint x: 643, startPoint y: 59, endPoint x: 392, endPoint y: 100, distance: 253.9
click at [387, 100] on div "Factures Avoirs 202502689 Actions Échue le Statut : Échu , ..." at bounding box center [458, 76] width 828 height 71
paste input "91"
drag, startPoint x: 632, startPoint y: 62, endPoint x: 397, endPoint y: 110, distance: 239.7
click at [398, 107] on div "Factures Avoirs 202502691 Actions Échue le Statut : Échu , ..." at bounding box center [458, 76] width 828 height 71
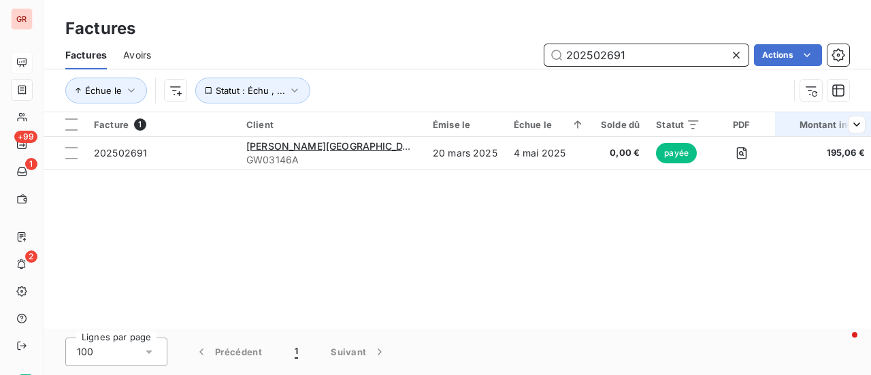
paste input "0"
drag, startPoint x: 628, startPoint y: 58, endPoint x: 490, endPoint y: 68, distance: 138.6
click at [495, 65] on div "202502690 Actions" at bounding box center [508, 55] width 682 height 22
paste input "87"
drag, startPoint x: 636, startPoint y: 54, endPoint x: 465, endPoint y: 96, distance: 176.0
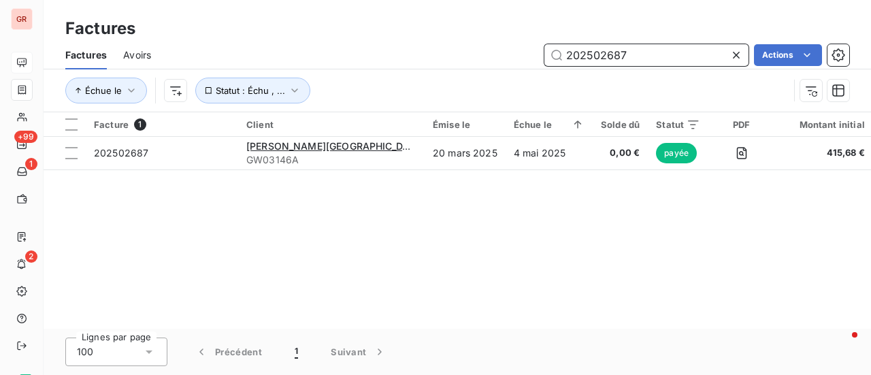
click at [464, 93] on div "Factures Avoirs 202502687 Actions Échue le Statut : Échu , ..." at bounding box center [458, 76] width 828 height 71
paste input "5720"
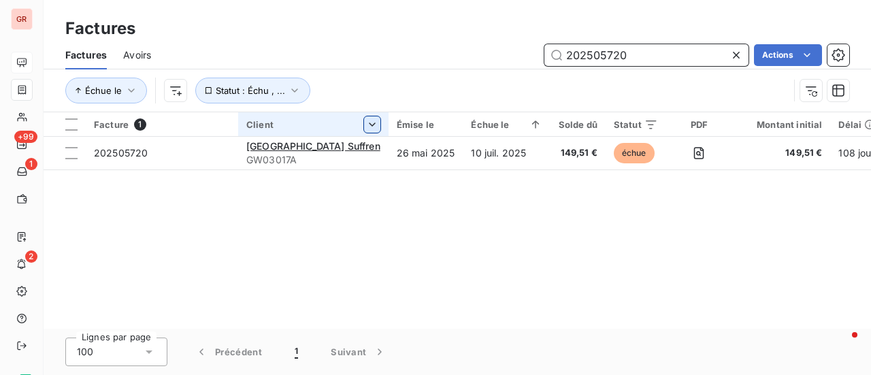
drag, startPoint x: 665, startPoint y: 65, endPoint x: 364, endPoint y: 123, distance: 305.9
click at [374, 122] on div "Factures Factures Avoirs 202505720 Actions Échue le Statut : Échu , ... Facture…" at bounding box center [458, 187] width 828 height 375
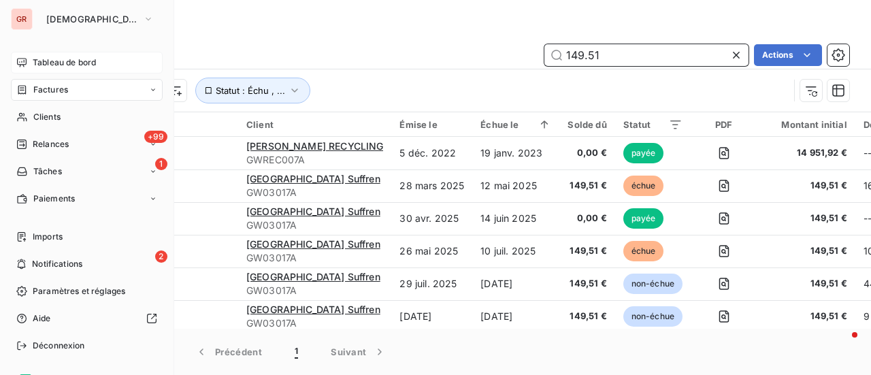
type input "149.51"
click at [77, 68] on span "Tableau de bord" at bounding box center [64, 63] width 63 height 12
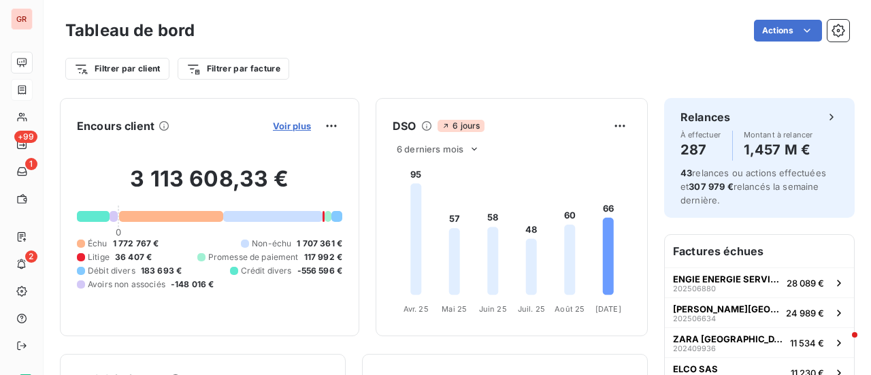
click at [290, 127] on span "Voir plus" at bounding box center [292, 126] width 38 height 11
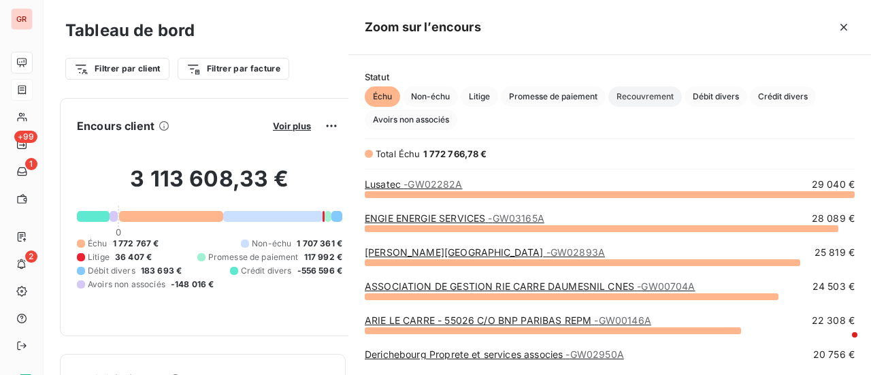
scroll to position [171, 512]
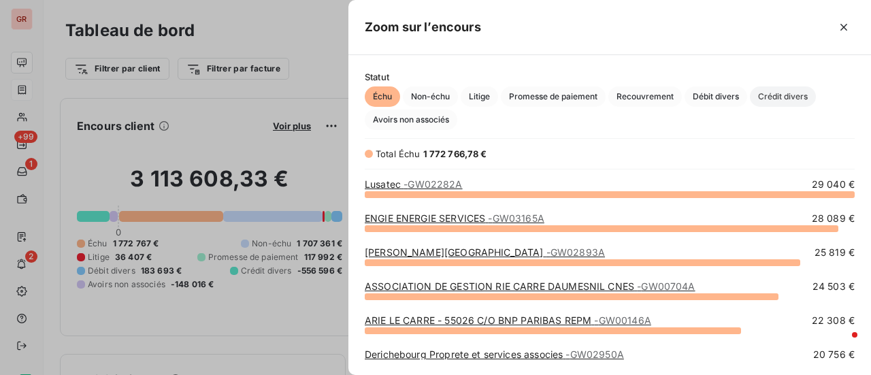
click at [803, 93] on span "Crédit divers" at bounding box center [783, 96] width 66 height 20
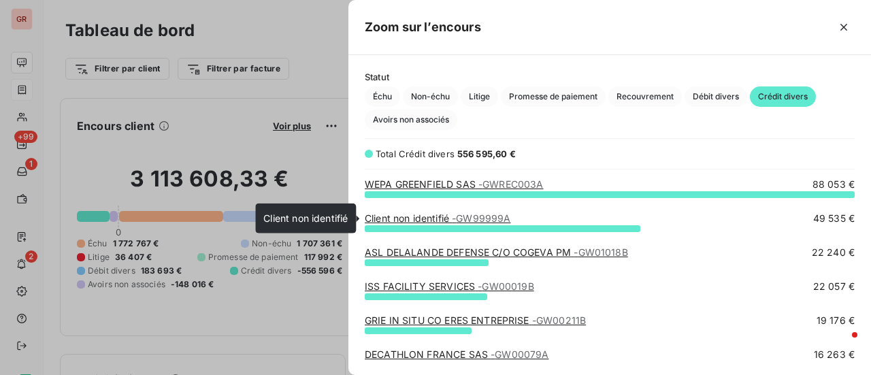
click at [497, 219] on span "- GW99999A" at bounding box center [481, 218] width 59 height 12
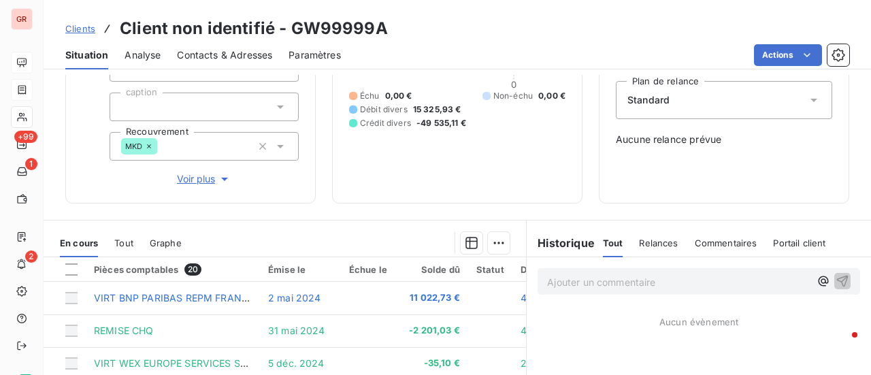
scroll to position [136, 0]
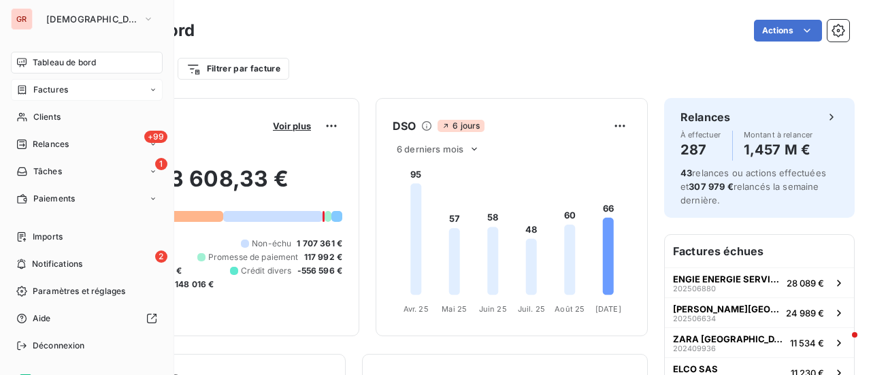
click at [63, 93] on span "Factures" at bounding box center [50, 90] width 35 height 12
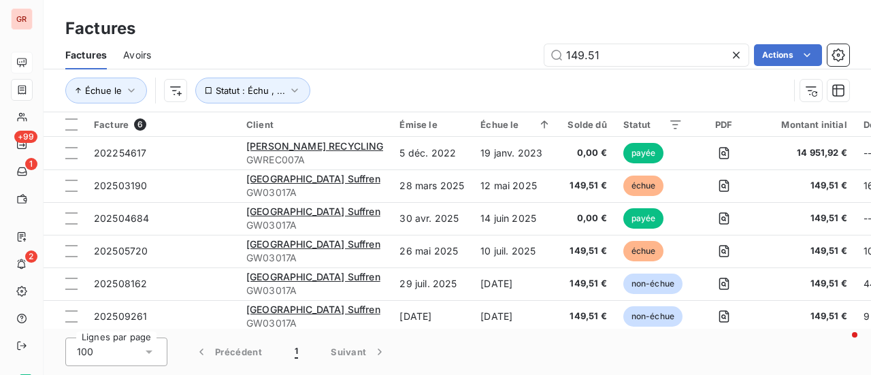
drag, startPoint x: 629, startPoint y: 53, endPoint x: 454, endPoint y: 91, distance: 178.9
click at [456, 91] on div "Factures Avoirs 149.51 Actions Échue le Statut : Échu , ..." at bounding box center [458, 76] width 828 height 71
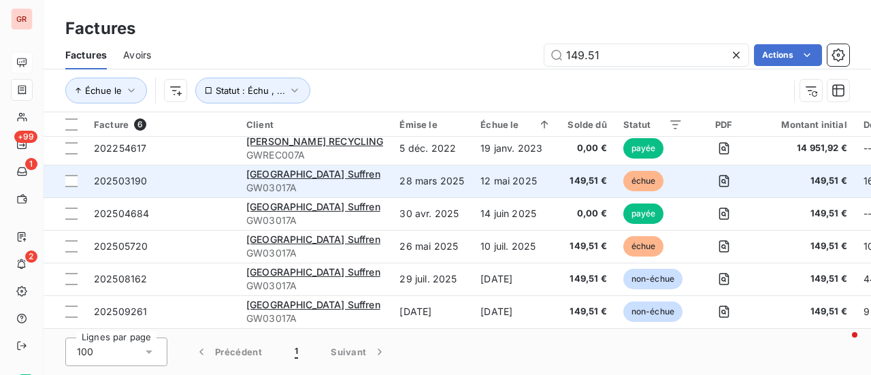
scroll to position [10, 0]
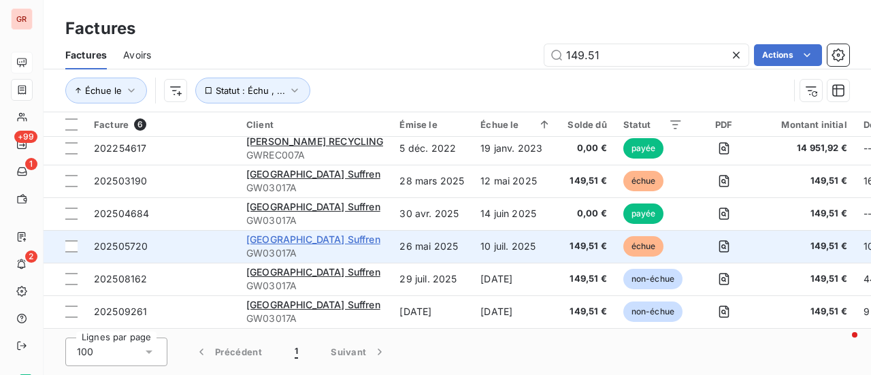
click at [349, 235] on span "[GEOGRAPHIC_DATA] Suffren" at bounding box center [313, 240] width 134 height 12
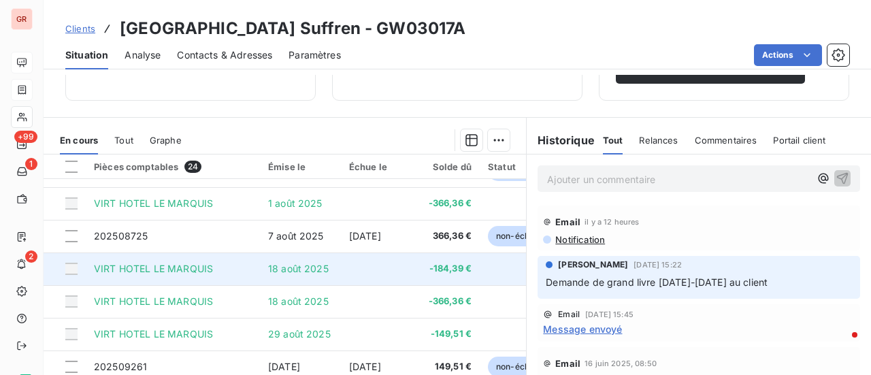
scroll to position [552, 0]
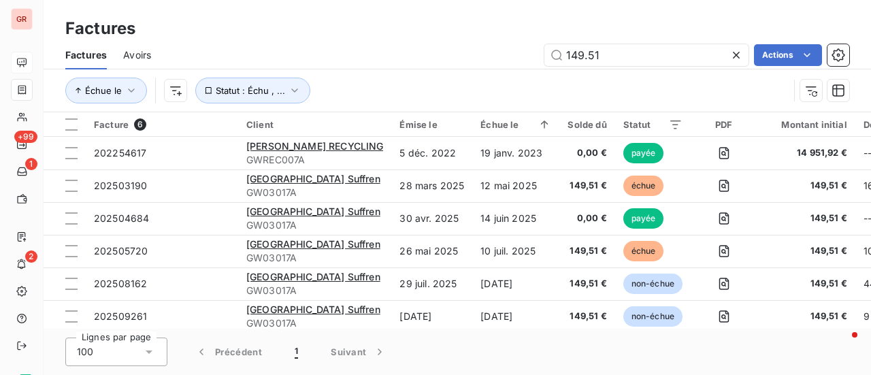
drag, startPoint x: 630, startPoint y: 50, endPoint x: 365, endPoint y: 111, distance: 272.5
click at [376, 110] on div "Factures Avoirs 149.51 Actions Échue le Statut : Échu , ..." at bounding box center [458, 76] width 828 height 71
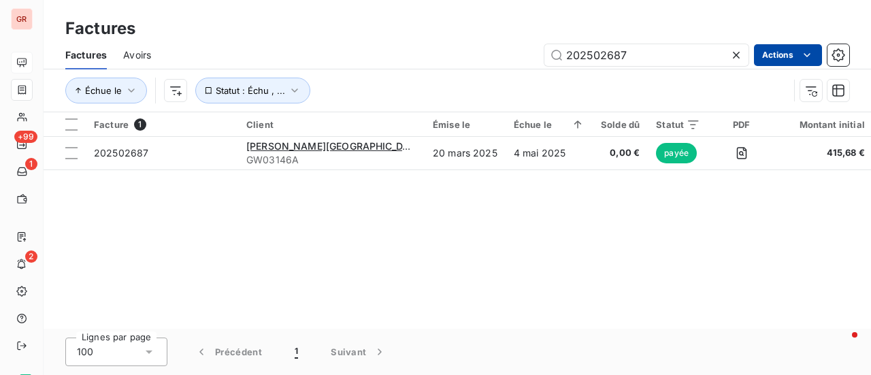
type input "202502687"
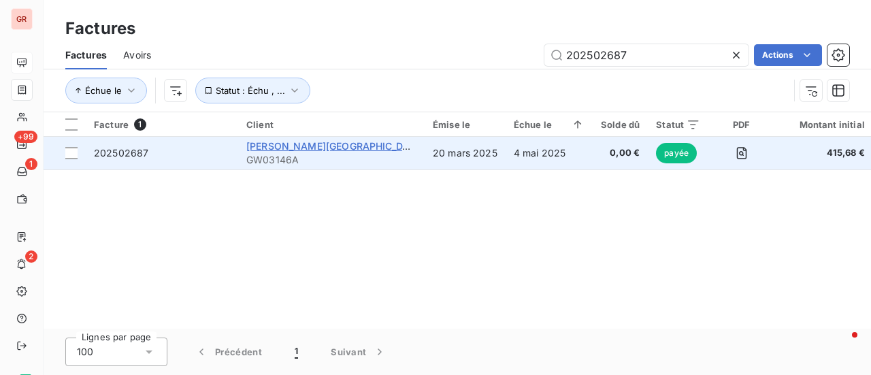
click at [304, 148] on span "[GEOGRAPHIC_DATA]" at bounding box center [335, 146] width 178 height 12
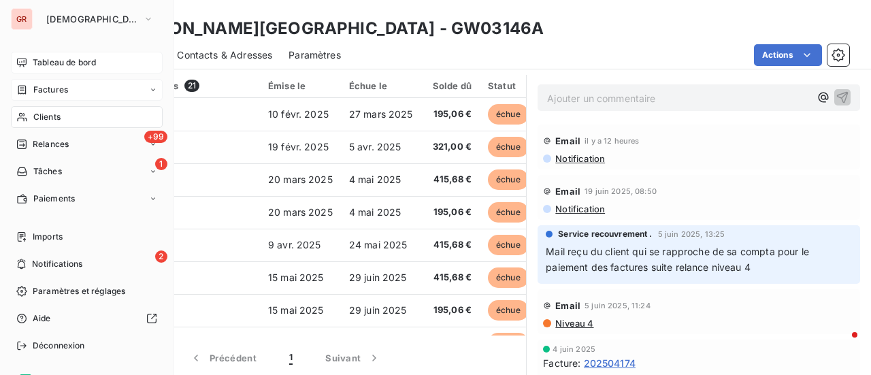
drag, startPoint x: 54, startPoint y: 88, endPoint x: 104, endPoint y: 81, distance: 50.2
click at [54, 88] on span "Factures" at bounding box center [50, 90] width 35 height 12
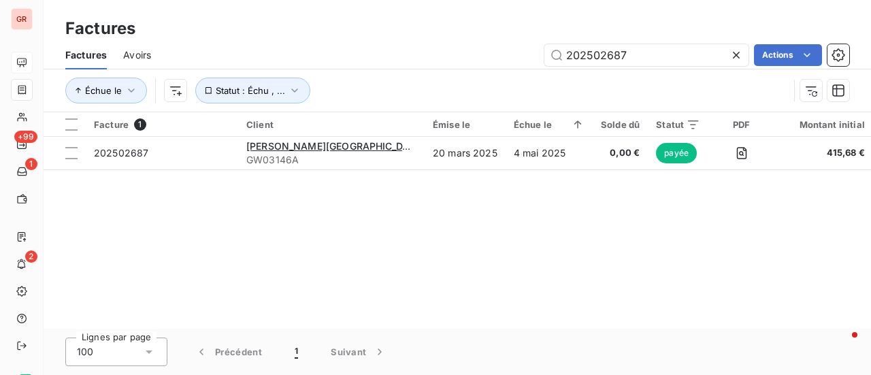
drag, startPoint x: 639, startPoint y: 54, endPoint x: 342, endPoint y: 93, distance: 299.5
click at [372, 86] on div "Factures Avoirs 202502687 Actions Échue le Statut : Échu , ..." at bounding box center [458, 76] width 828 height 71
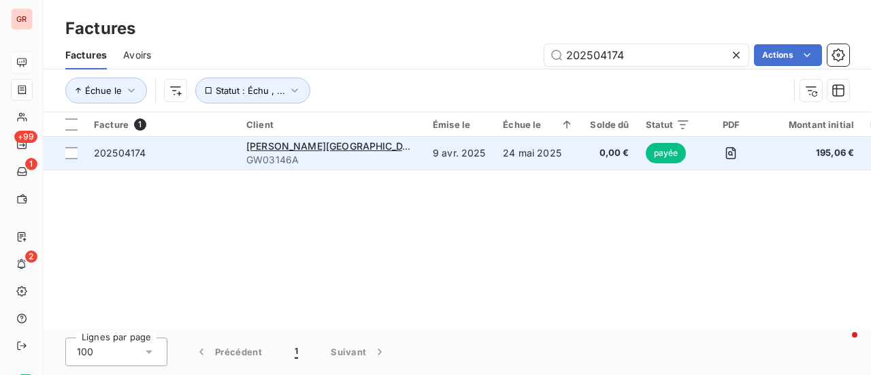
type input "202504174"
click at [300, 143] on span "[GEOGRAPHIC_DATA]" at bounding box center [335, 146] width 178 height 12
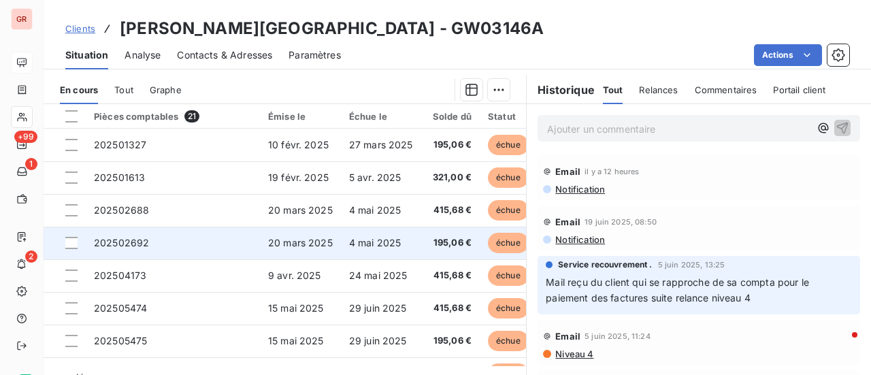
scroll to position [353, 0]
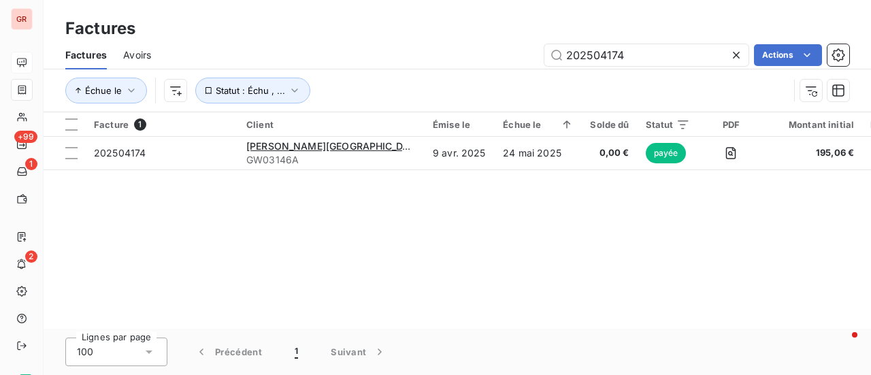
drag, startPoint x: 643, startPoint y: 54, endPoint x: 452, endPoint y: 76, distance: 192.6
click at [452, 76] on div "Factures Avoirs 202504174 Actions Échue le Statut : Échu , ..." at bounding box center [458, 76] width 828 height 71
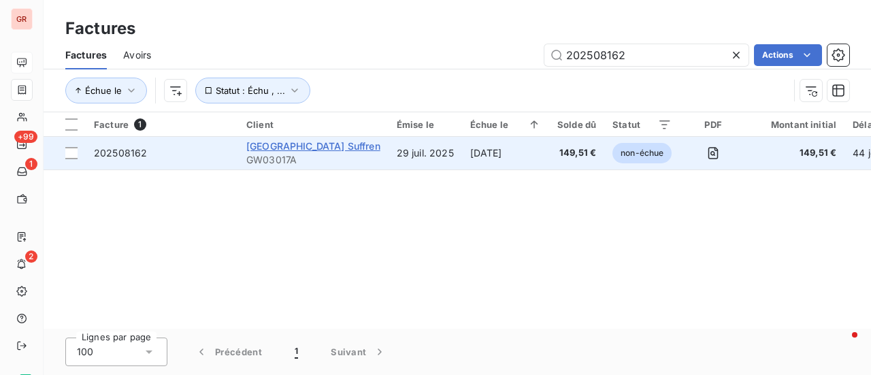
type input "202508162"
click at [330, 145] on span "[GEOGRAPHIC_DATA] Suffren" at bounding box center [313, 146] width 134 height 12
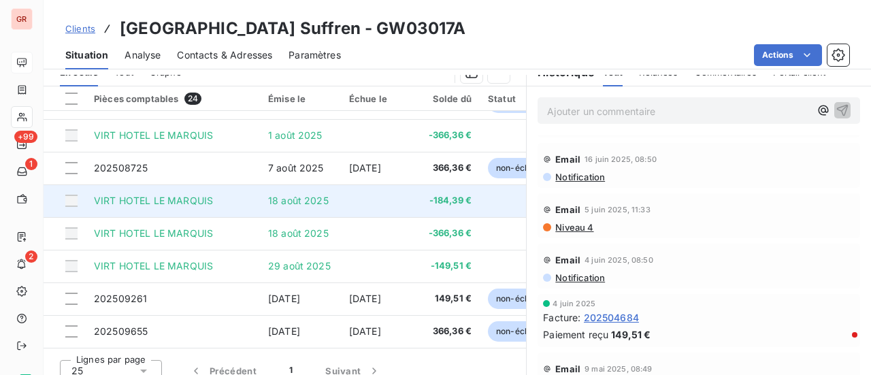
scroll to position [552, 0]
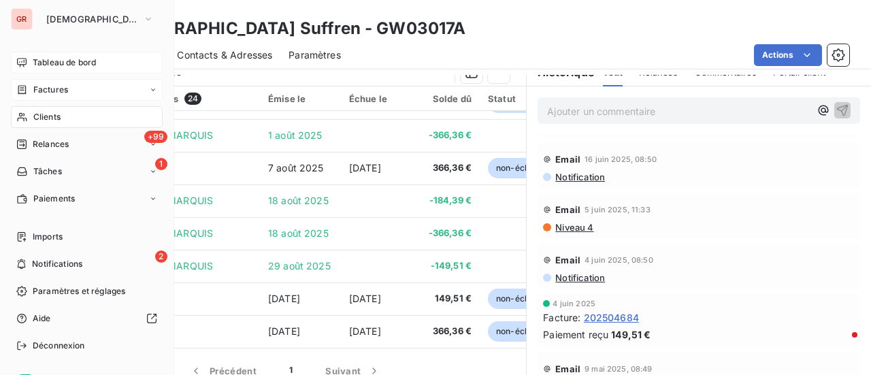
click at [68, 92] on div "Factures" at bounding box center [87, 90] width 152 height 22
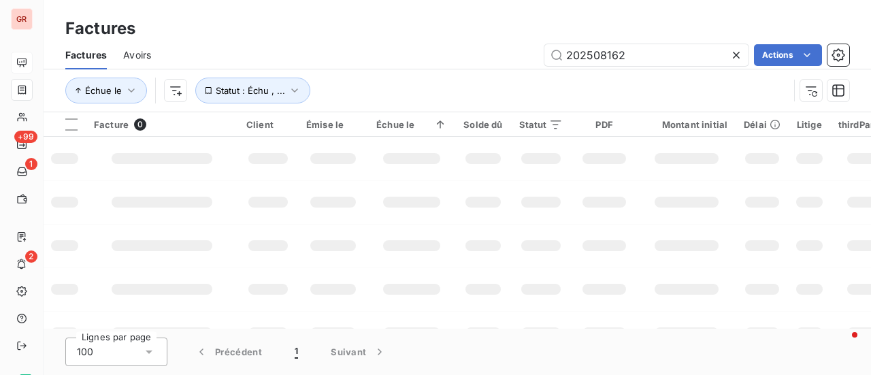
drag, startPoint x: 610, startPoint y: 61, endPoint x: 392, endPoint y: 89, distance: 219.7
click at [415, 82] on div "Factures Avoirs 202508162 Actions Échue le Statut : Échu , ..." at bounding box center [458, 76] width 828 height 71
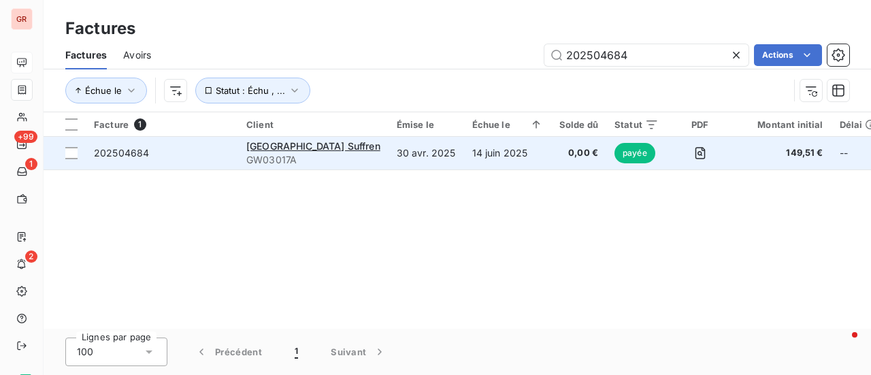
type input "202504684"
click at [306, 144] on span "[GEOGRAPHIC_DATA] Suffren" at bounding box center [313, 146] width 134 height 12
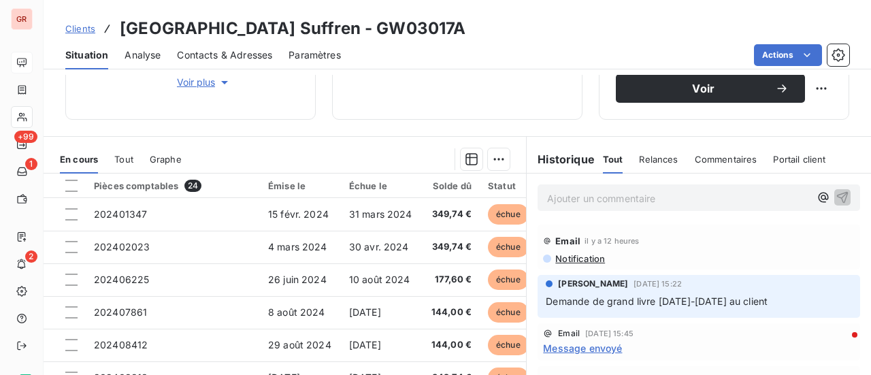
scroll to position [204, 0]
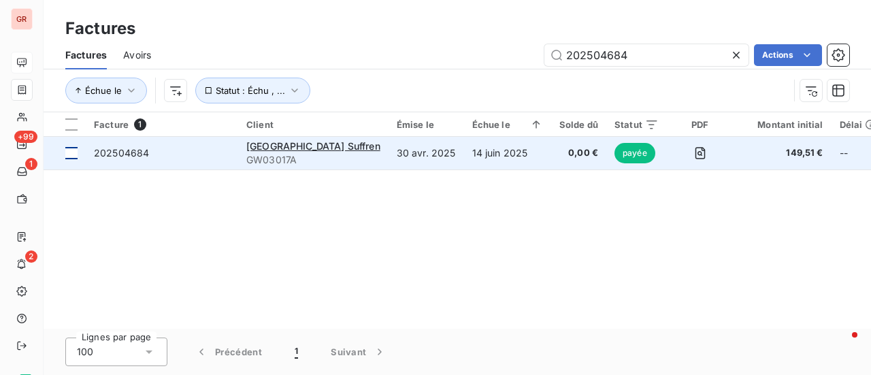
click at [70, 157] on div at bounding box center [71, 153] width 12 height 12
click at [107, 150] on span "202504684" at bounding box center [121, 153] width 55 height 12
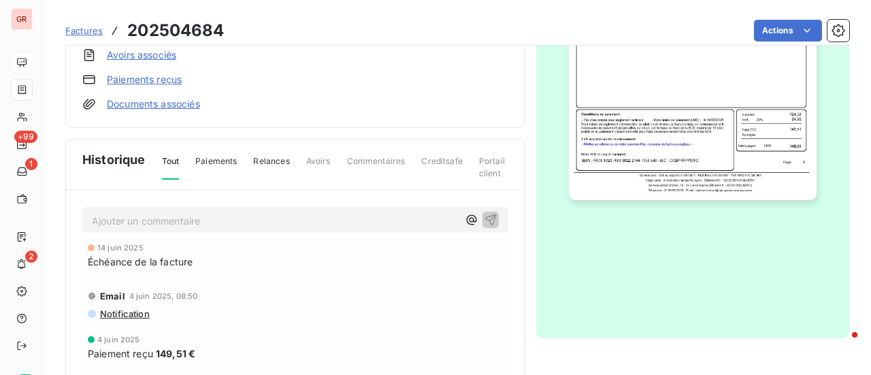
scroll to position [410, 0]
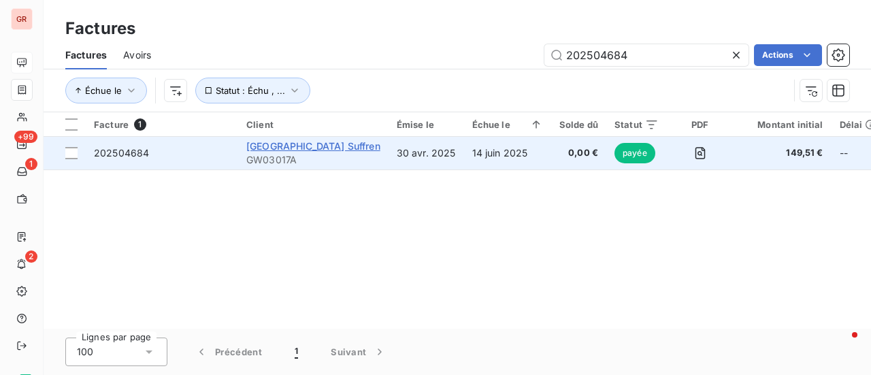
drag, startPoint x: 675, startPoint y: 60, endPoint x: 339, endPoint y: 146, distance: 346.4
click at [339, 145] on div "Factures Factures Avoirs 202504684 Actions Échue le Statut : Échu , ... Facture…" at bounding box center [458, 187] width 828 height 375
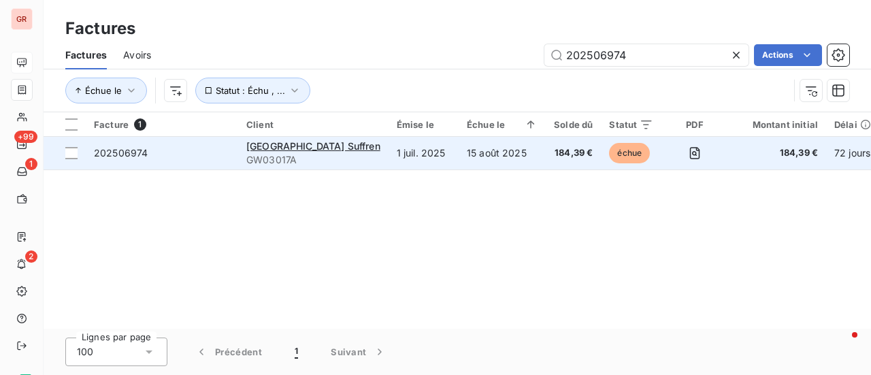
type input "202506974"
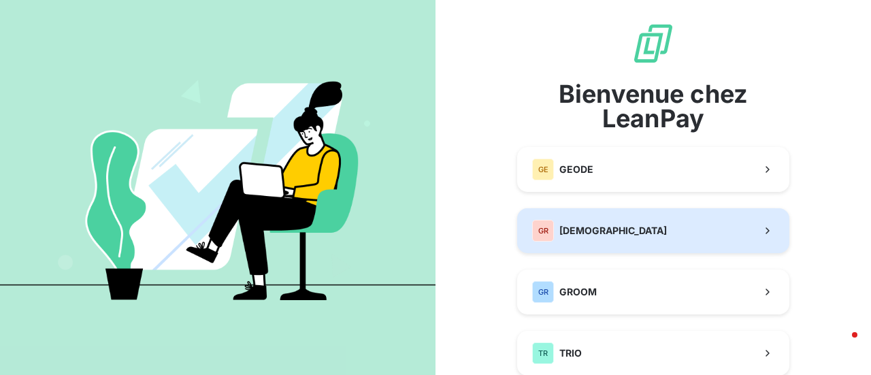
click at [611, 229] on span "[DEMOGRAPHIC_DATA]" at bounding box center [614, 231] width 108 height 14
